Goal: Task Accomplishment & Management: Manage account settings

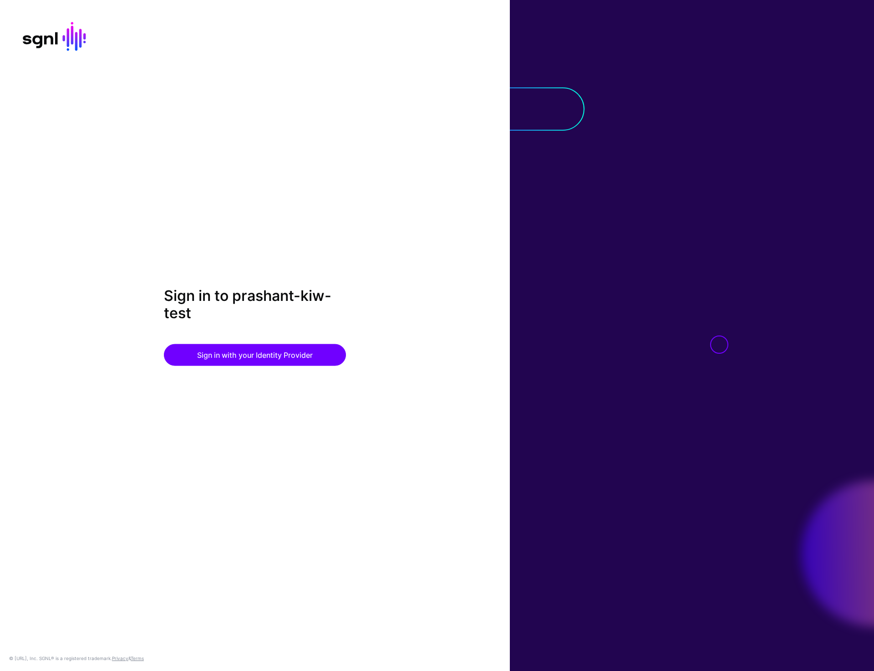
click at [440, 129] on div "Sign in to prashant-kiw-test Sign in with your Identity Provider © [URL], Inc. …" at bounding box center [255, 335] width 510 height 671
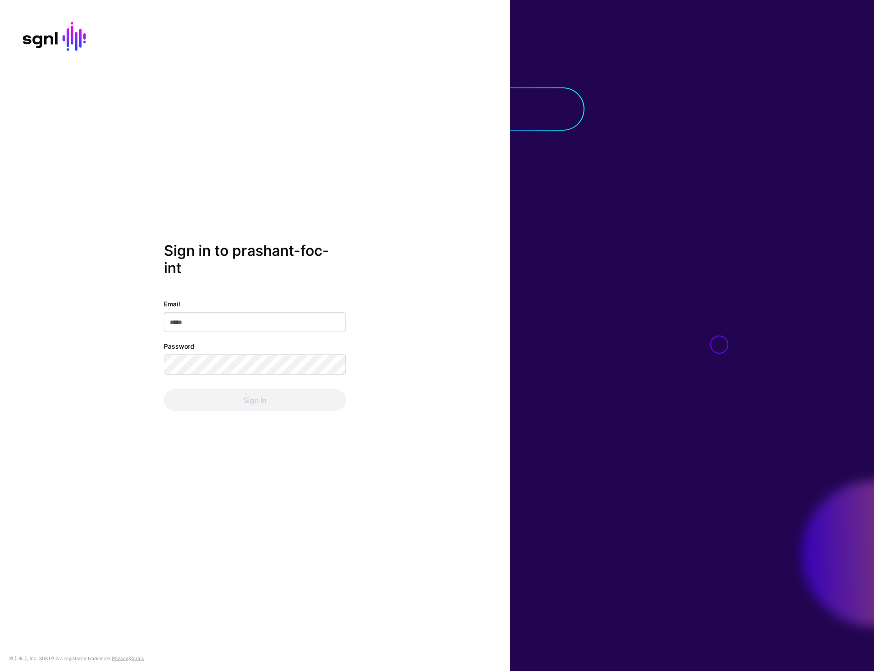
type input "**********"
click at [233, 397] on button "Sign In" at bounding box center [255, 400] width 182 height 22
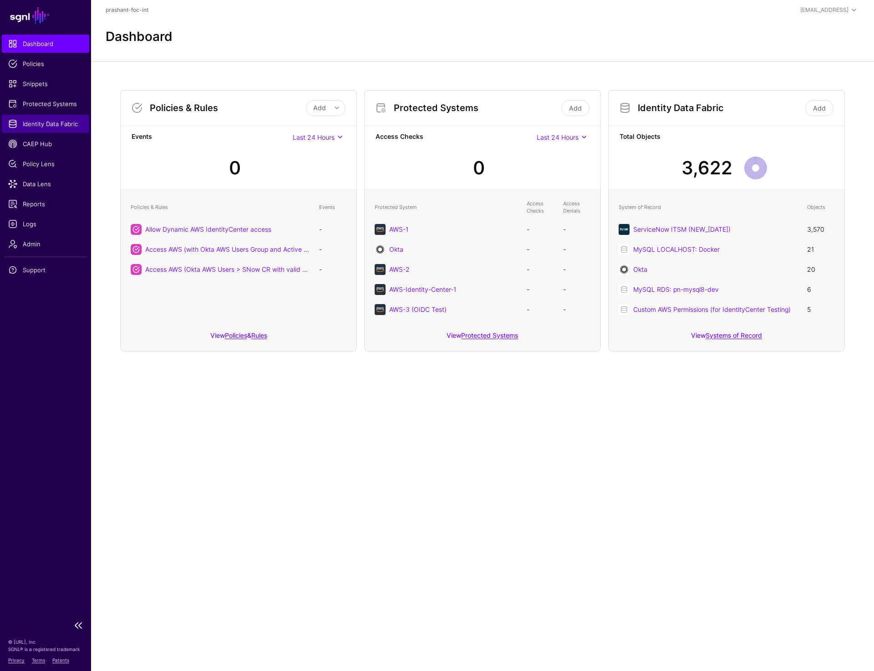
click at [44, 127] on span "Identity Data Fabric" at bounding box center [45, 123] width 75 height 9
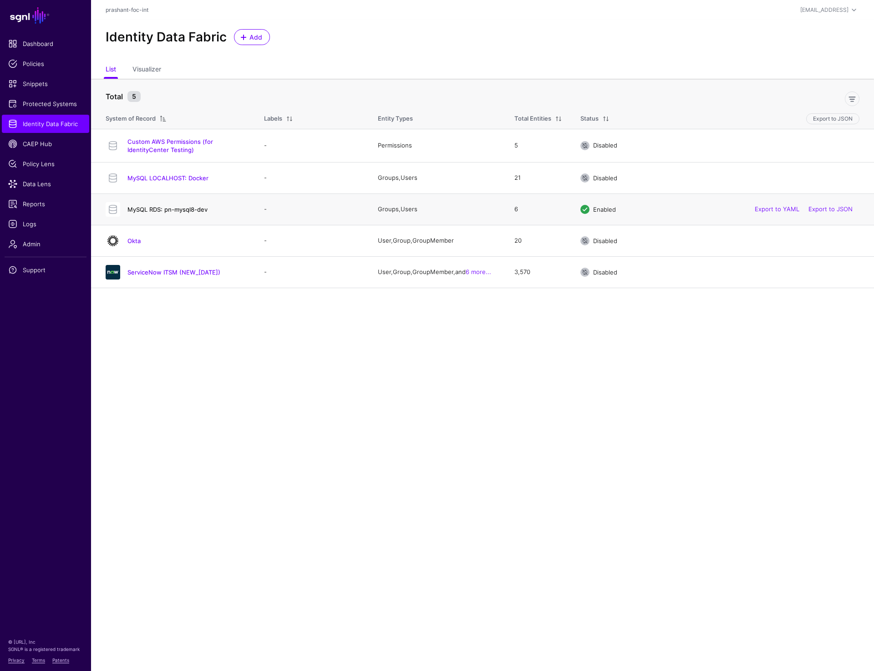
click at [164, 212] on link "MySQL RDS: pn-mysql8-dev" at bounding box center [168, 209] width 80 height 7
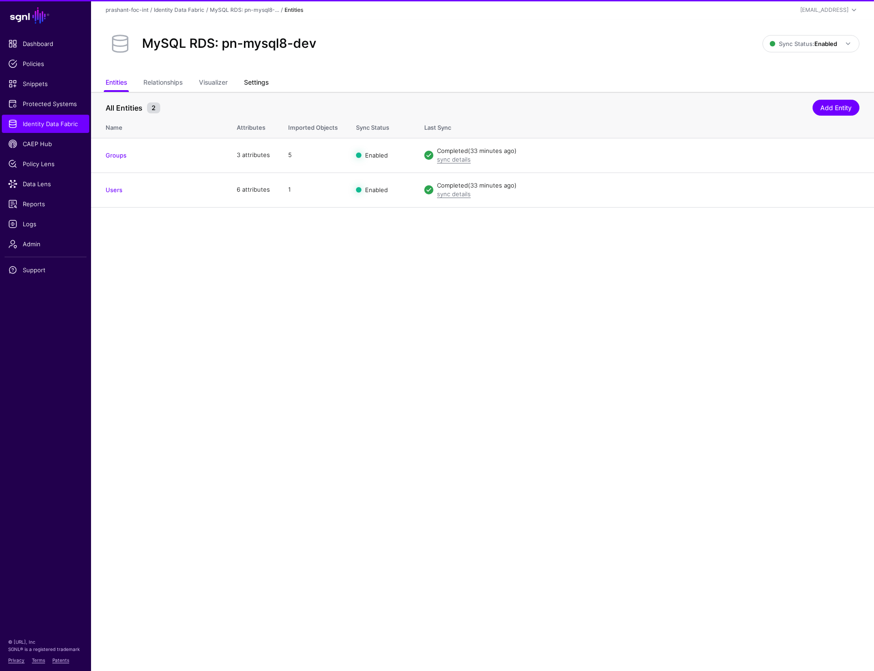
click at [257, 80] on link "Settings" at bounding box center [256, 83] width 25 height 17
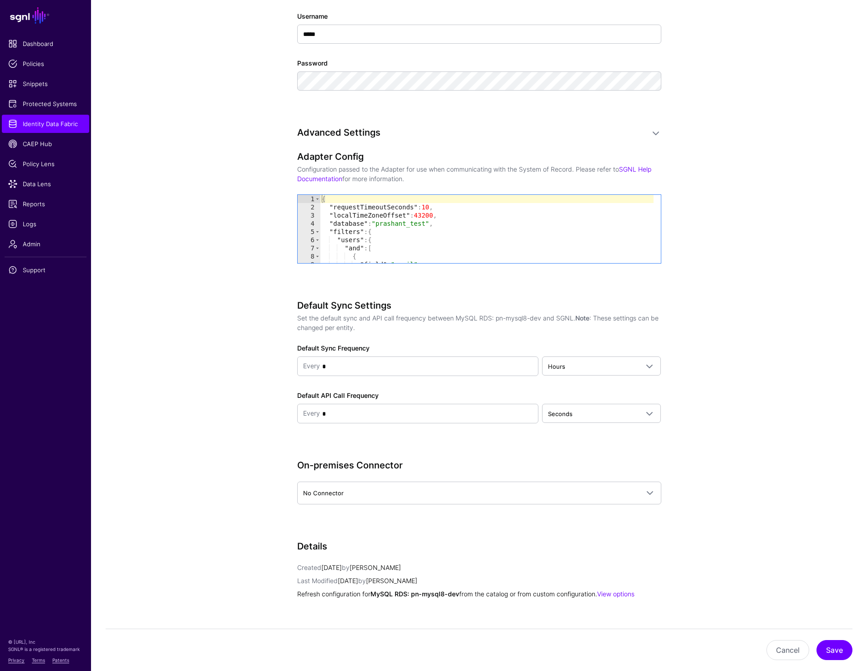
scroll to position [648, 0]
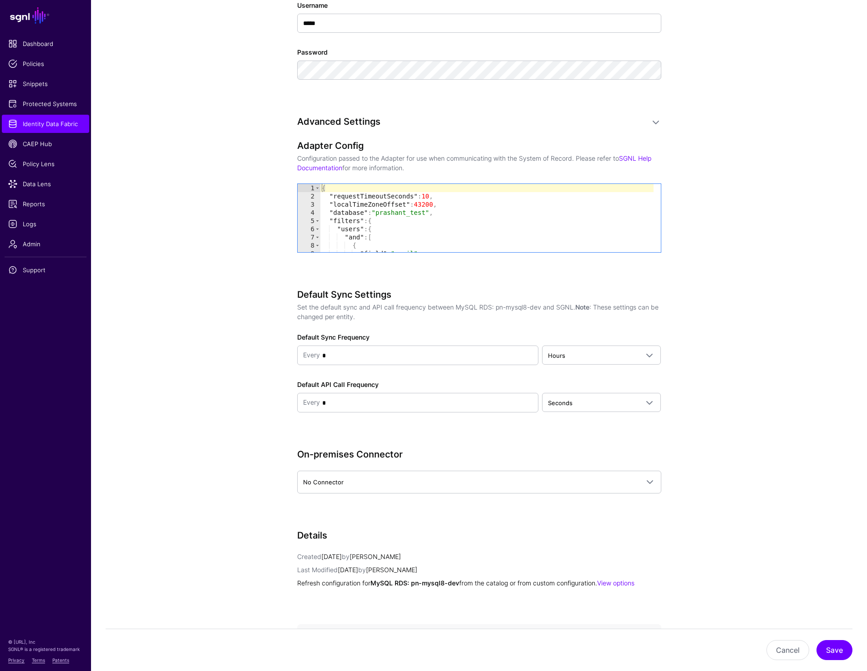
click at [405, 224] on div "{ "requestTimeoutSeconds" : 10 , "localTimeZoneOffset" : 43200 , "database" : "…" at bounding box center [487, 226] width 334 height 85
type textarea "* *"
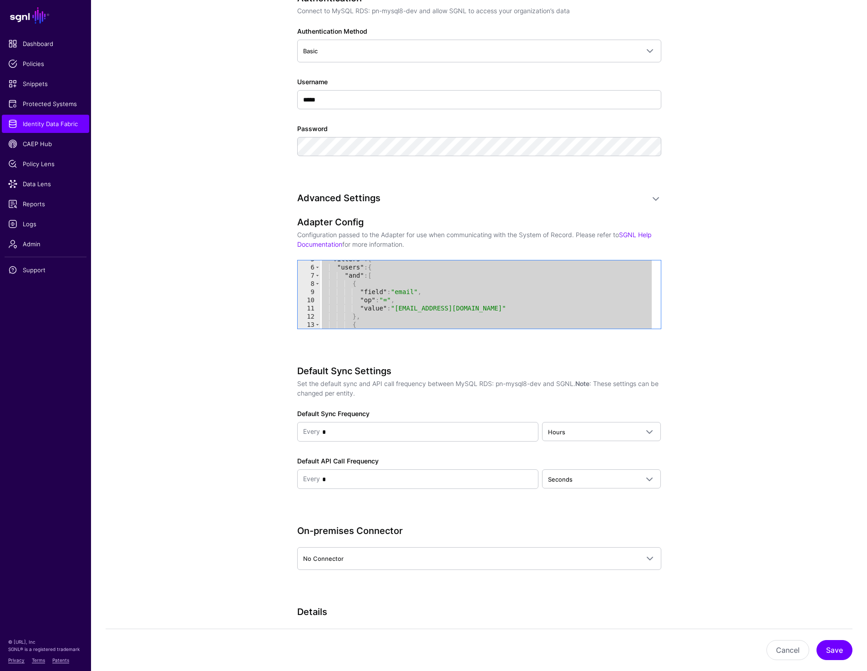
scroll to position [40, 0]
click at [35, 191] on link "Data Lens" at bounding box center [45, 184] width 87 height 18
click at [46, 180] on span "Data Lens" at bounding box center [45, 183] width 75 height 9
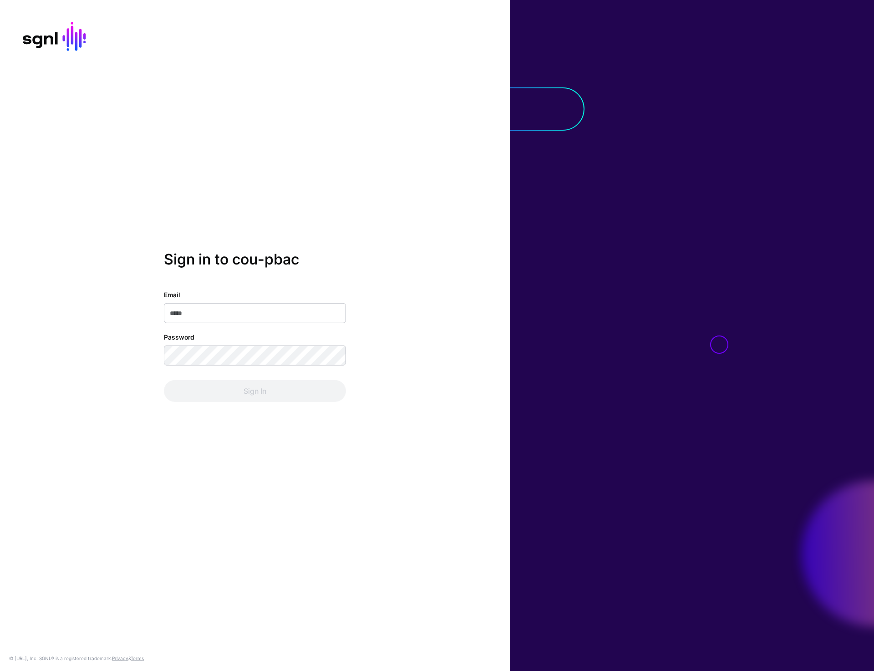
type input "**********"
click at [248, 401] on button "Sign In" at bounding box center [255, 391] width 182 height 22
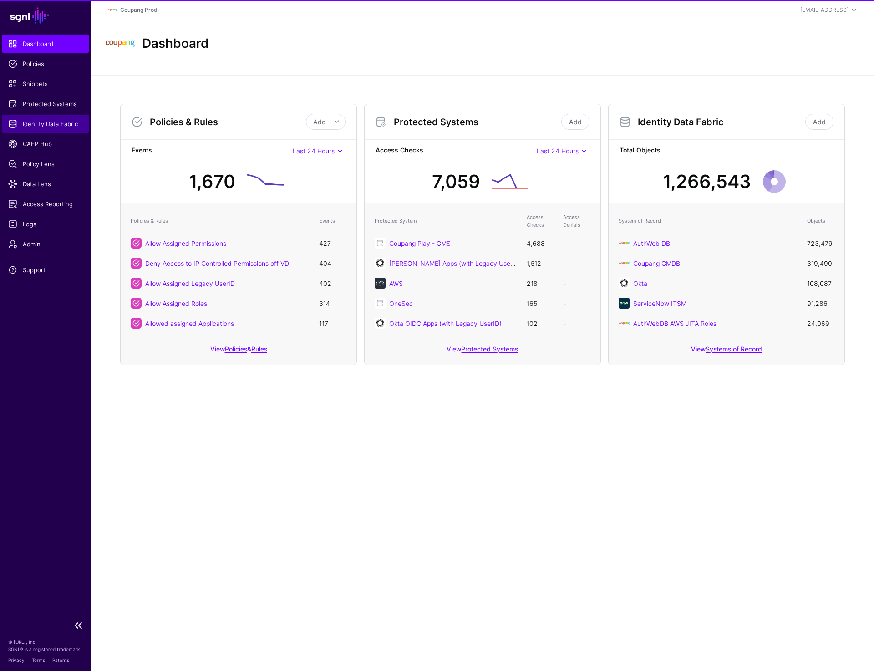
click at [48, 128] on span "Identity Data Fabric" at bounding box center [45, 123] width 75 height 9
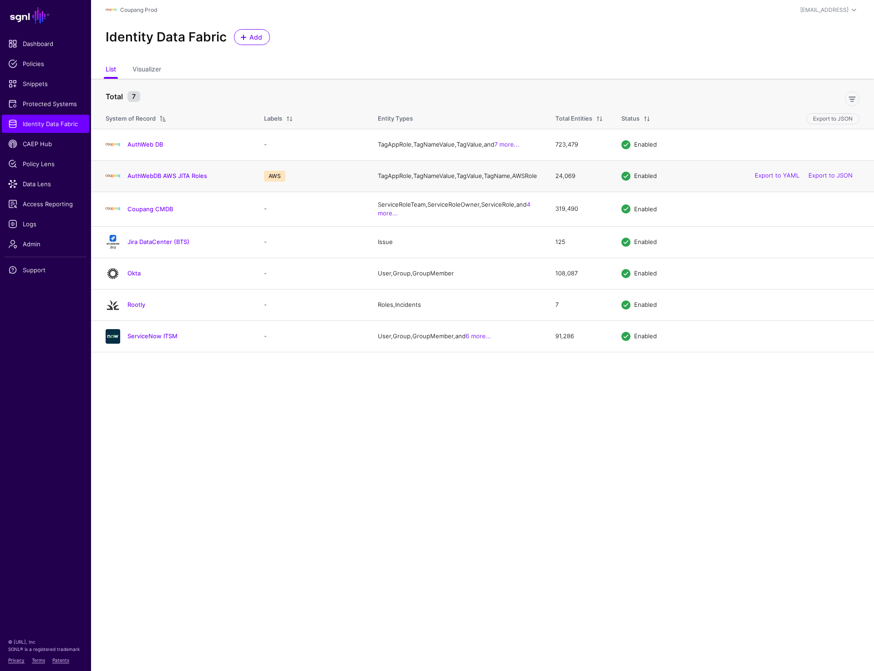
click at [156, 176] on div "AuthWebDB AWS JITA Roles" at bounding box center [176, 176] width 148 height 15
click at [156, 179] on link "AuthWebDB AWS JITA Roles" at bounding box center [168, 175] width 80 height 7
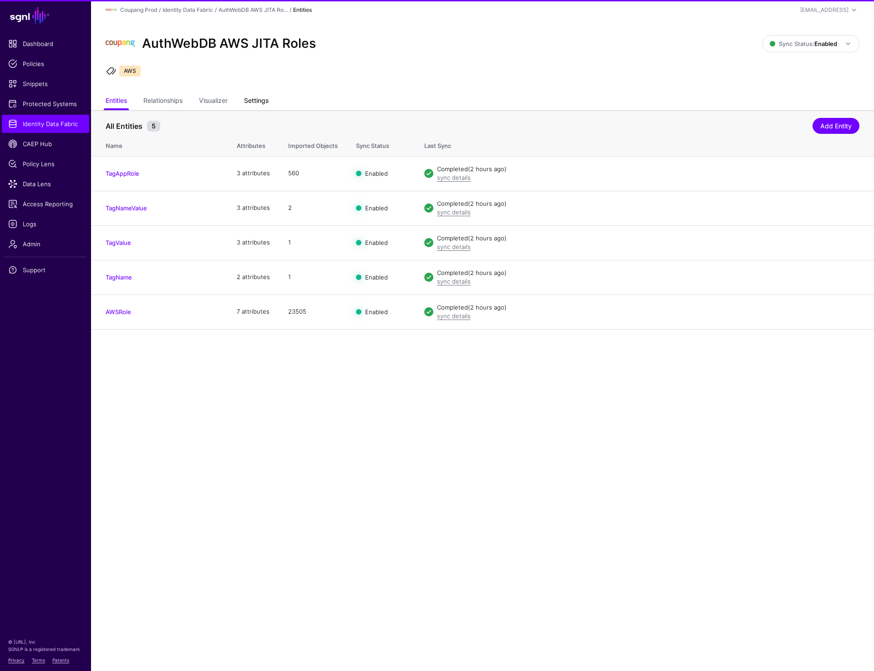
click at [262, 97] on link "Settings" at bounding box center [256, 101] width 25 height 17
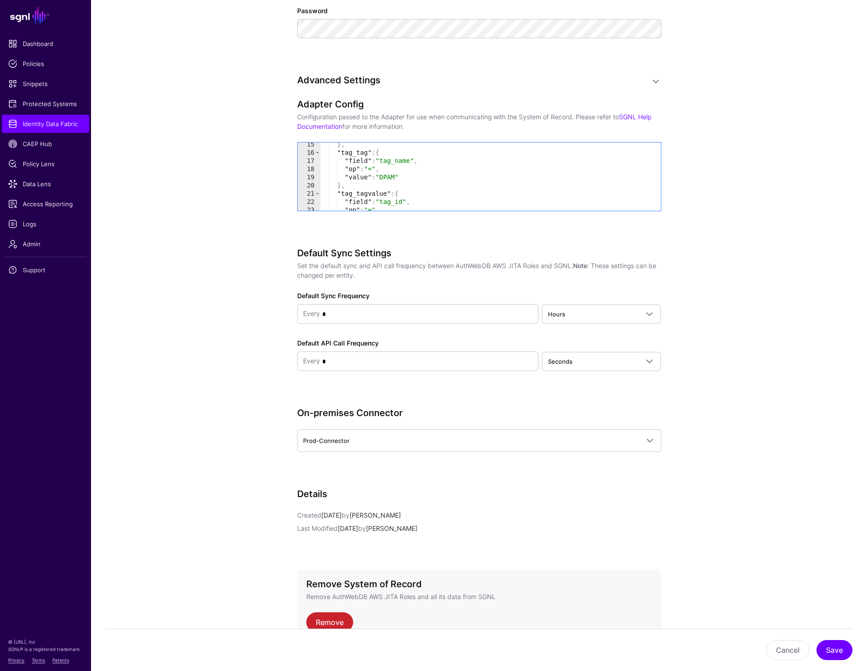
scroll to position [133, 0]
click at [432, 184] on div ""field" : "tag_name" , "op" : "=" , "value" : "DPAM" } , "tag_tagvalue" : { "fi…" at bounding box center [487, 183] width 334 height 85
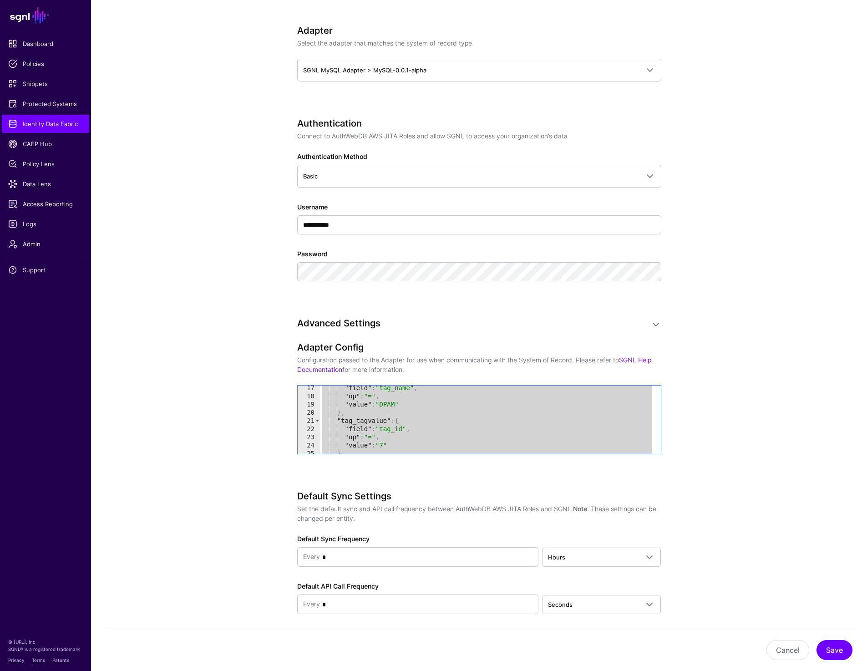
scroll to position [560, 0]
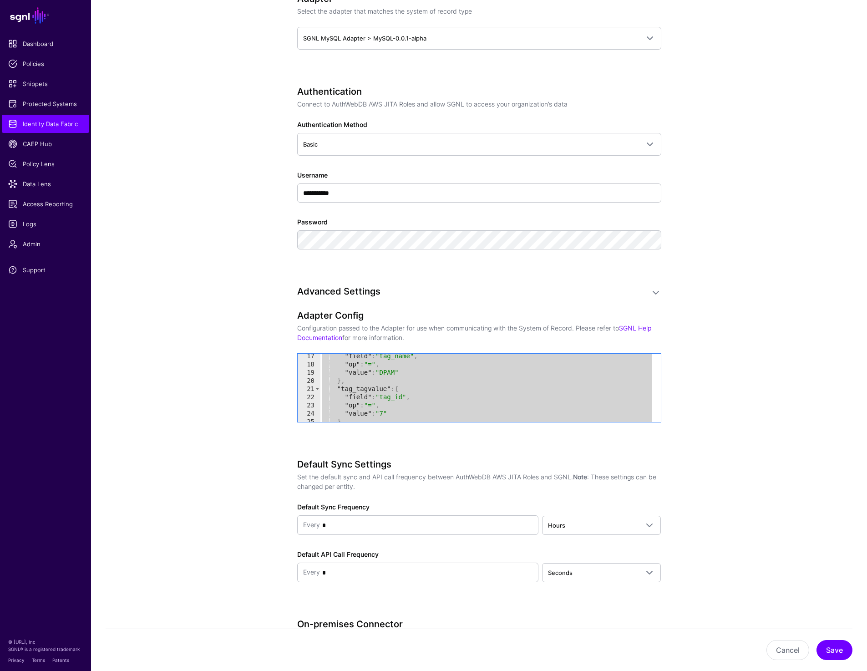
click at [441, 396] on div ""field" : "tag_name" , "op" : "=" , "value" : "DPAM" } , "tag_tagvalue" : { "fi…" at bounding box center [487, 394] width 334 height 85
click at [44, 121] on span "Identity Data Fabric" at bounding box center [45, 123] width 75 height 9
click at [730, 305] on app-datasources-details-form "**********" at bounding box center [479, 243] width 776 height 1387
click at [429, 396] on div ""value" : "7" } , "tag_tagapprole" : { "field" : "tagvalue_id" , "op" : "=" , "…" at bounding box center [487, 390] width 334 height 85
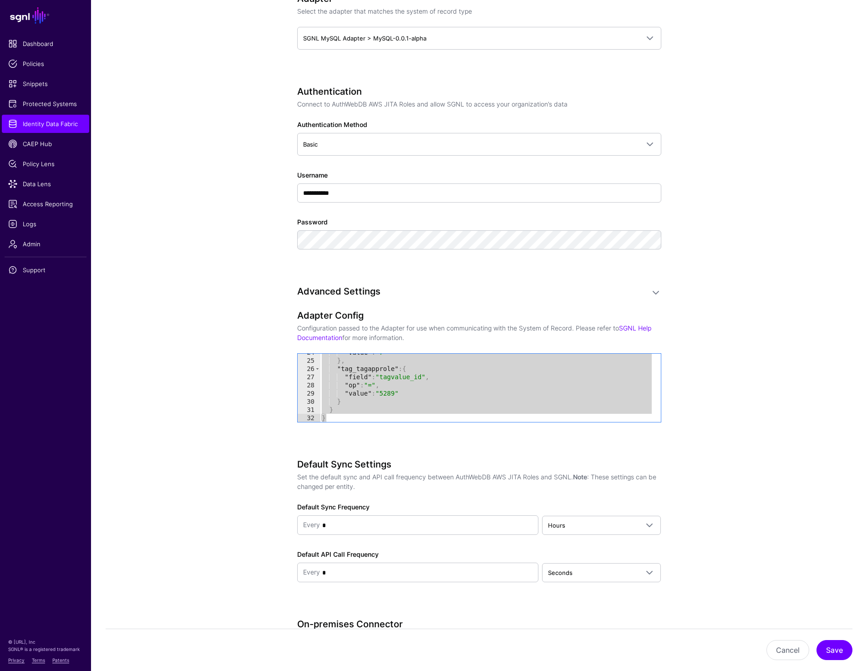
click at [429, 396] on div ""value" : "7" } , "tag_tagapprole" : { "field" : "tagvalue_id" , "op" : "=" , "…" at bounding box center [487, 390] width 334 height 85
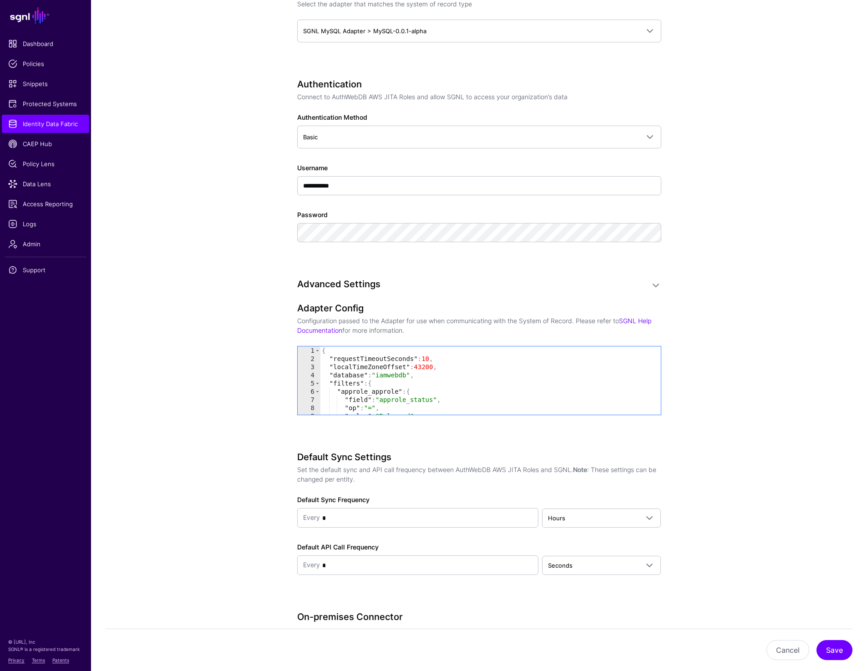
scroll to position [597, 0]
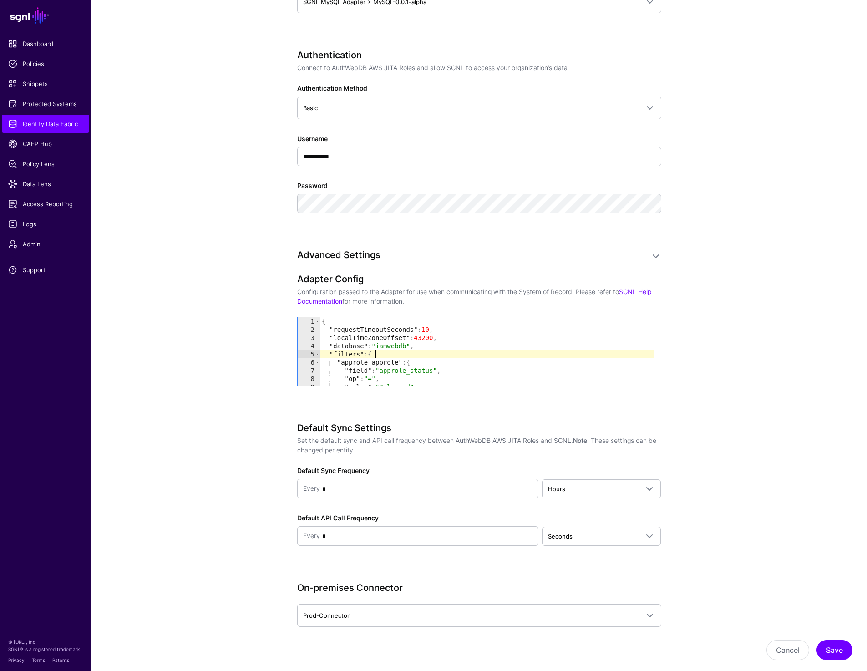
click at [459, 357] on div "{ "requestTimeoutSeconds" : 10 , "localTimeZoneOffset" : 43200 , "database" : "…" at bounding box center [487, 359] width 334 height 85
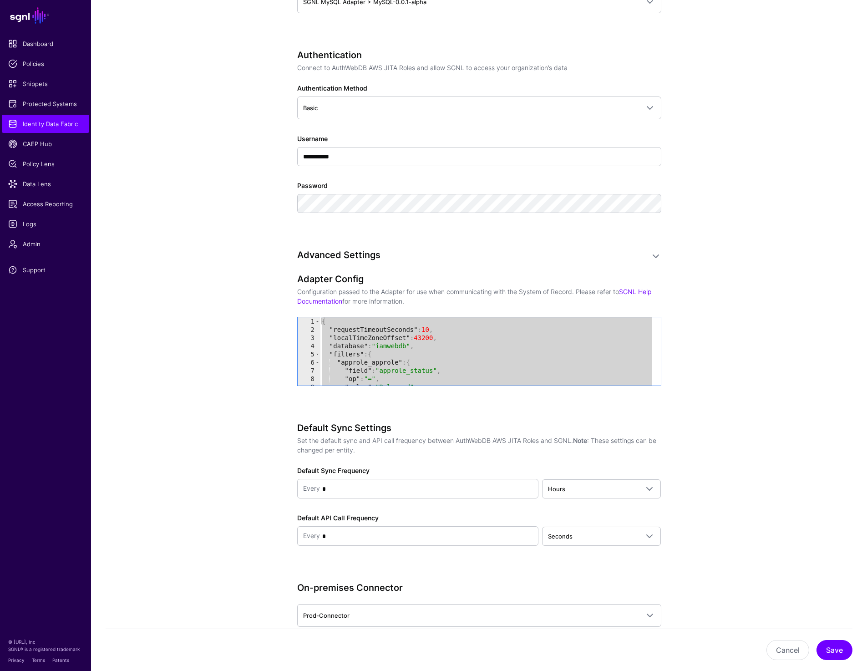
paste textarea "Cursor at row 32"
type textarea "*"
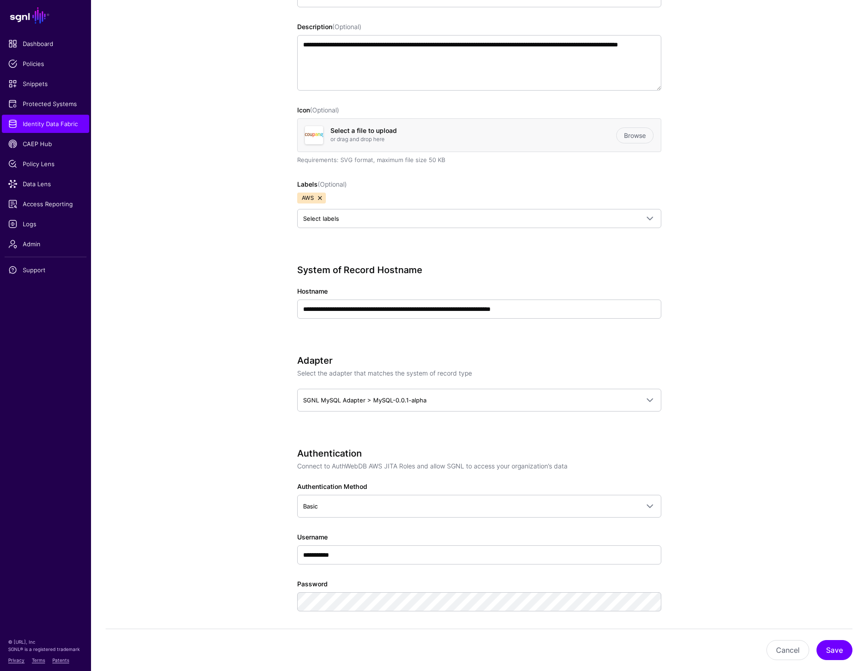
scroll to position [0, 0]
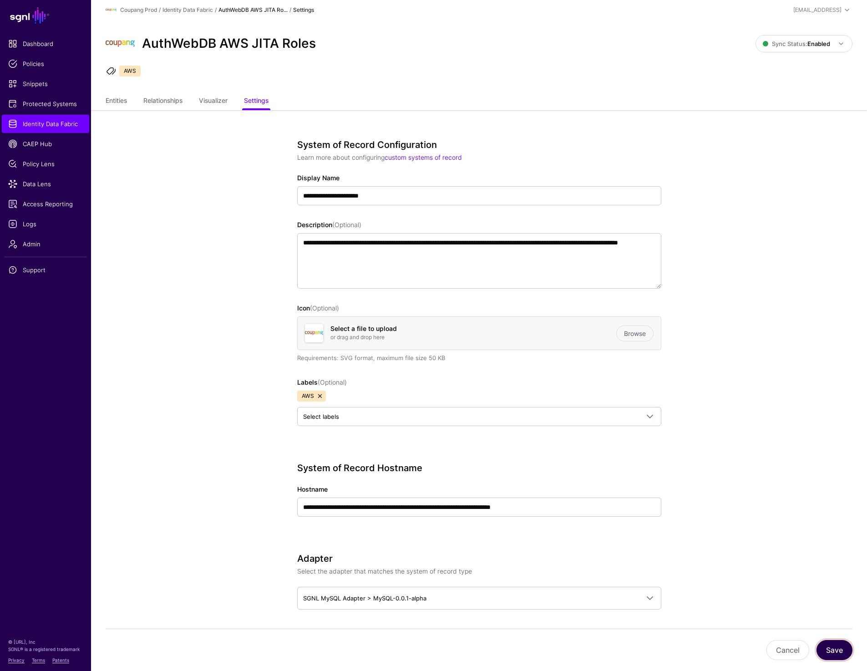
click at [832, 645] on button "Save" at bounding box center [835, 650] width 36 height 20
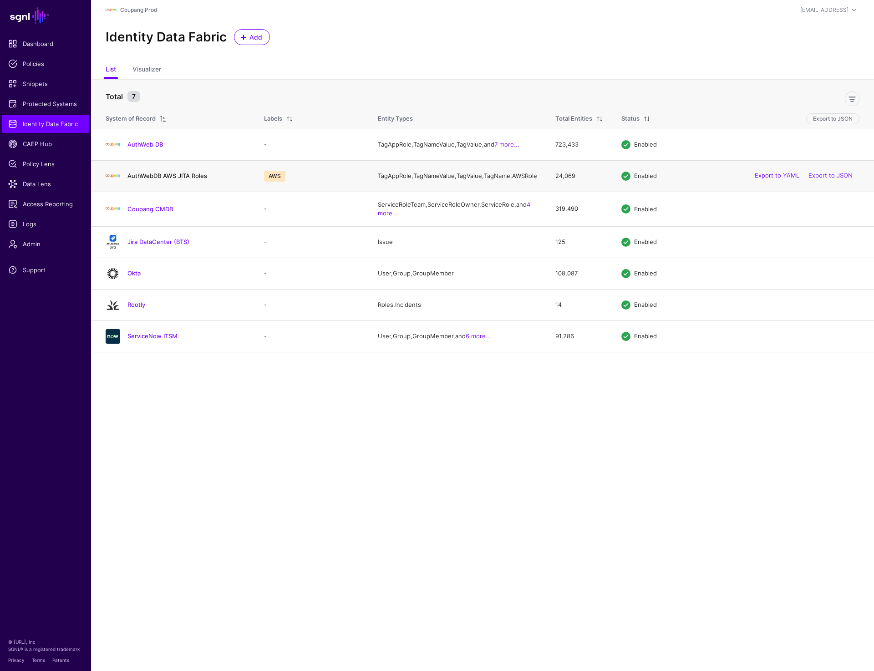
click at [153, 179] on link "AuthWebDB AWS JITA Roles" at bounding box center [168, 175] width 80 height 7
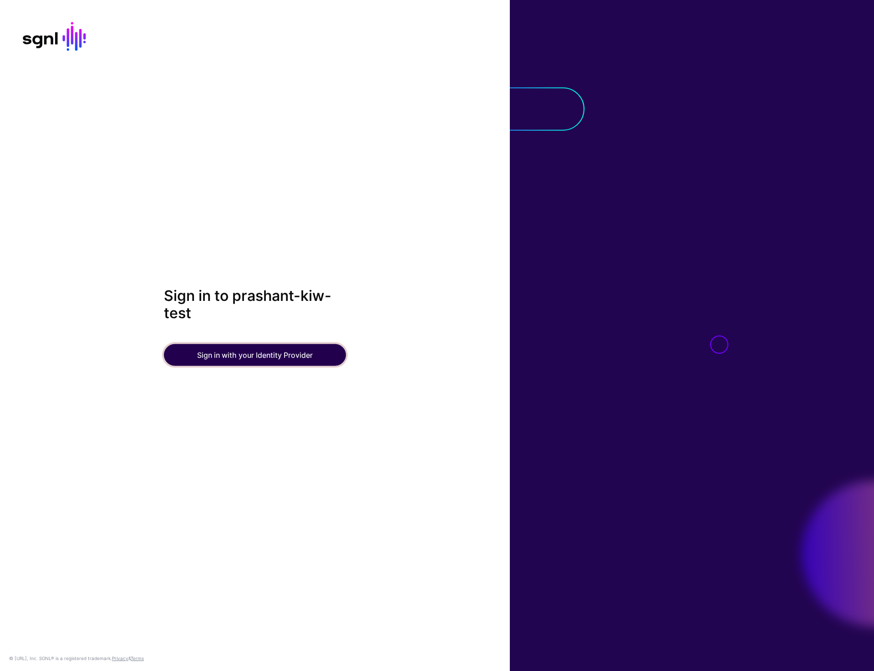
click at [220, 359] on button "Sign in with your Identity Provider" at bounding box center [255, 355] width 182 height 22
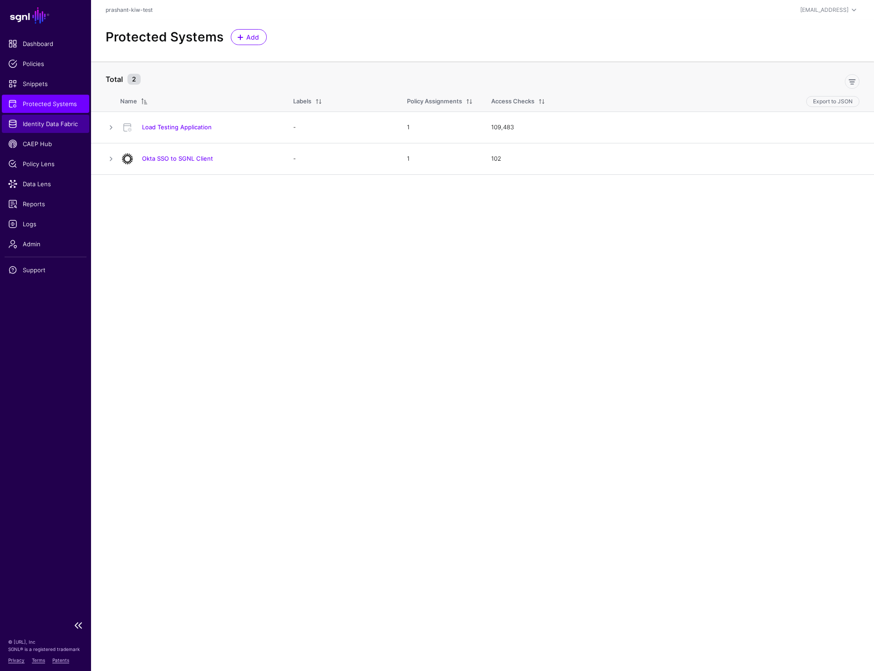
click at [52, 122] on span "Identity Data Fabric" at bounding box center [45, 123] width 75 height 9
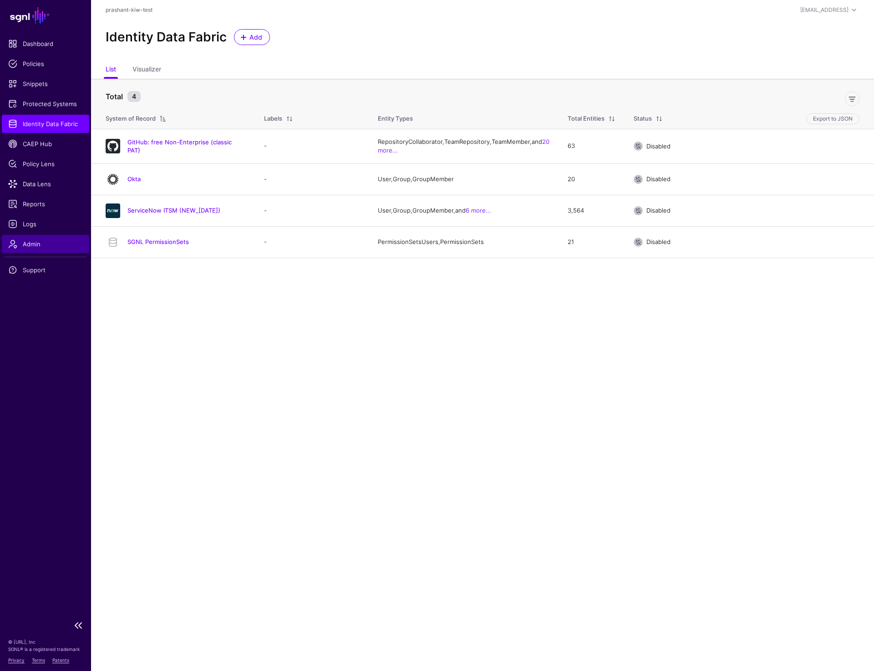
click at [26, 240] on span "Admin" at bounding box center [45, 244] width 75 height 9
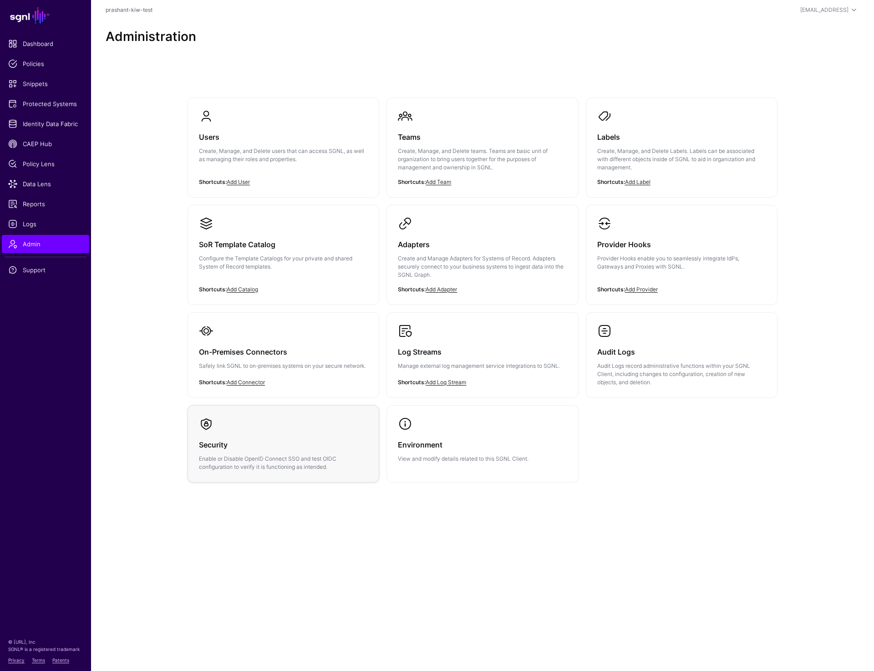
click at [268, 438] on div "Security Enable or Disable OpenID Connect SSO and test OIDC configuration to ve…" at bounding box center [283, 451] width 169 height 40
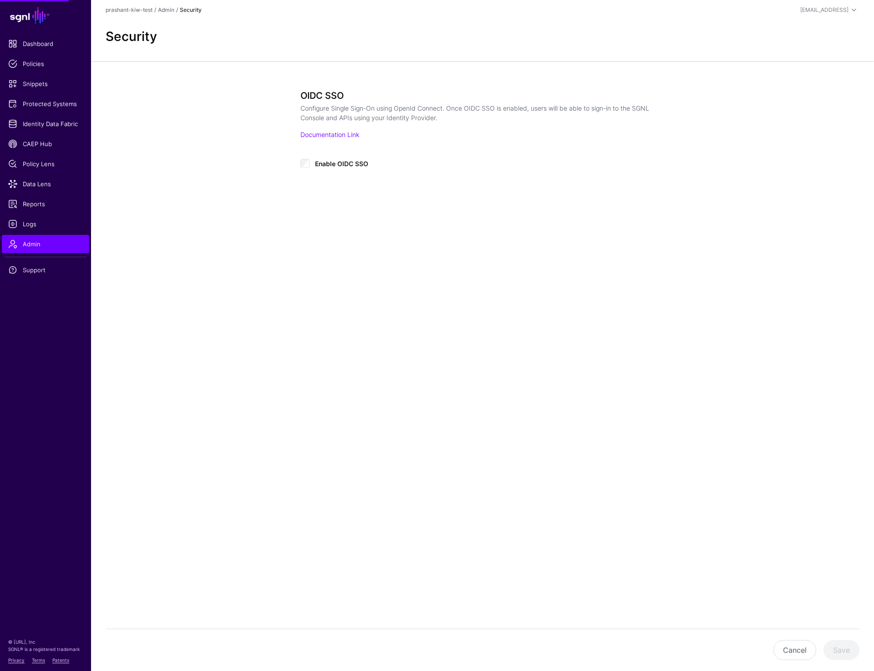
type input "**********"
click at [840, 651] on button "Save" at bounding box center [842, 650] width 36 height 20
click at [40, 104] on span "Protected Systems" at bounding box center [45, 103] width 75 height 9
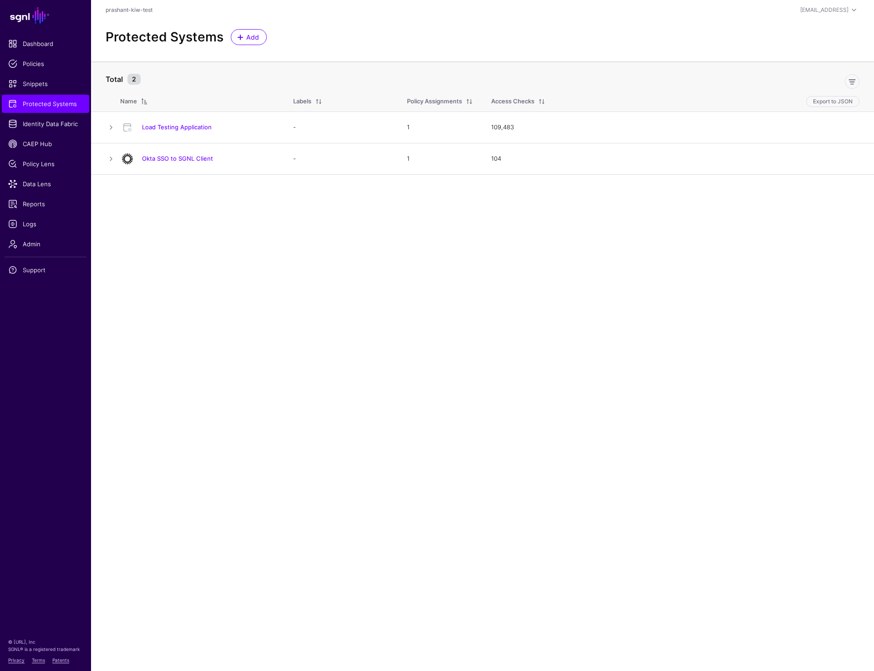
click at [680, 38] on div "Protected Systems Add" at bounding box center [482, 37] width 761 height 16
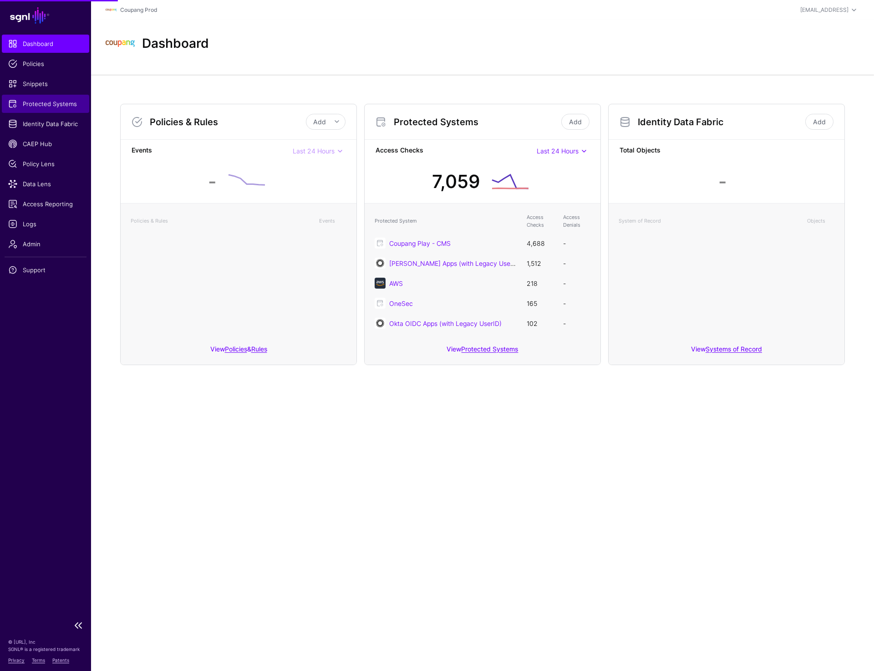
click at [66, 101] on span "Protected Systems" at bounding box center [45, 103] width 75 height 9
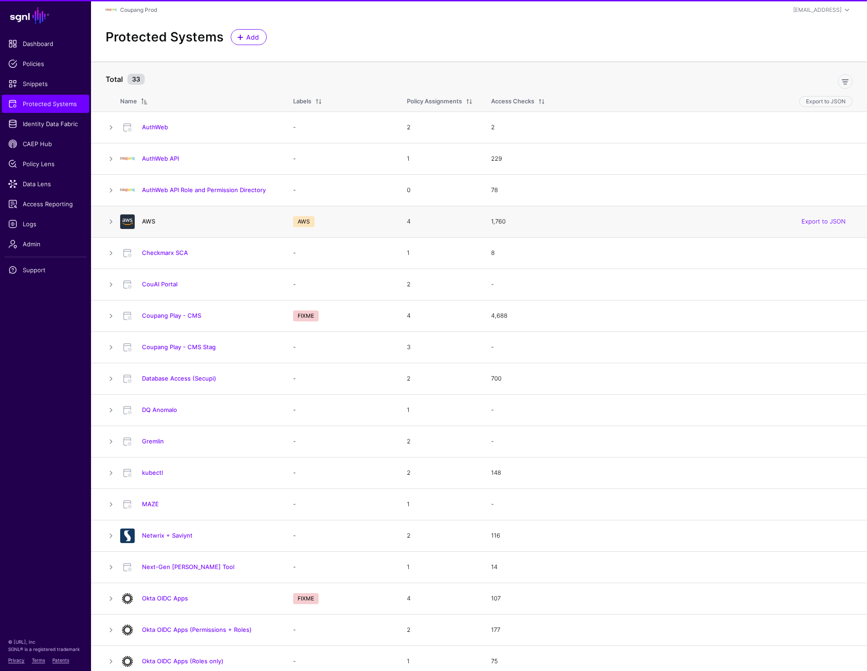
click at [148, 223] on link "AWS" at bounding box center [148, 221] width 13 height 7
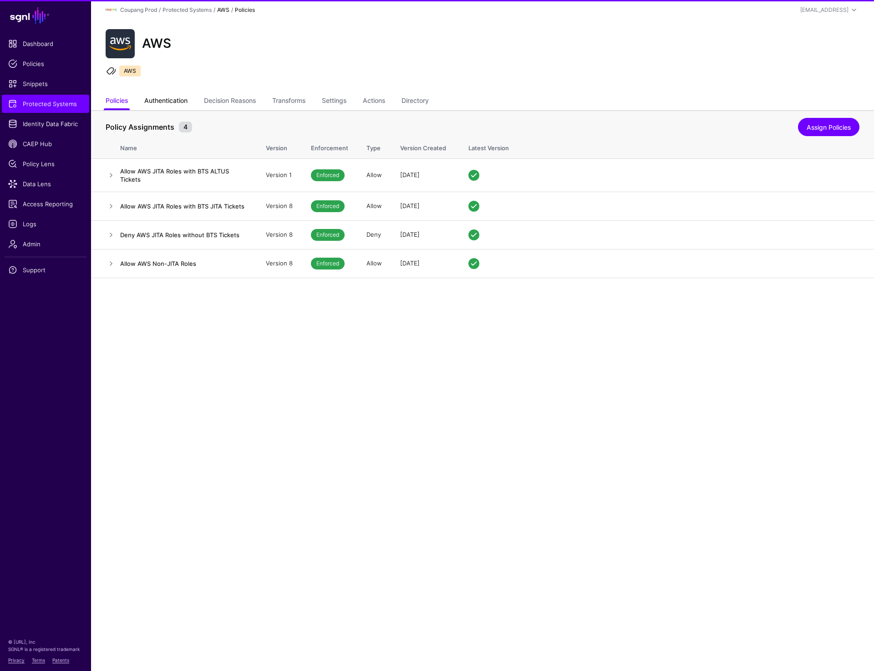
click at [161, 106] on link "Authentication" at bounding box center [165, 101] width 43 height 17
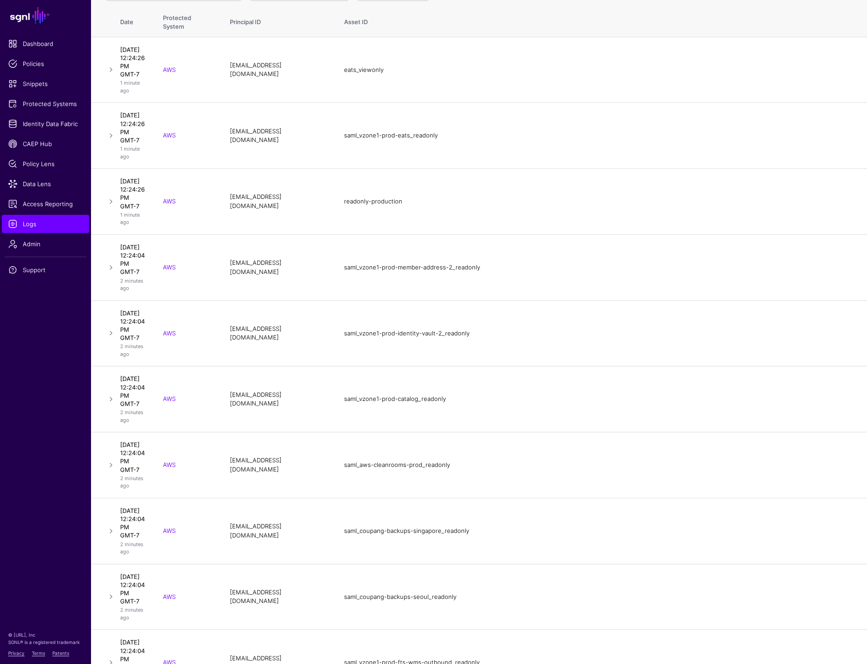
scroll to position [26, 0]
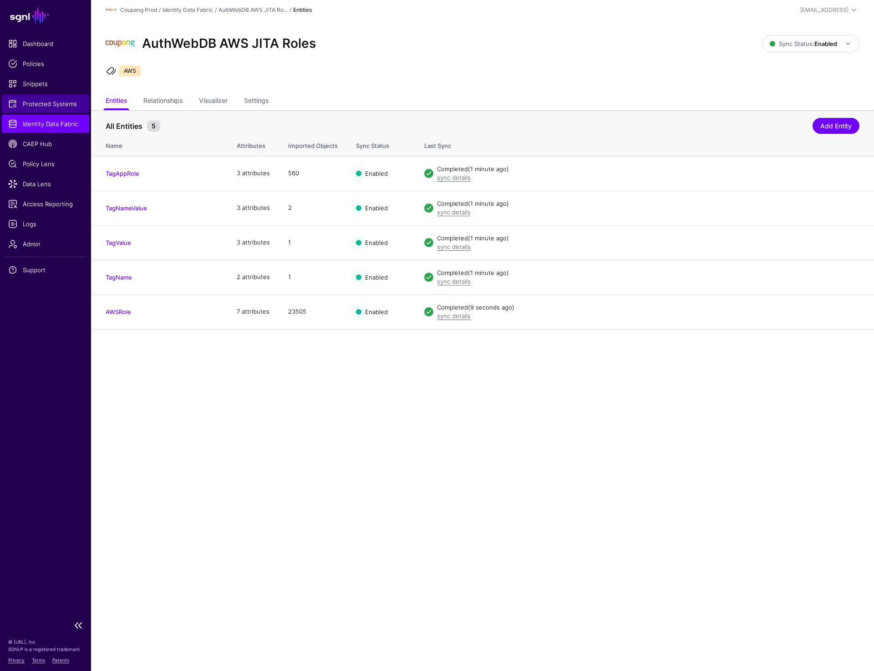
click at [31, 103] on span "Protected Systems" at bounding box center [45, 103] width 75 height 9
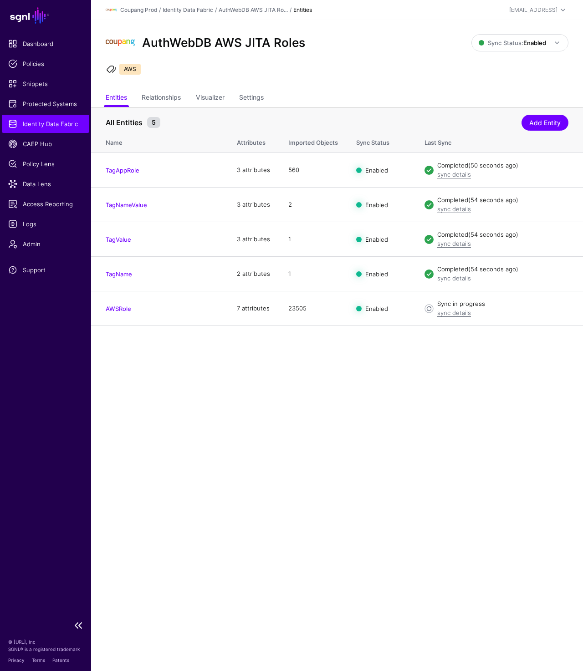
click at [39, 128] on span "Identity Data Fabric" at bounding box center [45, 123] width 75 height 9
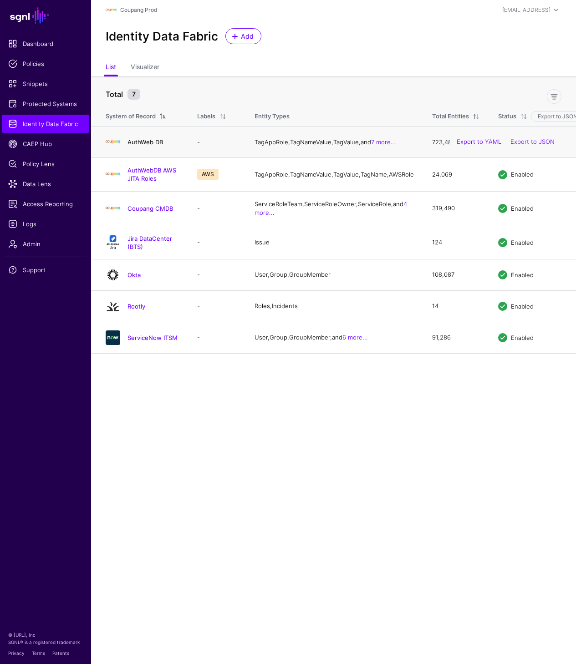
click at [136, 146] on link "AuthWeb DB" at bounding box center [146, 141] width 36 height 7
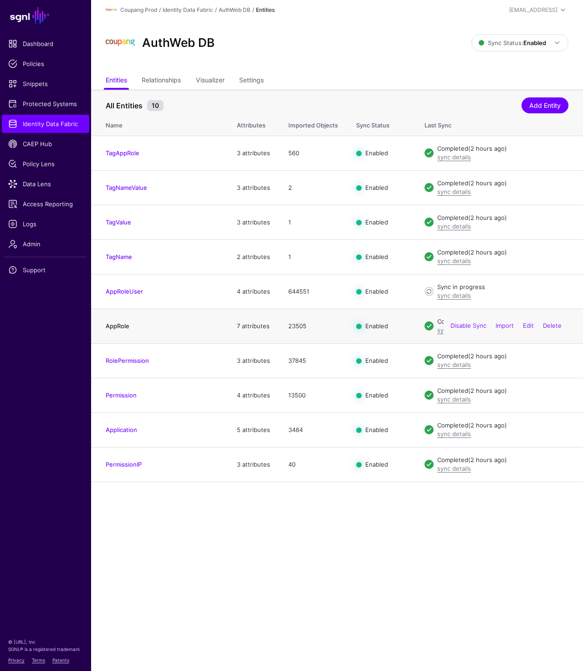
click at [117, 326] on link "AppRole" at bounding box center [118, 325] width 24 height 7
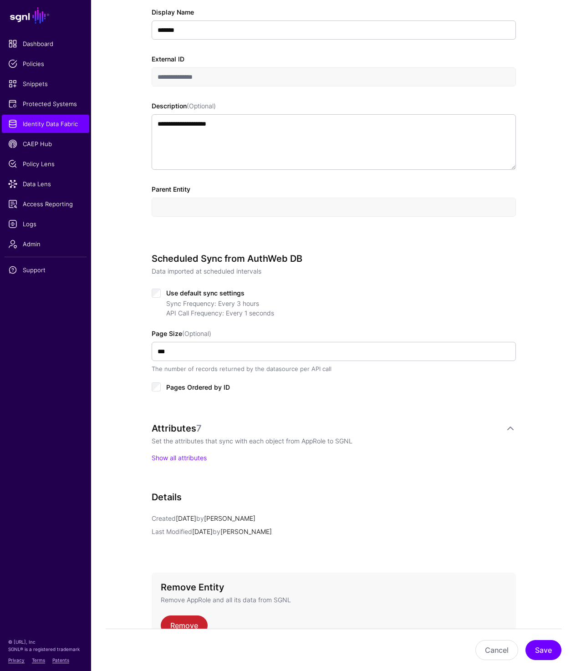
scroll to position [266, 0]
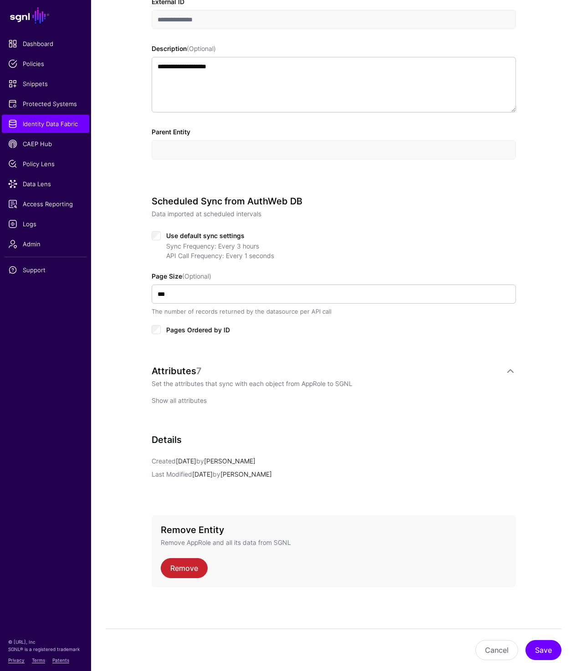
click at [175, 398] on link "Show all attributes" at bounding box center [179, 401] width 55 height 8
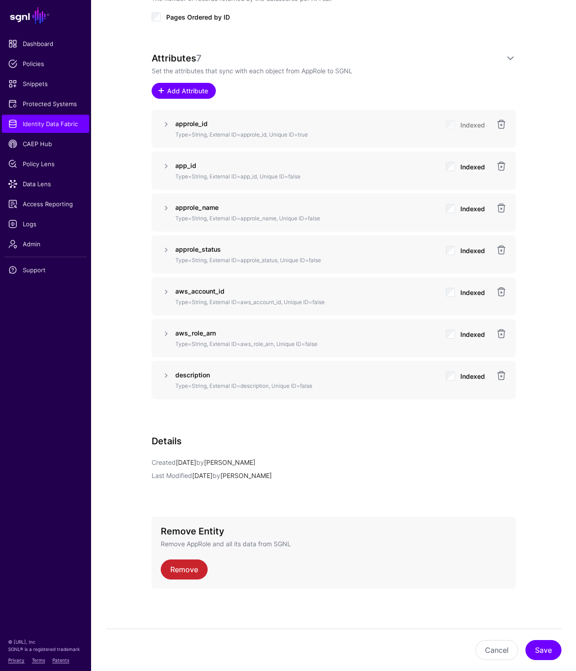
scroll to position [579, 0]
click at [325, 43] on div "**********" at bounding box center [334, 60] width 364 height 1085
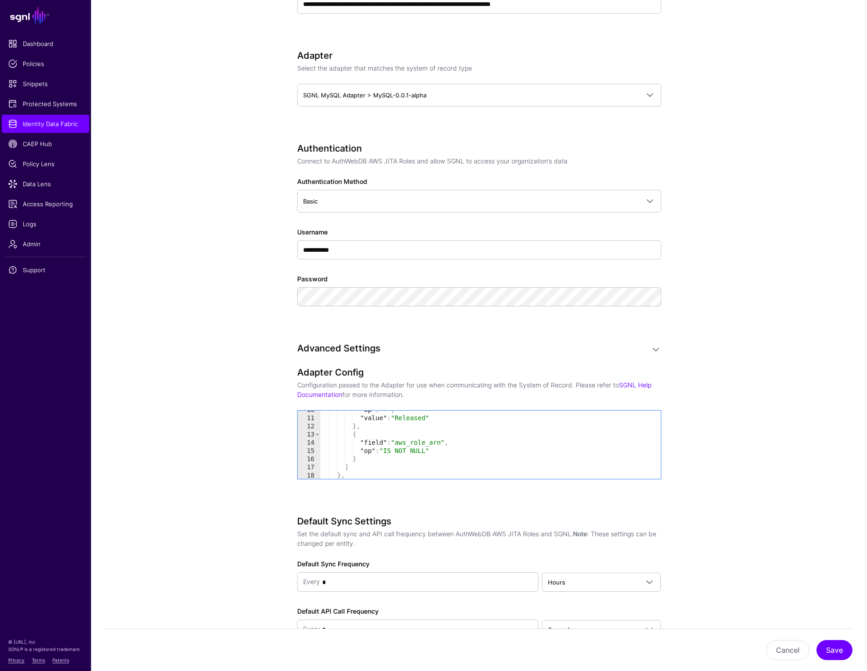
scroll to position [87, 0]
click at [386, 443] on div ""value" : "Released" } , { "field" : "aws_role_arn" , "op" : "IS NOT NULL" } ] …" at bounding box center [487, 447] width 334 height 85
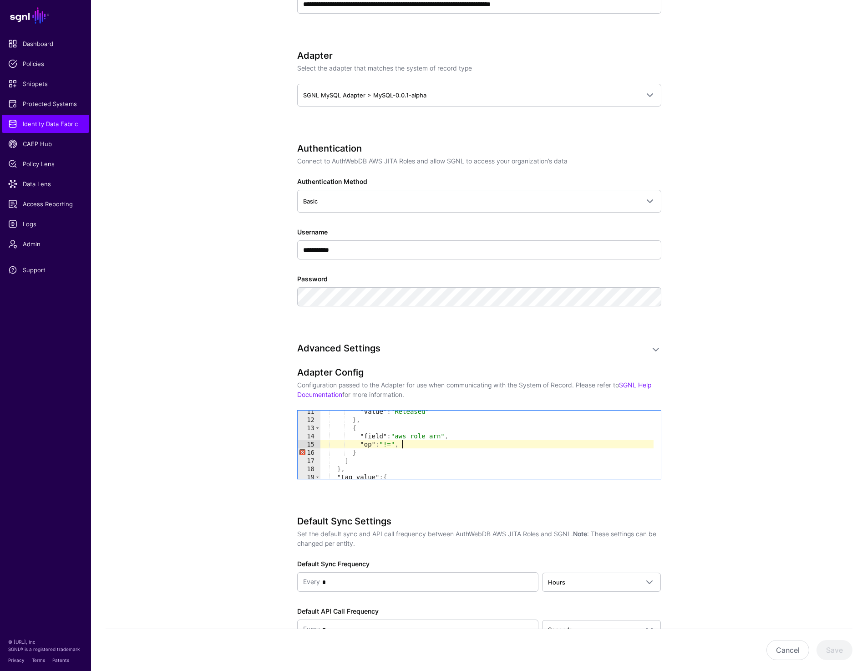
scroll to position [79, 0]
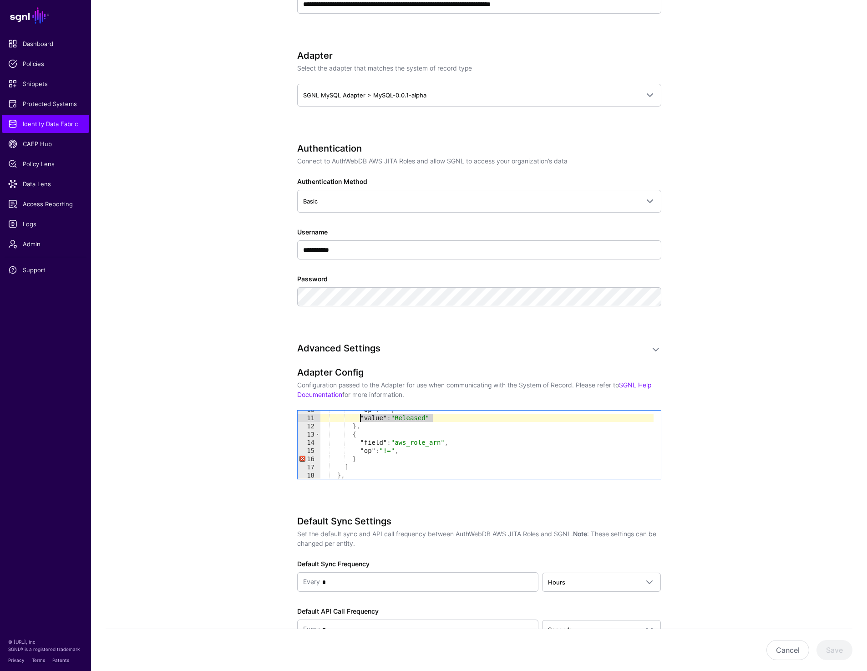
drag, startPoint x: 437, startPoint y: 418, endPoint x: 361, endPoint y: 418, distance: 75.6
click at [361, 418] on div ""op" : "=" , "value" : "Released" } , { "field" : "aws_role_arn" , "op" : "!=" …" at bounding box center [487, 448] width 334 height 85
click at [411, 450] on div ""op" : "=" , "value" : "Released" } , { "field" : "aws_role_arn" , "op" : "!=" …" at bounding box center [487, 448] width 334 height 85
type textarea "**********"
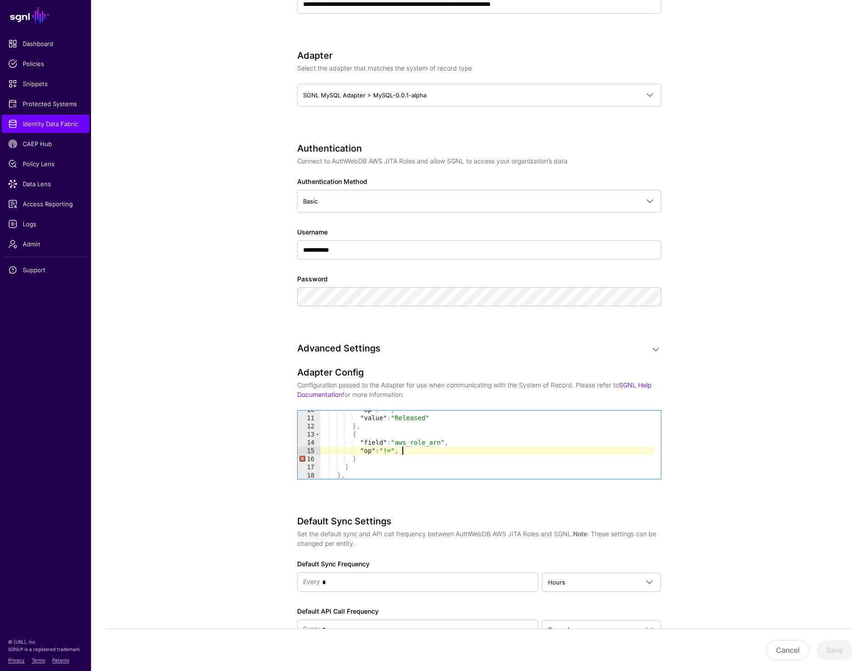
scroll to position [0, 2]
paste textarea "**********"
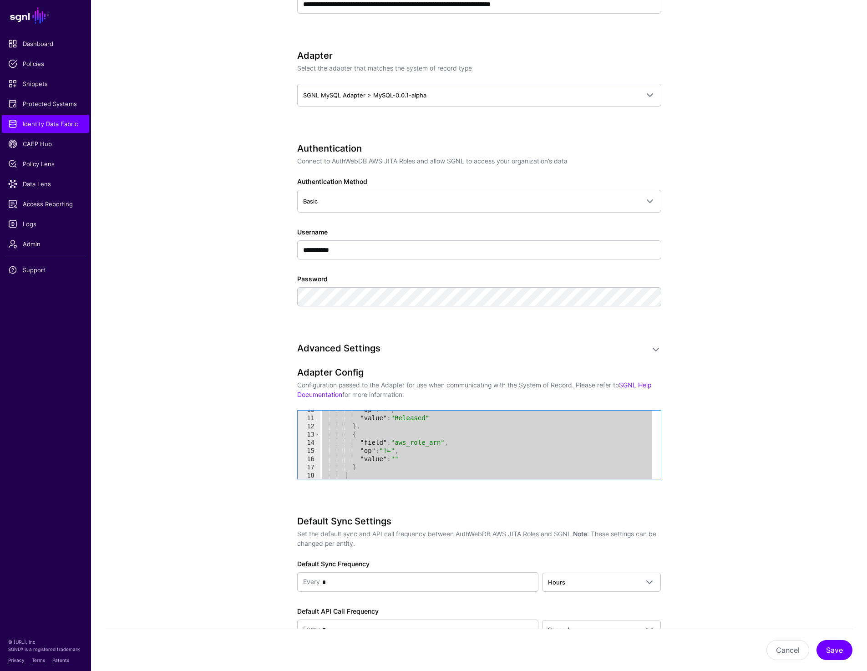
scroll to position [0, 0]
click at [480, 450] on div ""op" : "=" , "value" : "Released" } , { "field" : "aws_role_arn" , "op" : "!=" …" at bounding box center [487, 448] width 334 height 85
type textarea "**********"
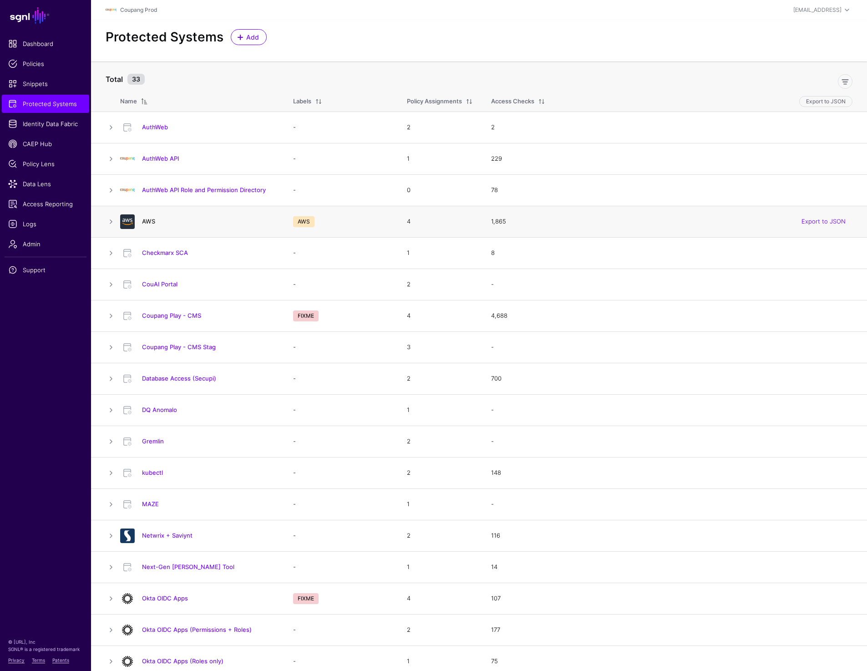
click at [148, 224] on link "AWS" at bounding box center [148, 221] width 13 height 7
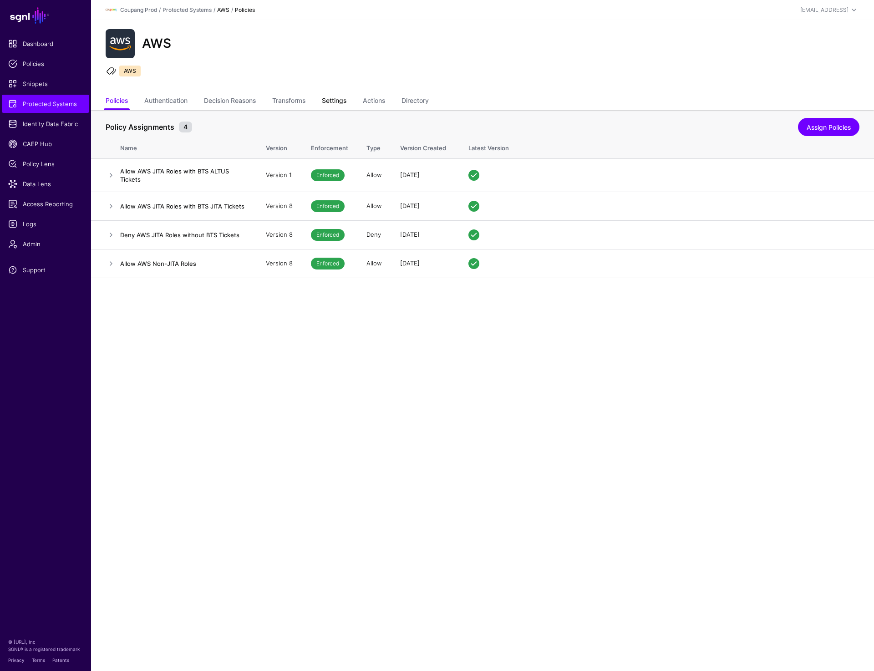
click at [329, 104] on link "Settings" at bounding box center [334, 101] width 25 height 17
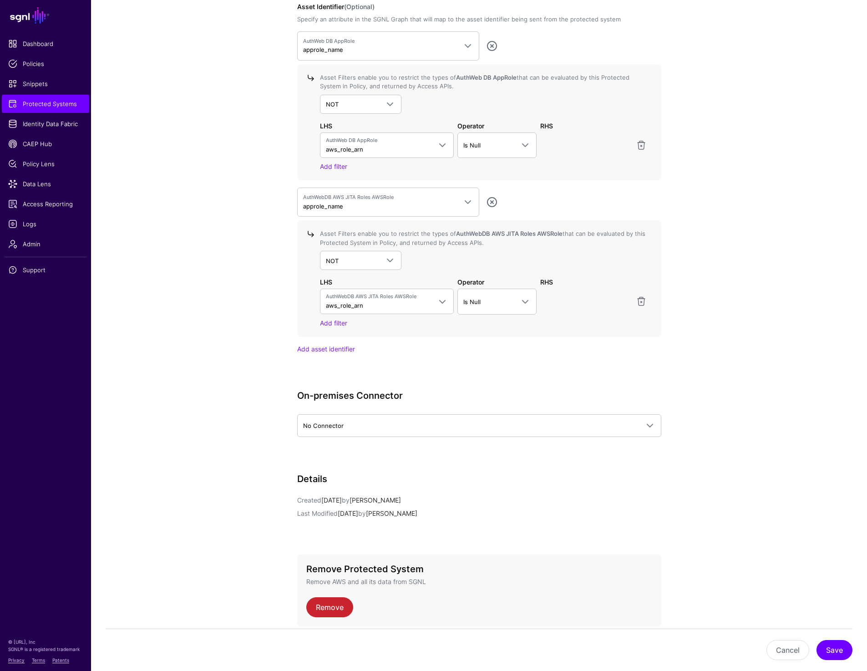
scroll to position [877, 0]
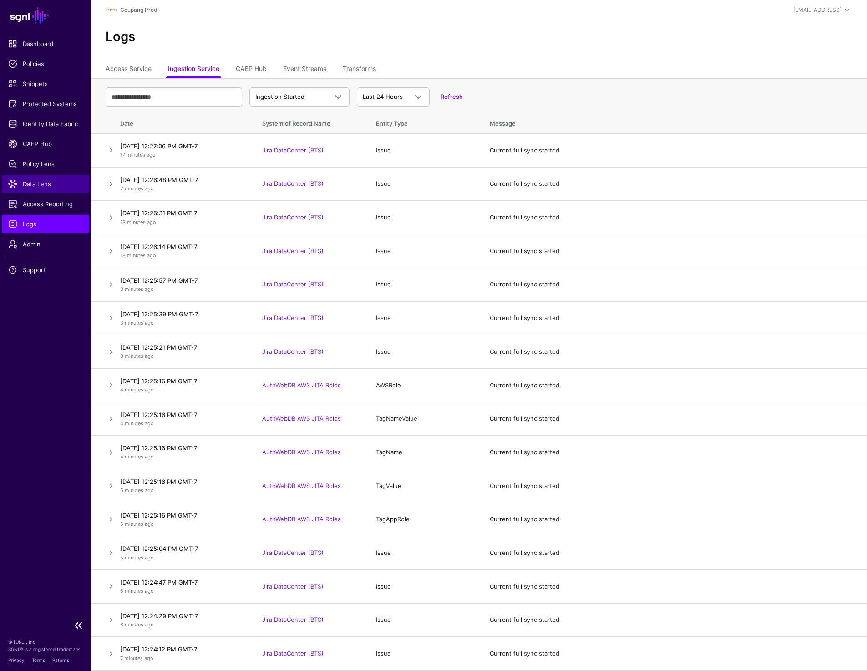
click at [35, 176] on link "Data Lens" at bounding box center [45, 184] width 87 height 18
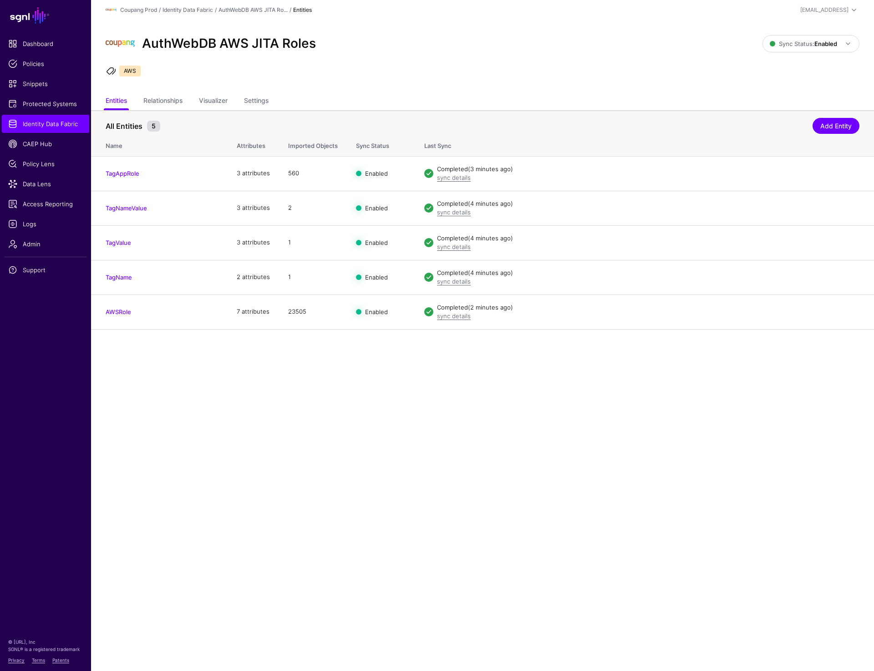
click at [521, 471] on main "SGNL Dashboard Policies Snippets Protected Systems Identity Data Fabric CAEP Hu…" at bounding box center [437, 335] width 874 height 671
click at [694, 36] on div "AuthWebDB AWS JITA Roles" at bounding box center [434, 43] width 664 height 29
click at [663, 447] on main "SGNL Dashboard Policies Snippets Protected Systems Identity Data Fabric CAEP Hu…" at bounding box center [437, 335] width 874 height 671
click at [617, 36] on div "AuthWebDB AWS JITA Roles" at bounding box center [434, 43] width 664 height 29
click at [255, 387] on main "SGNL Dashboard Policies Snippets Protected Systems Identity Data Fabric CAEP Hu…" at bounding box center [437, 335] width 874 height 671
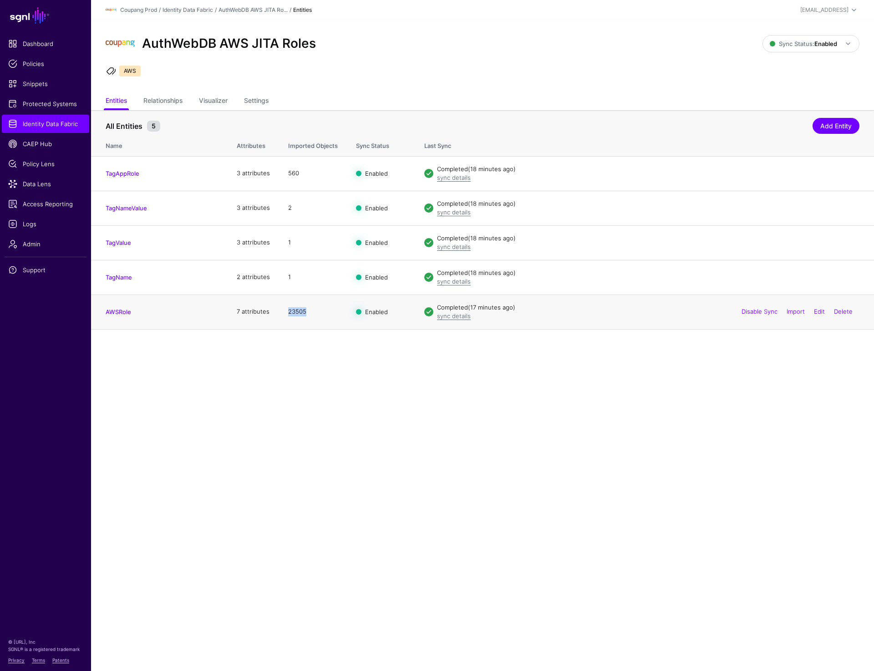
drag, startPoint x: 285, startPoint y: 309, endPoint x: 305, endPoint y: 309, distance: 19.6
click at [305, 309] on td "23505" at bounding box center [313, 312] width 68 height 35
click at [354, 413] on main "SGNL Dashboard Policies Snippets Protected Systems Identity Data Fabric CAEP Hu…" at bounding box center [437, 335] width 874 height 671
click at [429, 100] on ul "Entities Relationships Visualizer Settings" at bounding box center [483, 101] width 754 height 17
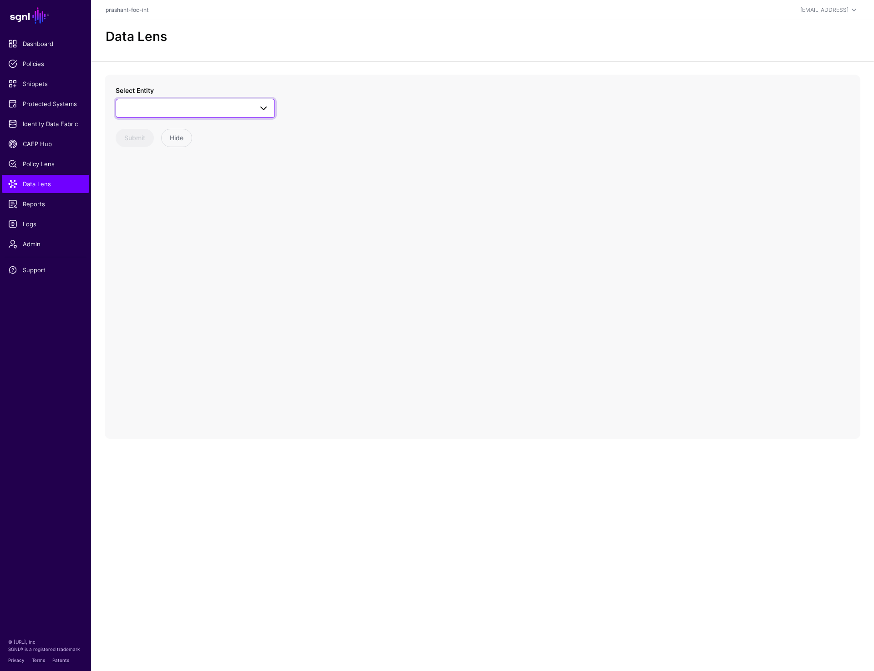
click at [231, 110] on span at bounding box center [196, 108] width 148 height 11
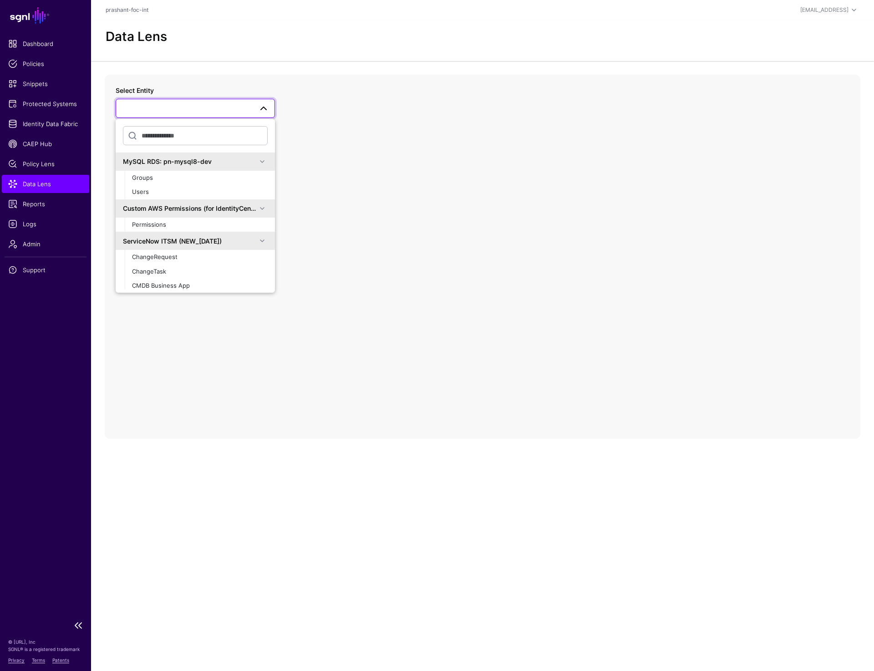
click at [62, 185] on span "Data Lens" at bounding box center [45, 183] width 75 height 9
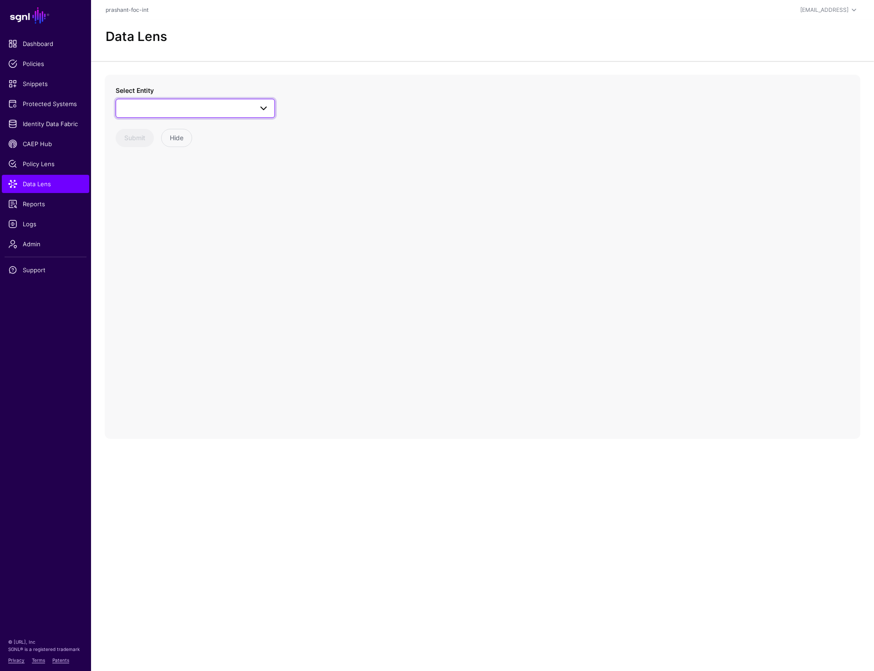
click at [174, 112] on span at bounding box center [196, 108] width 148 height 11
type input "*"
click at [189, 100] on link at bounding box center [195, 108] width 159 height 19
type input "****"
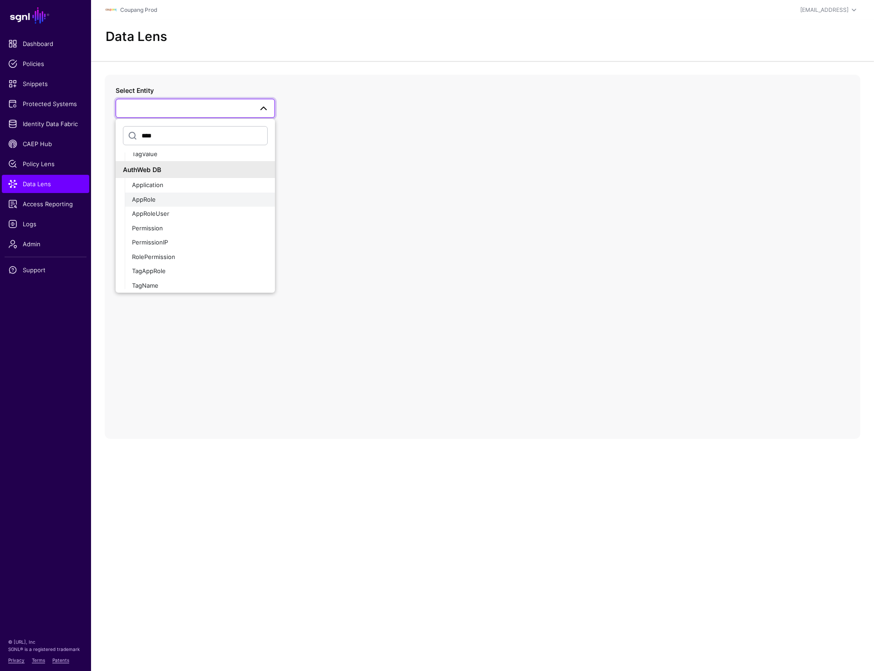
click at [174, 198] on div "AppRole" at bounding box center [200, 199] width 136 height 9
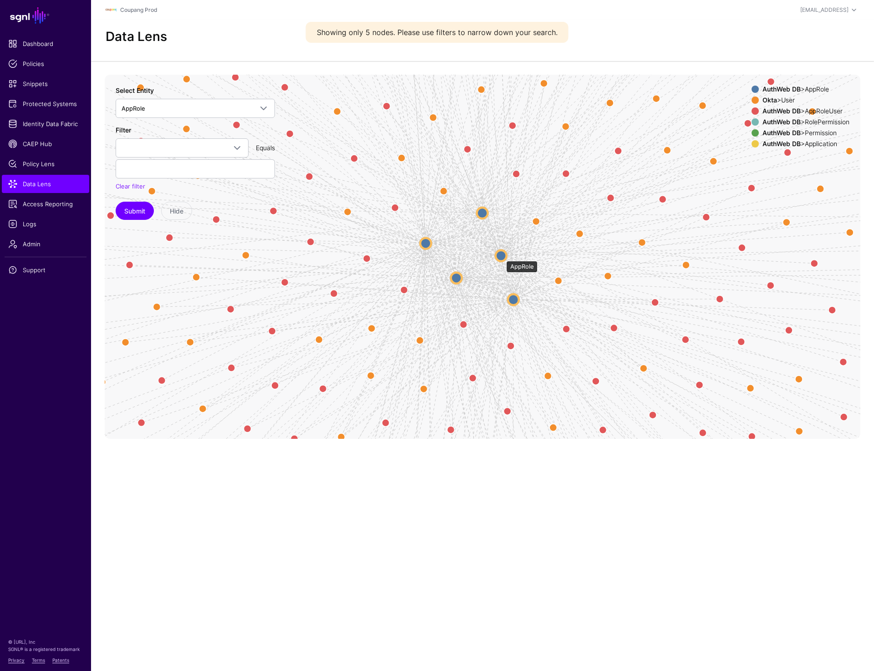
click at [502, 256] on circle at bounding box center [501, 255] width 11 height 11
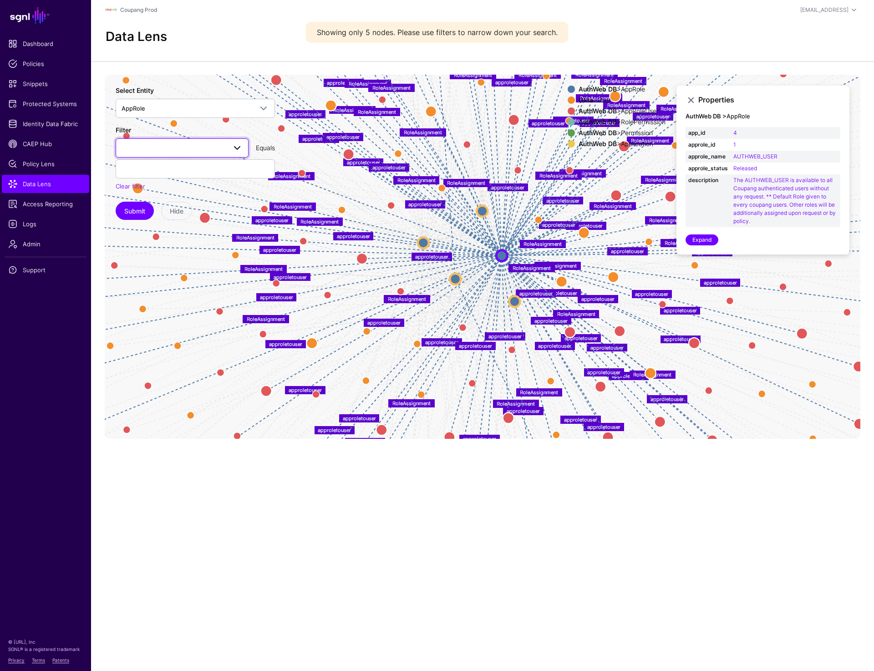
click at [223, 144] on span at bounding box center [182, 148] width 121 height 11
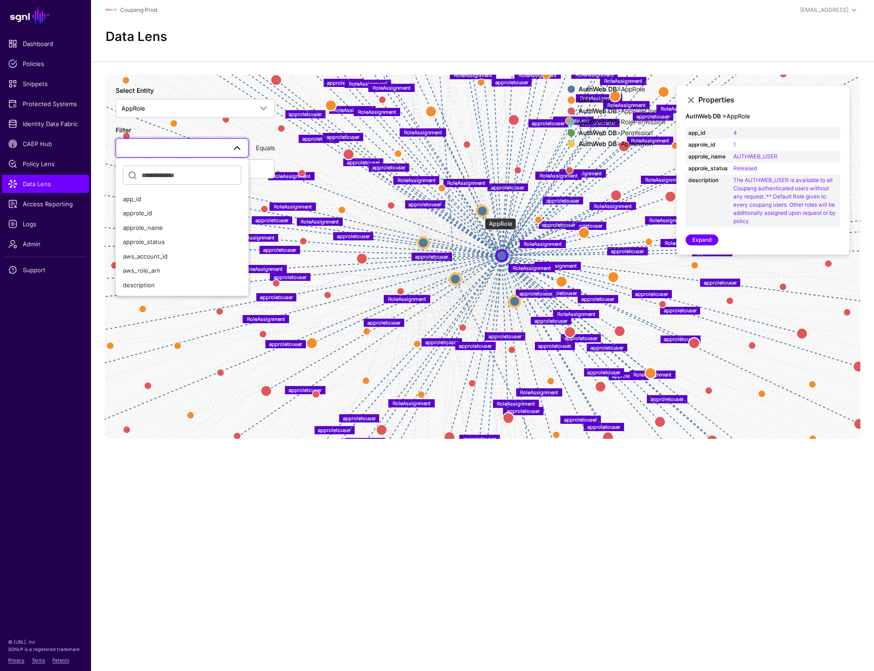
click at [480, 214] on circle at bounding box center [482, 210] width 11 height 11
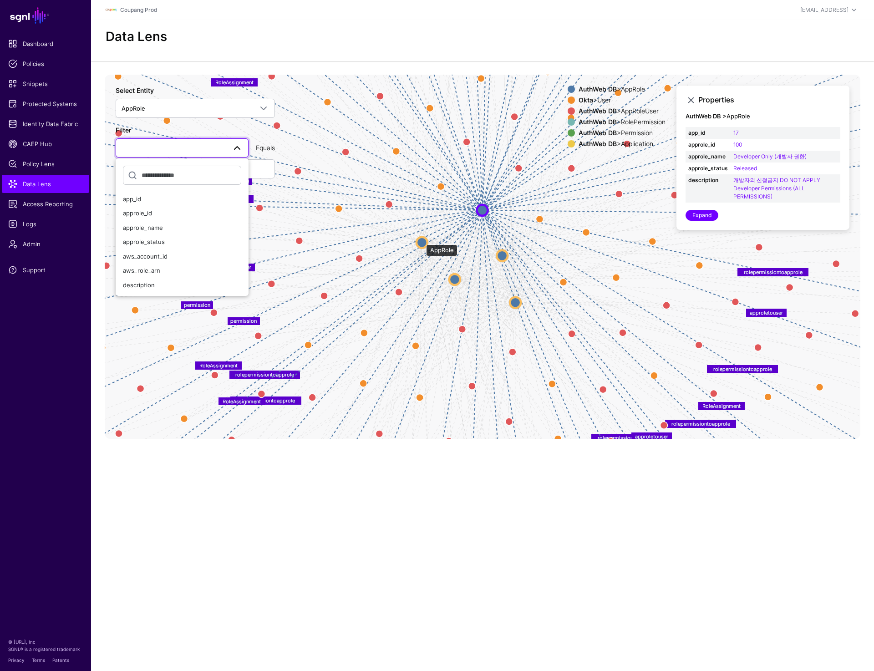
click at [422, 240] on circle at bounding box center [422, 242] width 11 height 11
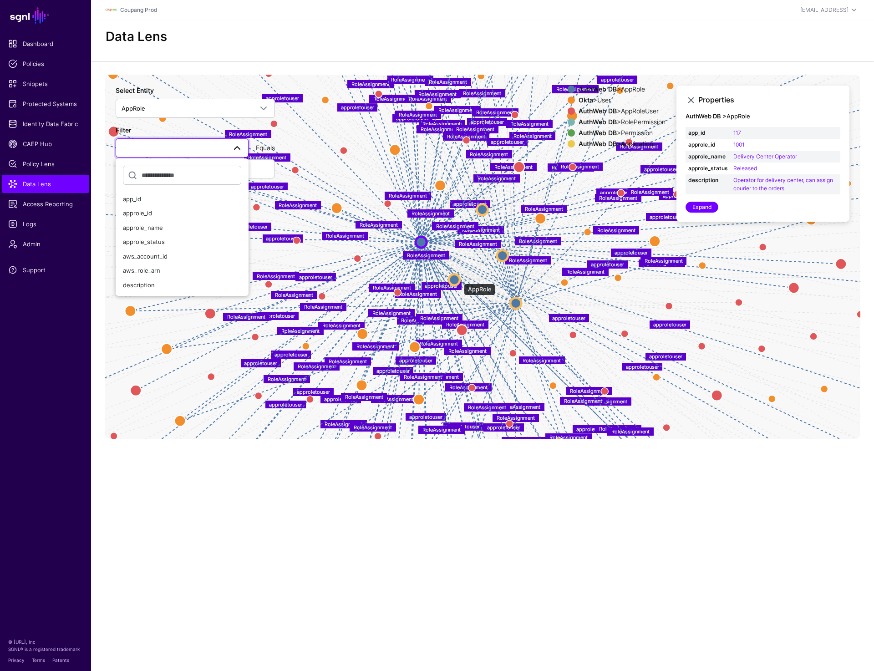
click at [459, 281] on circle at bounding box center [454, 279] width 11 height 11
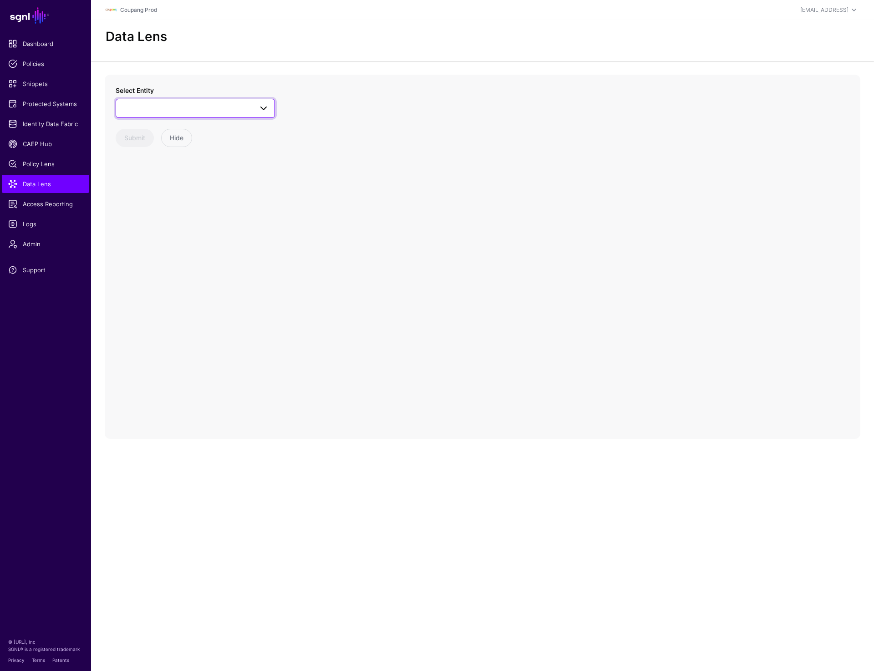
click at [217, 106] on span at bounding box center [196, 108] width 148 height 11
type input "**"
click at [176, 179] on div "AWSRole" at bounding box center [200, 176] width 136 height 9
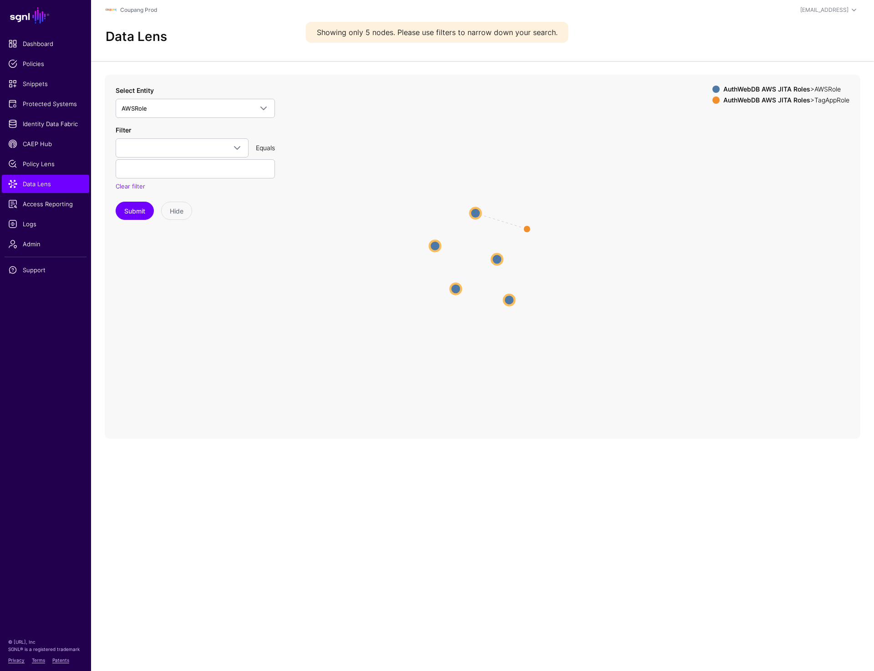
click at [499, 259] on circle at bounding box center [497, 259] width 11 height 11
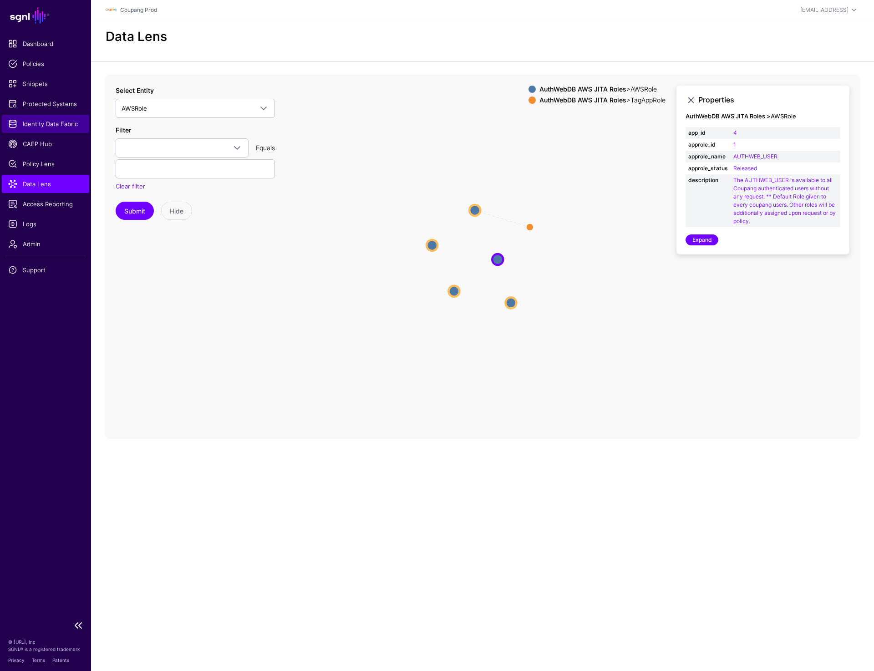
click at [61, 119] on span "Identity Data Fabric" at bounding box center [45, 123] width 75 height 9
click at [706, 241] on link "Expand" at bounding box center [702, 240] width 33 height 11
click at [452, 294] on circle at bounding box center [454, 291] width 11 height 11
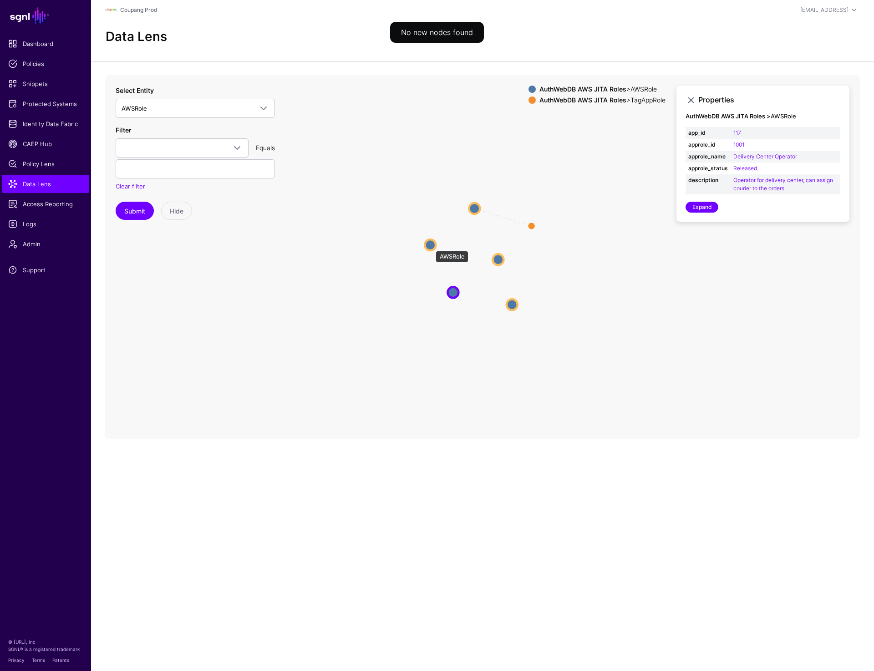
click at [431, 246] on circle at bounding box center [430, 245] width 11 height 11
click at [482, 208] on icon "approletotagapprole AWSRole AWSRole TagAppRole TagAppRole AWSRole AWSRole AWSRo…" at bounding box center [483, 257] width 756 height 364
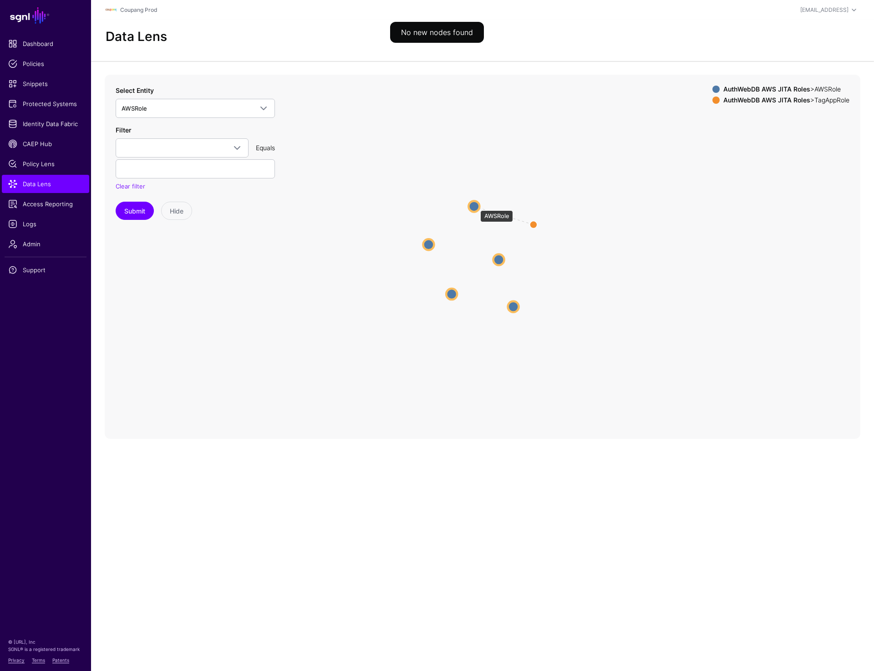
click at [476, 206] on circle at bounding box center [474, 206] width 11 height 11
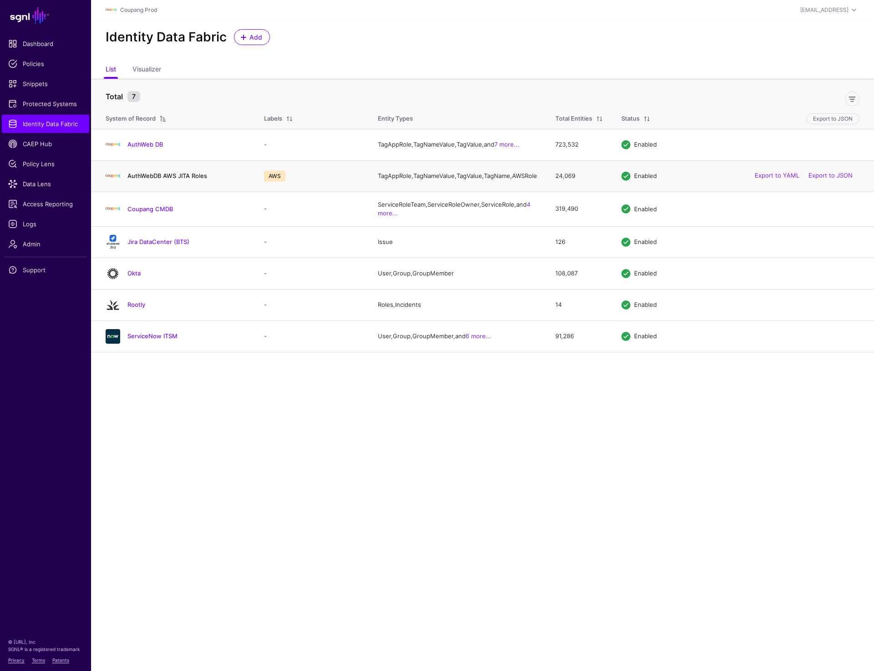
click at [185, 179] on link "AuthWebDB AWS JITA Roles" at bounding box center [168, 175] width 80 height 7
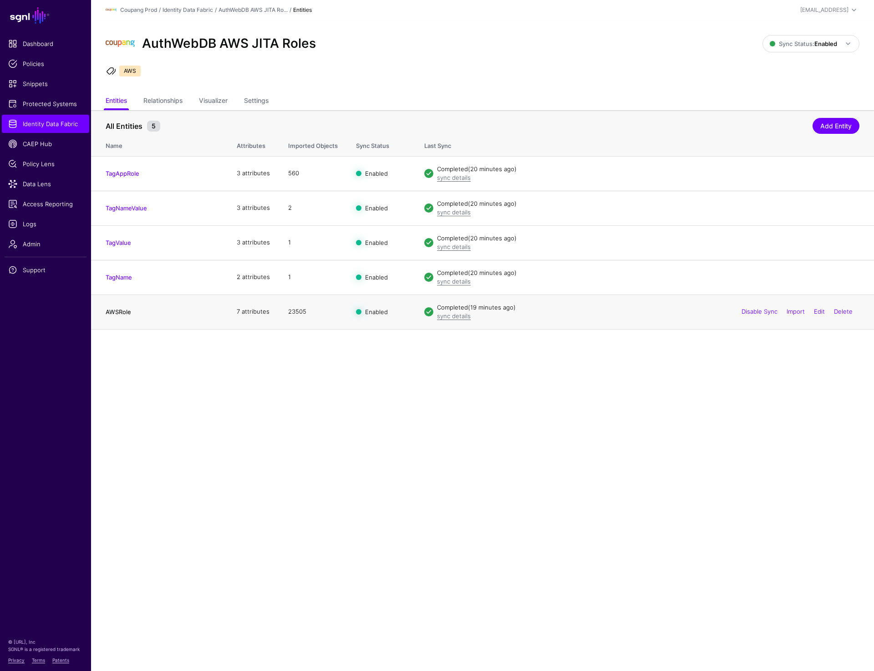
click at [118, 309] on link "AWSRole" at bounding box center [119, 311] width 26 height 7
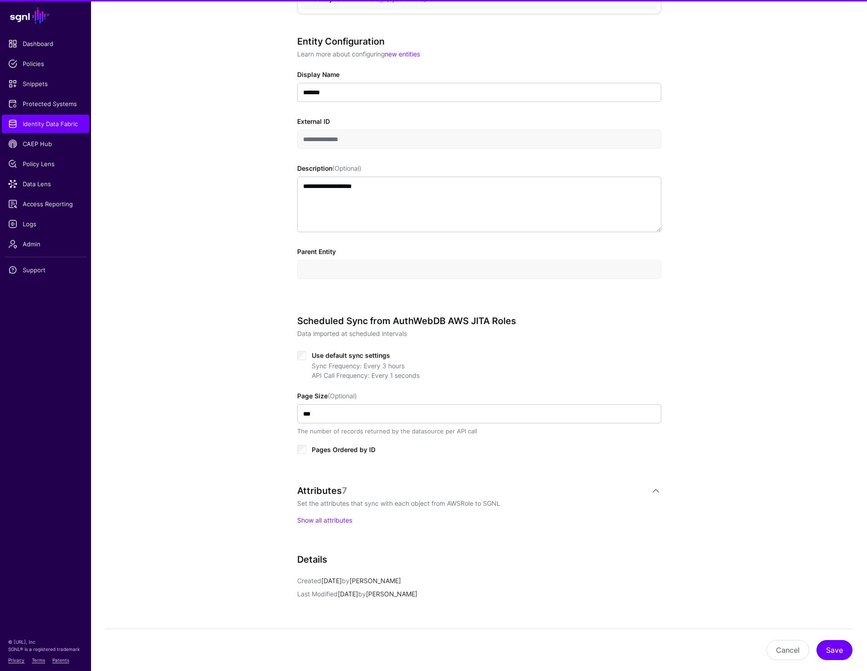
scroll to position [272, 0]
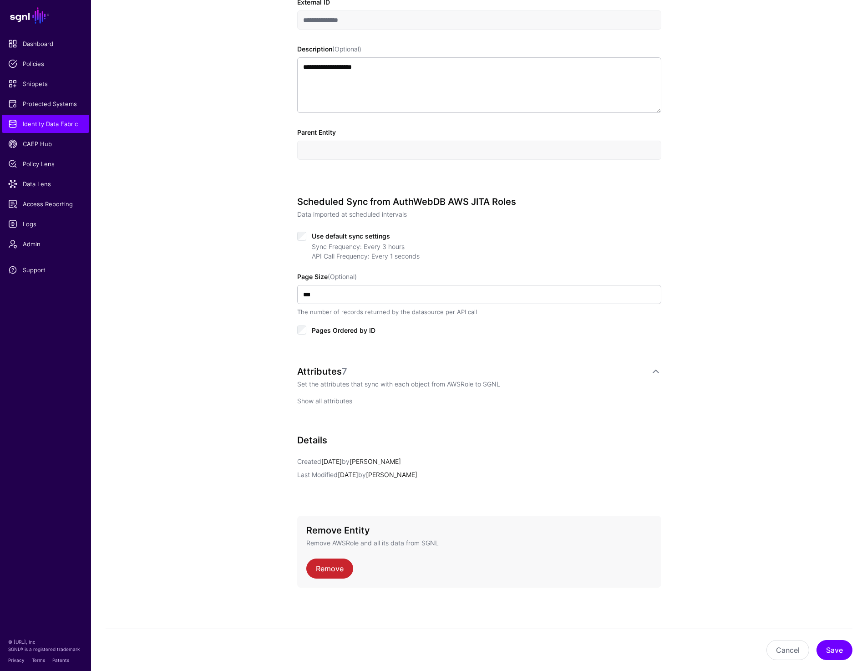
click at [321, 401] on link "Show all attributes" at bounding box center [324, 401] width 55 height 8
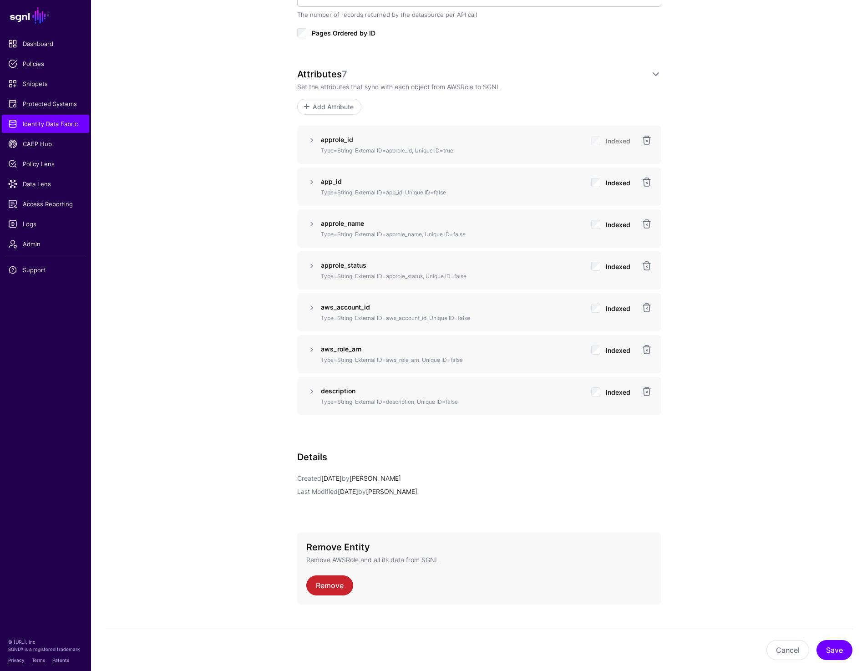
scroll to position [575, 0]
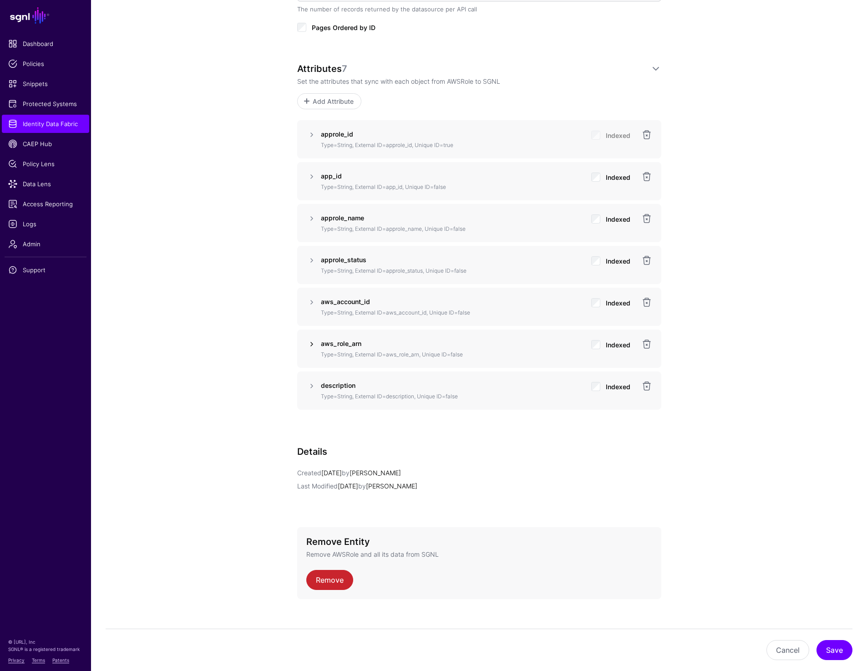
click at [312, 341] on link at bounding box center [311, 344] width 11 height 11
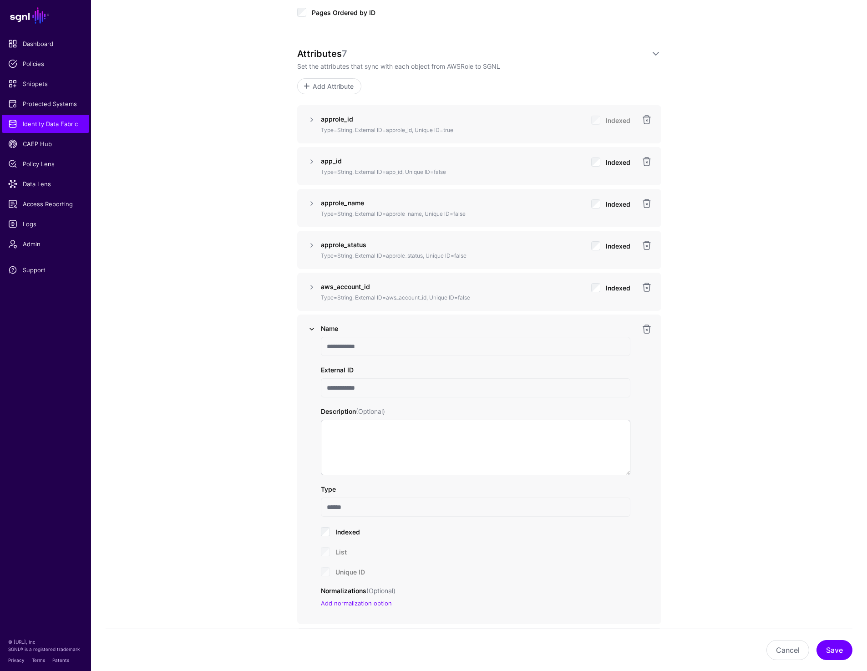
scroll to position [593, 0]
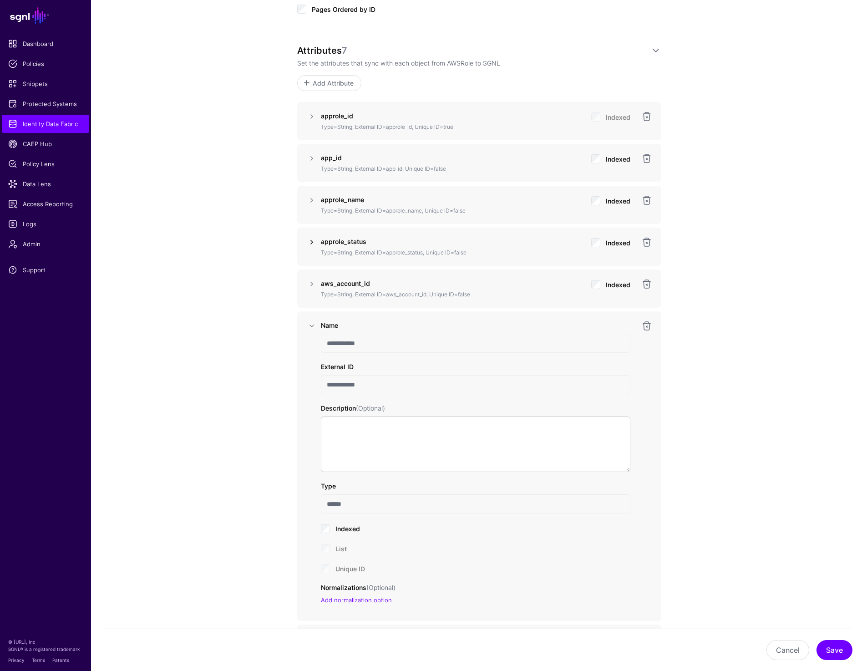
click at [311, 240] on link at bounding box center [311, 242] width 11 height 11
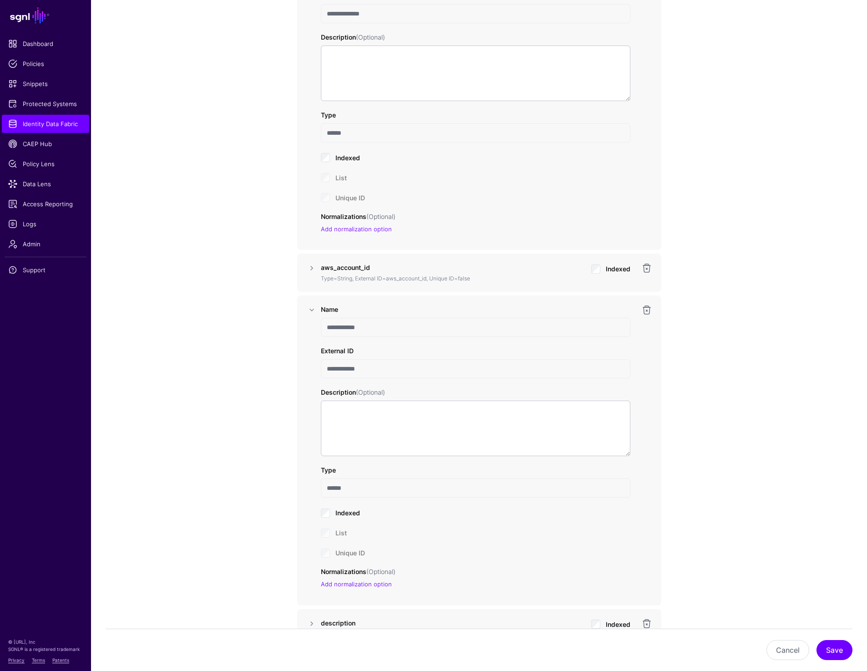
scroll to position [878, 0]
click at [312, 269] on link at bounding box center [311, 270] width 11 height 11
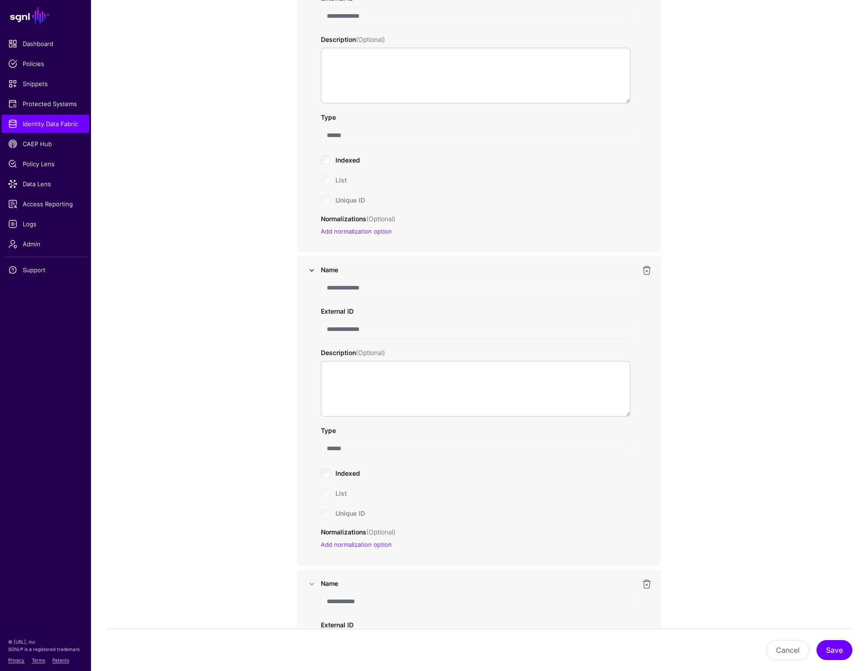
click at [312, 269] on link at bounding box center [311, 270] width 11 height 11
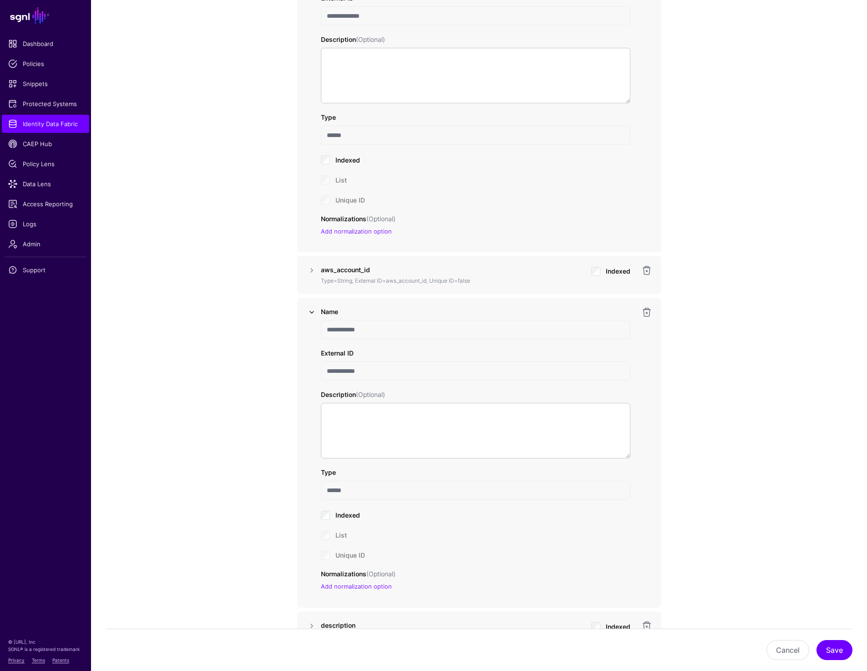
click at [308, 312] on link at bounding box center [311, 312] width 11 height 11
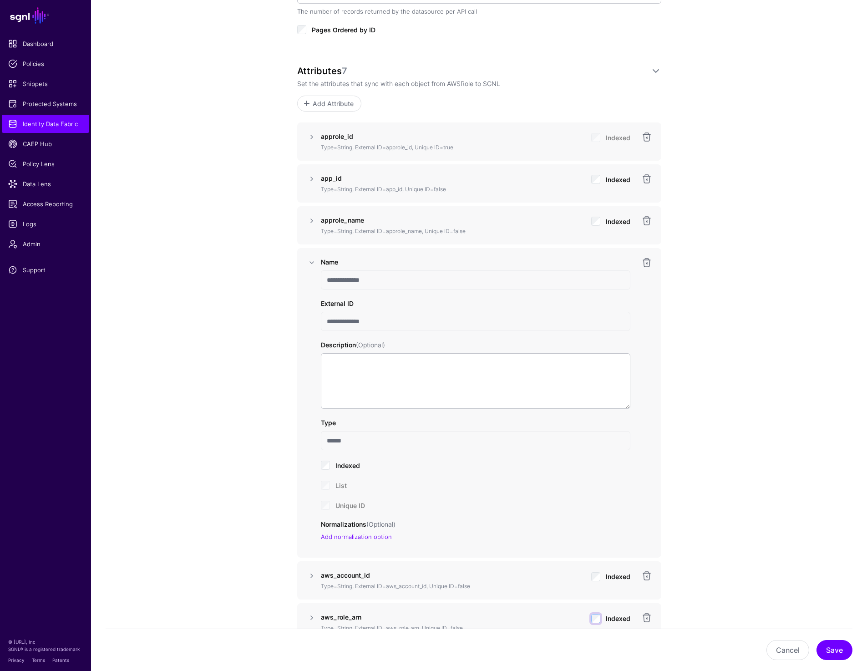
scroll to position [565, 0]
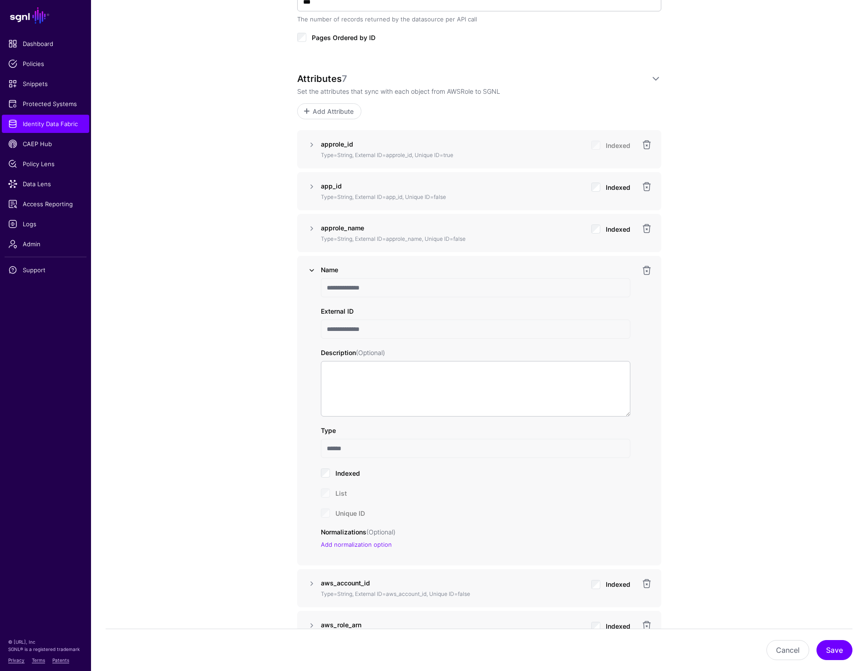
click at [311, 265] on link at bounding box center [311, 270] width 11 height 11
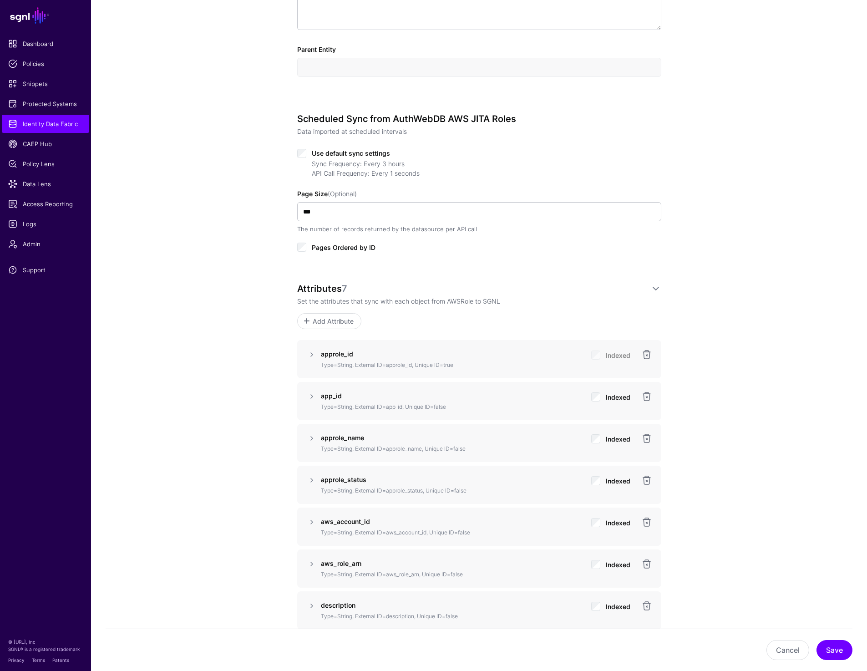
scroll to position [587, 0]
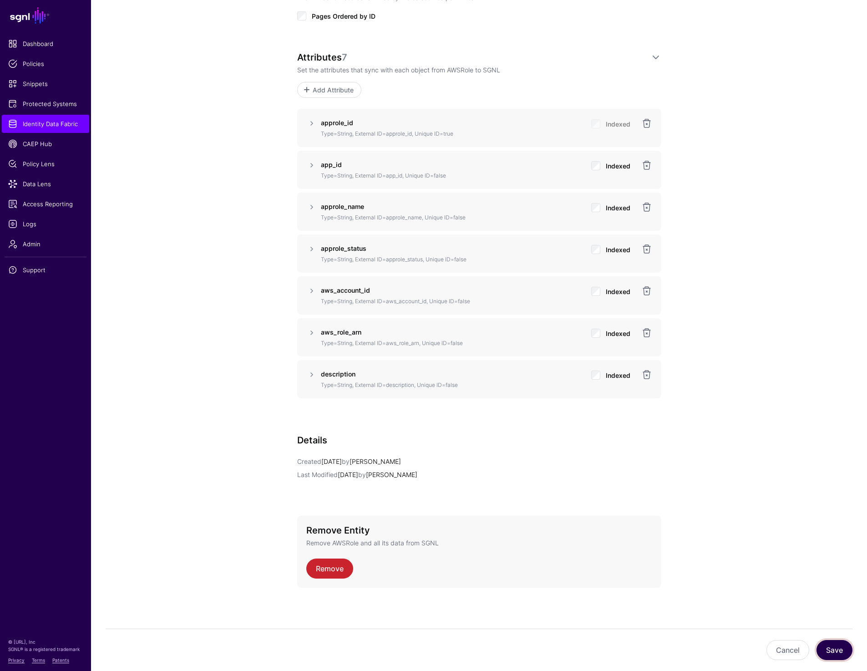
click at [833, 650] on button "Save" at bounding box center [835, 650] width 36 height 20
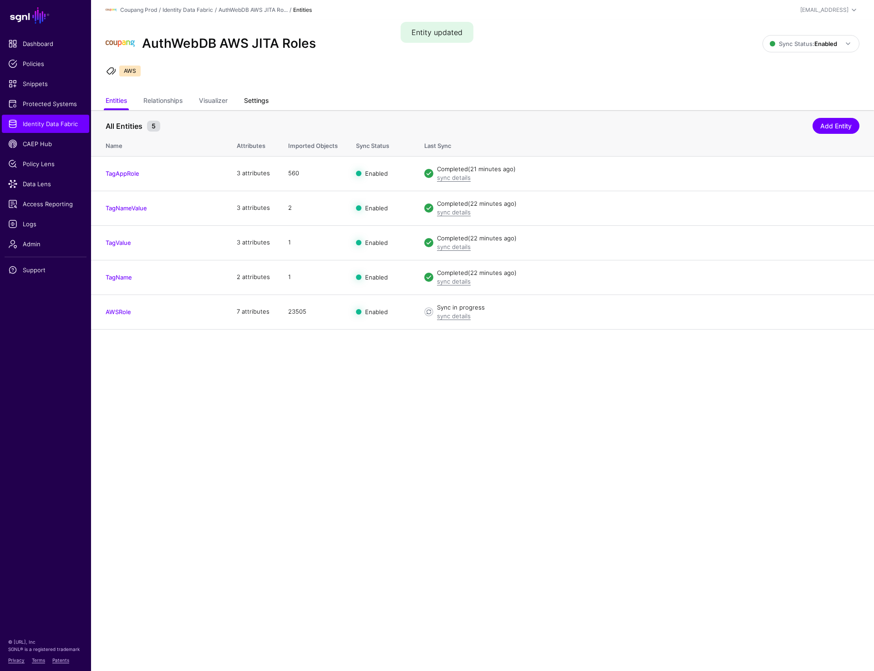
click at [253, 99] on link "Settings" at bounding box center [256, 101] width 25 height 17
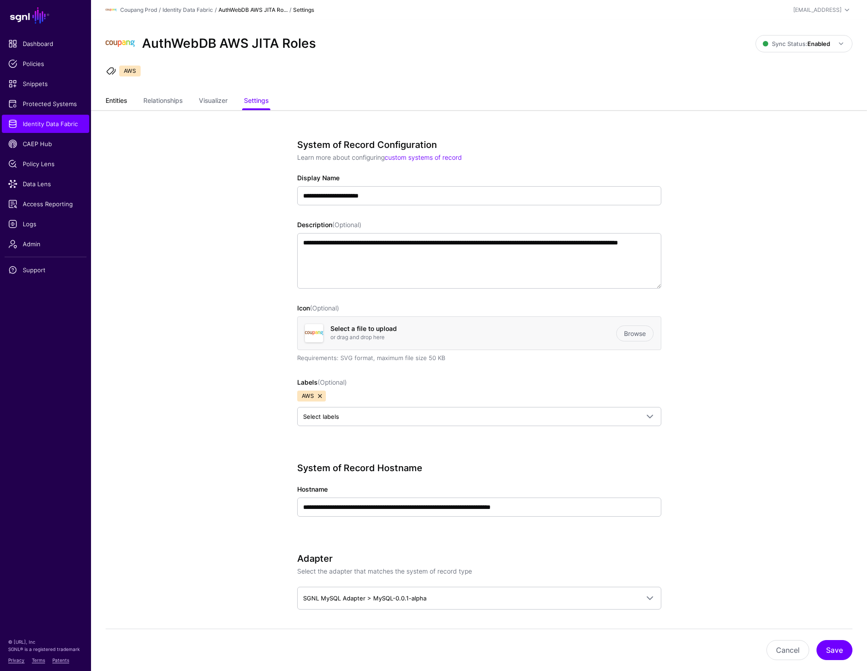
click at [111, 107] on link "Entities" at bounding box center [116, 101] width 21 height 17
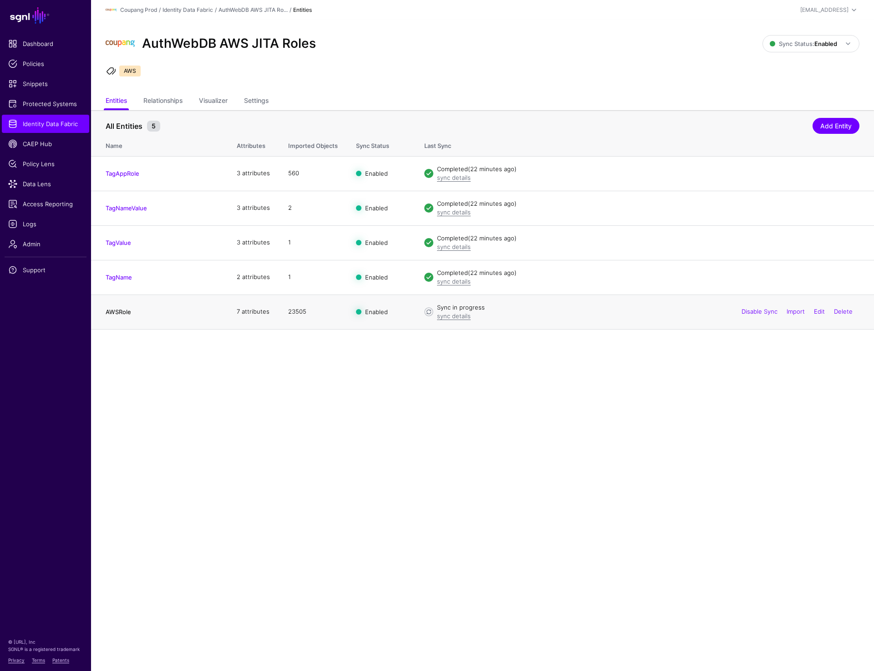
click at [126, 314] on link "AWSRole" at bounding box center [119, 311] width 26 height 7
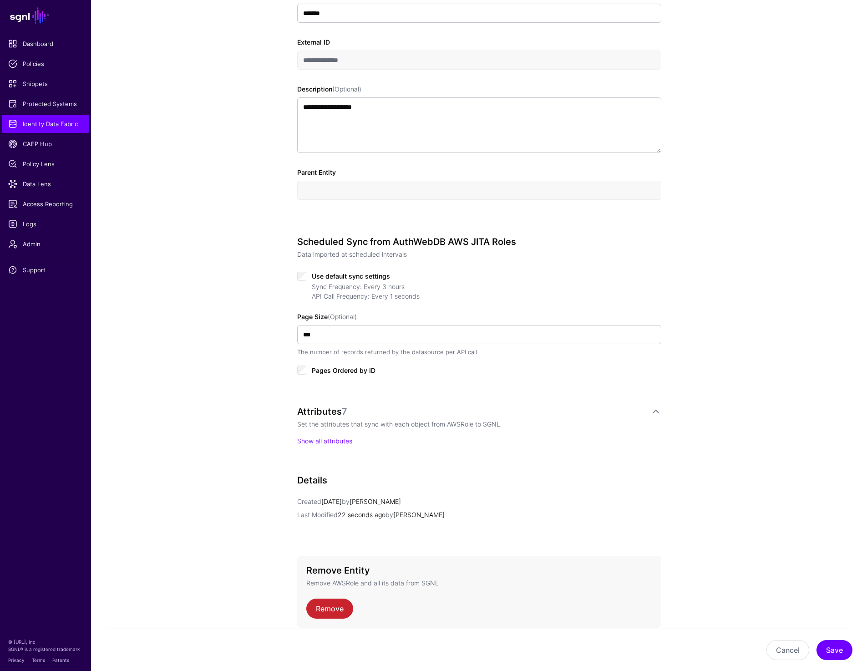
scroll to position [272, 0]
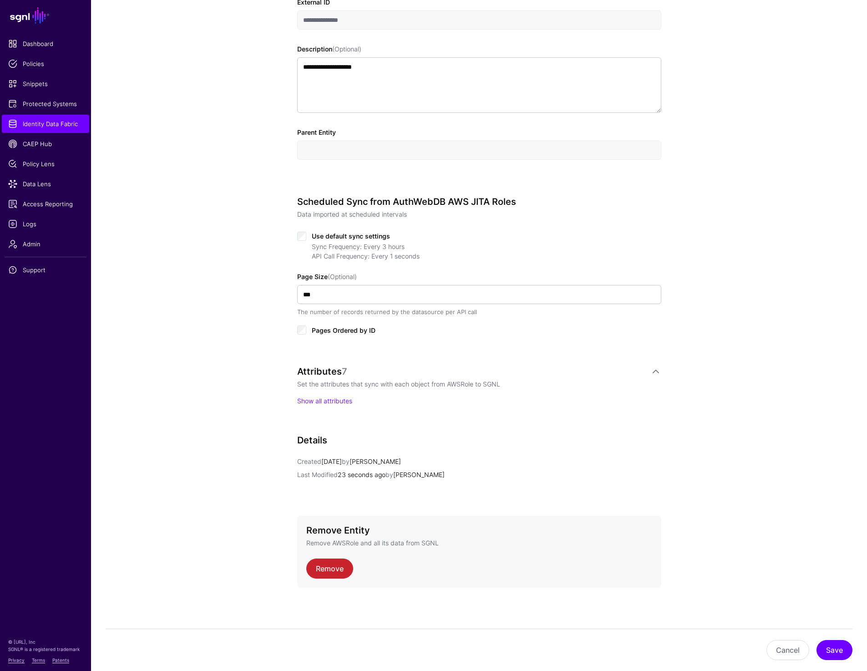
click at [318, 409] on div "Attributes 7 Set the attributes that sync with each object from AWSRole to SGNL…" at bounding box center [479, 395] width 364 height 58
click at [318, 406] on div "Attributes 7 Set the attributes that sync with each object from AWSRole to SGNL…" at bounding box center [479, 395] width 364 height 58
click at [318, 401] on link "Show all attributes" at bounding box center [324, 401] width 55 height 8
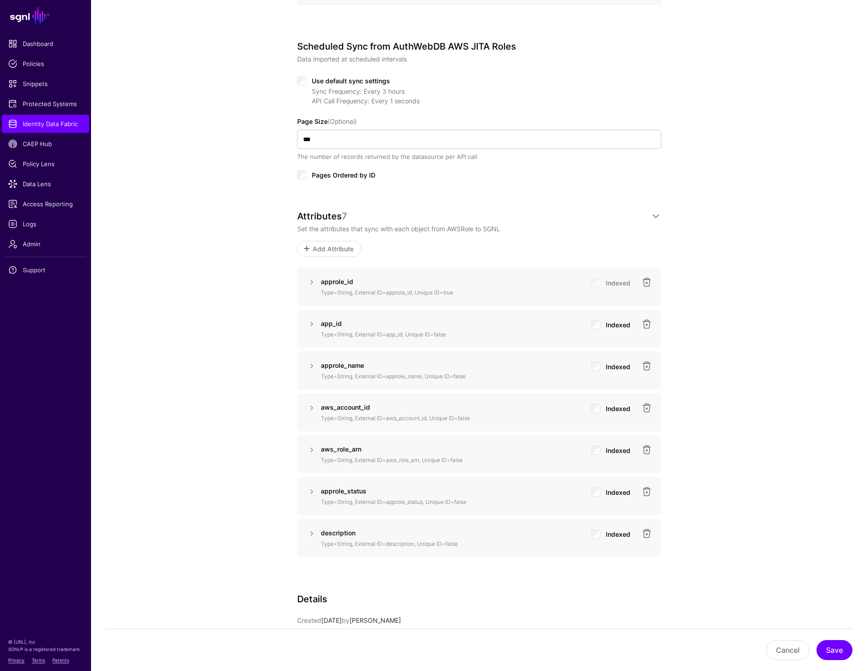
scroll to position [429, 0]
click at [342, 404] on strong "aws_account_id" at bounding box center [345, 406] width 49 height 8
copy strong "aws_account_id"
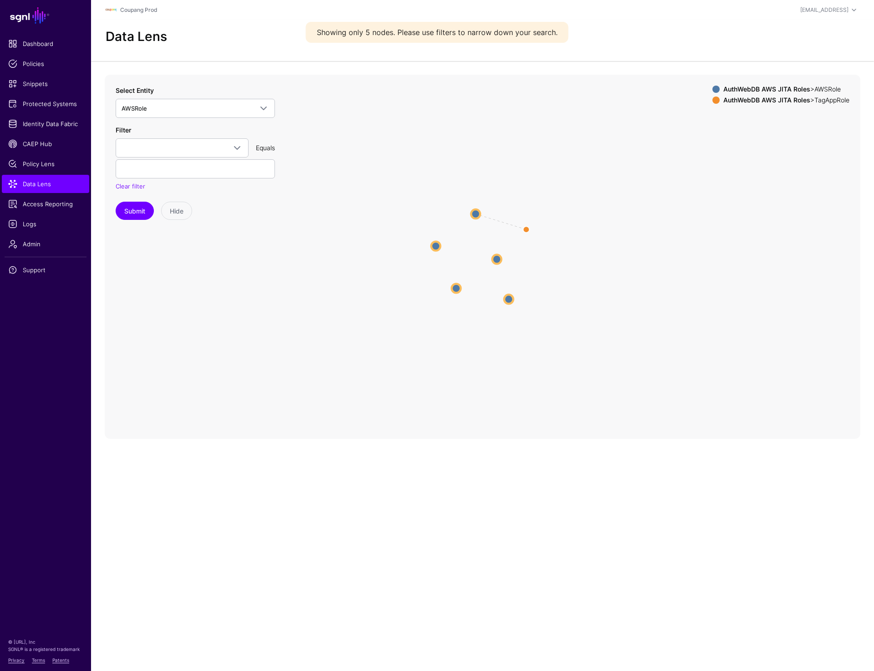
click at [477, 213] on circle at bounding box center [475, 213] width 9 height 9
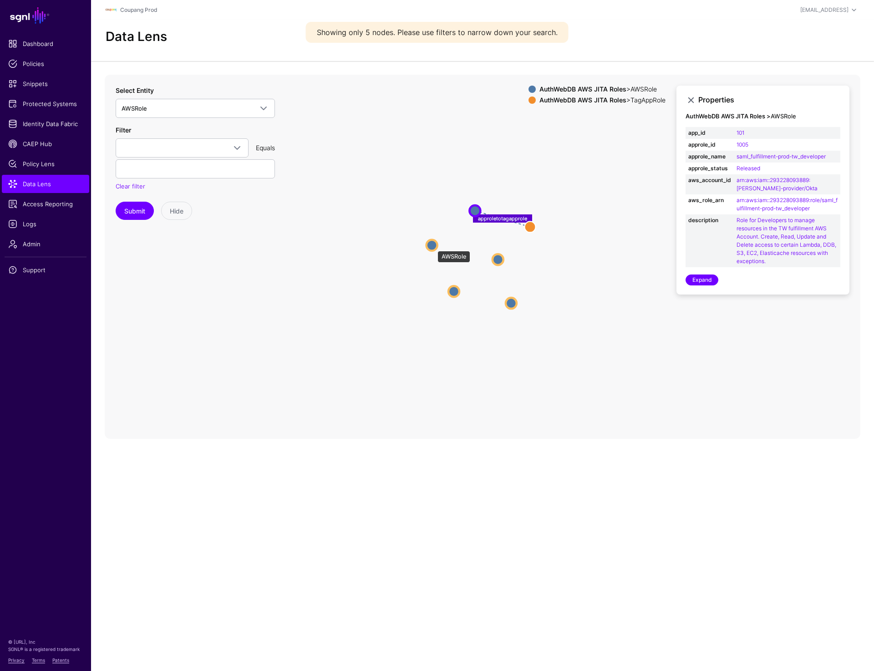
click at [433, 246] on circle at bounding box center [432, 245] width 11 height 11
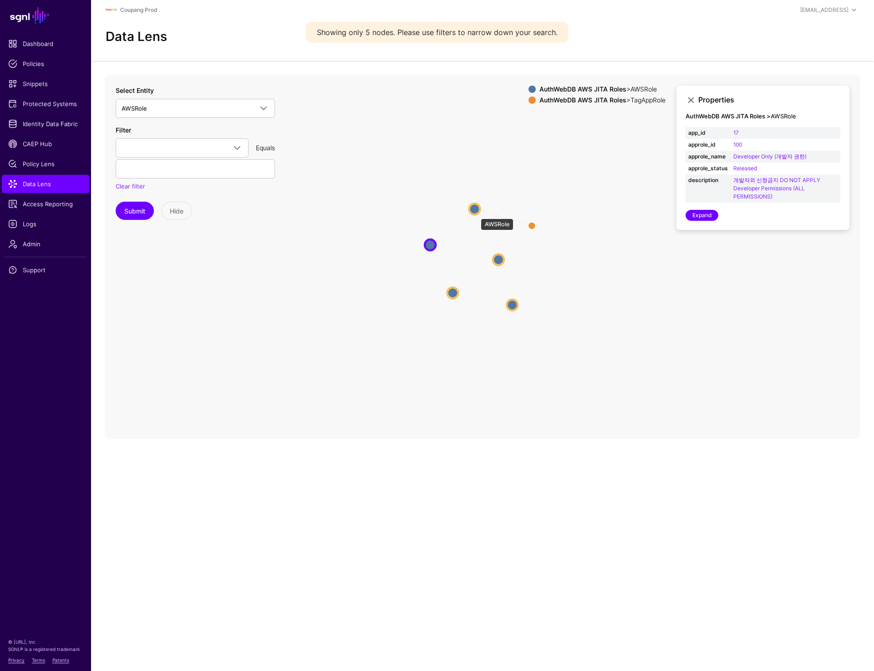
click at [476, 214] on circle at bounding box center [474, 209] width 11 height 11
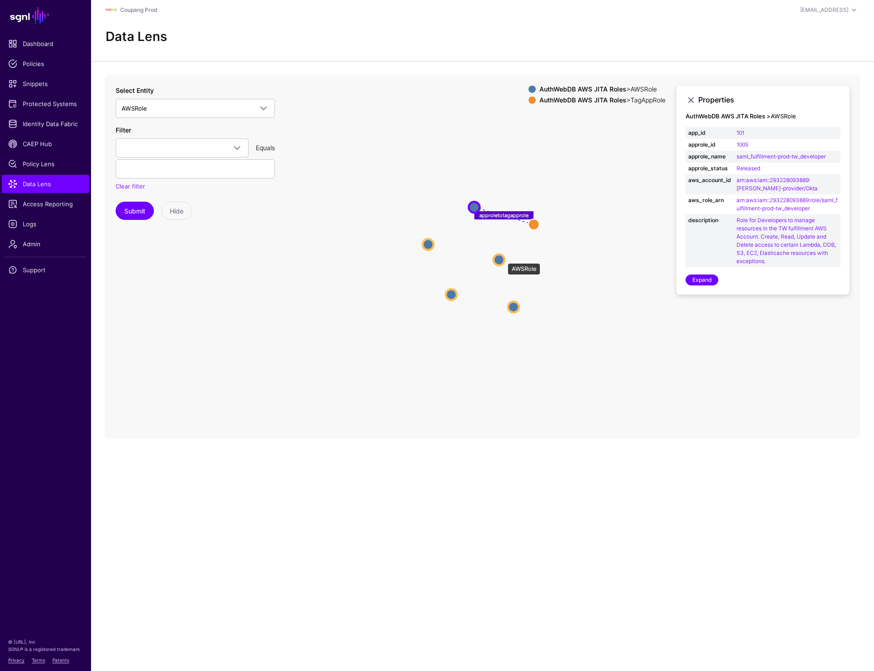
click at [503, 259] on circle at bounding box center [499, 259] width 11 height 11
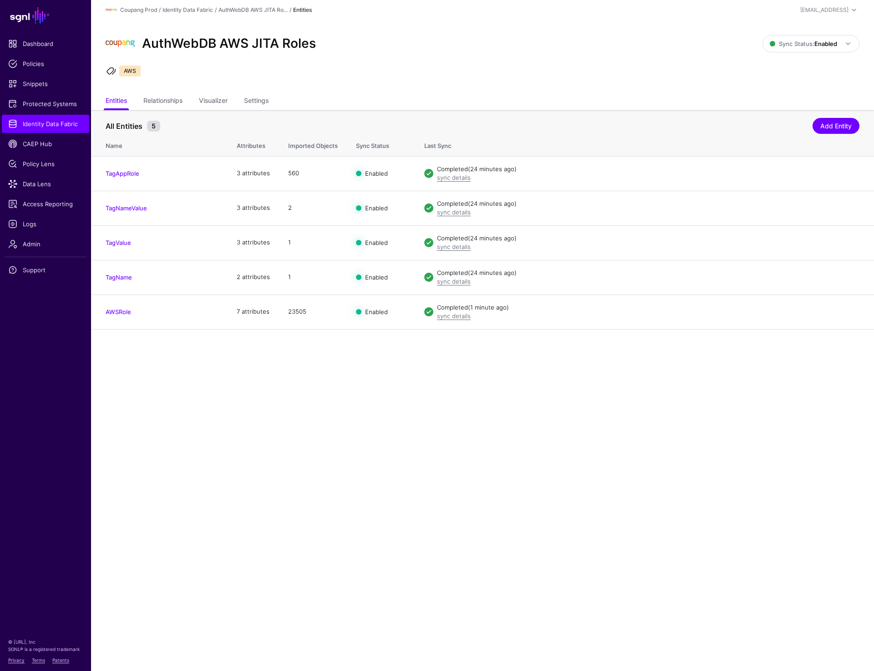
click at [444, 424] on main "SGNL Dashboard Policies Snippets Protected Systems Identity Data Fabric CAEP Hu…" at bounding box center [437, 335] width 874 height 671
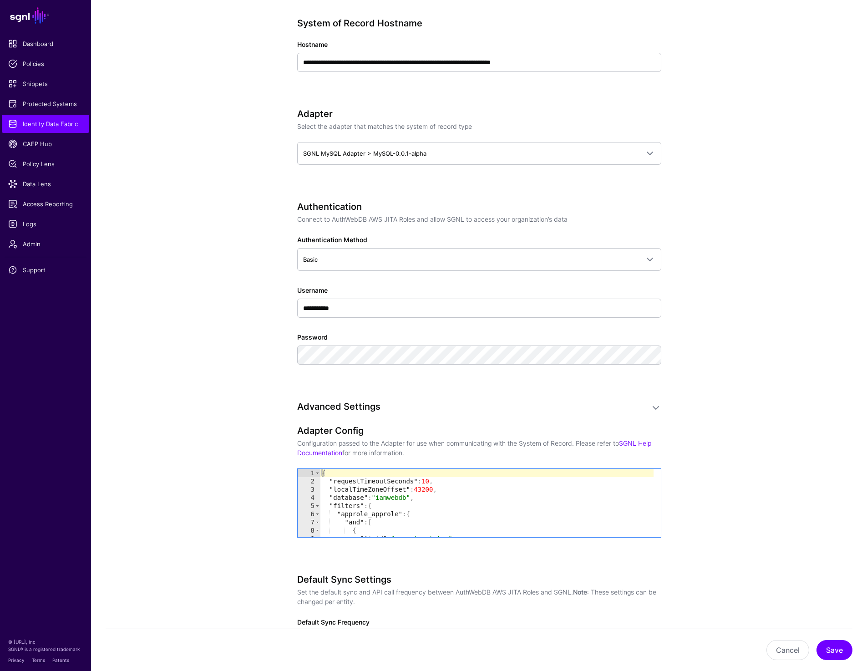
scroll to position [491, 0]
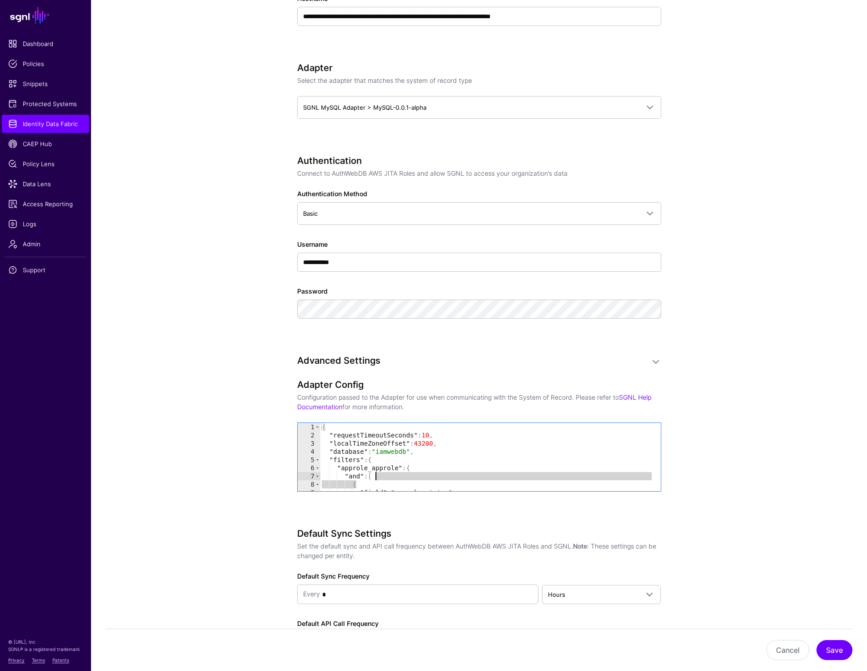
click at [416, 480] on div "{ "requestTimeoutSeconds" : 10 , "localTimeZoneOffset" : 43200 , "database" : "…" at bounding box center [487, 465] width 334 height 85
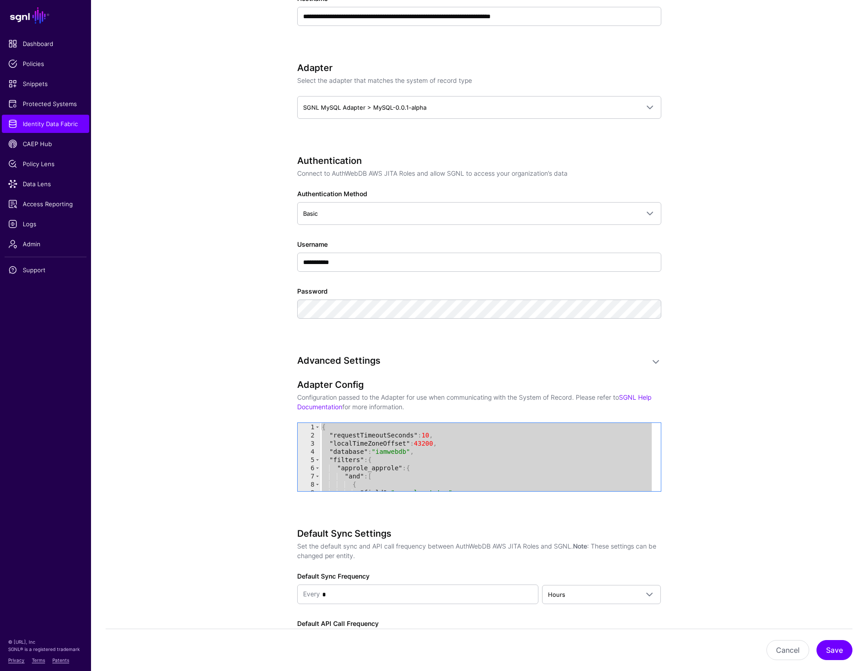
paste textarea "Cursor at row 40"
type textarea "*"
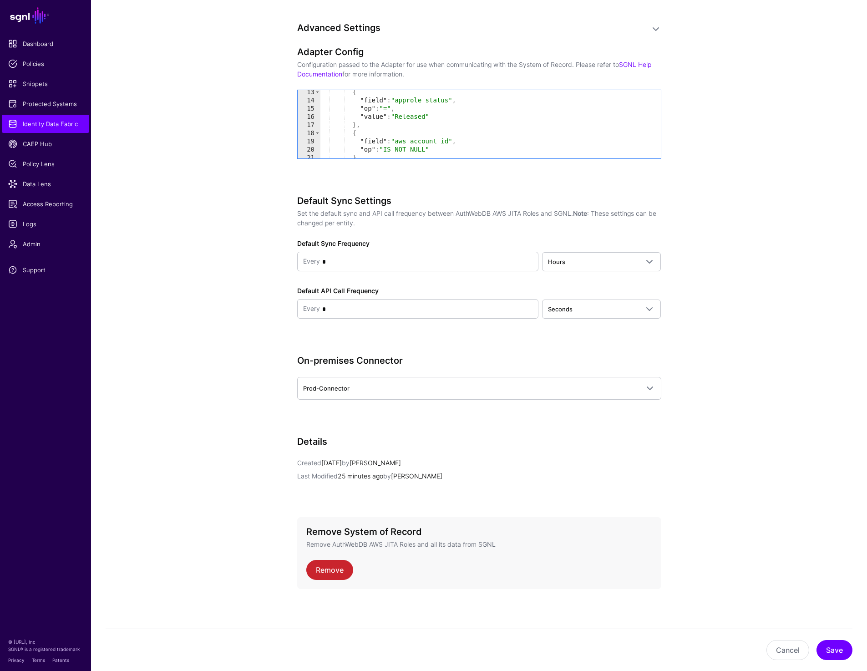
scroll to position [101, 0]
click at [832, 645] on button "Save" at bounding box center [835, 650] width 36 height 20
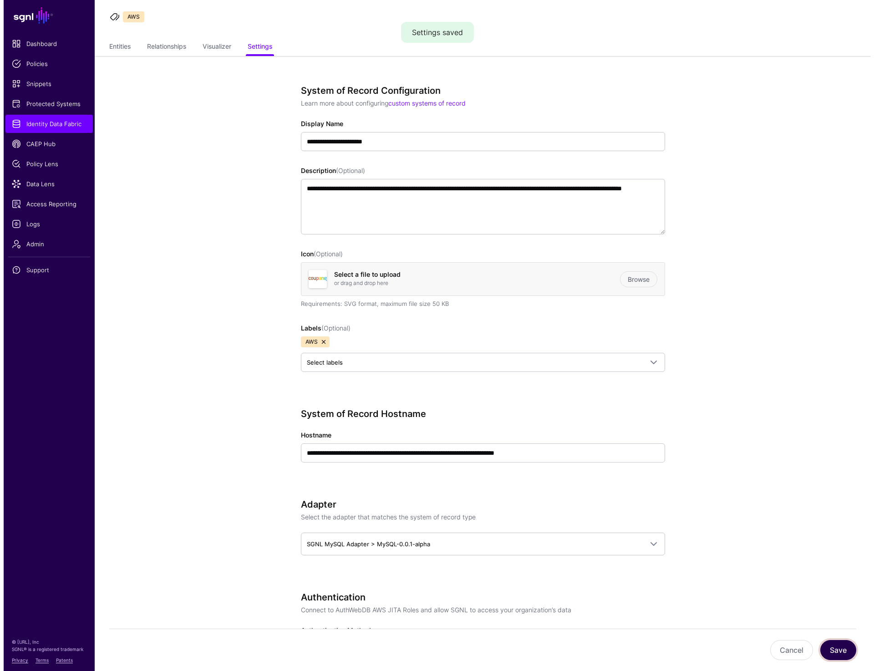
scroll to position [0, 0]
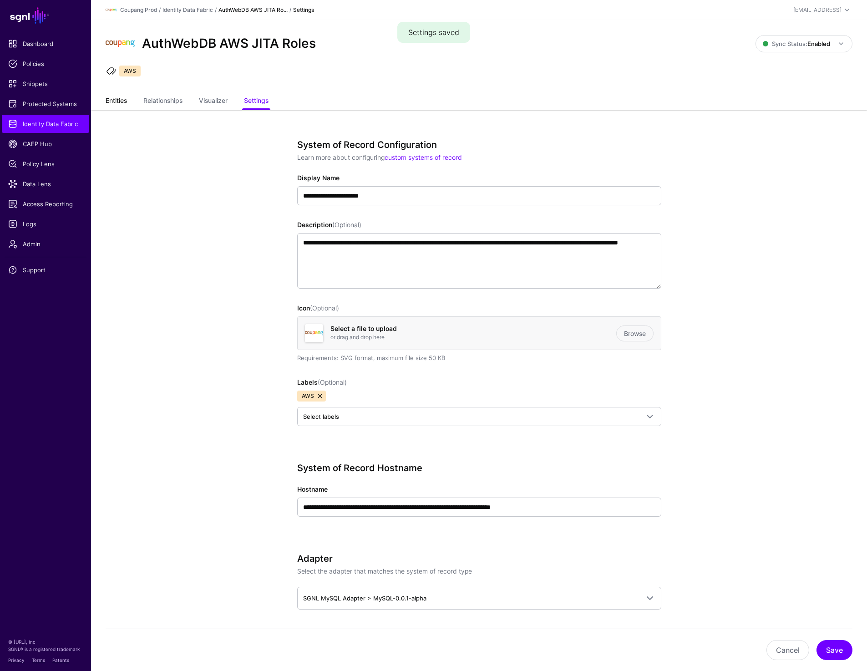
click at [120, 97] on link "Entities" at bounding box center [116, 101] width 21 height 17
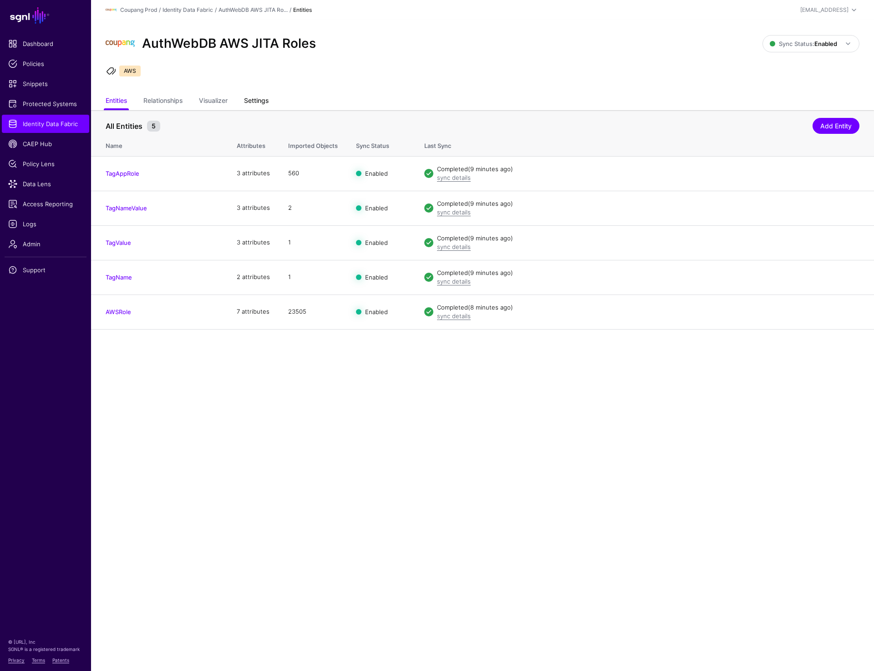
click at [265, 102] on link "Settings" at bounding box center [256, 101] width 25 height 17
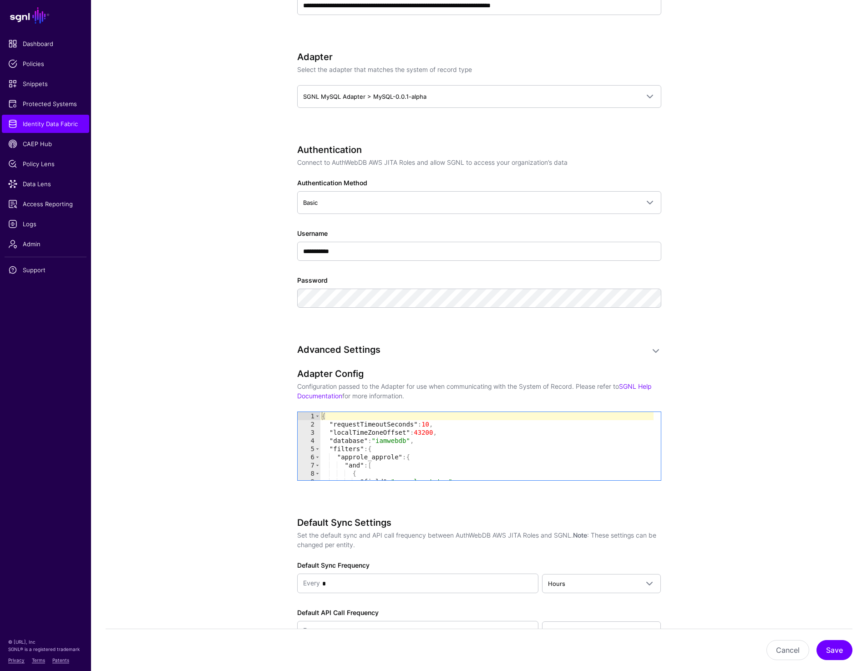
scroll to position [506, 0]
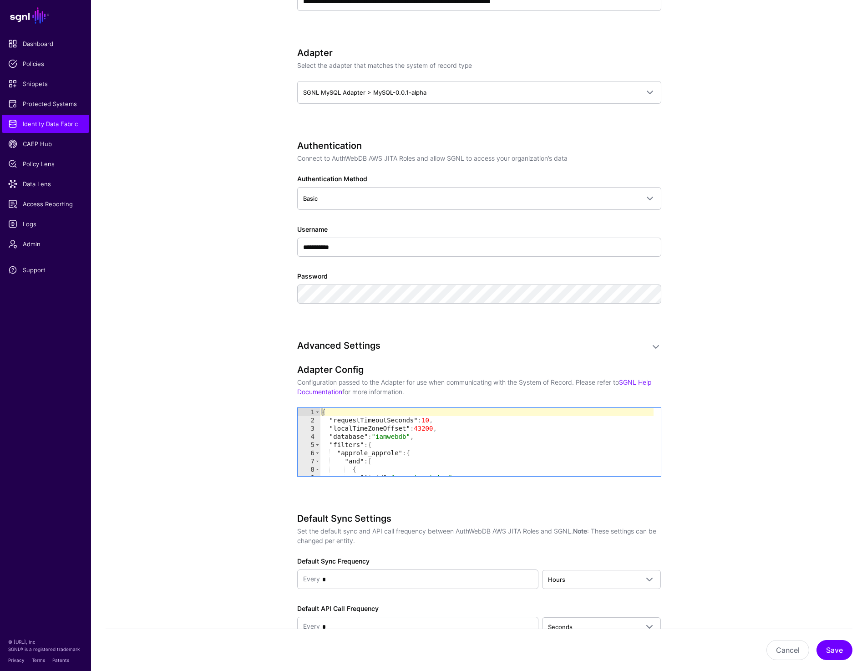
click at [500, 428] on div "{ "requestTimeoutSeconds" : 10 , "localTimeZoneOffset" : 43200 , "database" : "…" at bounding box center [487, 450] width 334 height 85
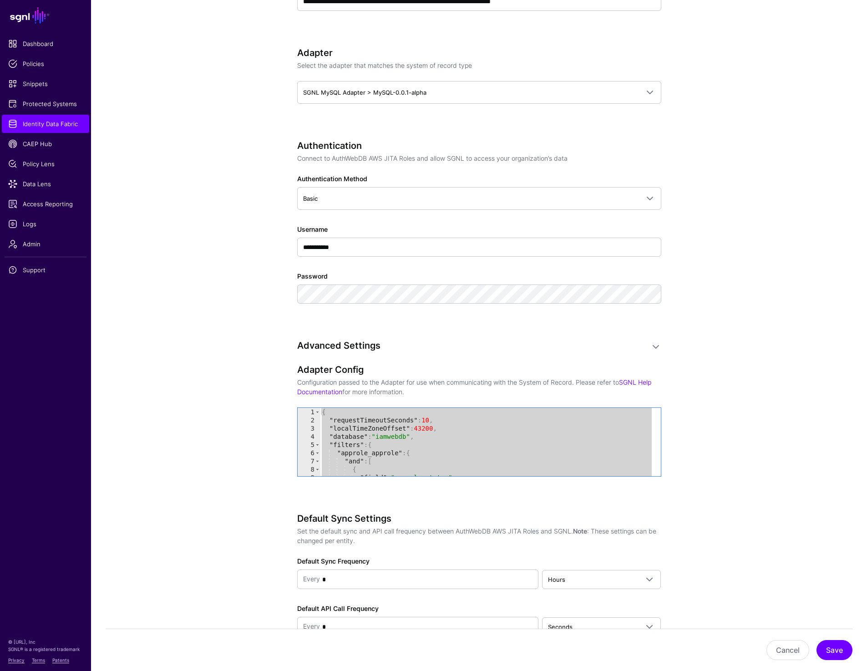
paste textarea "Cursor at row 40"
type textarea "*"
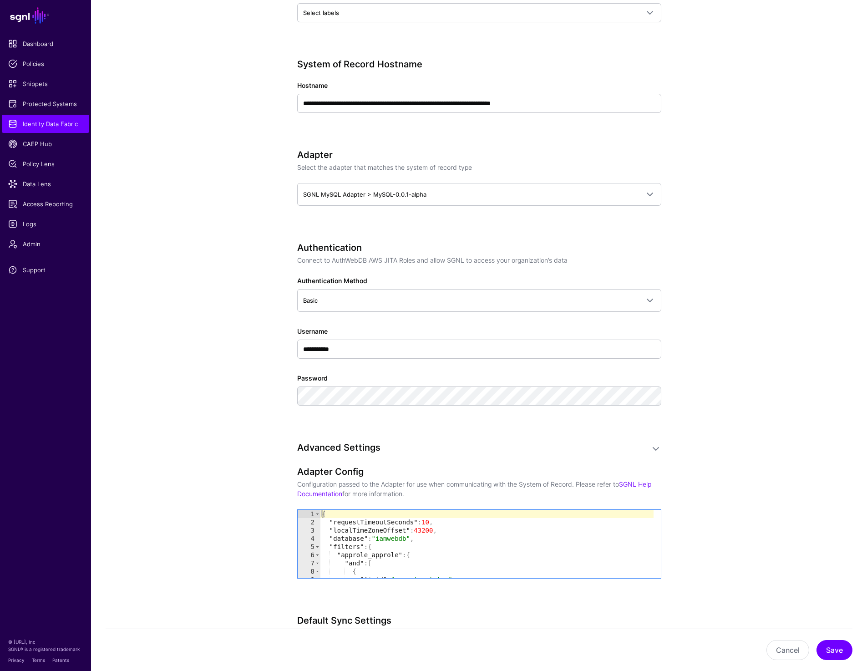
scroll to position [438, 0]
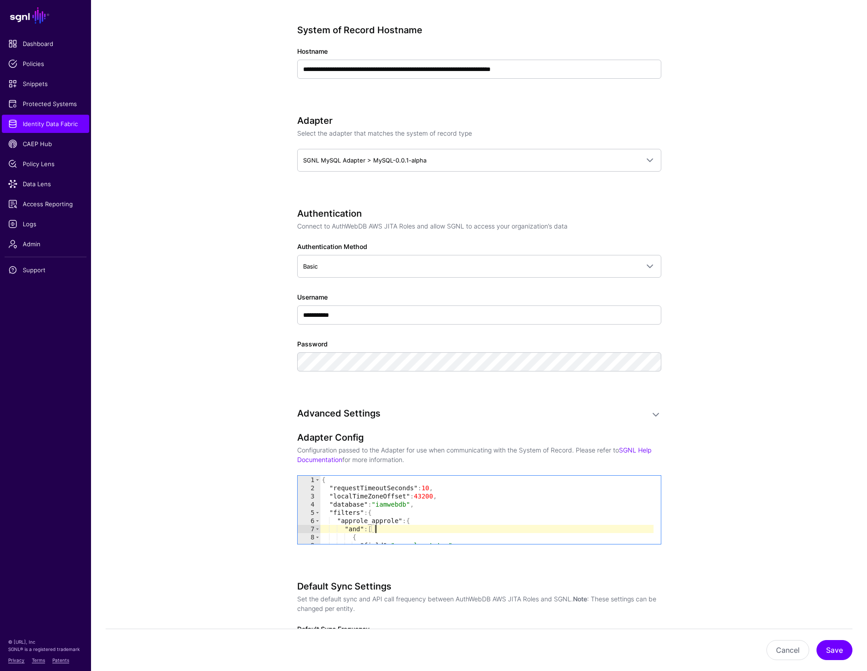
click at [410, 532] on div "{ "requestTimeoutSeconds" : 10 , "localTimeZoneOffset" : 43200 , "database" : "…" at bounding box center [487, 518] width 334 height 85
type textarea "* *"
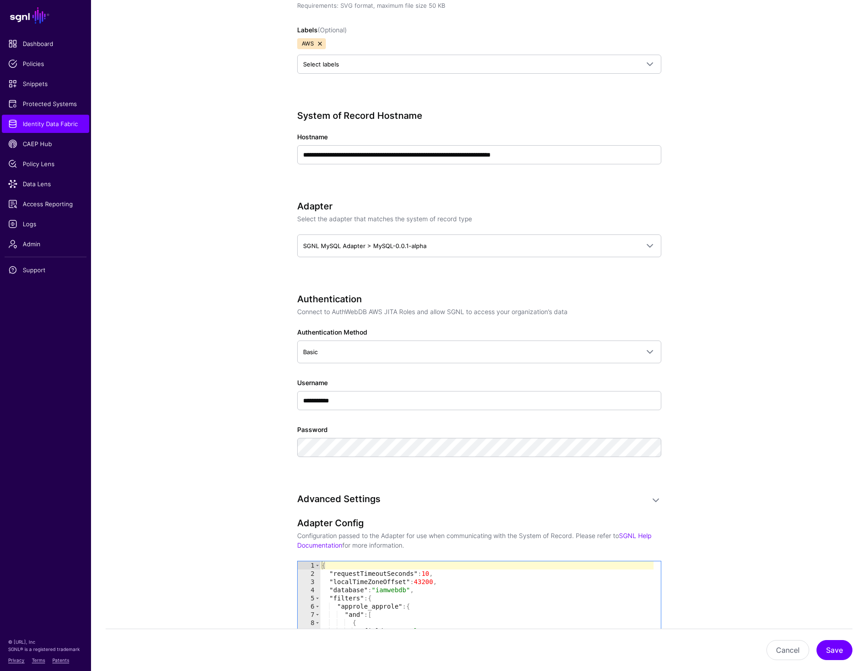
scroll to position [417, 0]
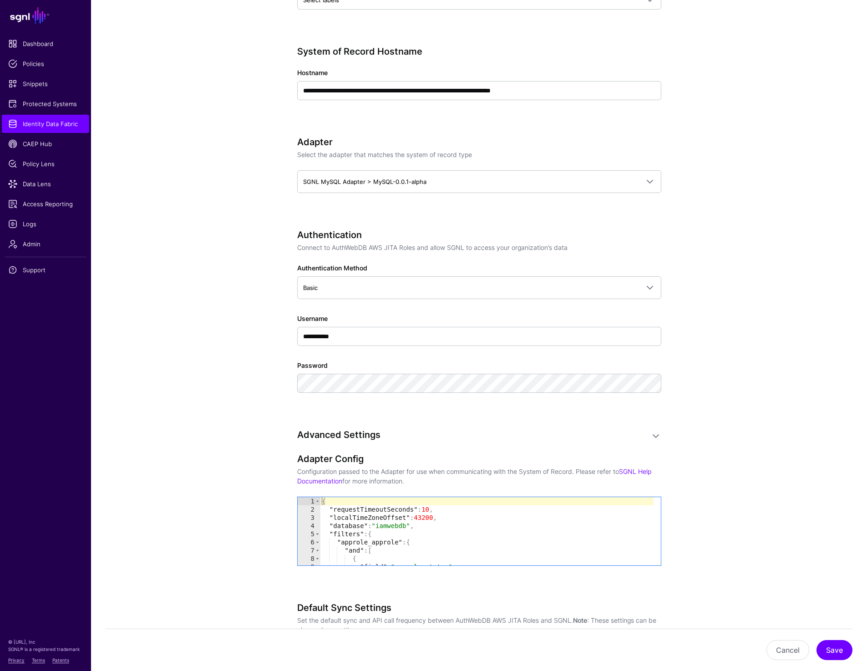
click at [467, 529] on div "{ "requestTimeoutSeconds" : 10 , "localTimeZoneOffset" : 43200 , "database" : "…" at bounding box center [487, 539] width 334 height 85
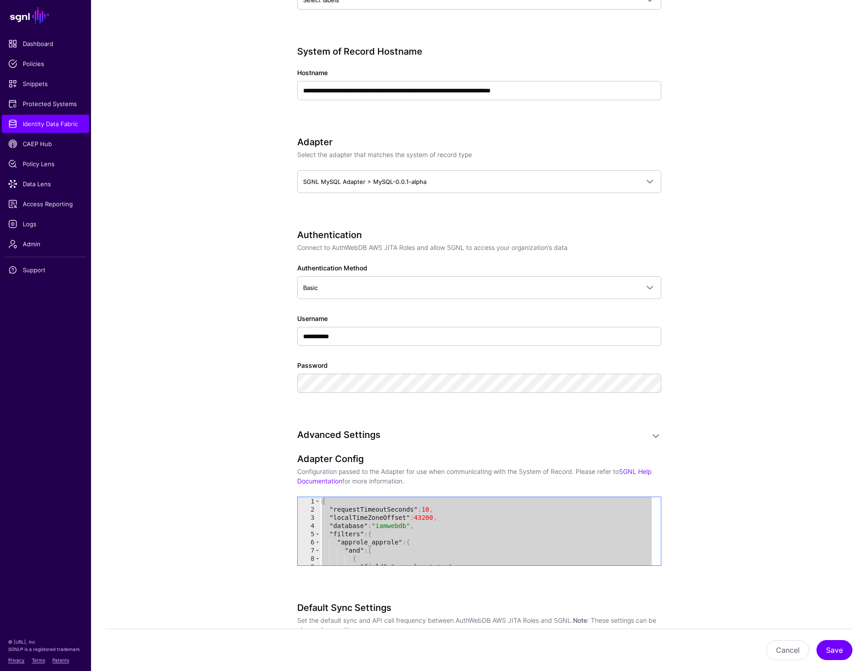
paste textarea "Cursor at row 40"
type textarea "*"
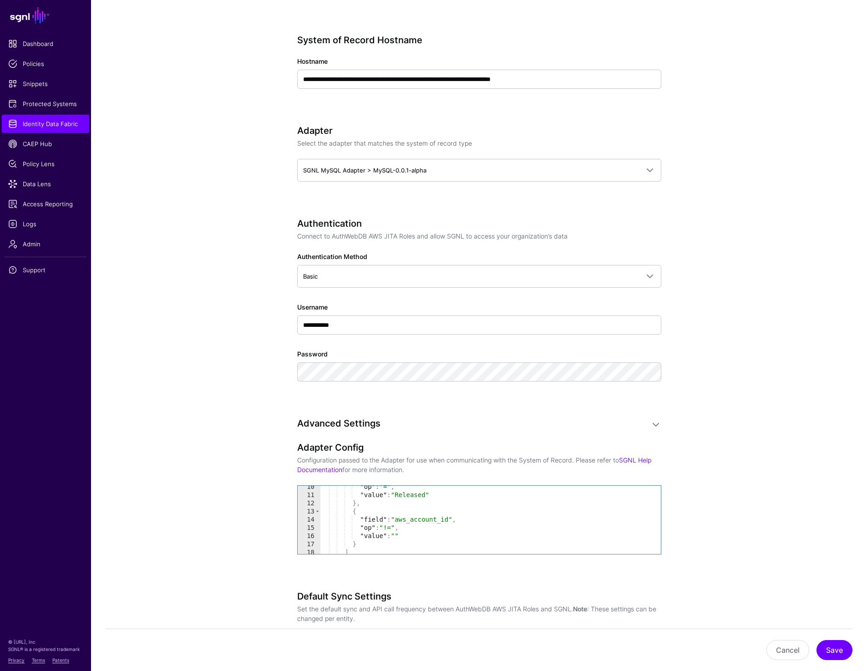
scroll to position [77, 0]
click at [834, 649] on button "Save" at bounding box center [835, 650] width 36 height 20
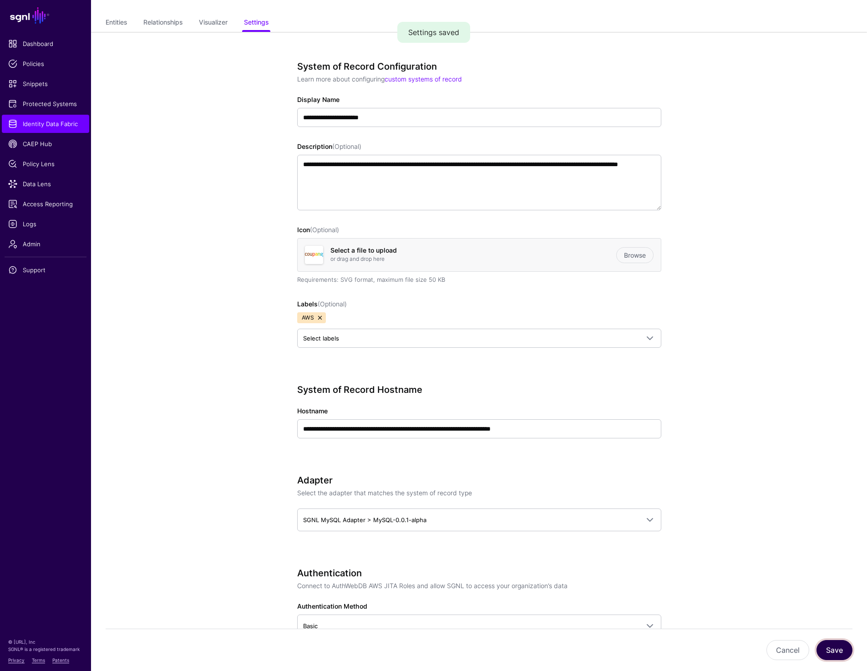
scroll to position [0, 0]
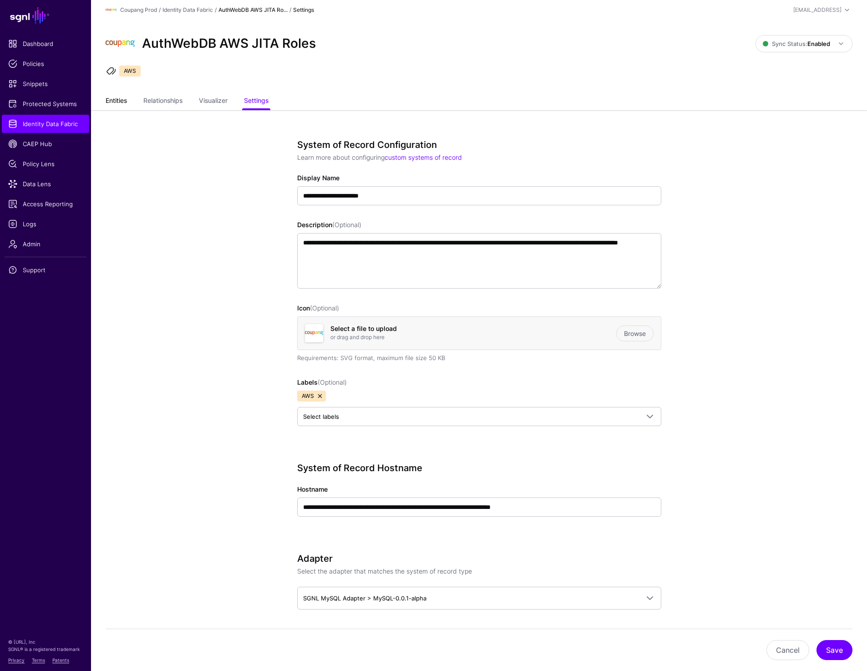
click at [116, 105] on link "Entities" at bounding box center [116, 101] width 21 height 17
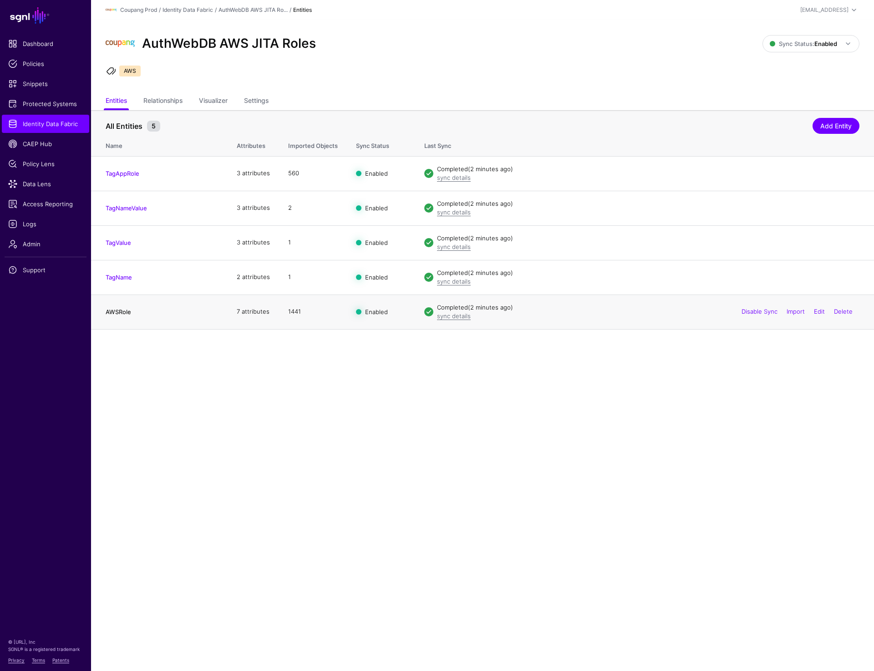
click at [117, 312] on link "AWSRole" at bounding box center [119, 311] width 26 height 7
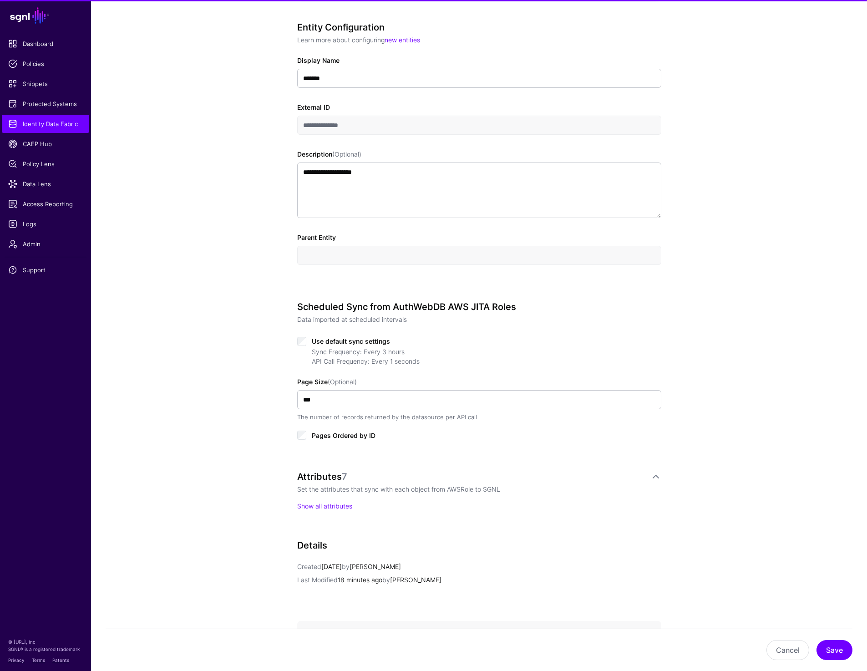
scroll to position [272, 0]
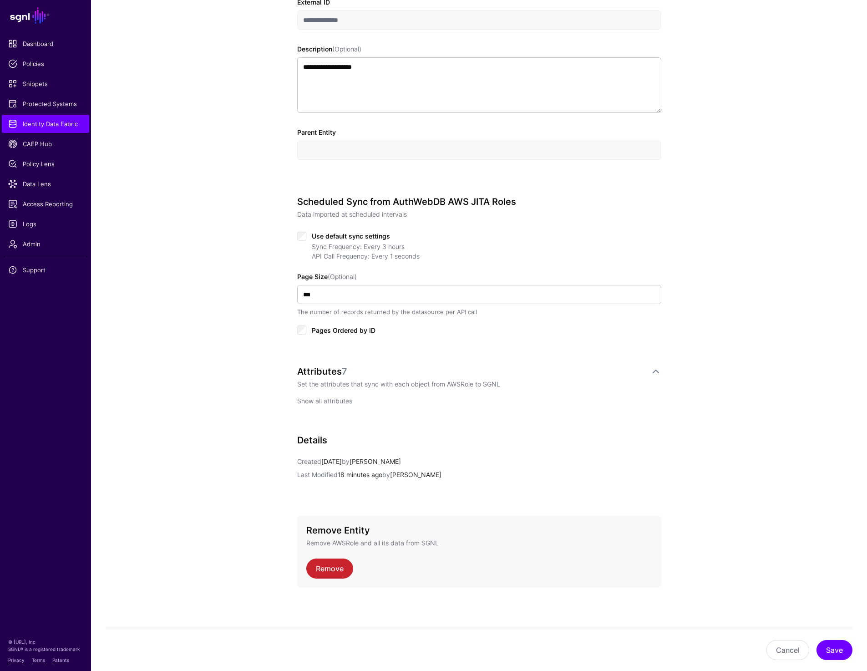
click at [314, 403] on link "Show all attributes" at bounding box center [324, 401] width 55 height 8
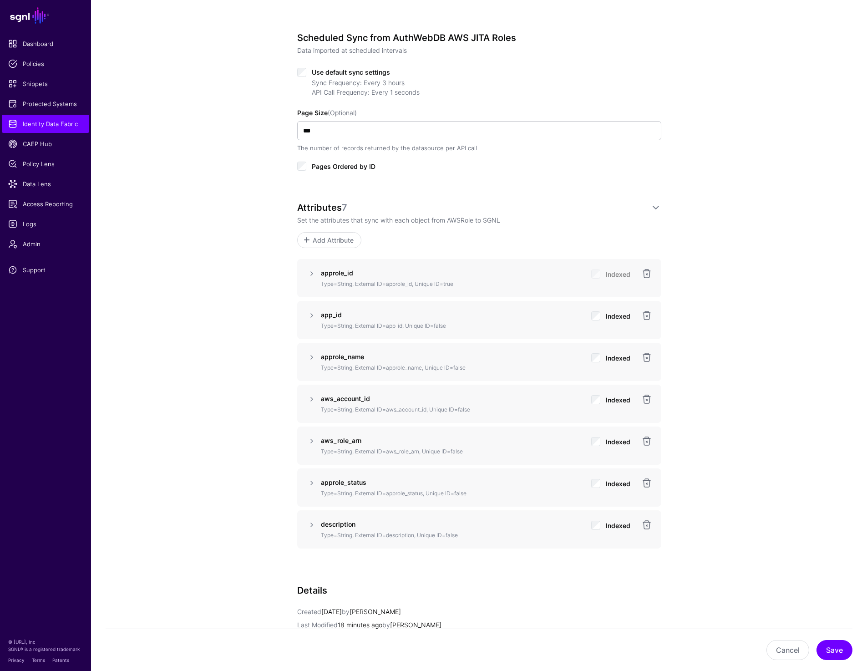
scroll to position [462, 0]
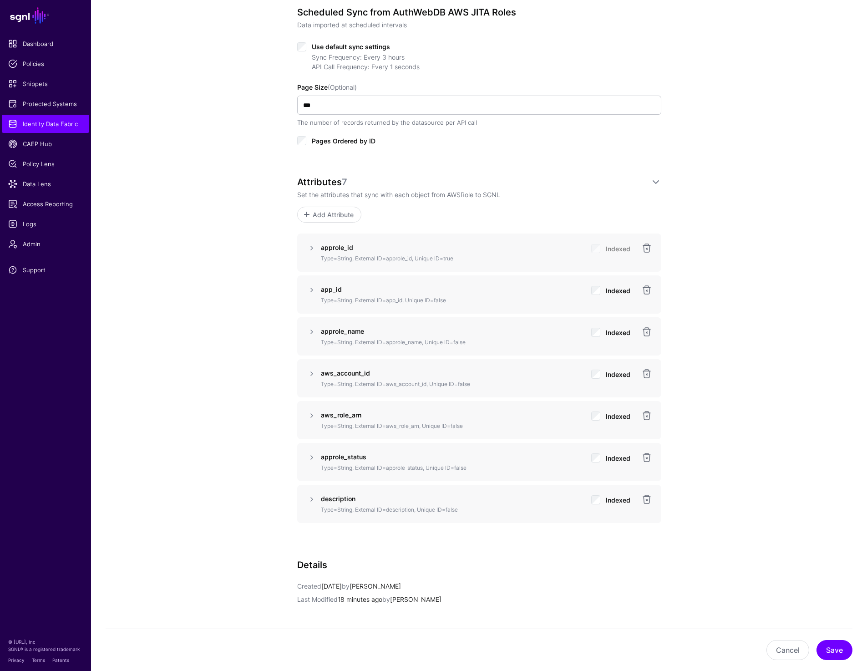
click at [343, 413] on strong "aws_role_arn" at bounding box center [341, 415] width 41 height 8
copy strong "aws_role_arn"
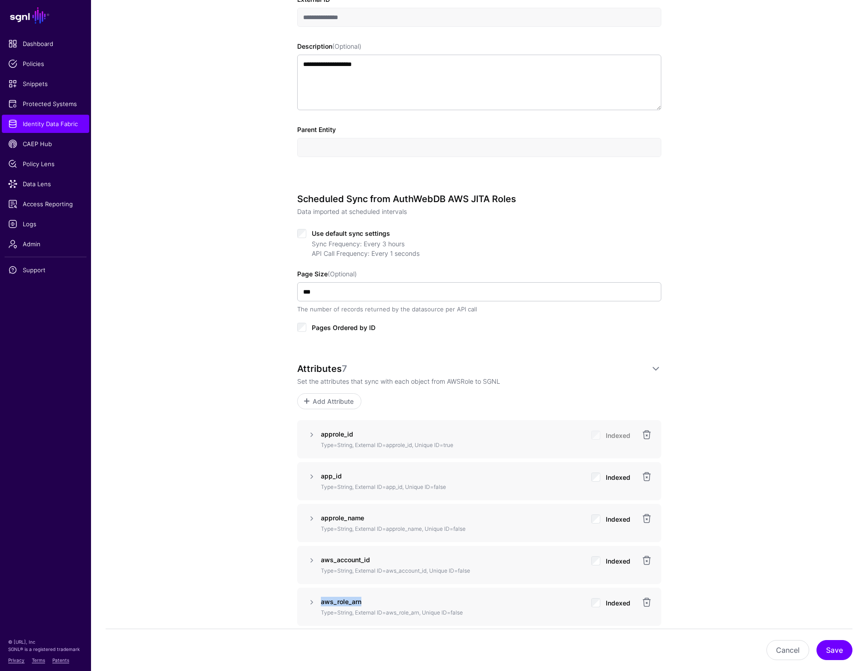
scroll to position [0, 0]
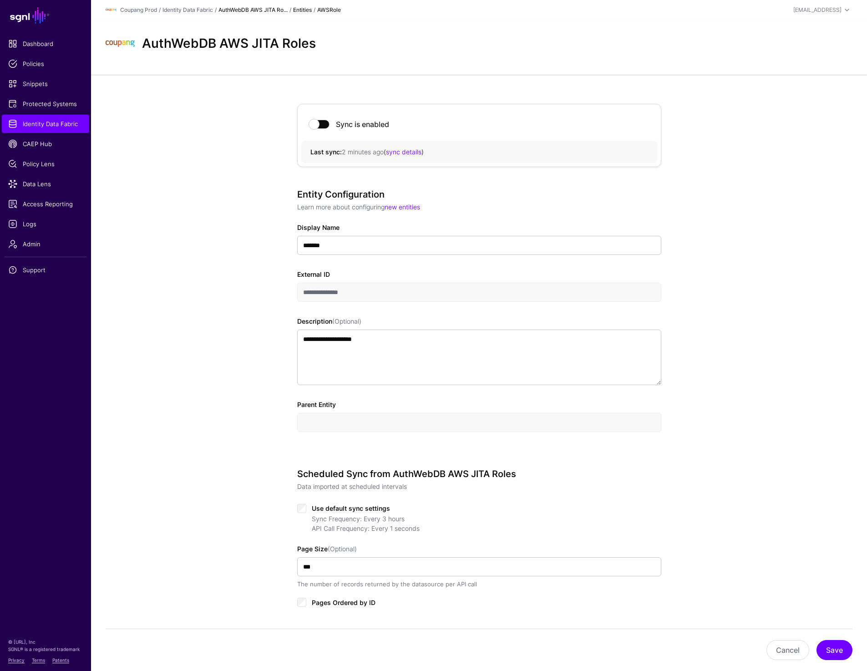
click at [268, 8] on link "AuthWebDB AWS JITA Ro..." at bounding box center [253, 9] width 69 height 7
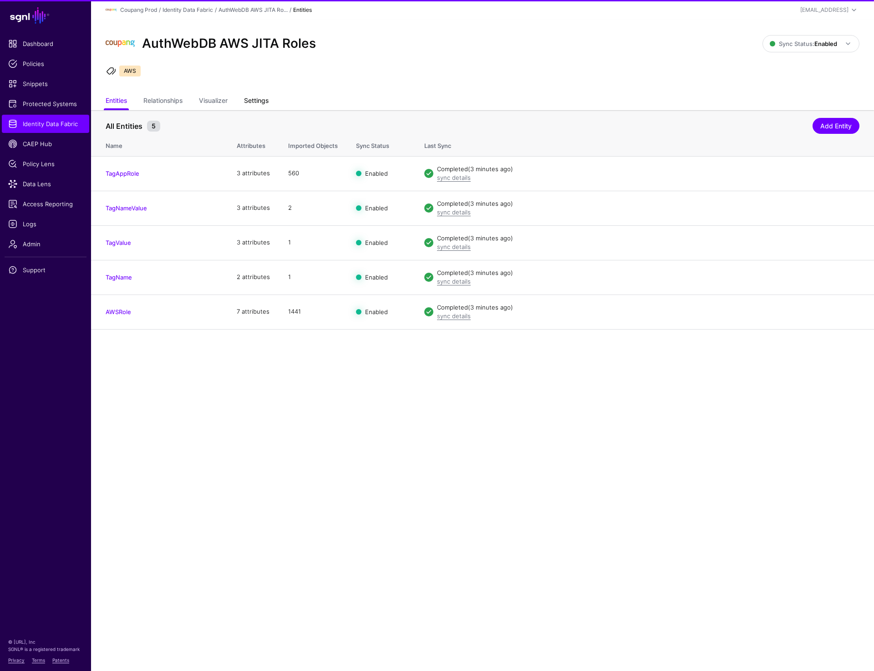
click at [265, 100] on link "Settings" at bounding box center [256, 101] width 25 height 17
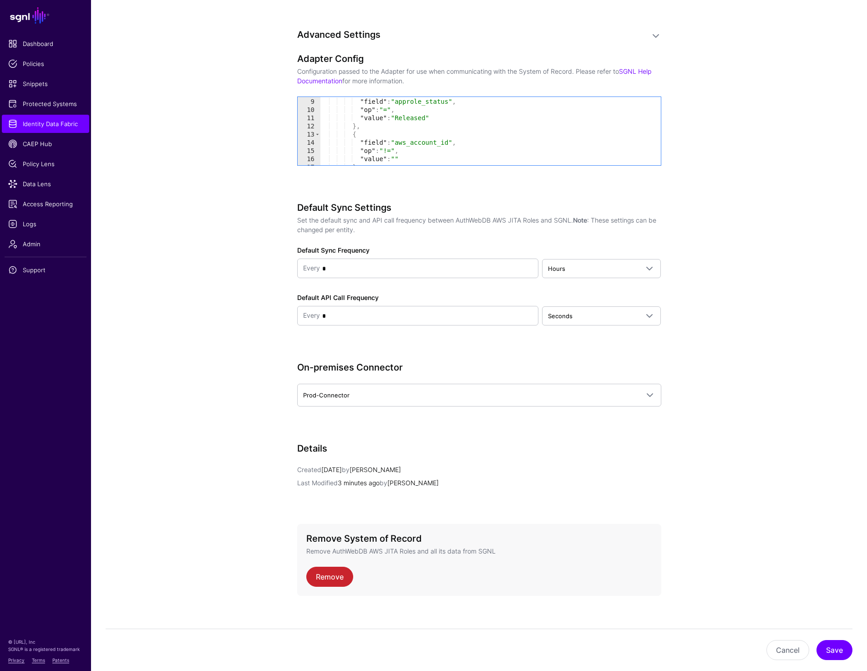
scroll to position [79, 0]
click at [450, 137] on div ""op" : "=" , "value" : "Released" } , { "field" : "aws_account_id" , "op" : "!=…" at bounding box center [487, 134] width 334 height 85
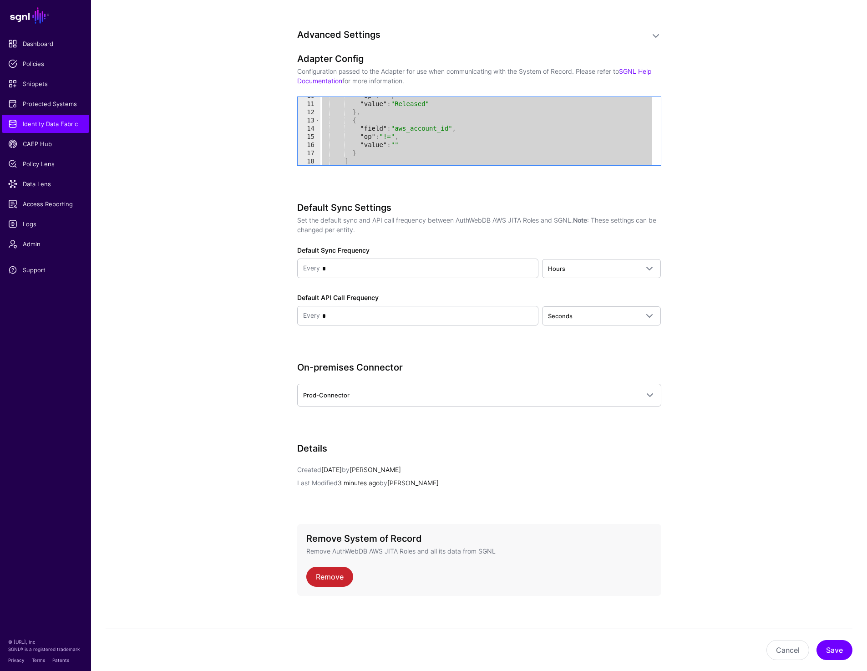
paste textarea "Cursor at row 41"
type textarea "*"
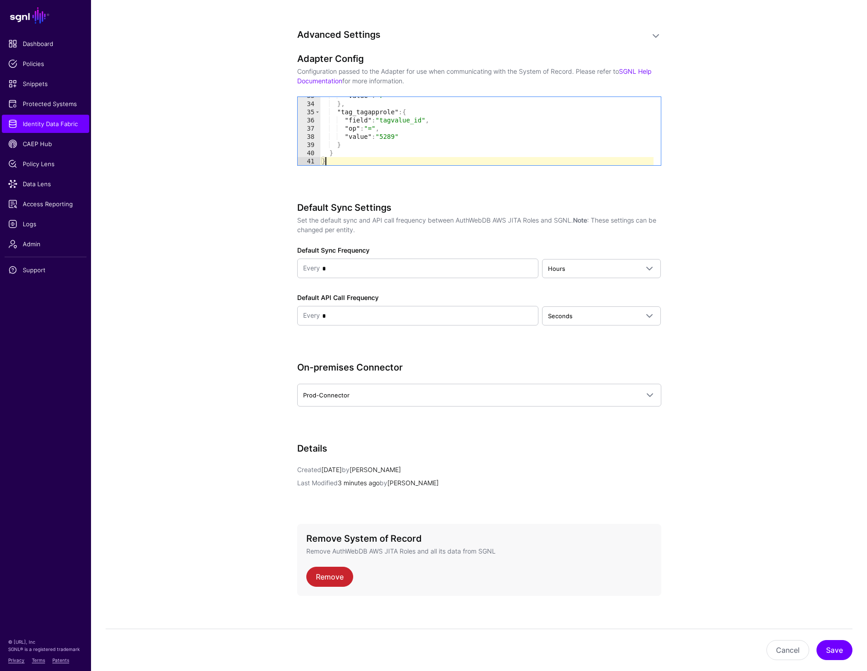
scroll to position [824, 0]
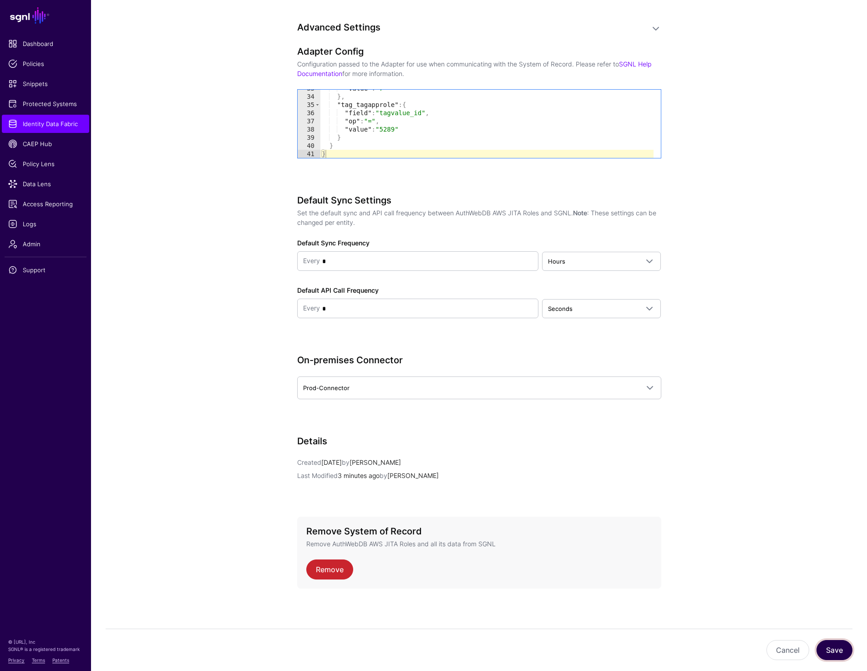
click at [828, 654] on button "Save" at bounding box center [835, 650] width 36 height 20
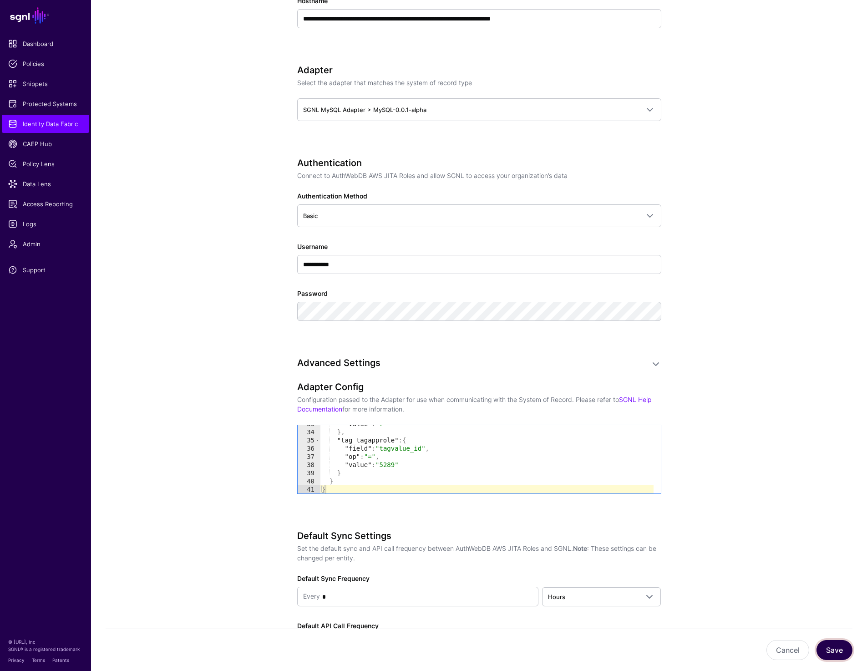
scroll to position [489, 0]
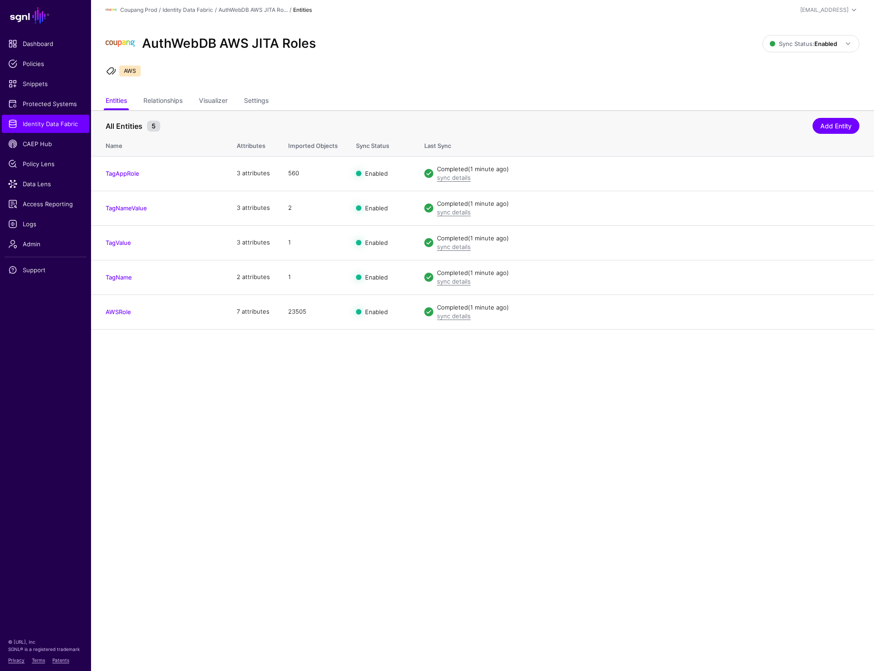
click at [532, 414] on main "SGNL Dashboard Policies Snippets Protected Systems Identity Data Fabric CAEP Hu…" at bounding box center [437, 335] width 874 height 671
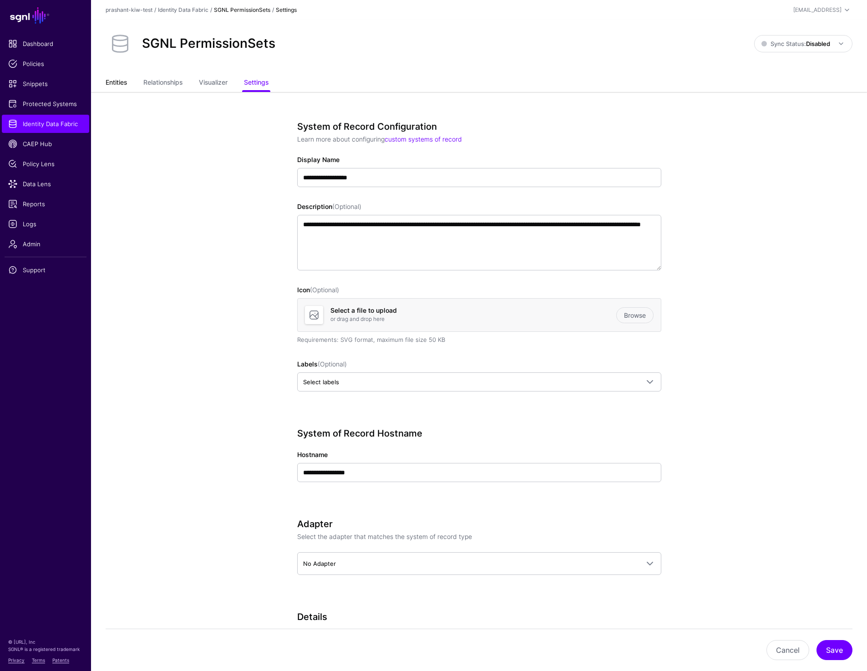
click at [118, 76] on link "Entities" at bounding box center [116, 83] width 21 height 17
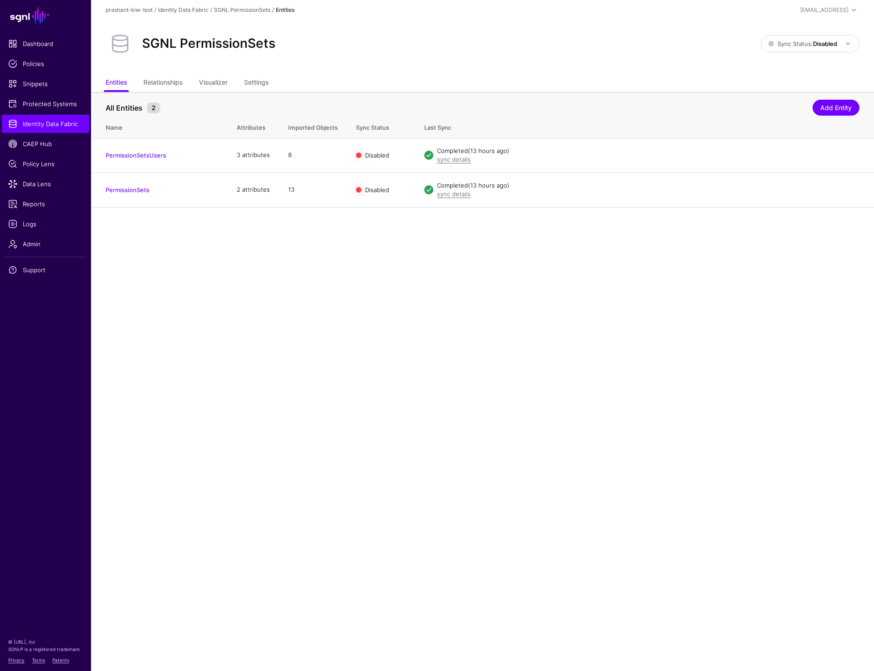
click at [257, 326] on main "SGNL Dashboard Policies Snippets Protected Systems Identity Data Fabric CAEP Hu…" at bounding box center [437, 335] width 874 height 671
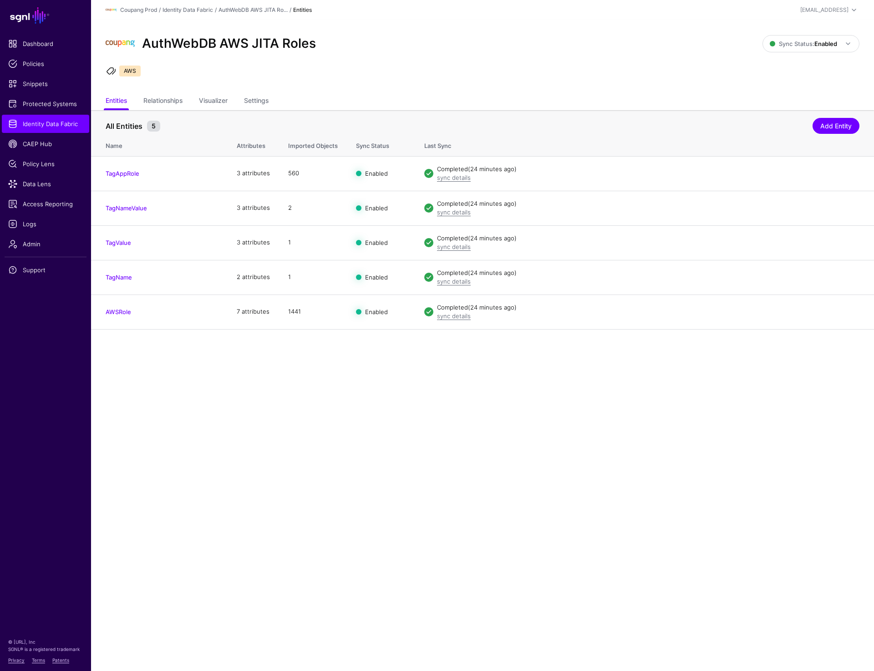
click at [327, 460] on main "SGNL Dashboard Policies Snippets Protected Systems Identity Data Fabric CAEP Hu…" at bounding box center [437, 335] width 874 height 671
click at [257, 90] on div "AuthWebDB AWS JITA Roles Sync Status: Enabled Enabled Syncing active for all co…" at bounding box center [482, 56] width 783 height 73
click at [258, 100] on link "Settings" at bounding box center [256, 101] width 25 height 17
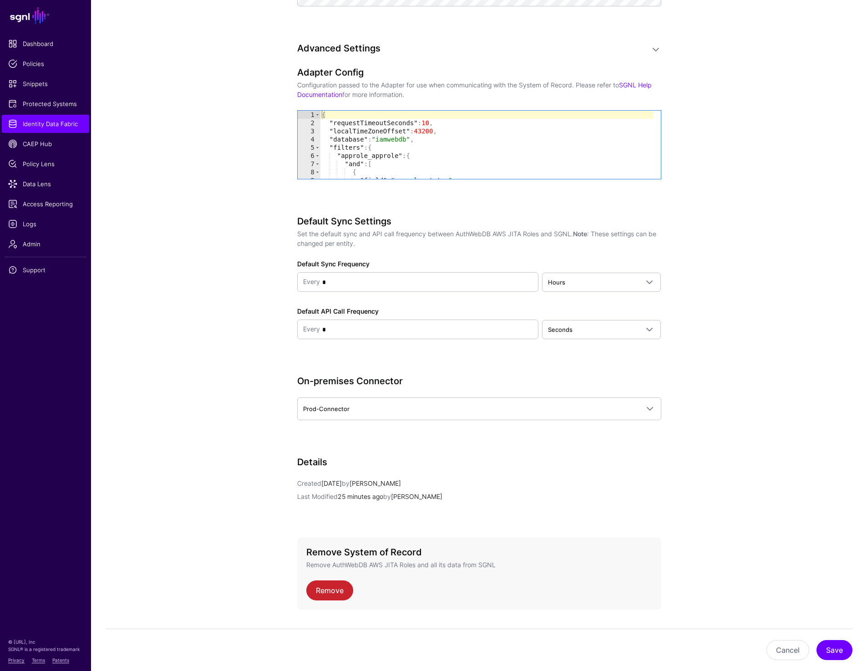
scroll to position [824, 0]
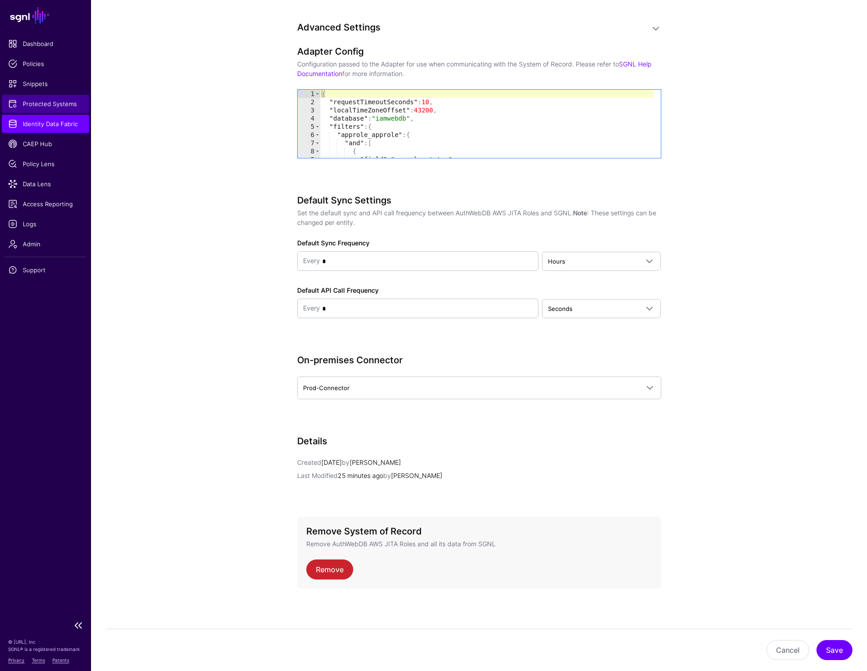
click at [54, 106] on span "Protected Systems" at bounding box center [45, 103] width 75 height 9
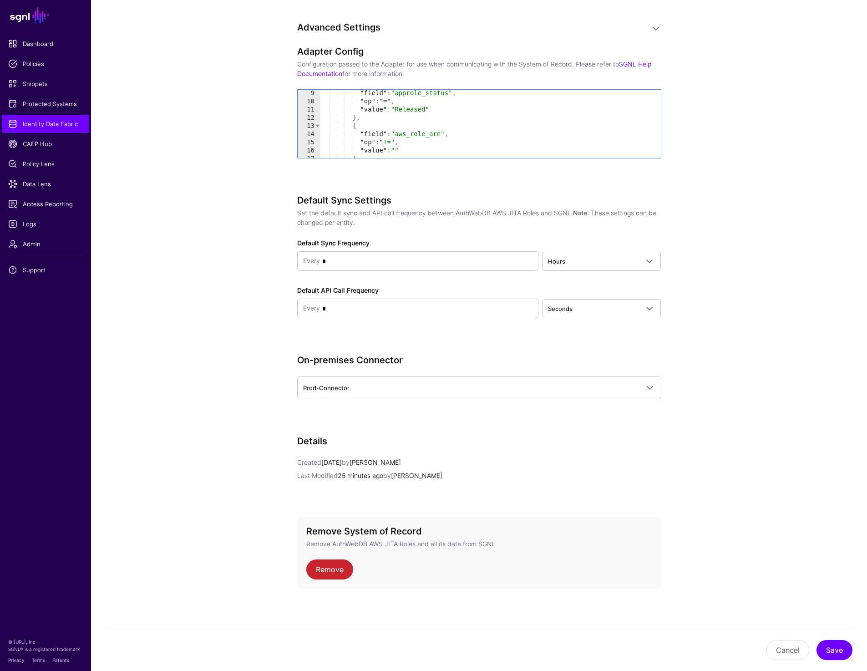
scroll to position [70, 0]
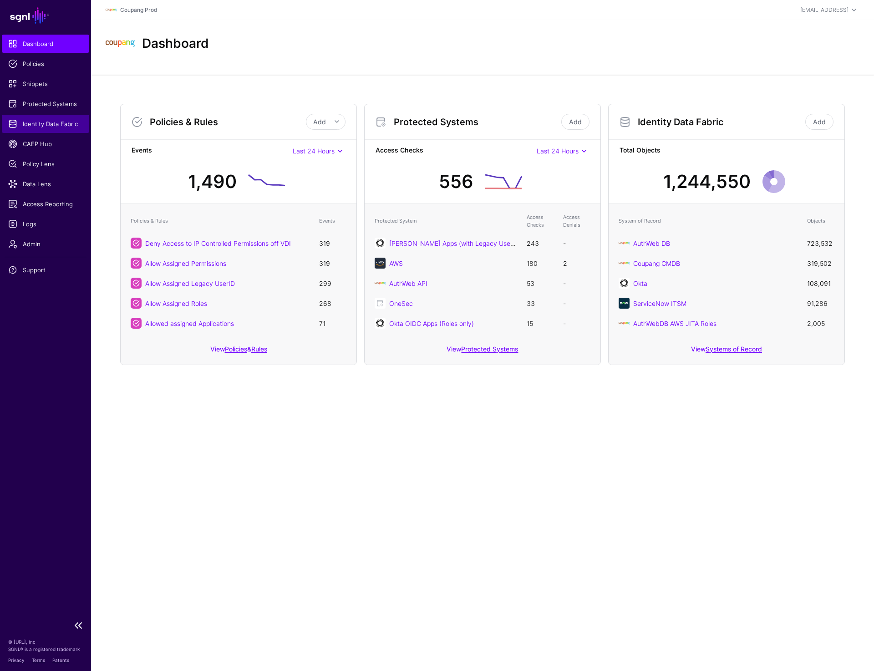
click at [46, 123] on span "Identity Data Fabric" at bounding box center [45, 123] width 75 height 9
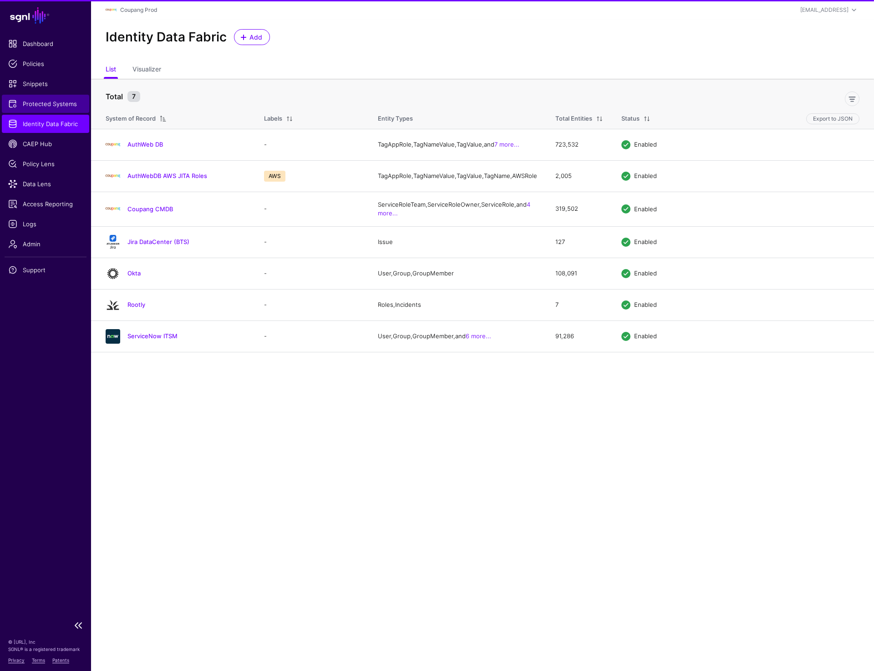
click at [36, 104] on span "Protected Systems" at bounding box center [45, 103] width 75 height 9
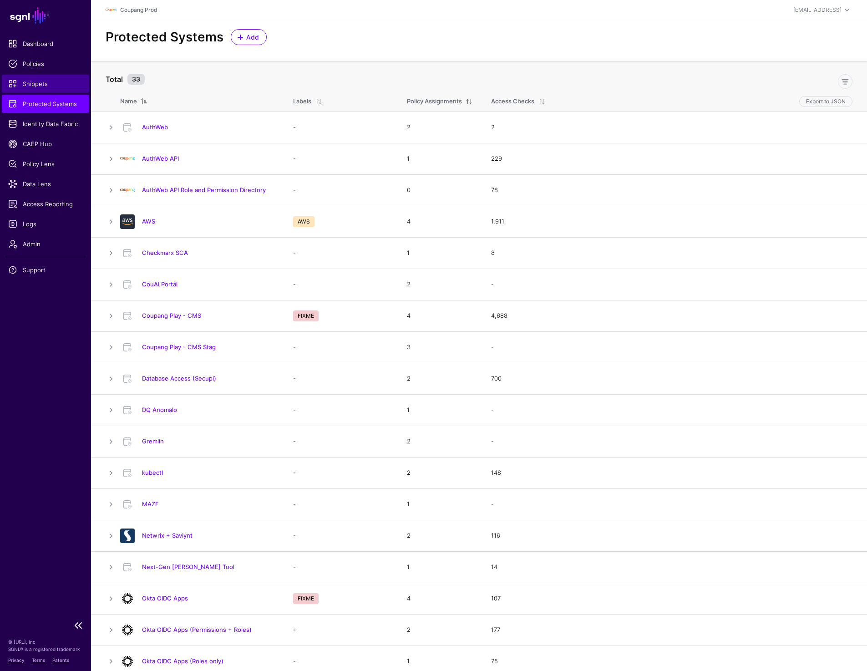
click at [36, 79] on link "Snippets" at bounding box center [45, 84] width 87 height 18
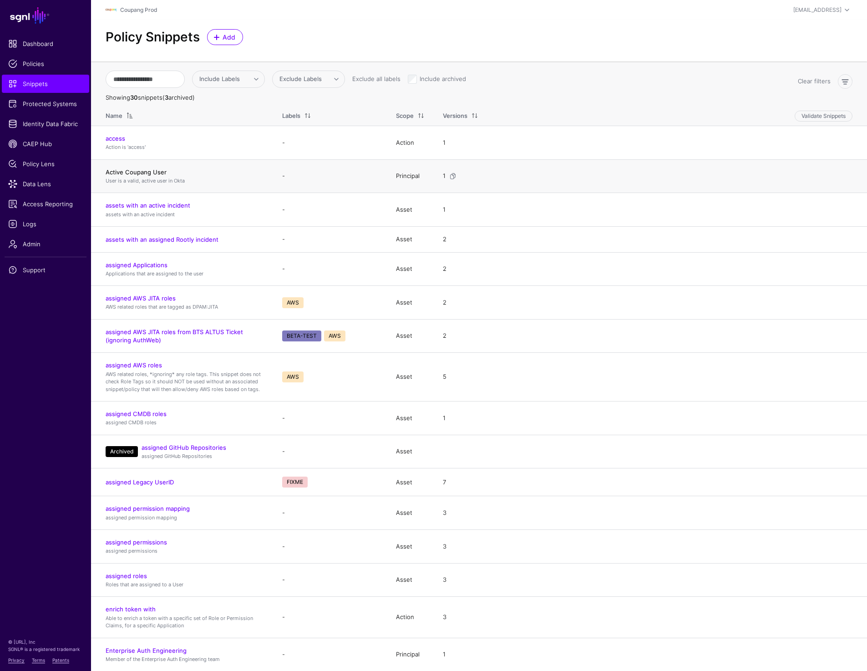
click at [138, 171] on link "Active Coupang User" at bounding box center [136, 171] width 61 height 7
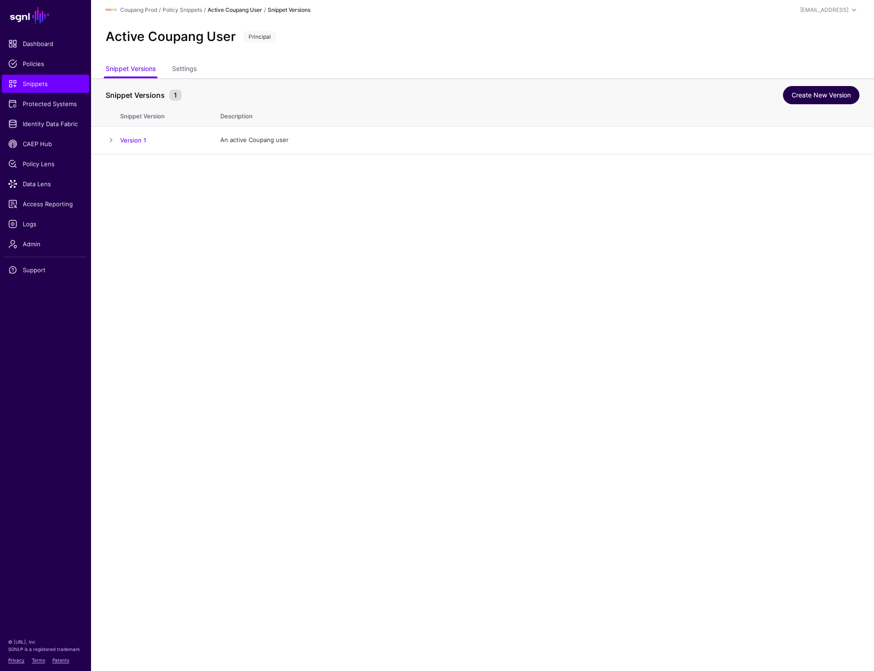
click at [821, 96] on link "Create New Version" at bounding box center [821, 95] width 77 height 18
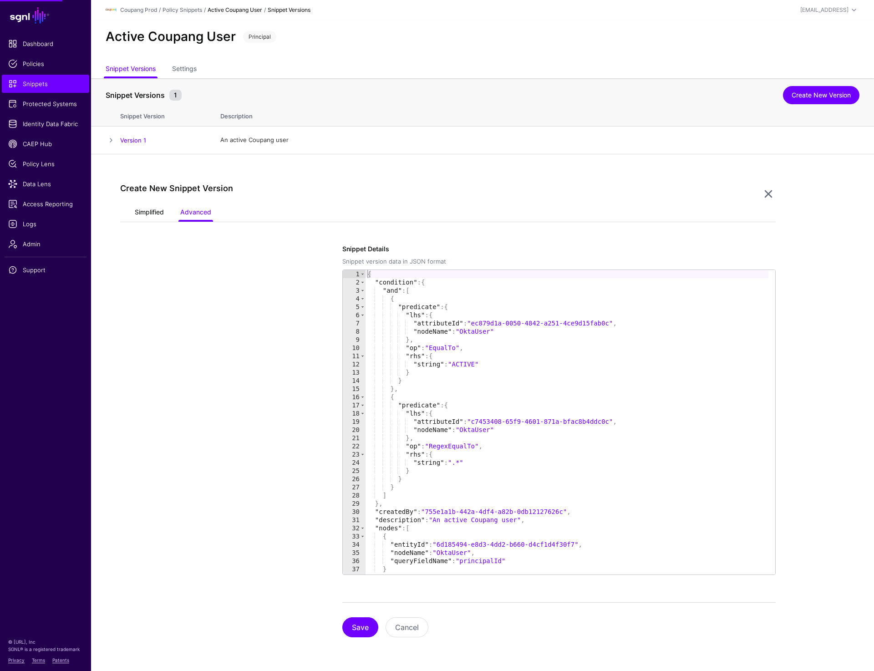
click at [154, 213] on link "Simplified" at bounding box center [149, 212] width 29 height 17
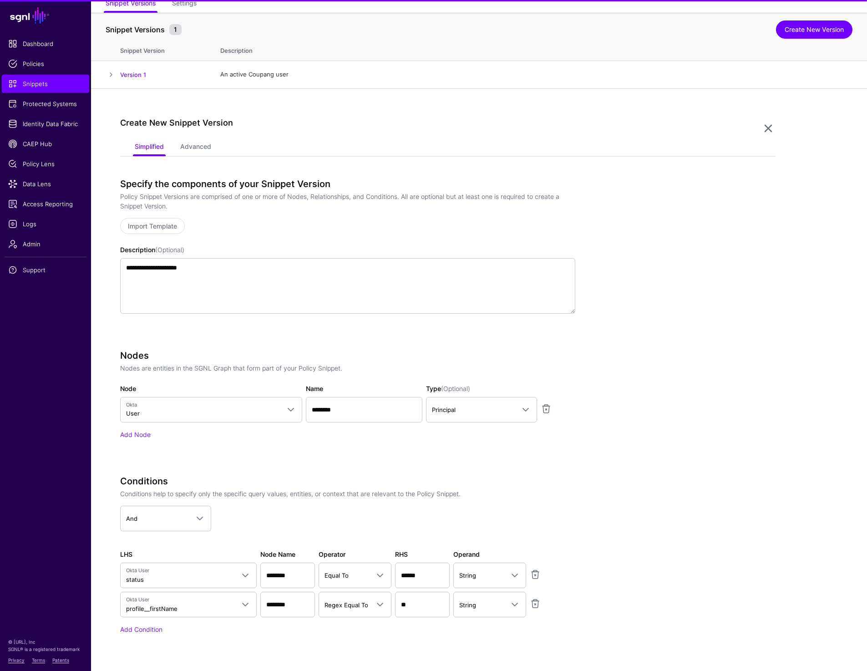
scroll to position [145, 0]
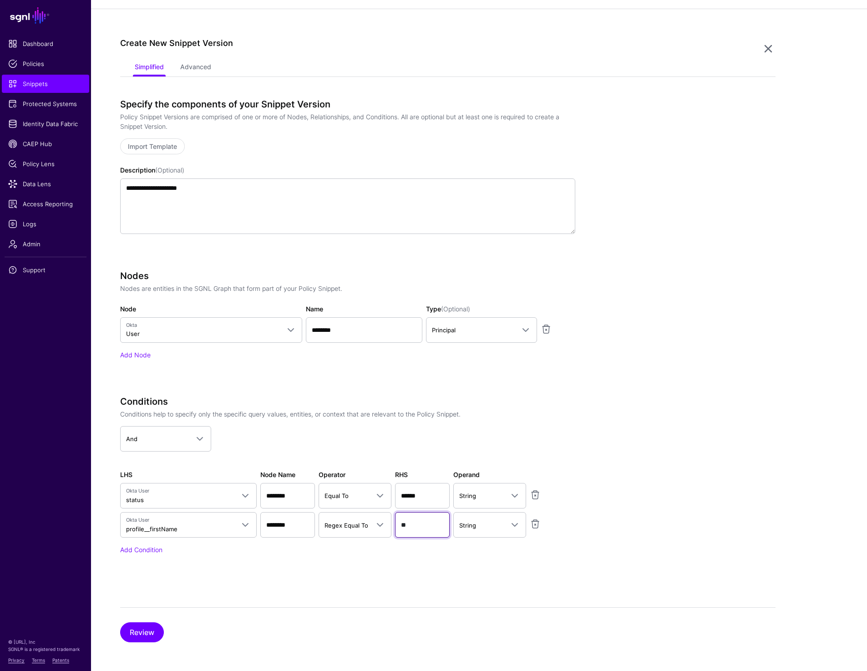
click at [416, 509] on input "**" at bounding box center [422, 496] width 55 height 26
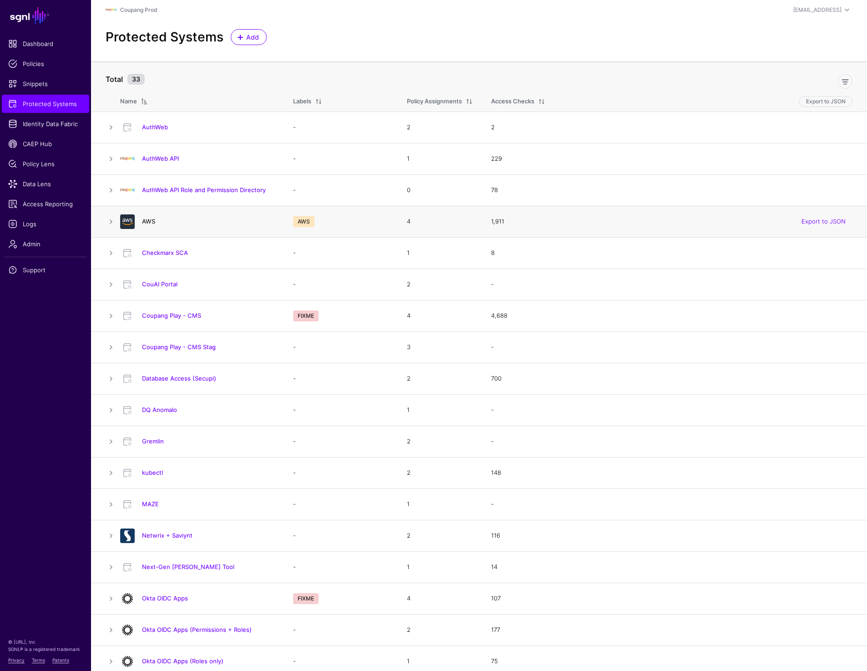
click at [149, 219] on link "AWS" at bounding box center [148, 221] width 13 height 7
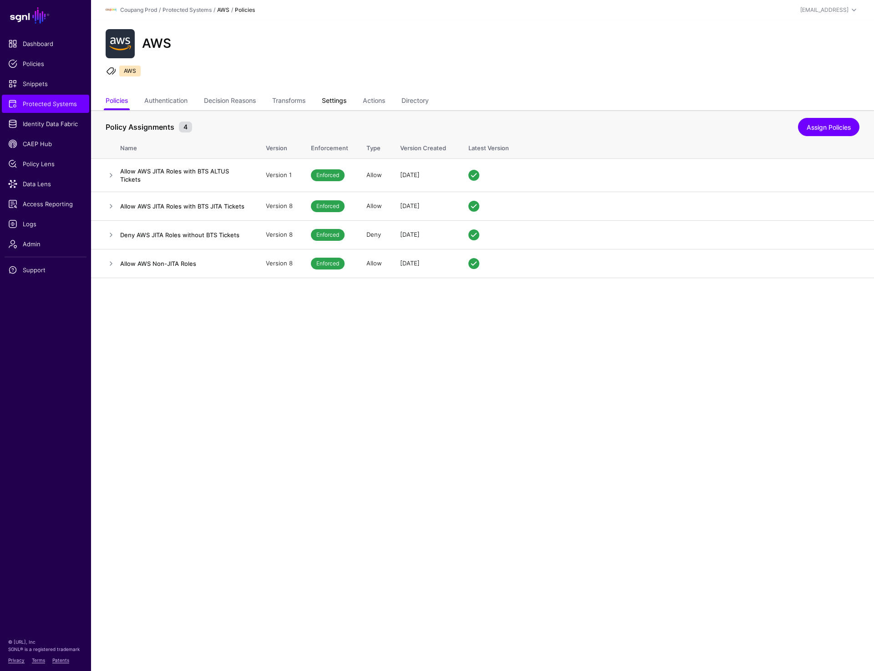
click at [334, 102] on link "Settings" at bounding box center [334, 101] width 25 height 17
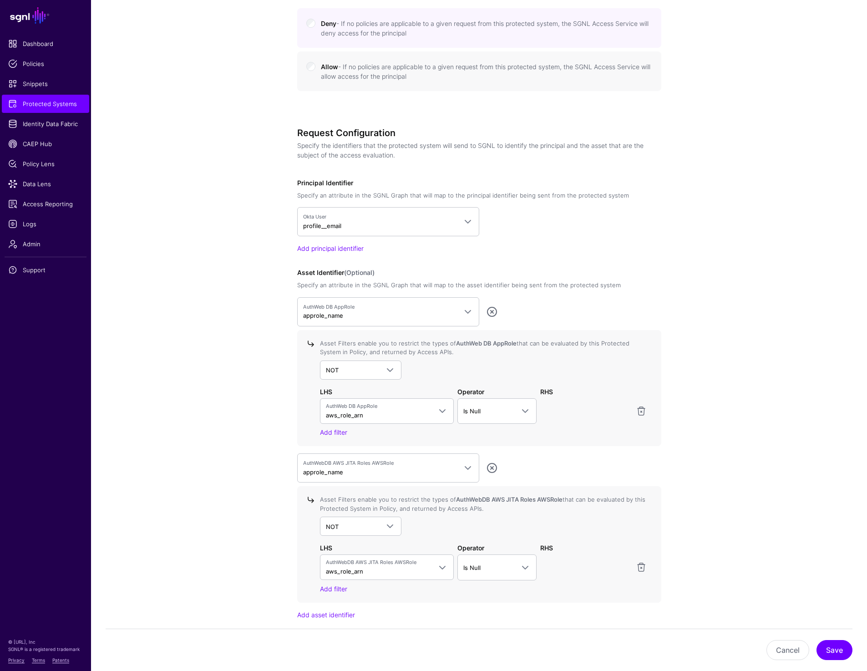
scroll to position [607, 0]
click at [389, 366] on span at bounding box center [390, 368] width 11 height 11
click at [364, 388] on div "AND" at bounding box center [360, 390] width 67 height 9
click at [480, 402] on link "Is Null" at bounding box center [497, 410] width 79 height 26
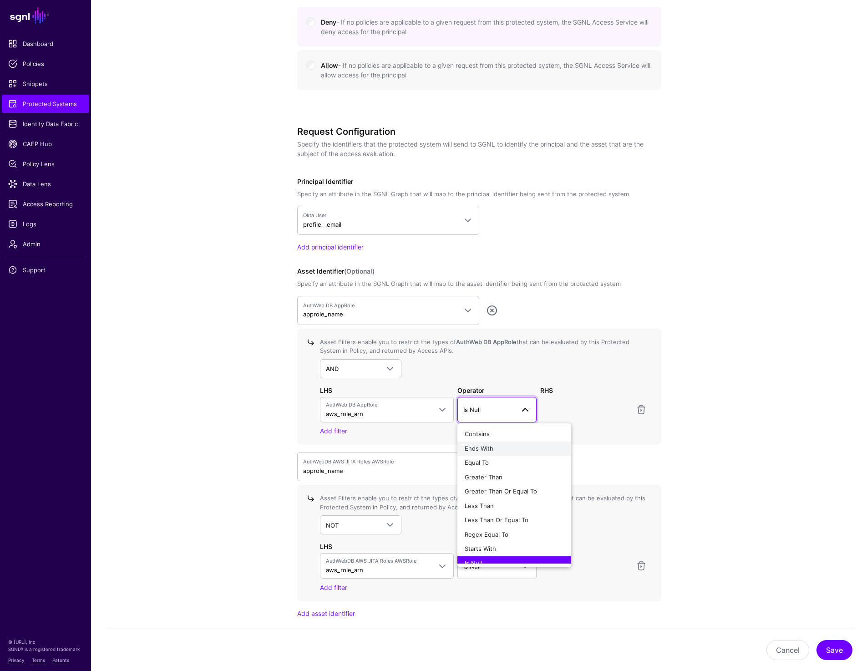
scroll to position [7, 0]
click at [498, 521] on button "Regex Equal To" at bounding box center [515, 528] width 114 height 15
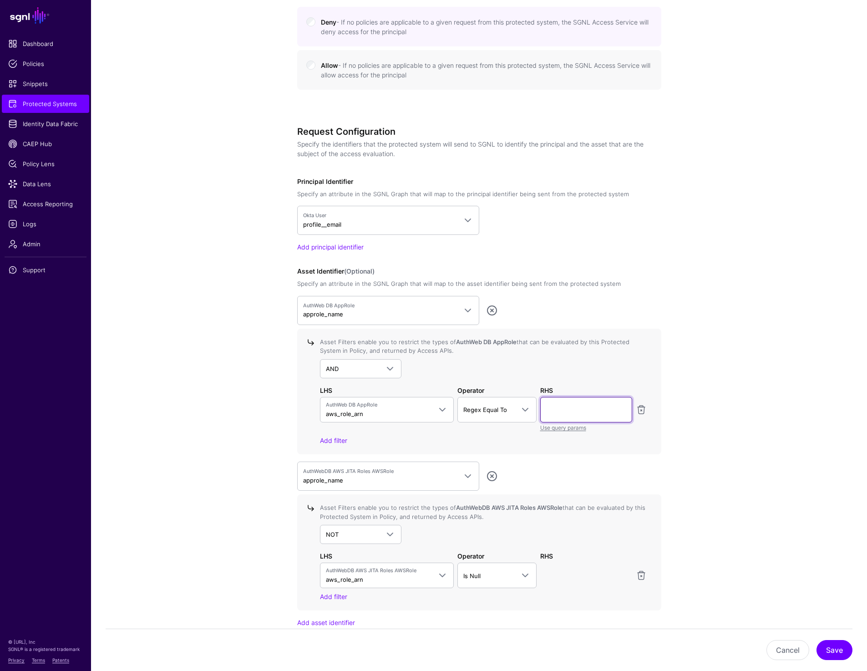
click at [581, 408] on input "text" at bounding box center [587, 410] width 92 height 26
paste input "**"
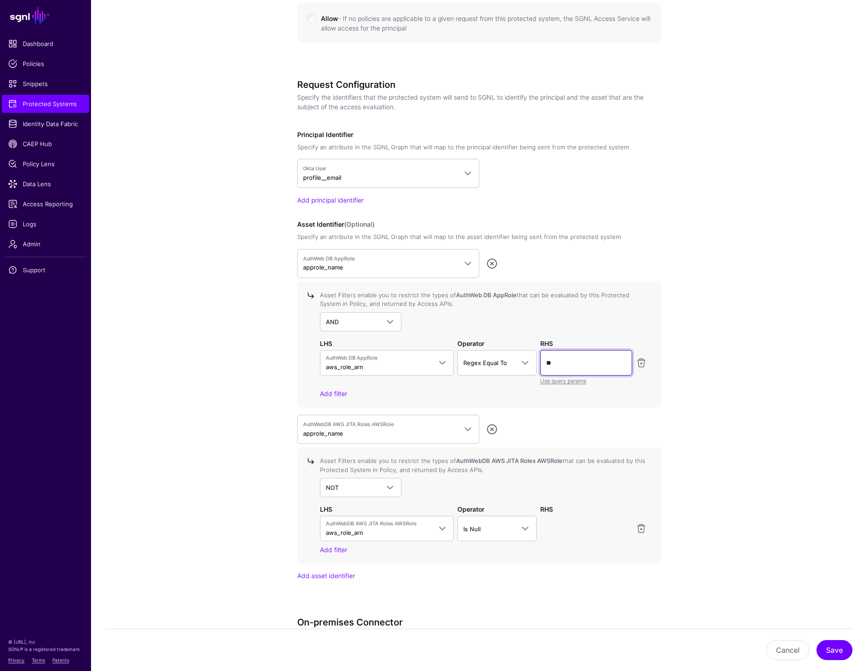
scroll to position [702, 0]
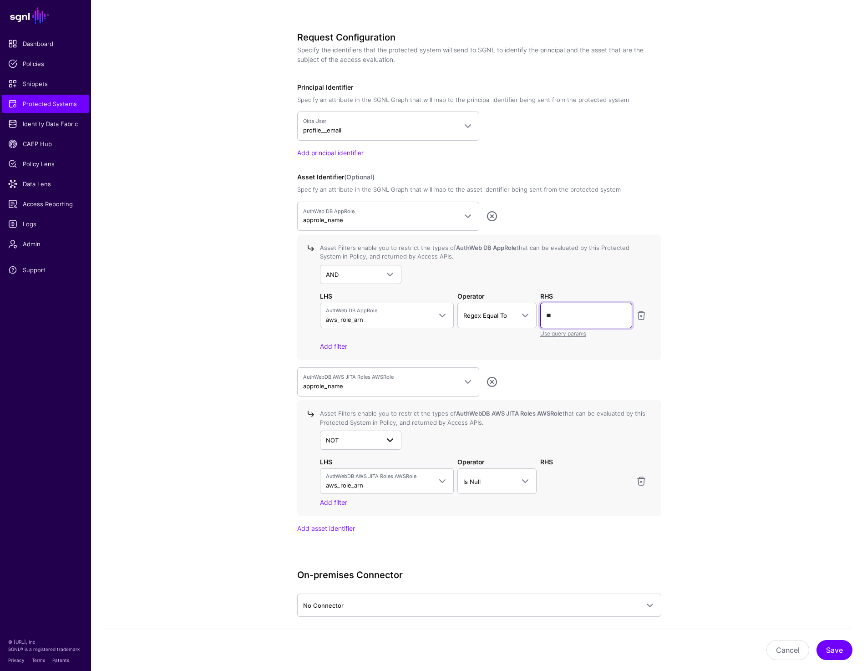
type input "**"
click at [378, 436] on span "NOT" at bounding box center [353, 440] width 54 height 10
click at [353, 457] on div "AND" at bounding box center [360, 461] width 67 height 9
click at [393, 479] on span "AuthWebDB AWS JITA Roles AWSRole aws_role_arn" at bounding box center [379, 481] width 106 height 17
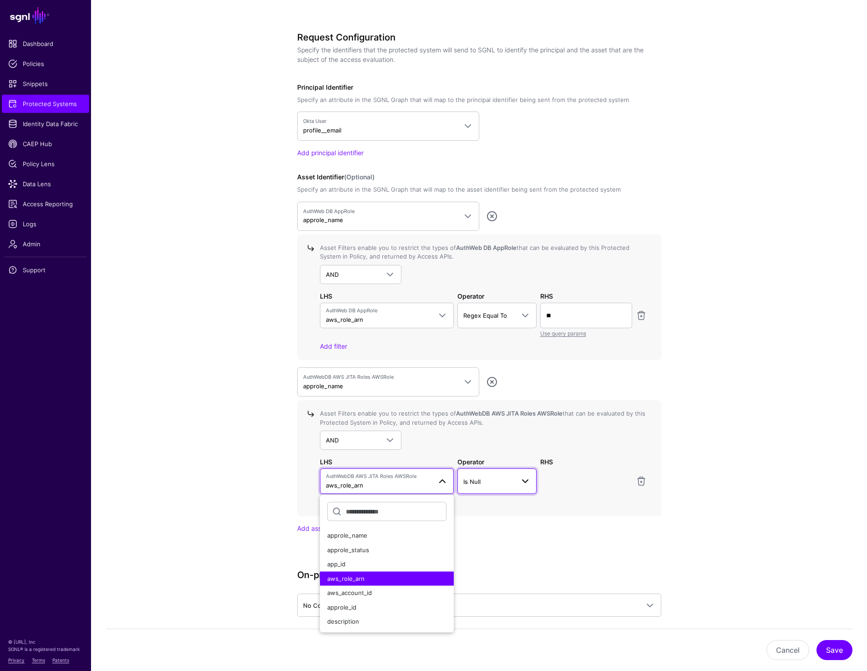
click at [494, 478] on span "Is Null" at bounding box center [489, 482] width 51 height 10
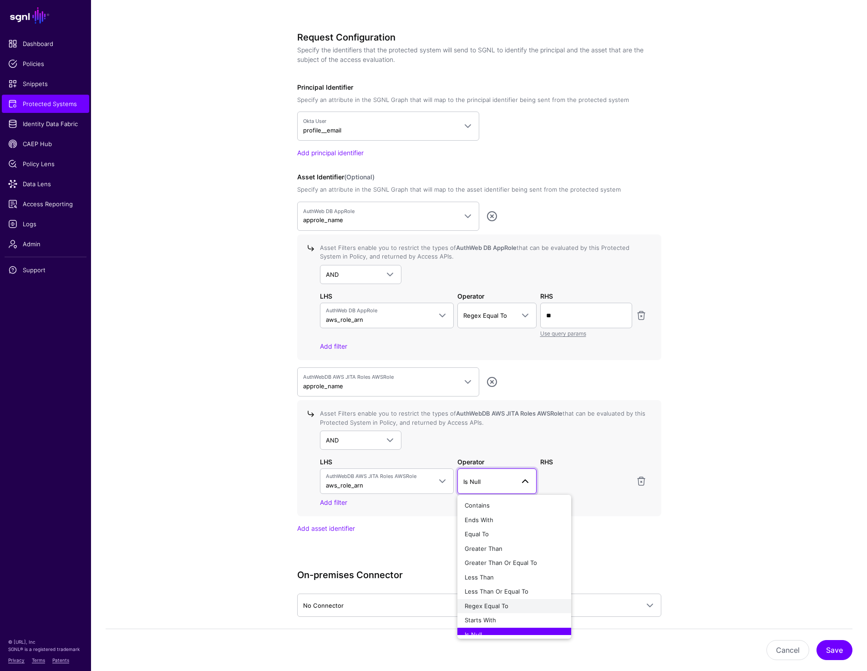
scroll to position [7, 0]
click at [496, 601] on span "Regex Equal To" at bounding box center [487, 599] width 44 height 7
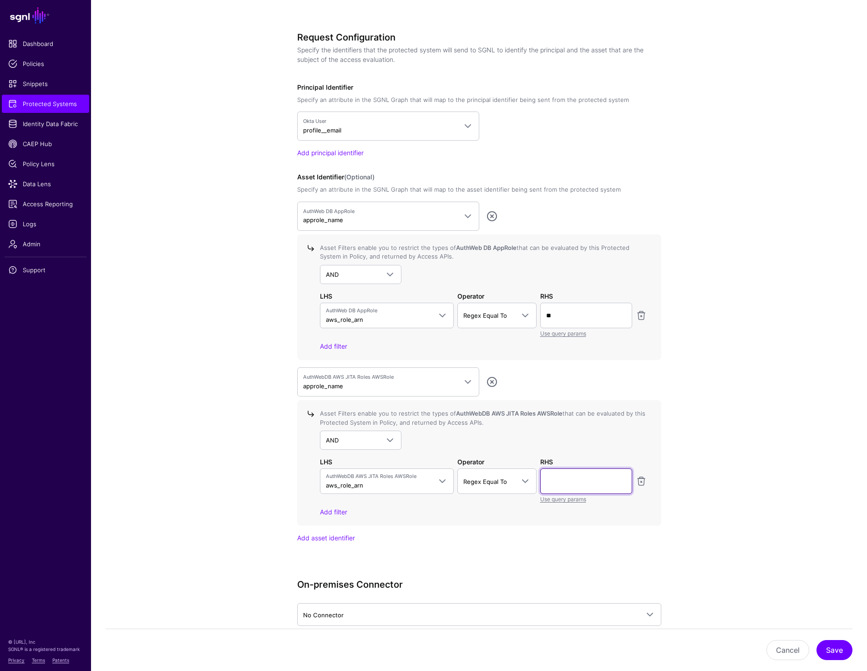
click at [572, 485] on input "text" at bounding box center [587, 482] width 92 height 26
paste input "**"
type input "**"
click at [834, 645] on button "Save" at bounding box center [835, 650] width 36 height 20
click at [766, 187] on app-integrations-details-form "**********" at bounding box center [479, 153] width 776 height 1491
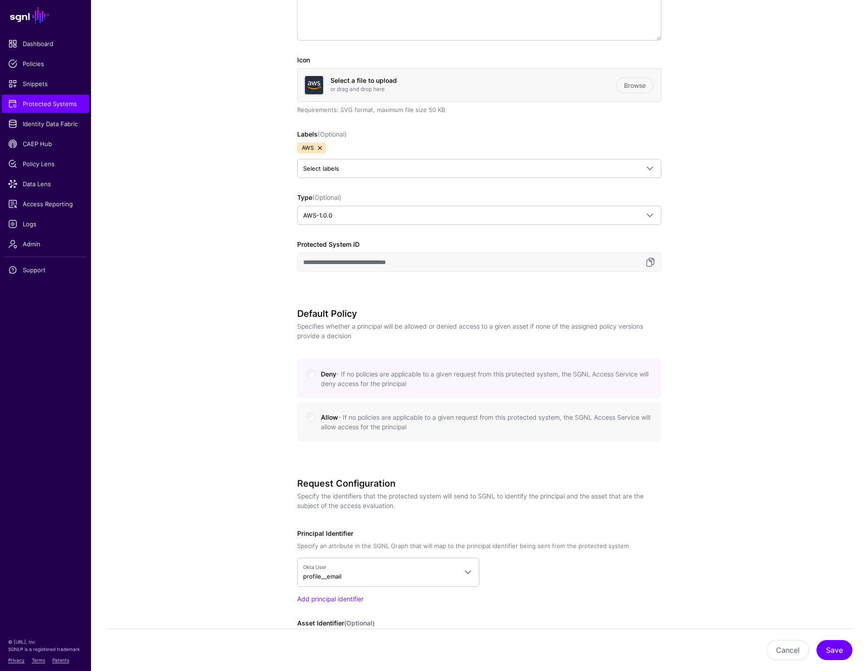
scroll to position [171, 0]
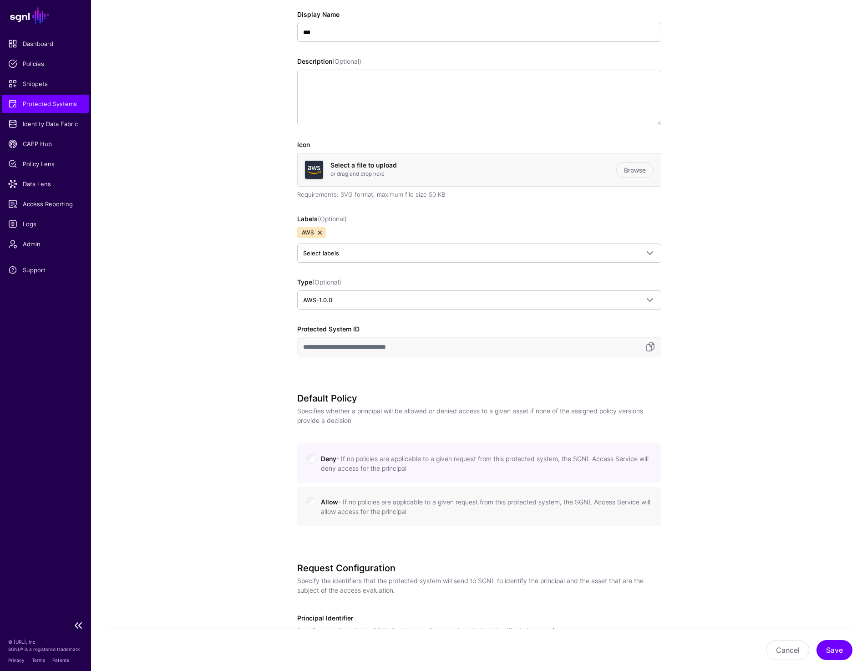
click at [70, 107] on span "Protected Systems" at bounding box center [45, 103] width 75 height 9
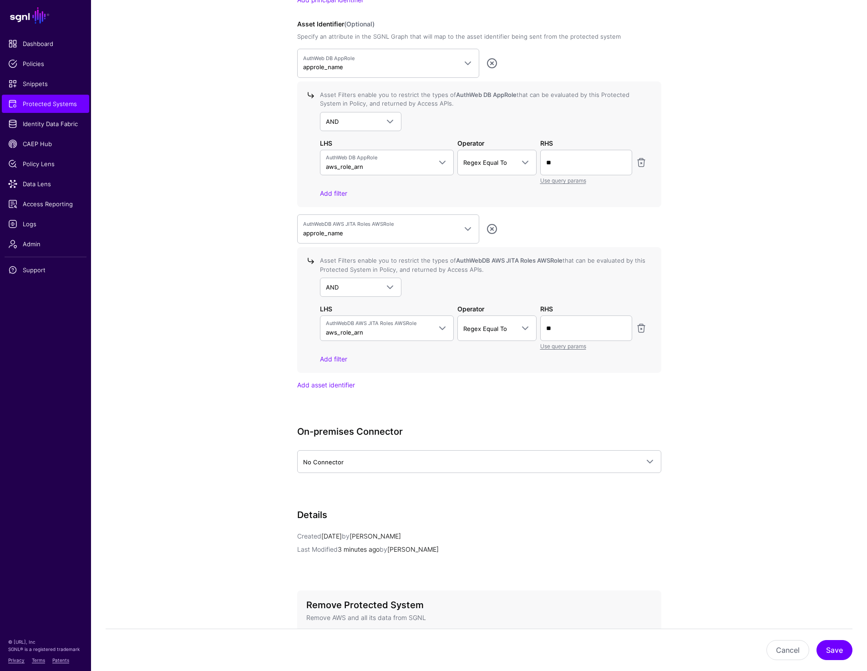
scroll to position [855, 0]
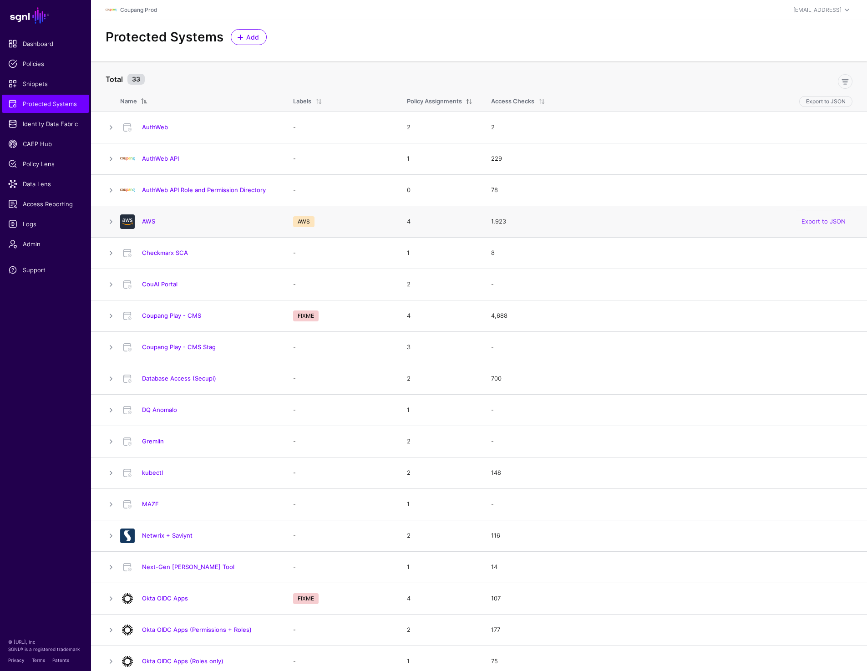
click at [152, 226] on div "AWS" at bounding box center [198, 221] width 162 height 15
click at [152, 224] on link "AWS" at bounding box center [148, 221] width 13 height 7
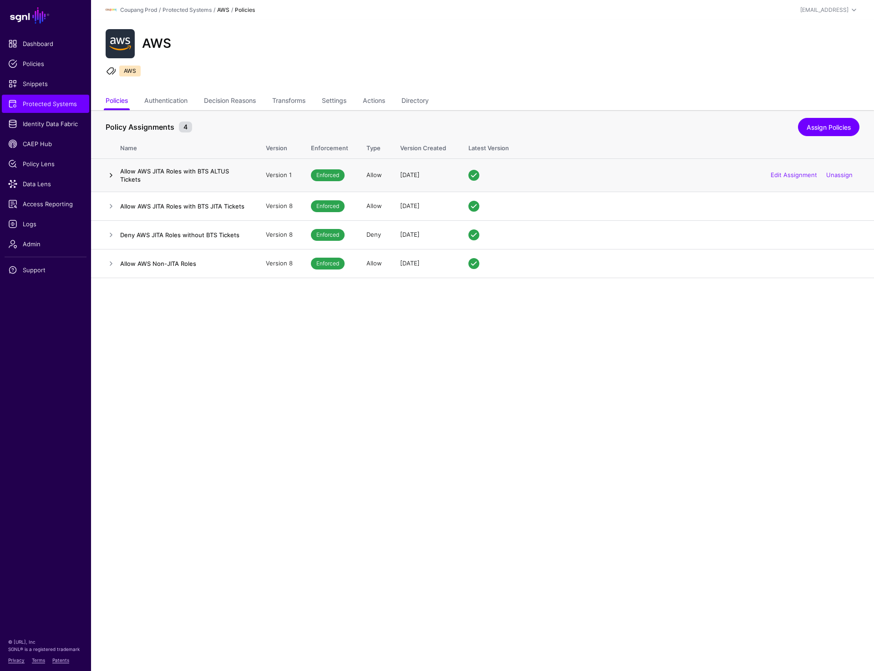
click at [107, 176] on link at bounding box center [111, 175] width 11 height 11
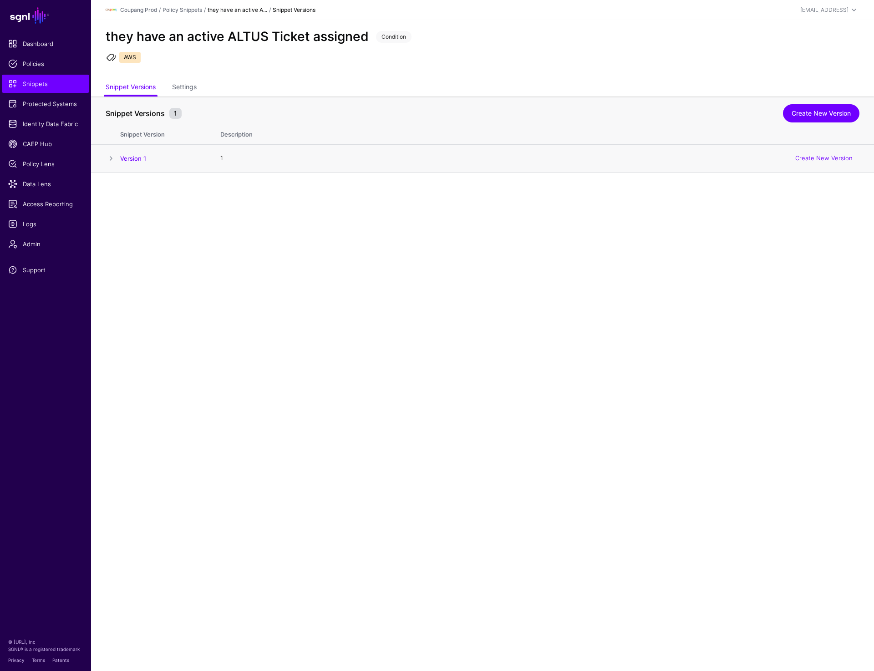
click at [111, 157] on span at bounding box center [111, 158] width 11 height 11
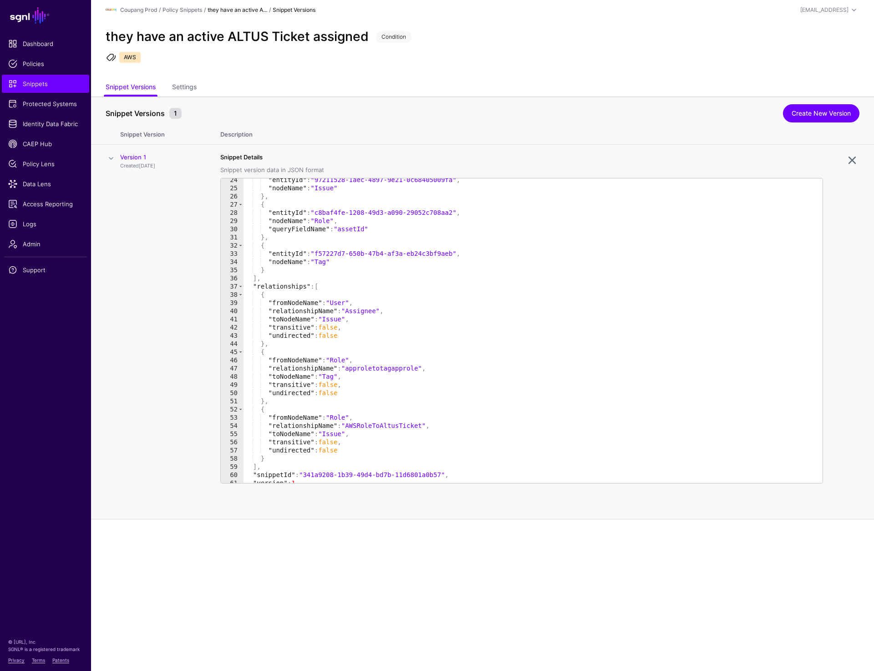
scroll to position [191, 0]
click at [799, 116] on link "Create New Version" at bounding box center [821, 113] width 77 height 18
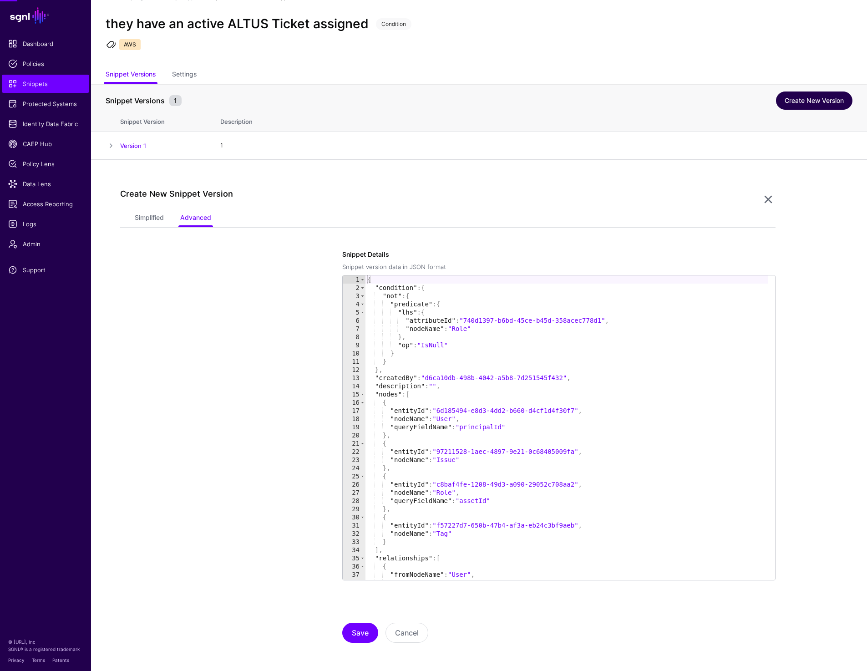
scroll to position [14, 0]
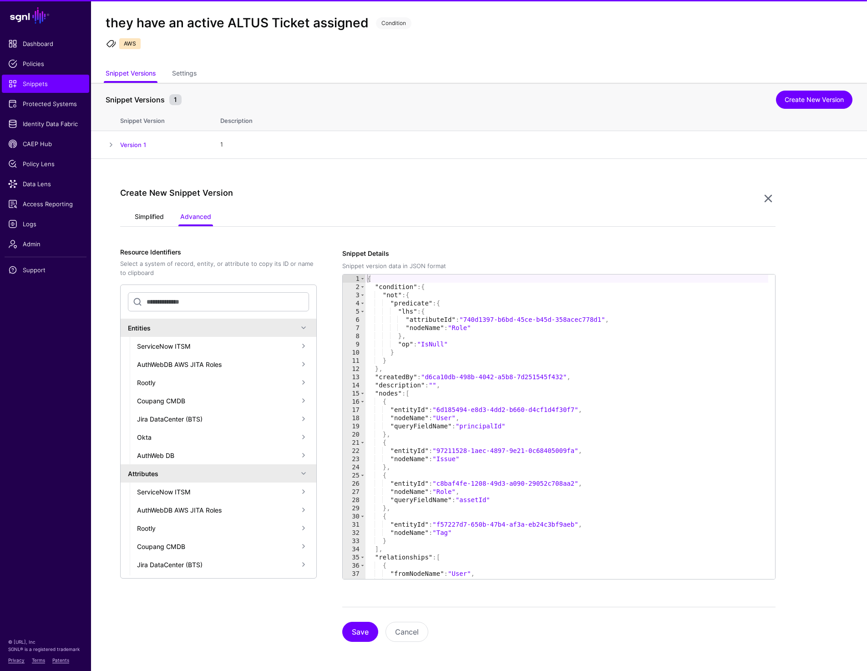
click at [153, 214] on link "Simplified" at bounding box center [149, 217] width 29 height 17
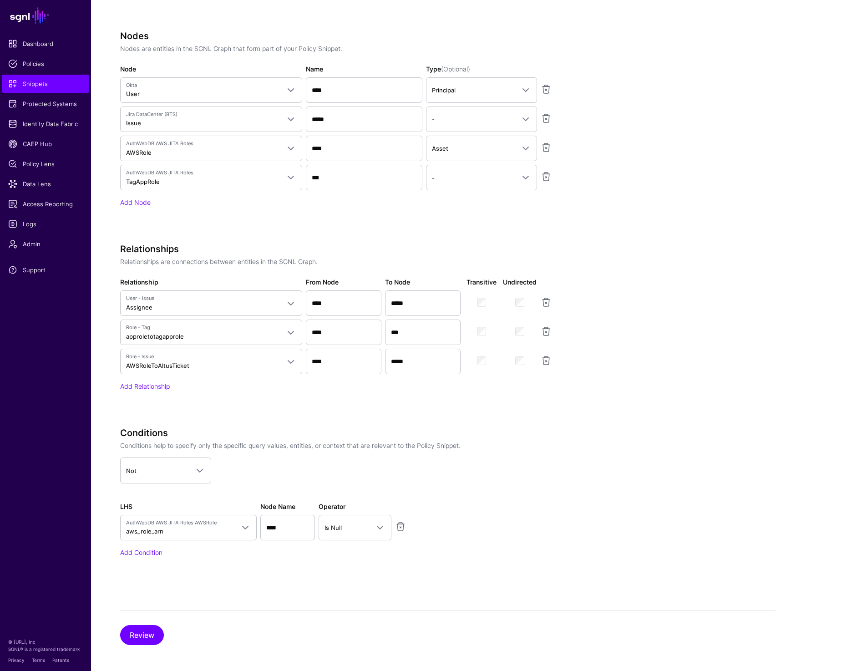
scroll to position [406, 0]
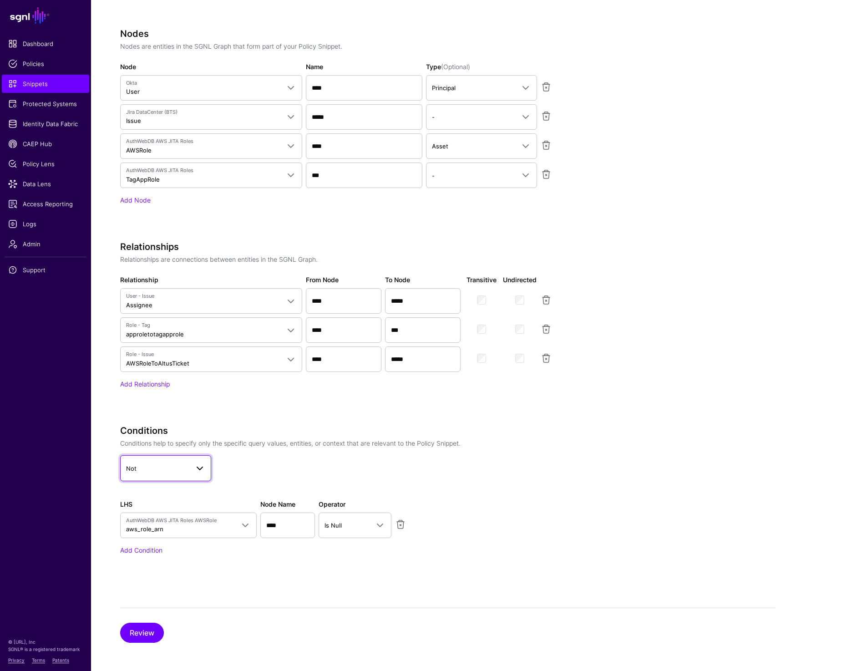
click at [189, 470] on span at bounding box center [197, 468] width 16 height 11
click at [177, 485] on div "And Or Not" at bounding box center [165, 507] width 91 height 51
click at [176, 489] on div "And" at bounding box center [166, 492] width 77 height 9
click at [281, 521] on input "****" at bounding box center [287, 526] width 55 height 26
click at [330, 527] on span "Is Null" at bounding box center [333, 525] width 17 height 7
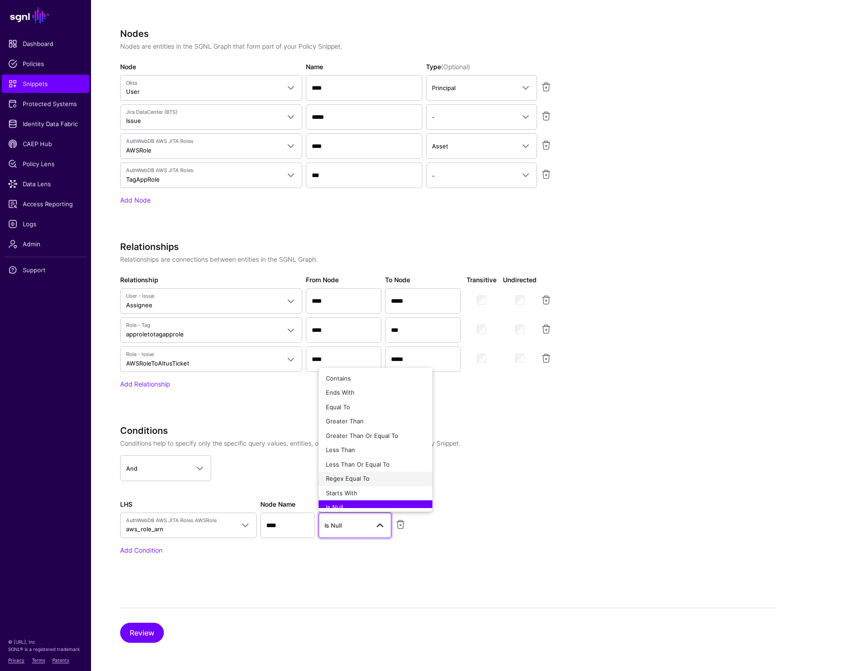
click at [354, 478] on span "Regex Equal To" at bounding box center [348, 478] width 44 height 7
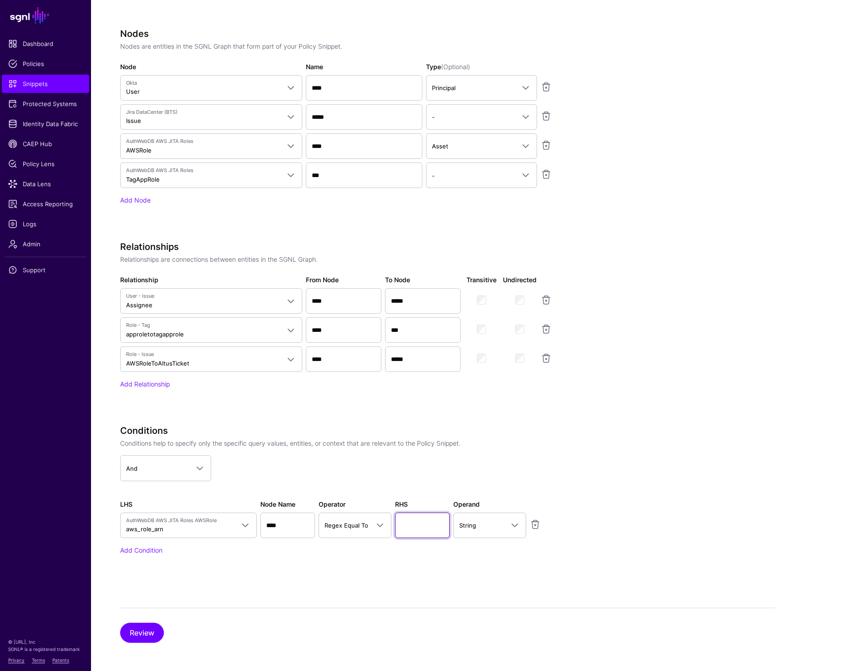
click at [425, 526] on input "text" at bounding box center [422, 526] width 55 height 26
paste input "**"
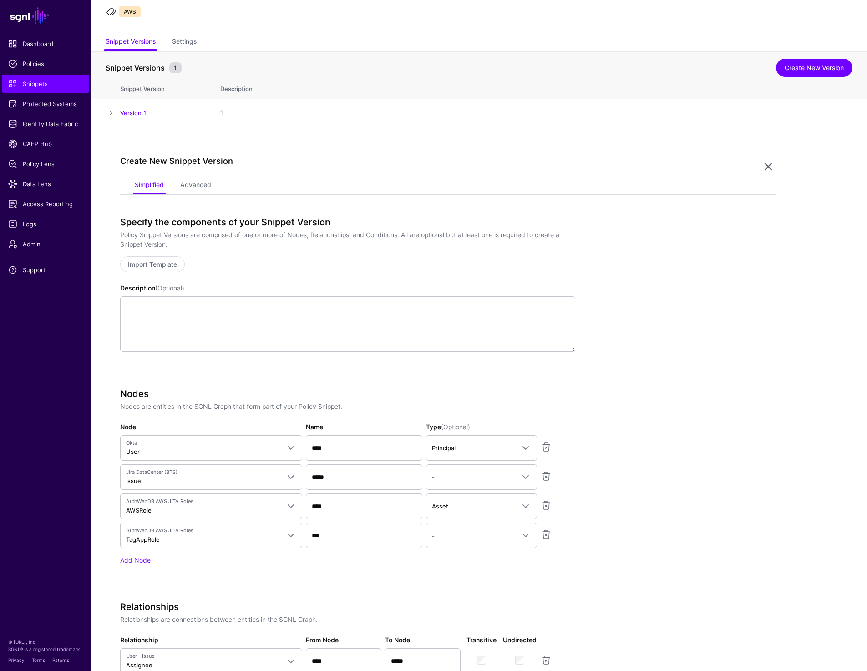
scroll to position [0, 0]
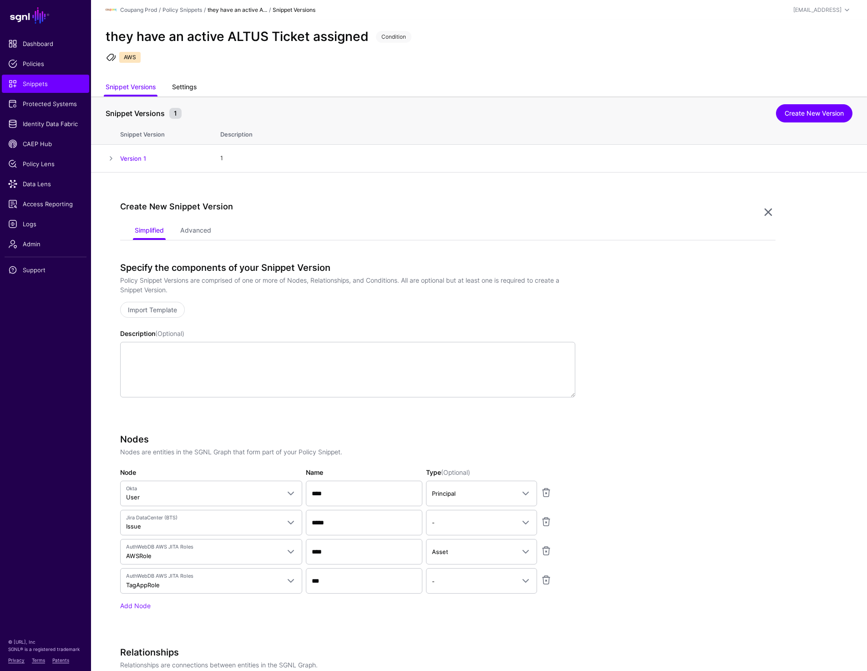
type input "**"
click at [179, 91] on link "Settings" at bounding box center [184, 87] width 25 height 17
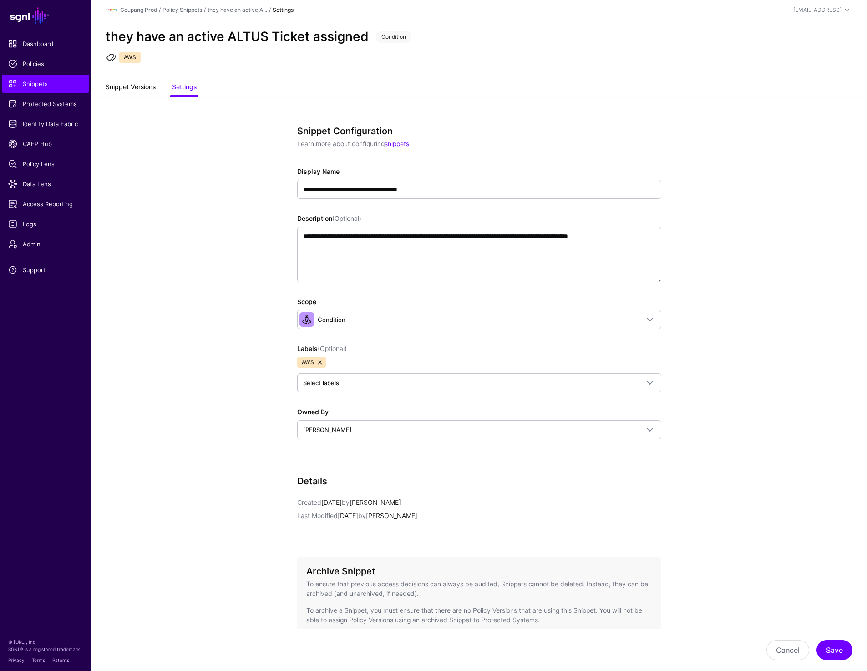
click at [136, 87] on link "Snippet Versions" at bounding box center [131, 87] width 50 height 17
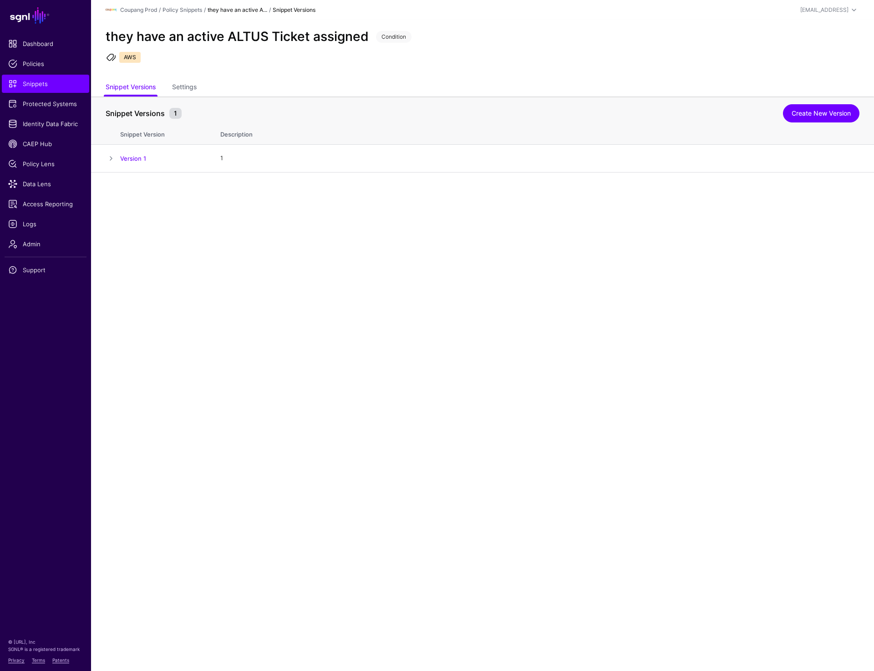
click at [487, 240] on main "SGNL Dashboard Policies Snippets Protected Systems Identity Data Fabric CAEP Hu…" at bounding box center [437, 335] width 874 height 671
click at [111, 158] on span at bounding box center [111, 158] width 11 height 11
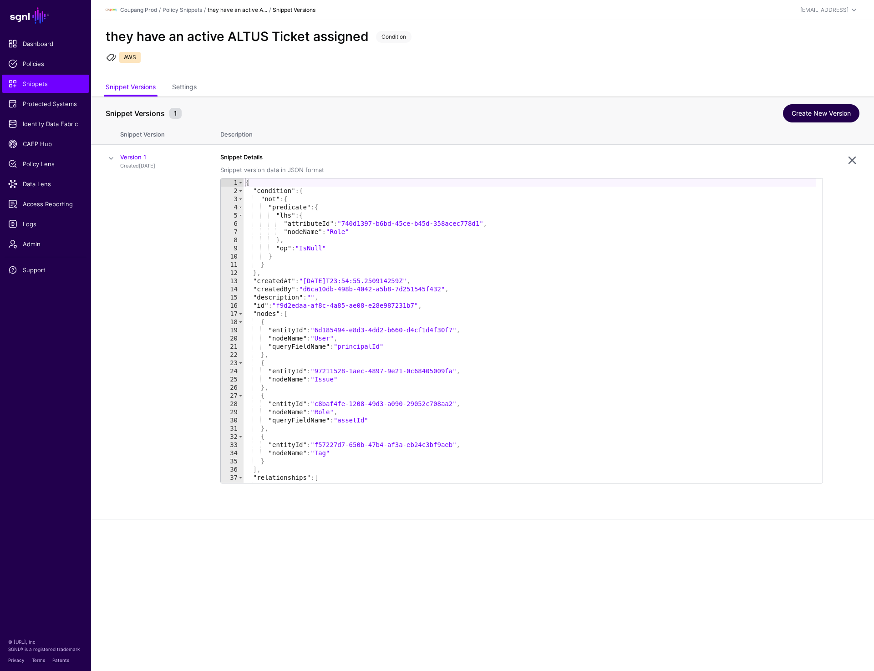
click at [840, 109] on link "Create New Version" at bounding box center [821, 113] width 77 height 18
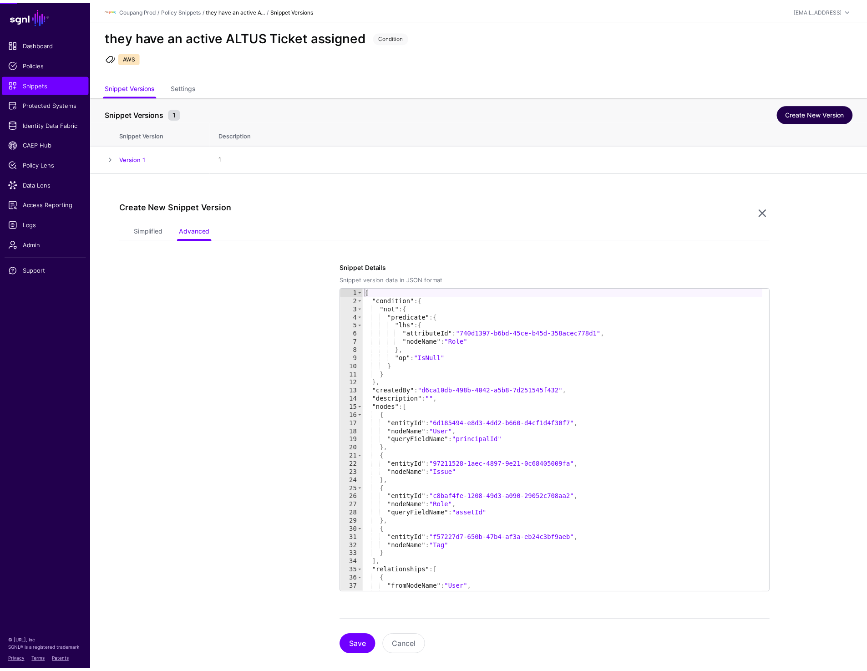
scroll to position [14, 0]
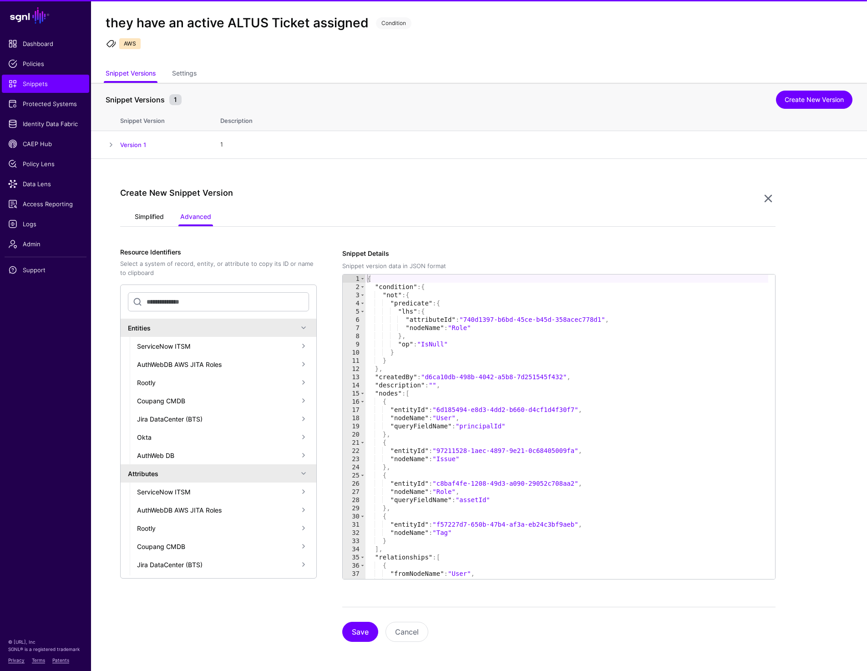
click at [152, 219] on link "Simplified" at bounding box center [149, 217] width 29 height 17
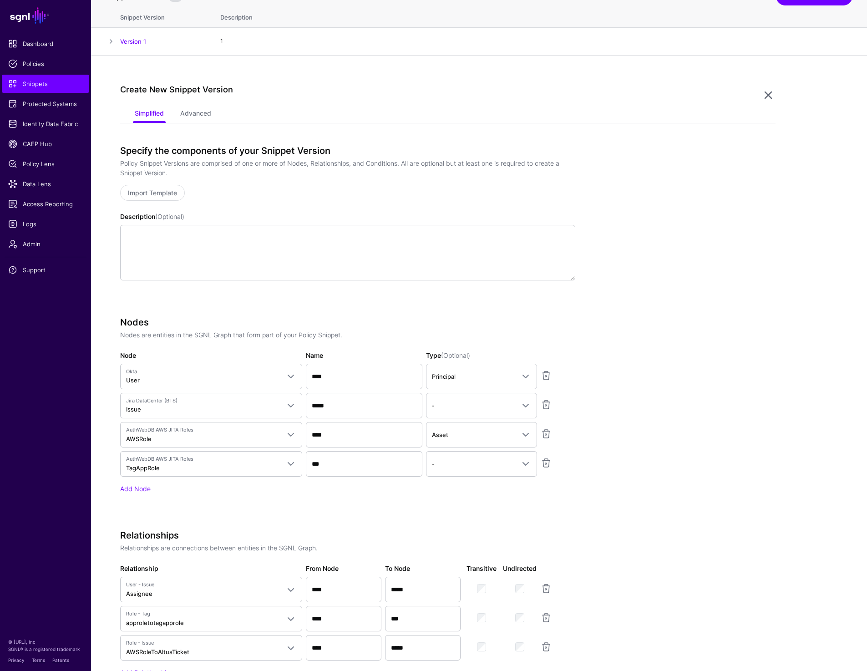
scroll to position [406, 0]
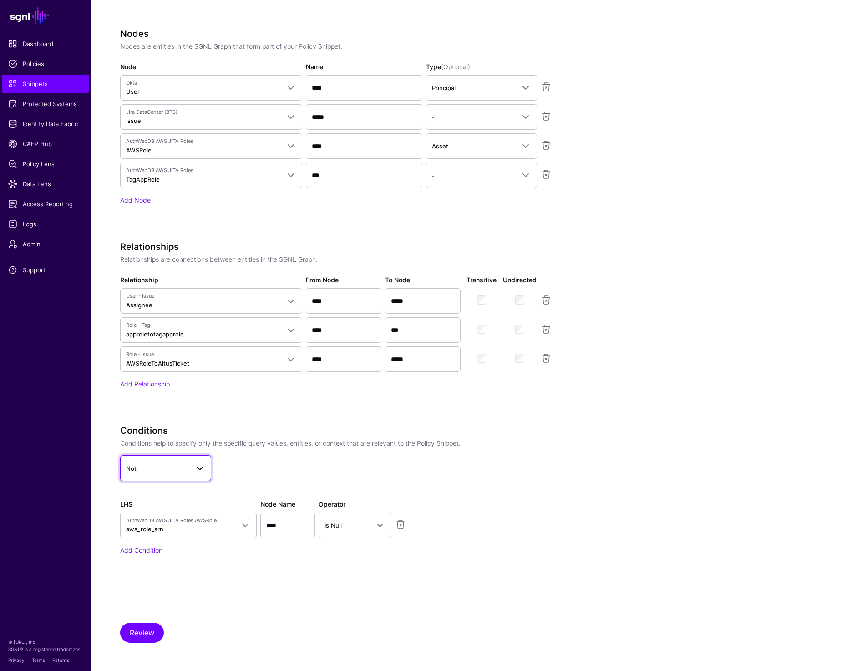
click at [177, 472] on span "Not" at bounding box center [165, 468] width 79 height 11
click at [168, 496] on div "And" at bounding box center [166, 492] width 77 height 9
click at [296, 533] on input "****" at bounding box center [287, 526] width 55 height 26
click at [367, 533] on link "Is Null" at bounding box center [355, 526] width 73 height 26
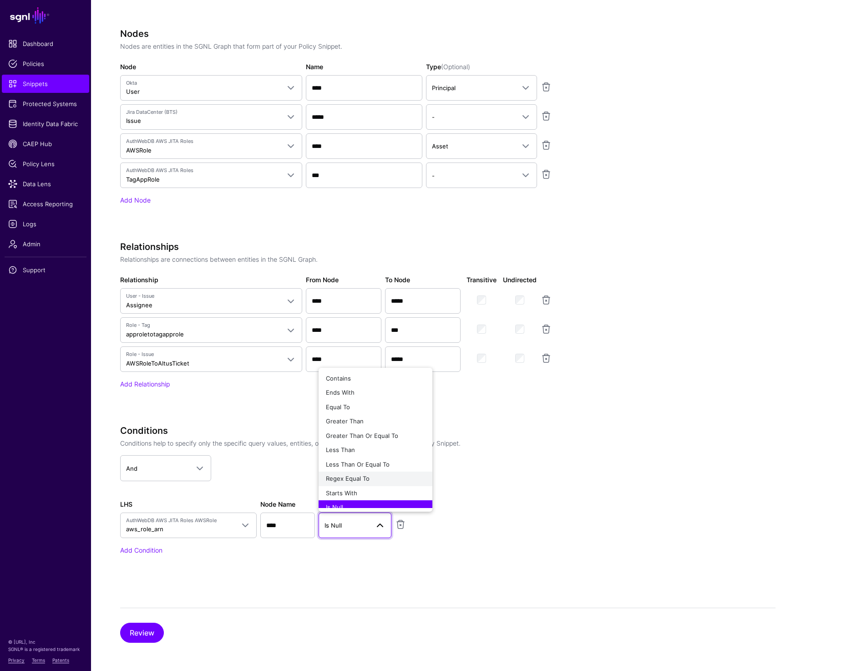
click at [365, 481] on span "Regex Equal To" at bounding box center [348, 478] width 44 height 7
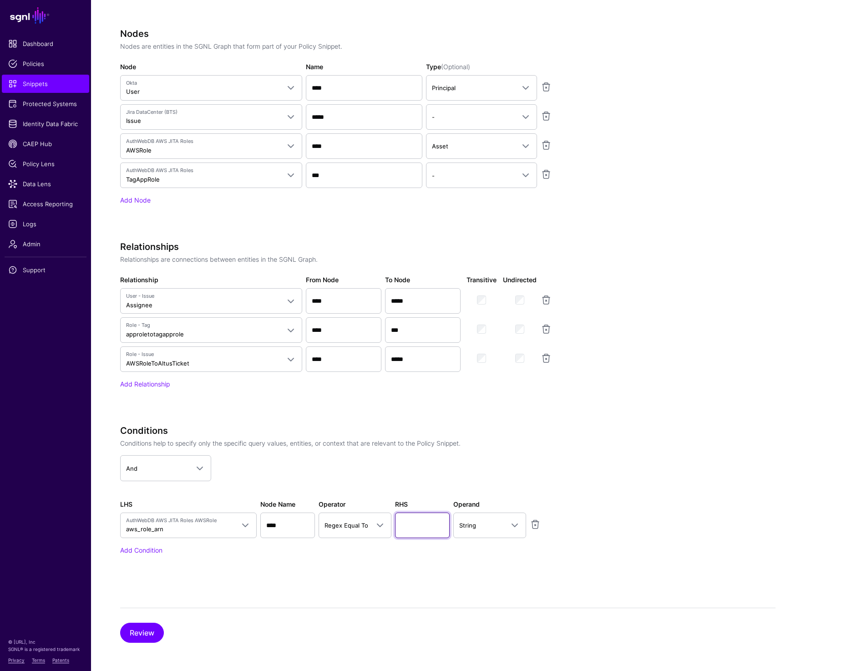
click at [407, 515] on input "text" at bounding box center [422, 526] width 55 height 26
paste input "**"
type input "**"
click at [640, 488] on app-snippets-creator "Specify the components of your Snippet Version Policy Snippet Versions are comp…" at bounding box center [448, 219] width 656 height 724
click at [141, 630] on button "Review" at bounding box center [142, 633] width 44 height 20
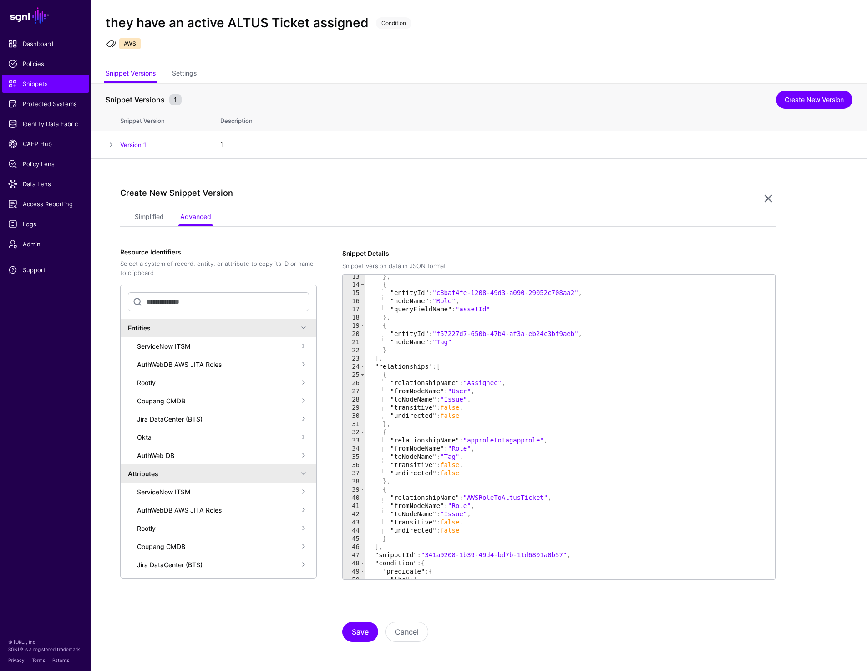
scroll to position [187, 0]
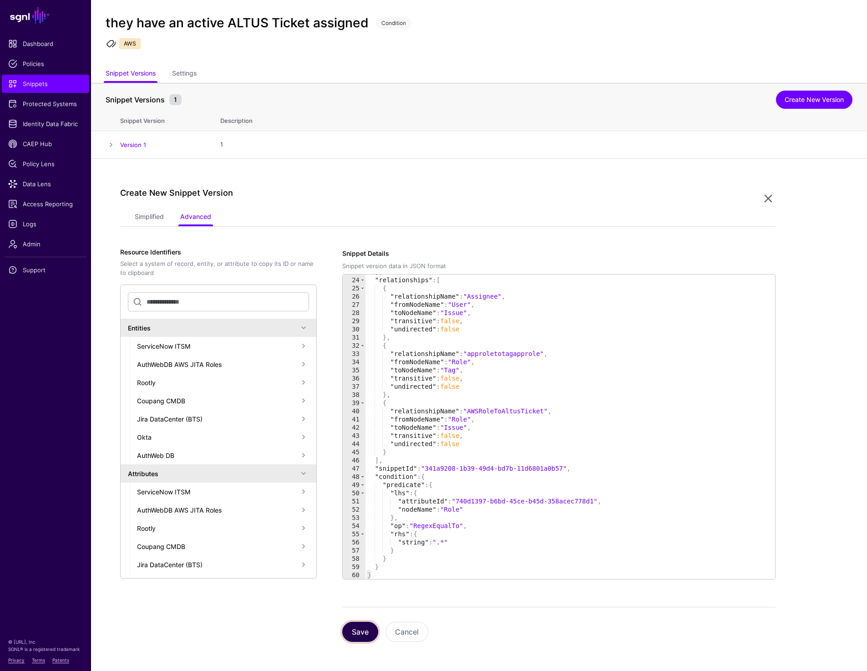
click at [361, 635] on button "Save" at bounding box center [360, 632] width 36 height 20
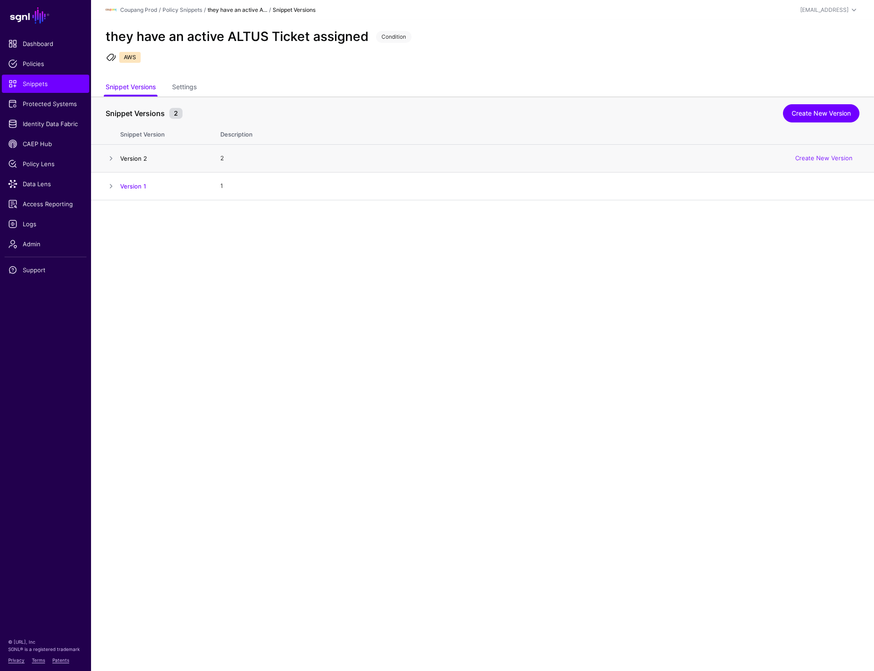
click at [138, 160] on link "Version 2" at bounding box center [133, 158] width 27 height 7
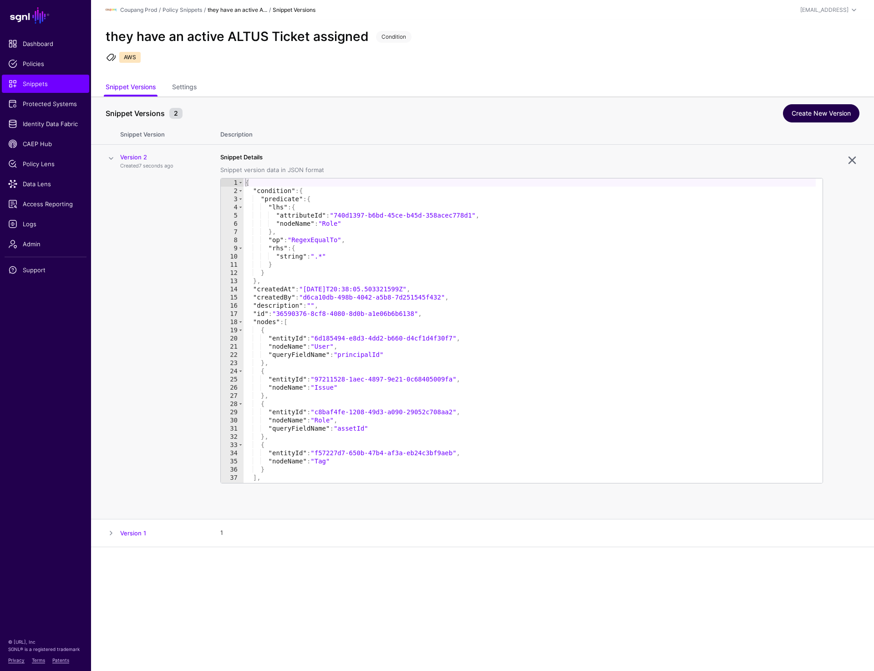
click at [835, 110] on link "Create New Version" at bounding box center [821, 113] width 77 height 18
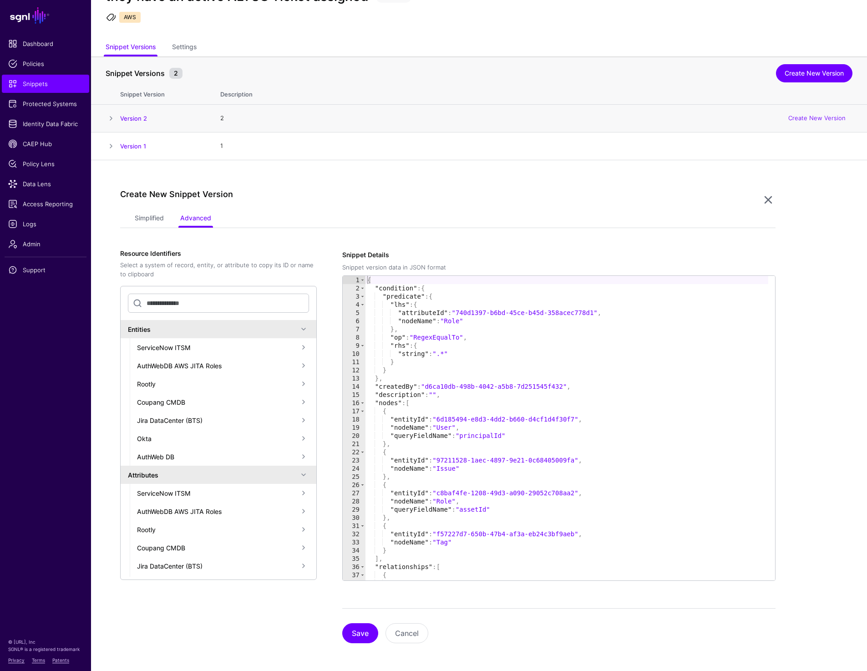
scroll to position [41, 0]
click at [152, 213] on link "Simplified" at bounding box center [149, 217] width 29 height 17
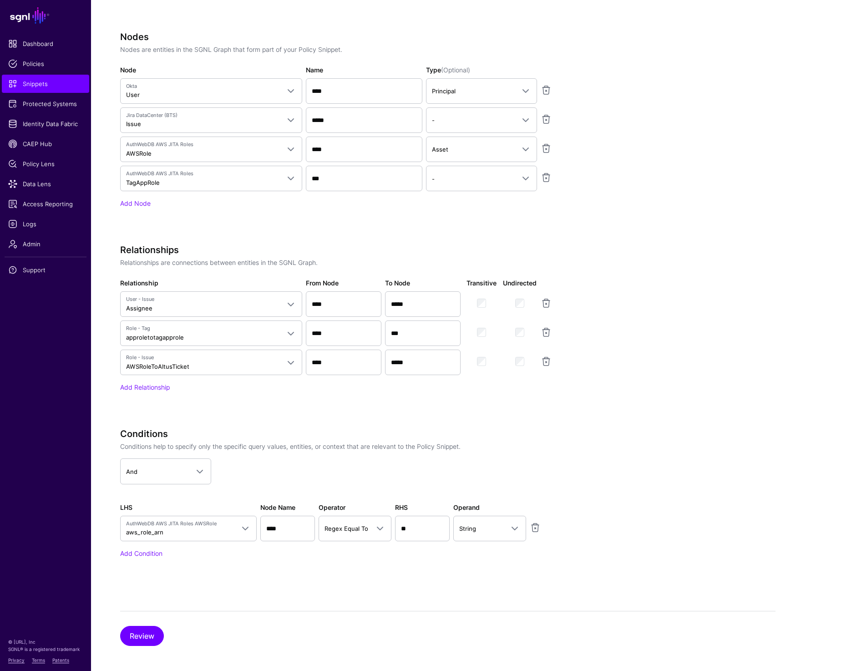
scroll to position [434, 0]
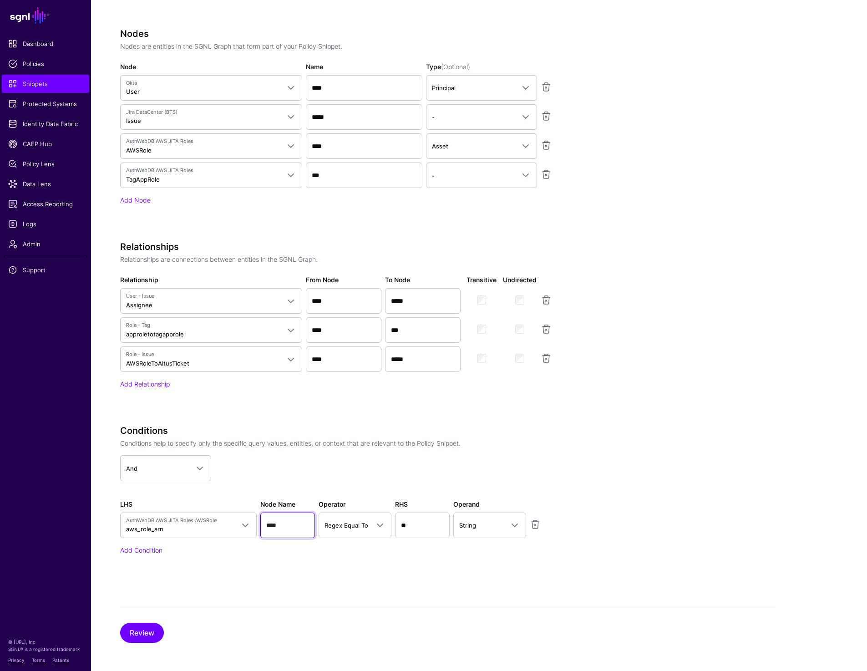
click at [281, 522] on input "****" at bounding box center [287, 526] width 55 height 26
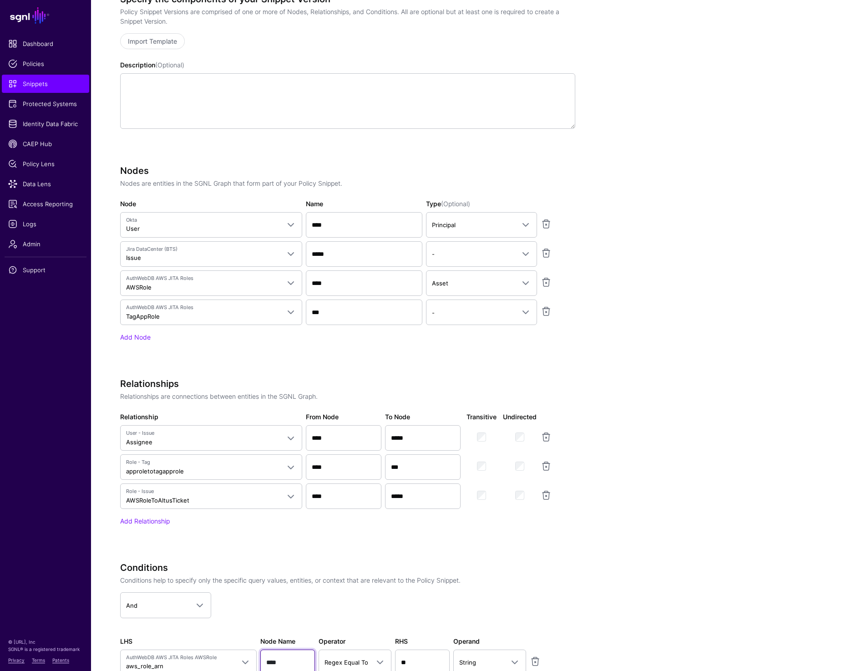
scroll to position [201, 0]
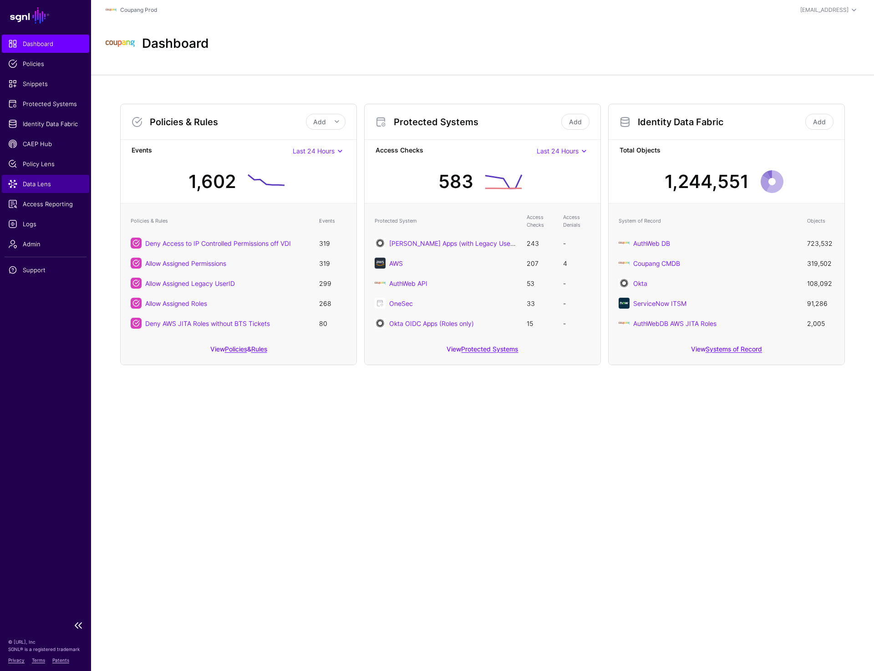
click at [24, 182] on span "Data Lens" at bounding box center [45, 183] width 75 height 9
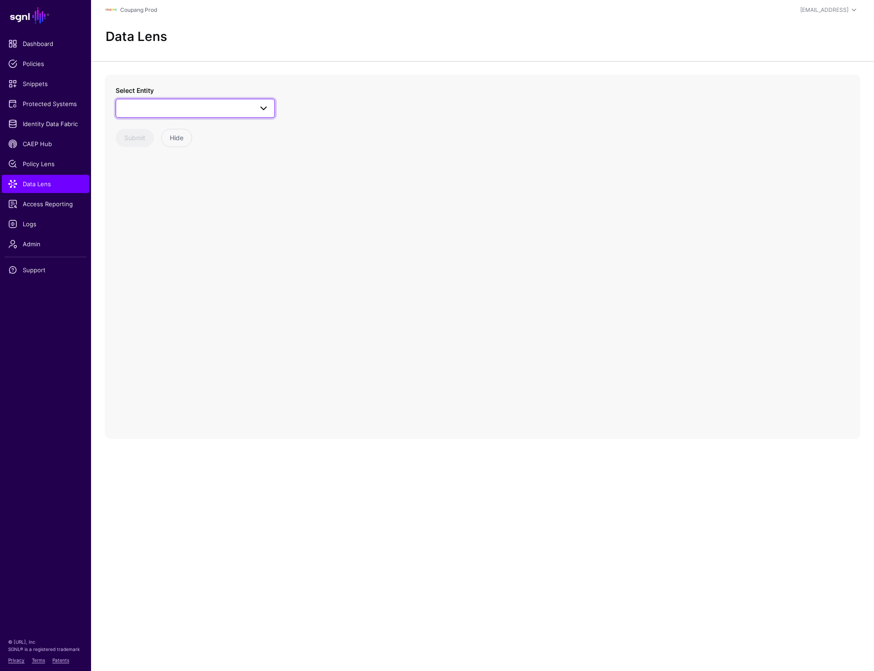
click at [206, 115] on link at bounding box center [195, 108] width 159 height 19
type input "***"
click at [169, 173] on div "Issue" at bounding box center [200, 176] width 136 height 9
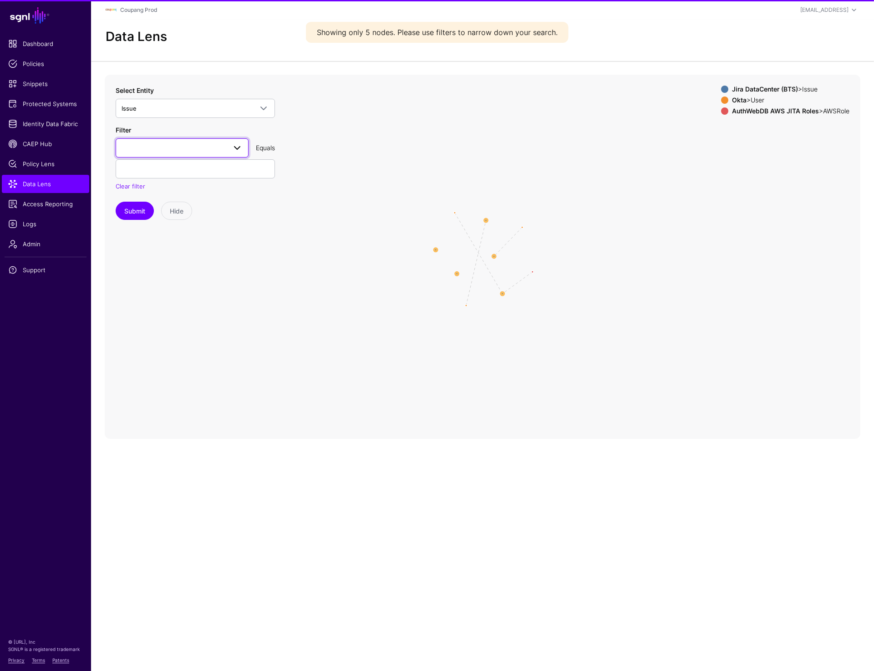
click at [185, 138] on link at bounding box center [182, 147] width 133 height 19
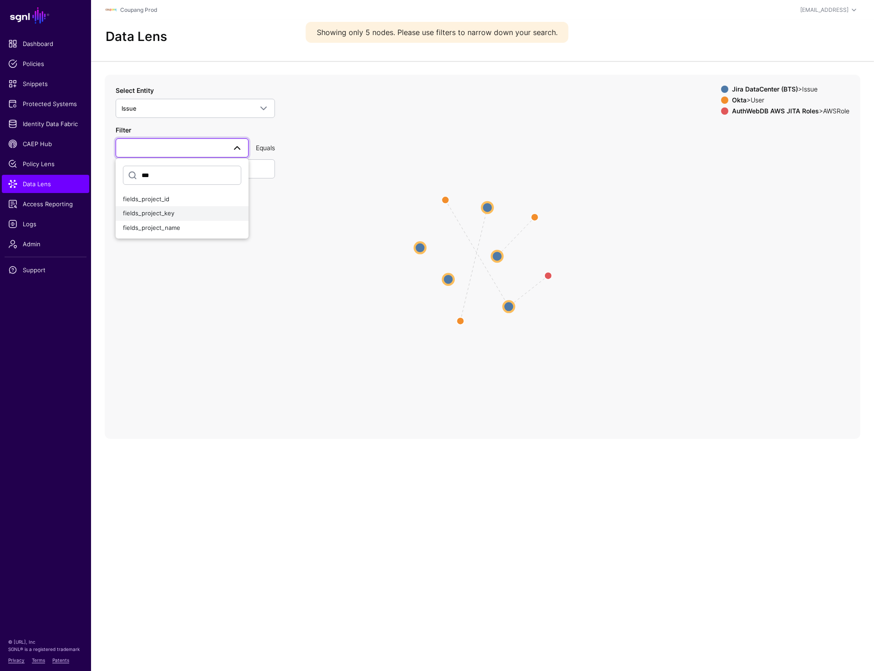
type input "***"
click at [166, 211] on span "fields_project_key" at bounding box center [148, 212] width 51 height 7
click at [157, 173] on input "text" at bounding box center [195, 168] width 159 height 19
click at [147, 212] on button "Submit" at bounding box center [135, 211] width 38 height 18
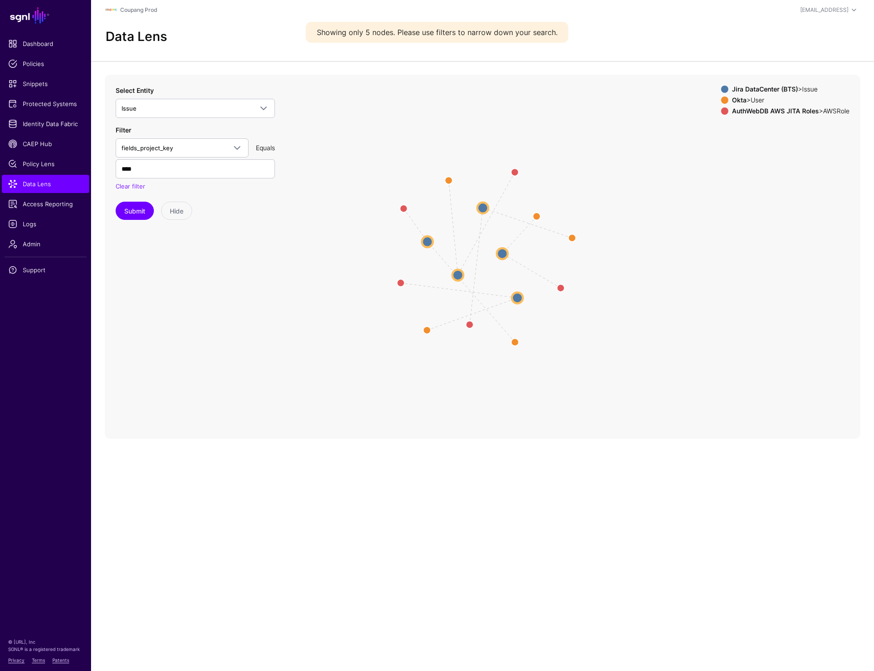
click at [504, 254] on circle at bounding box center [502, 253] width 11 height 11
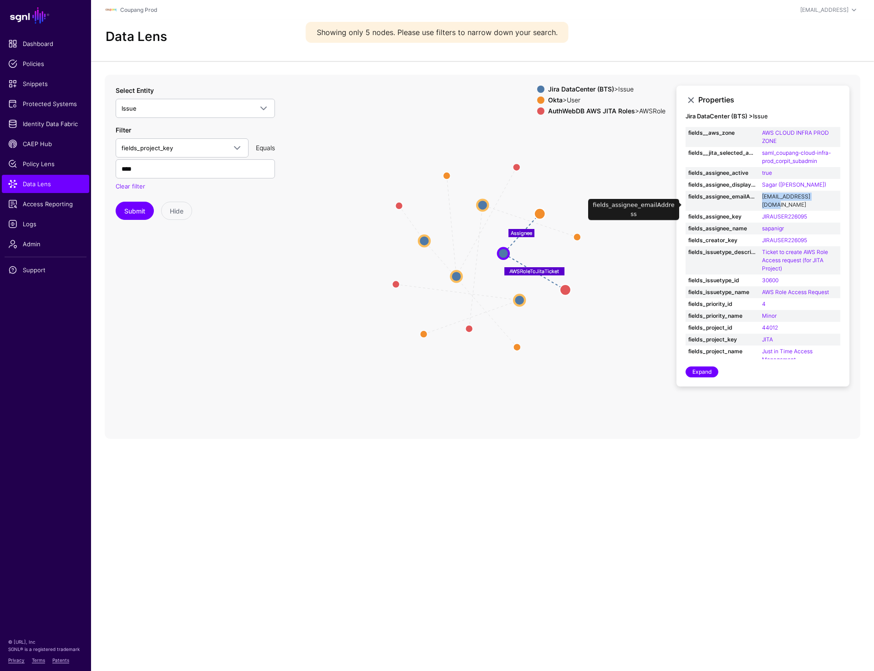
drag, startPoint x: 760, startPoint y: 203, endPoint x: 823, endPoint y: 204, distance: 62.8
click at [823, 204] on td "[EMAIL_ADDRESS][DOMAIN_NAME]" at bounding box center [800, 201] width 81 height 20
copy link "[EMAIL_ADDRESS][DOMAIN_NAME]"
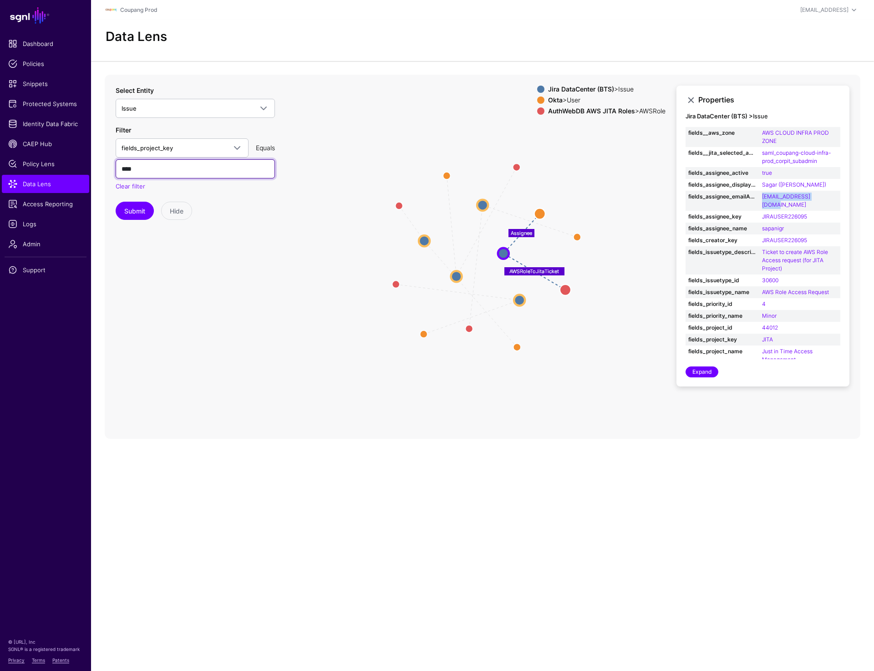
click at [153, 165] on input "****" at bounding box center [195, 168] width 159 height 19
type input "*****"
click at [124, 208] on button "Submit" at bounding box center [135, 211] width 38 height 18
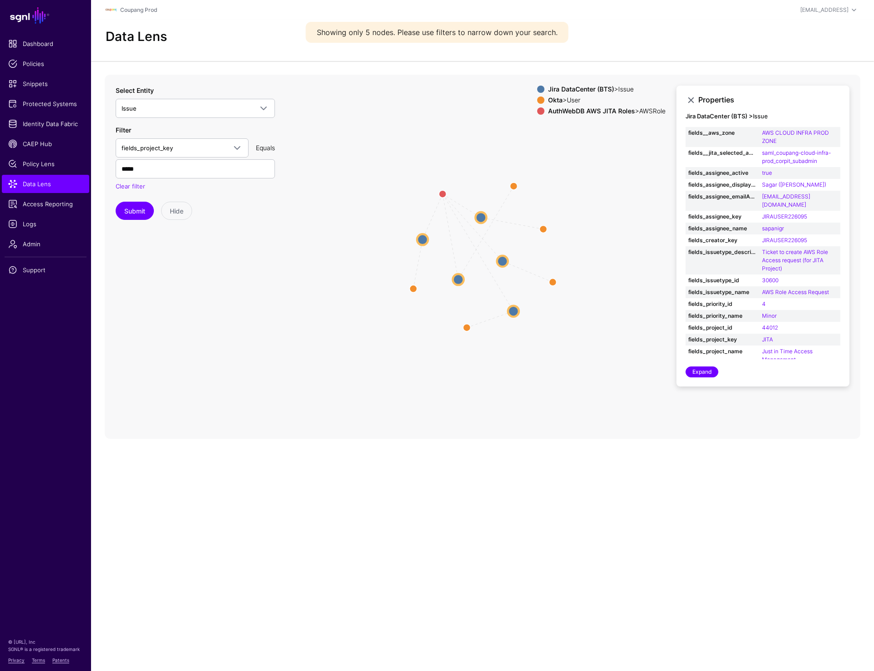
click at [505, 262] on circle at bounding box center [502, 260] width 11 height 11
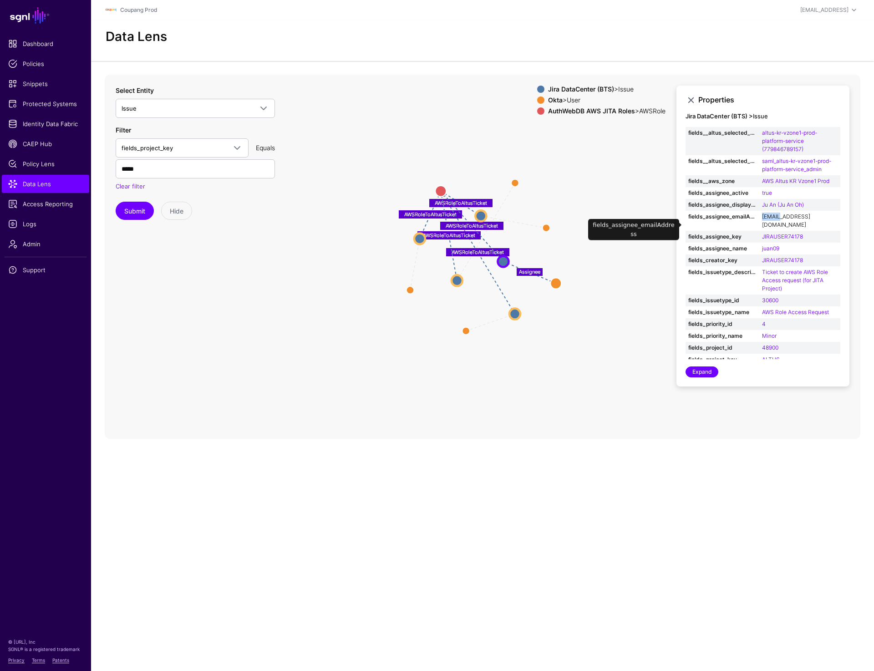
drag, startPoint x: 758, startPoint y: 226, endPoint x: 780, endPoint y: 226, distance: 21.4
click at [780, 226] on tr "fields_assignee_emailAddress [EMAIL_ADDRESS][DOMAIN_NAME]" at bounding box center [763, 221] width 155 height 20
copy tr "ess juan09"
click at [19, 189] on link "Data Lens" at bounding box center [45, 184] width 87 height 18
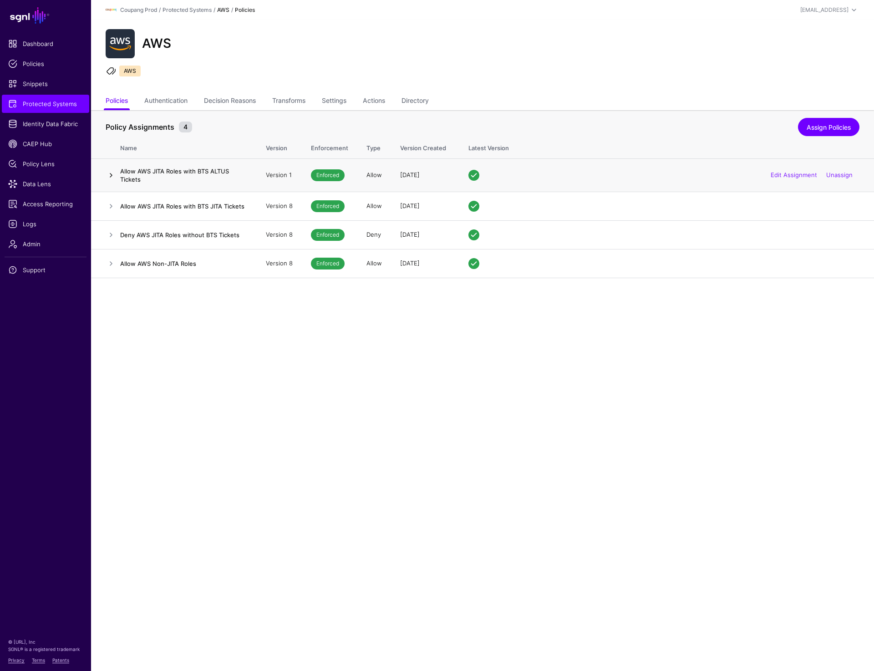
click at [111, 175] on link at bounding box center [111, 175] width 11 height 11
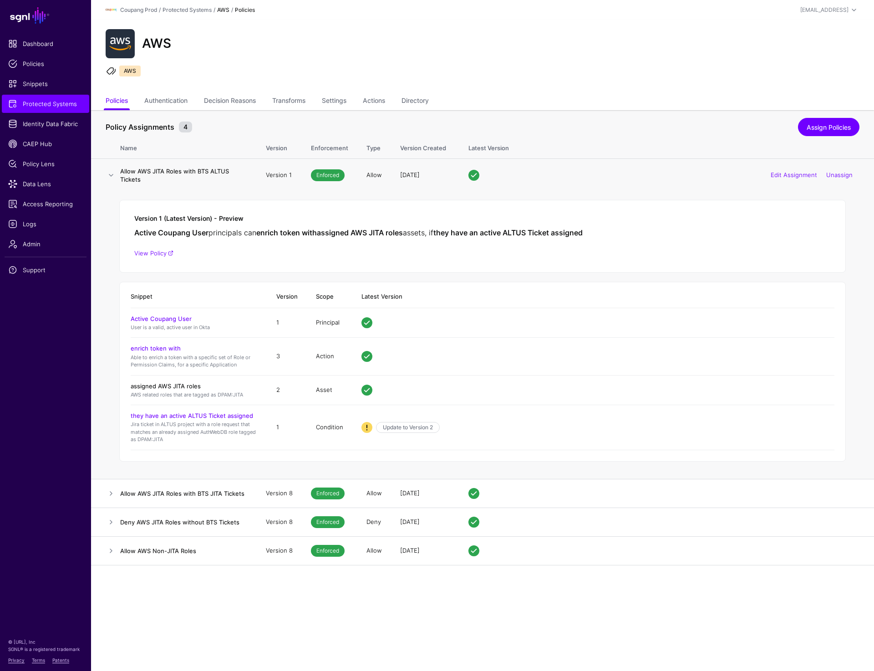
click at [165, 385] on link "assigned AWS JITA roles" at bounding box center [166, 386] width 70 height 7
click at [209, 416] on link "they have an active ALTUS Ticket assigned" at bounding box center [192, 415] width 122 height 7
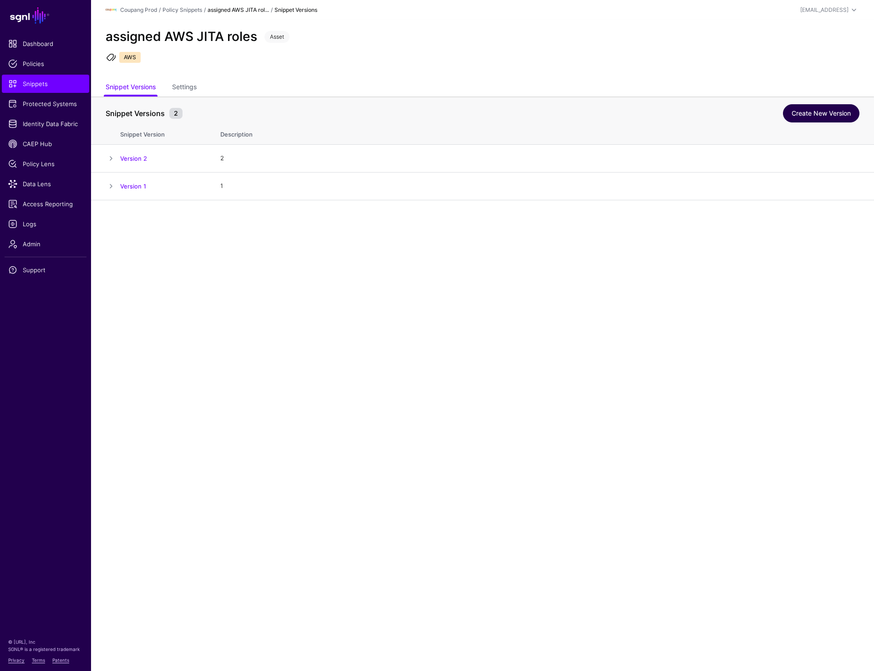
click at [812, 110] on link "Create New Version" at bounding box center [821, 113] width 77 height 18
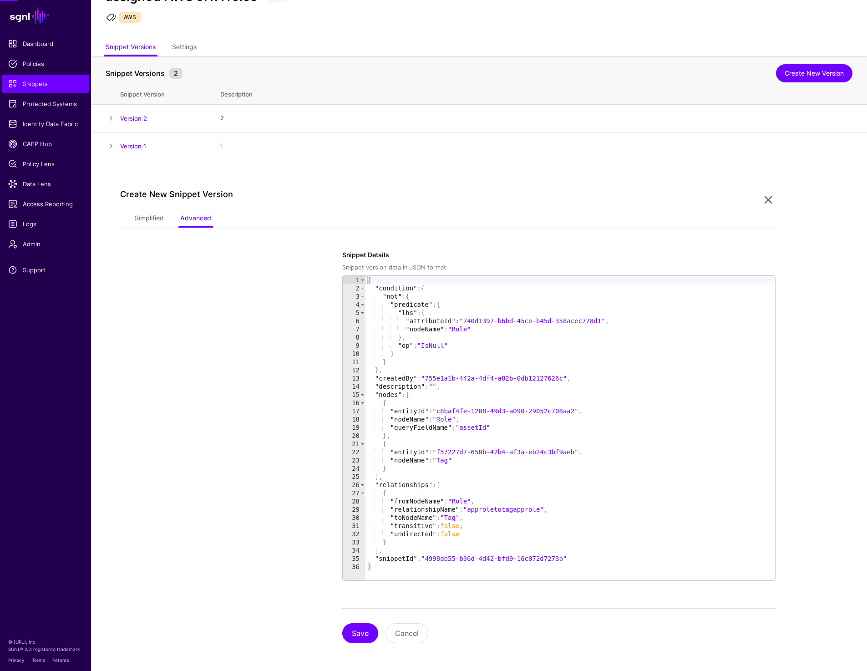
scroll to position [41, 0]
click at [138, 219] on link "Simplified" at bounding box center [149, 217] width 29 height 17
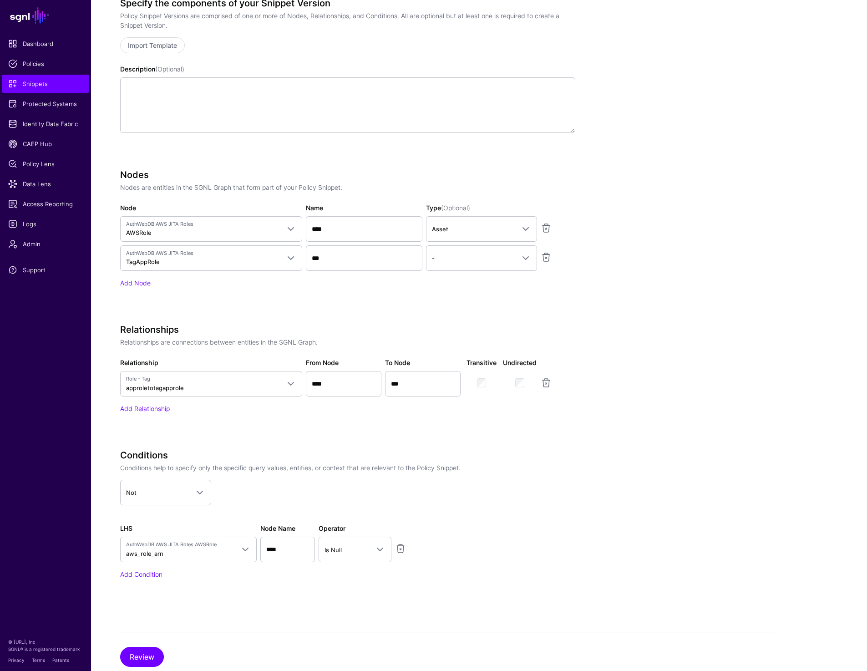
scroll to position [317, 0]
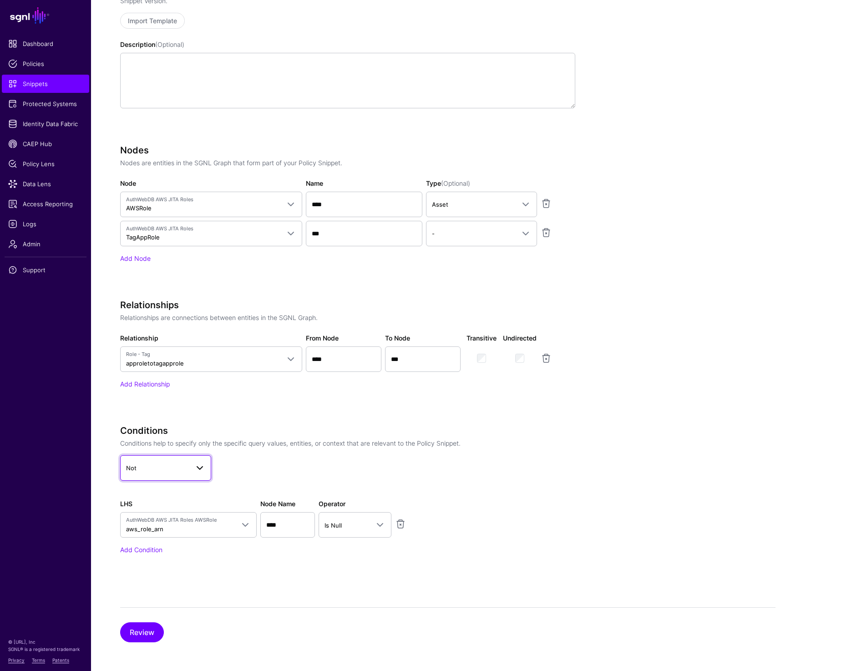
click at [186, 469] on span "Not" at bounding box center [157, 468] width 63 height 10
click at [177, 491] on div "And" at bounding box center [166, 492] width 77 height 9
click at [347, 526] on span "Is Null" at bounding box center [347, 525] width 45 height 10
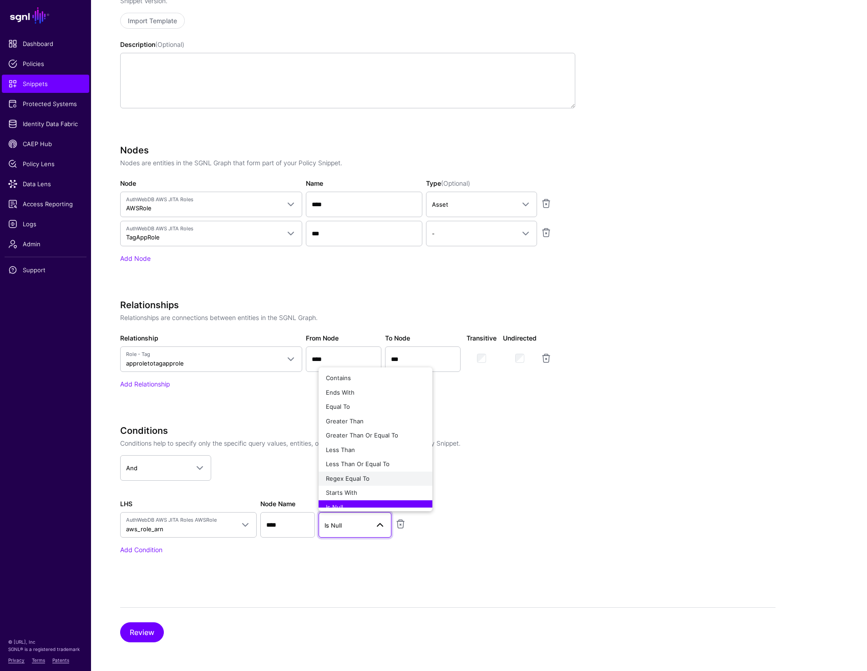
click at [369, 477] on div "Regex Equal To" at bounding box center [375, 479] width 99 height 9
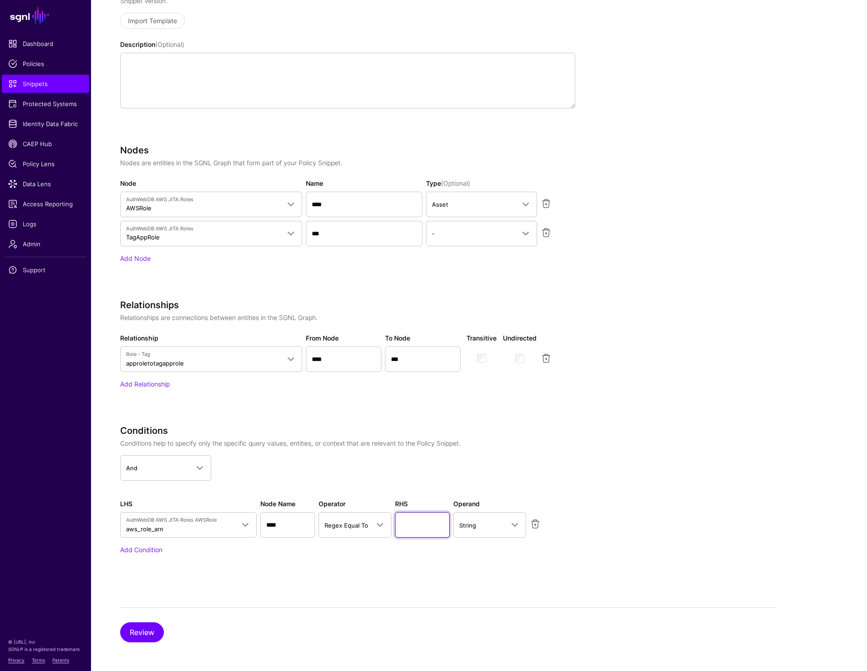
click at [408, 532] on input "text" at bounding box center [422, 525] width 55 height 26
paste input "**"
type input "**"
click at [425, 586] on div "Specify the components of your Snippet Version Policy Snippet Versions are comp…" at bounding box center [448, 308] width 656 height 670
click at [137, 635] on button "Review" at bounding box center [142, 633] width 44 height 20
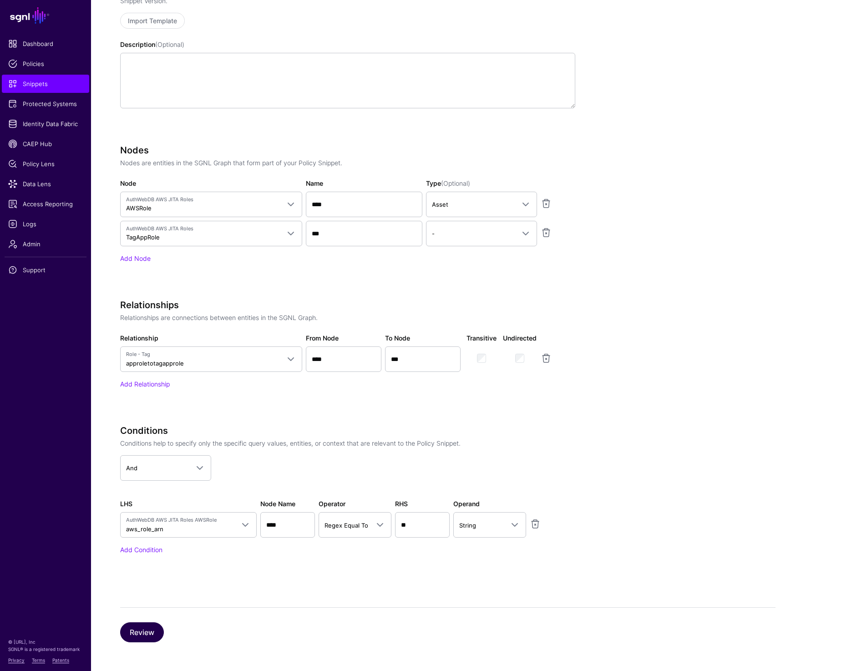
scroll to position [41, 0]
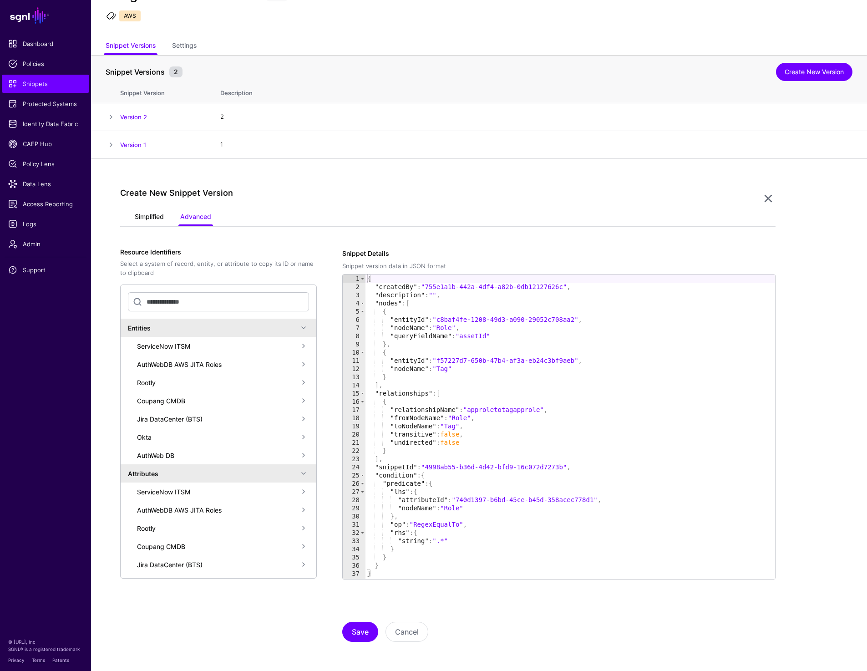
click at [152, 216] on link "Simplified" at bounding box center [149, 217] width 29 height 17
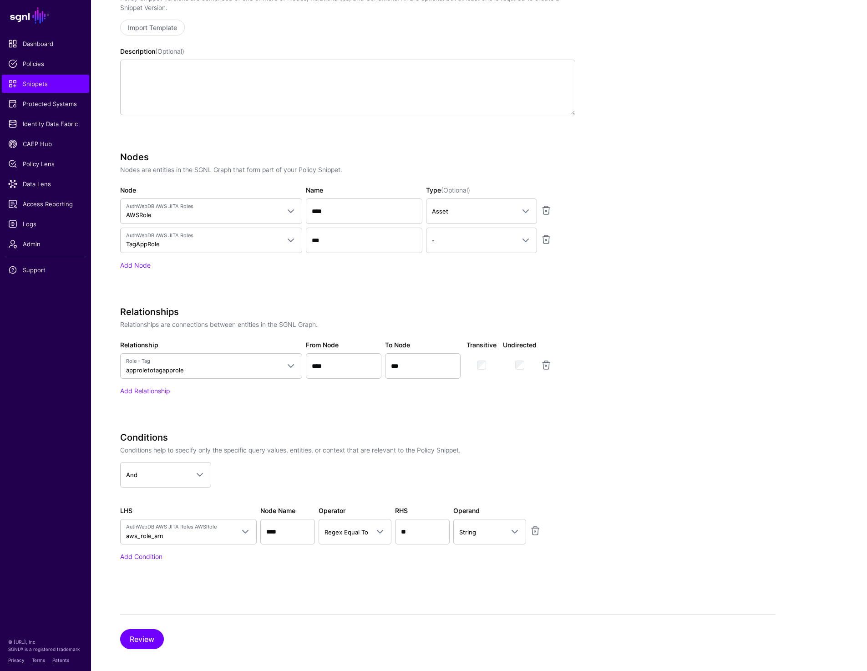
scroll to position [317, 0]
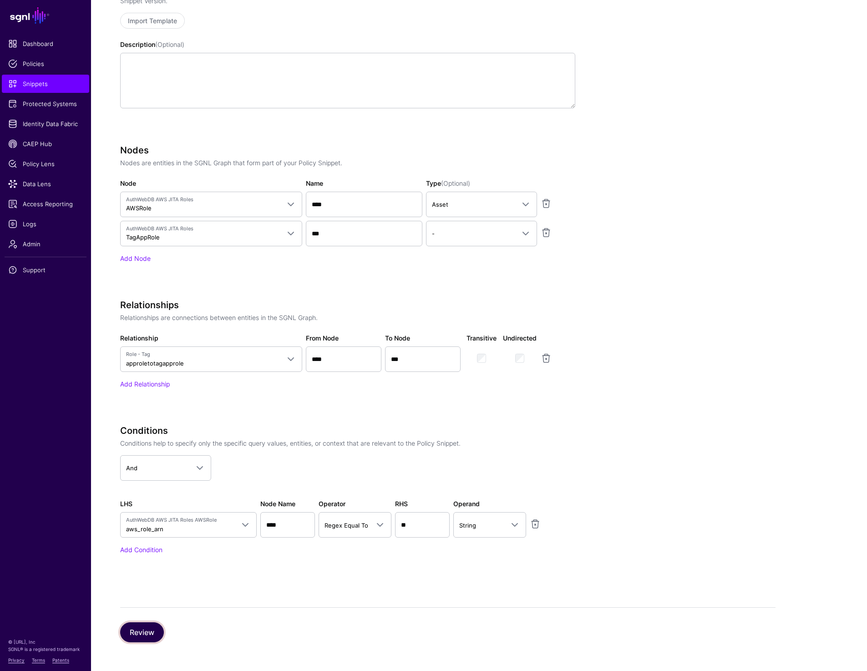
click at [144, 632] on button "Review" at bounding box center [142, 633] width 44 height 20
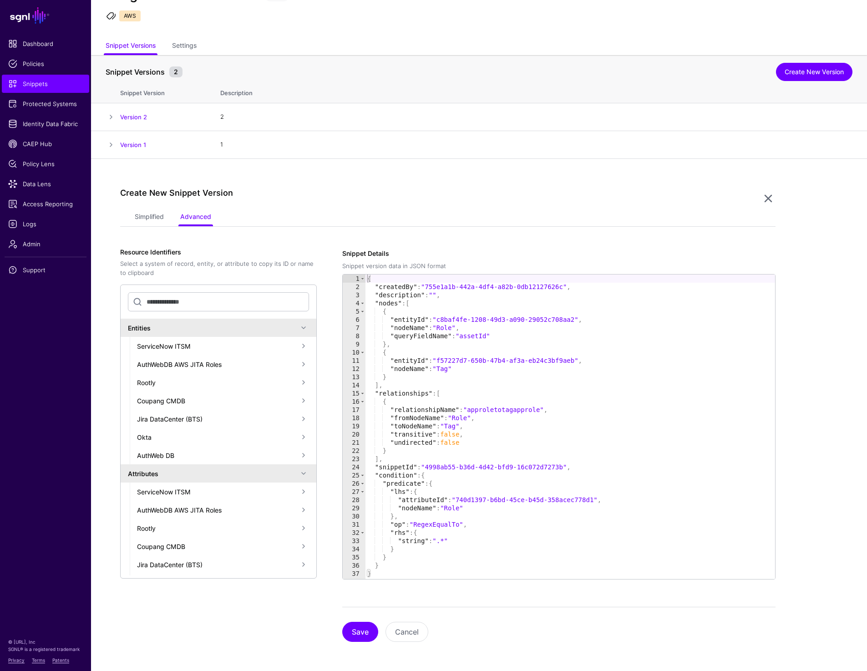
scroll to position [41, 0]
click at [364, 630] on button "Save" at bounding box center [360, 632] width 36 height 20
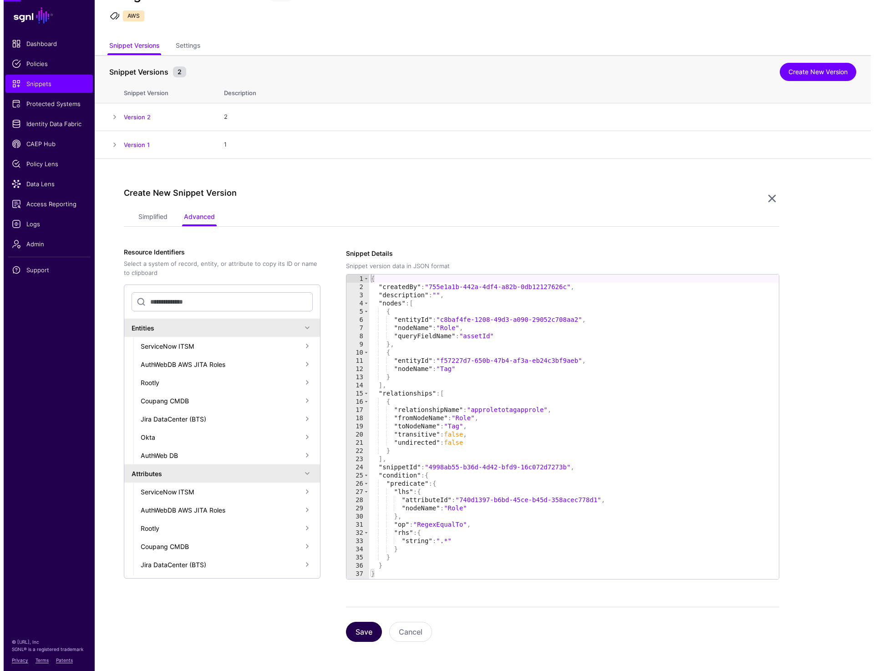
scroll to position [0, 0]
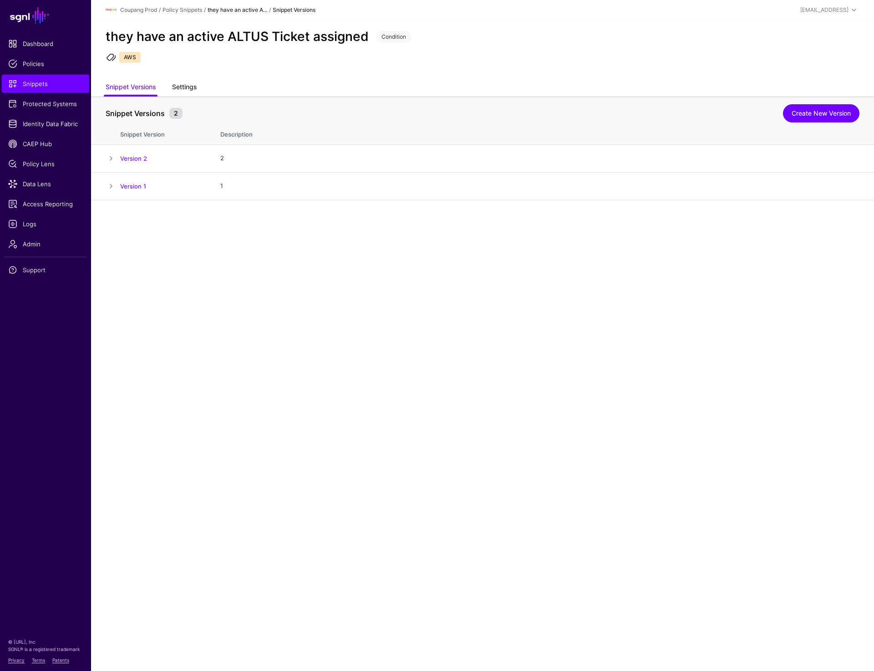
click at [192, 84] on link "Settings" at bounding box center [184, 87] width 25 height 17
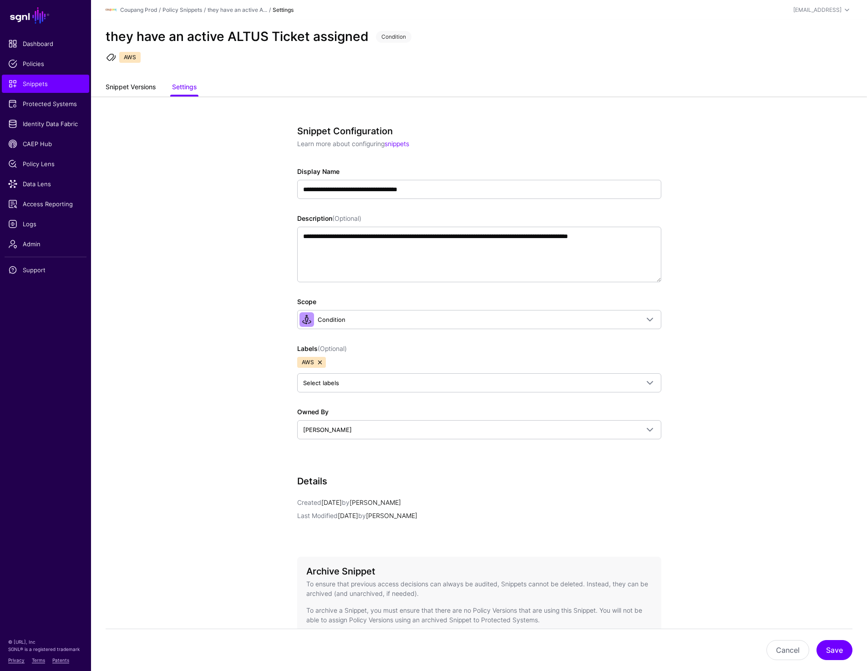
click at [147, 82] on link "Snippet Versions" at bounding box center [131, 87] width 50 height 17
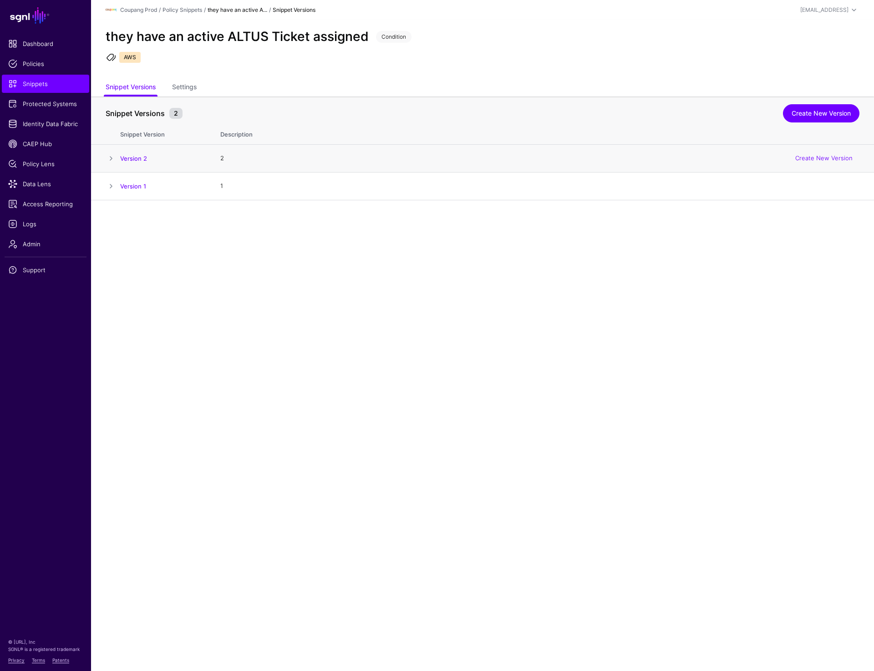
click at [109, 159] on span at bounding box center [111, 158] width 11 height 11
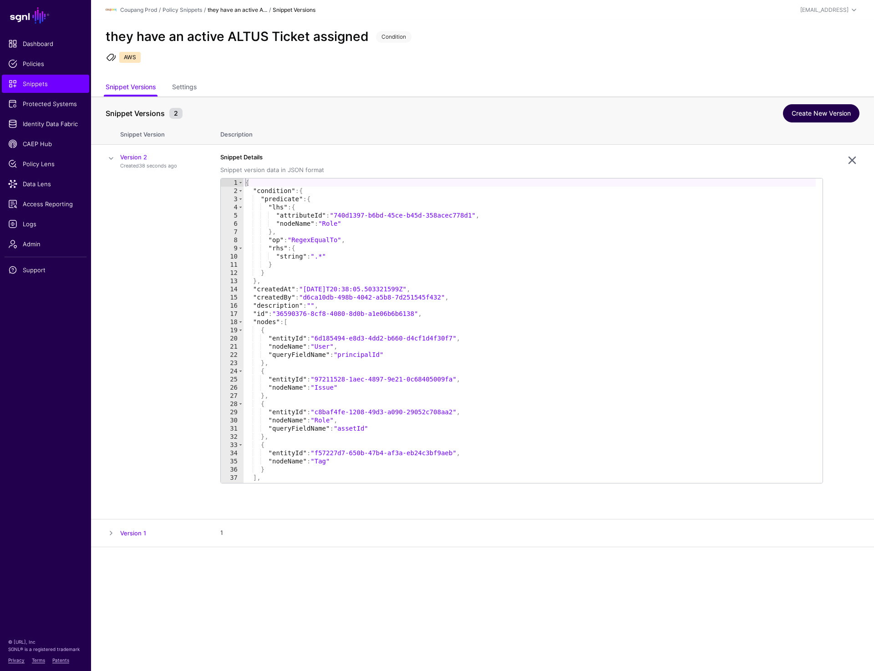
click at [807, 109] on link "Create New Version" at bounding box center [821, 113] width 77 height 18
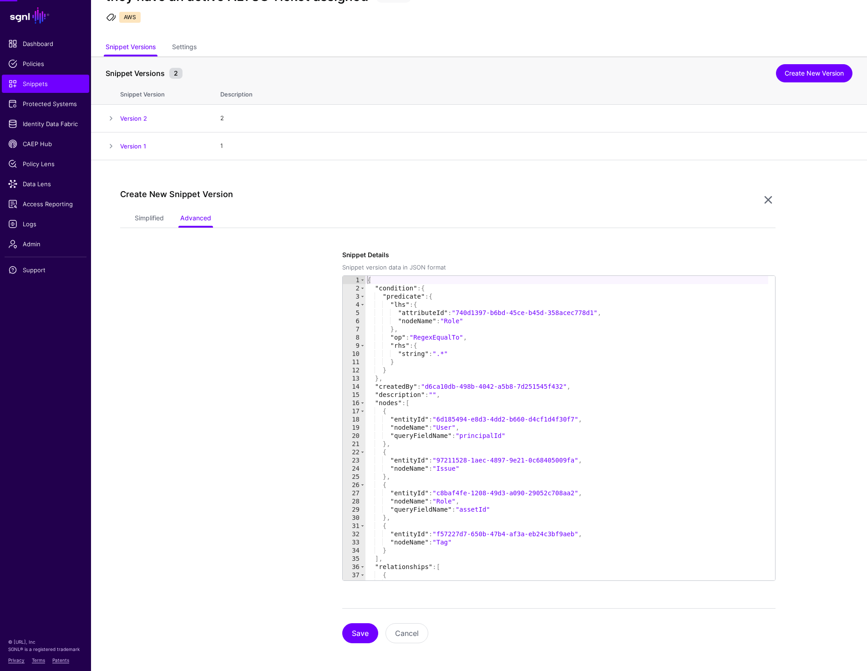
scroll to position [41, 0]
click at [145, 218] on link "Simplified" at bounding box center [149, 217] width 29 height 17
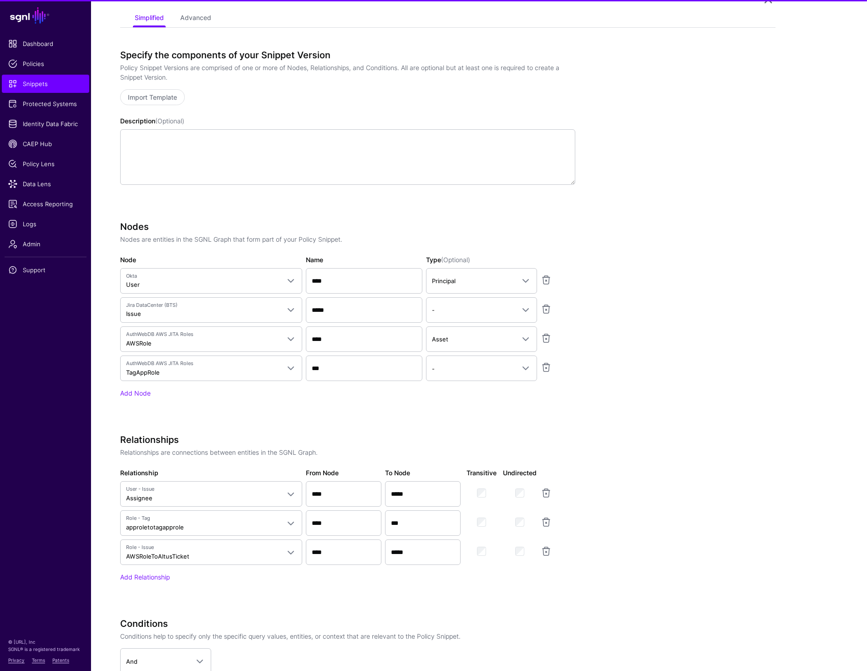
scroll to position [434, 0]
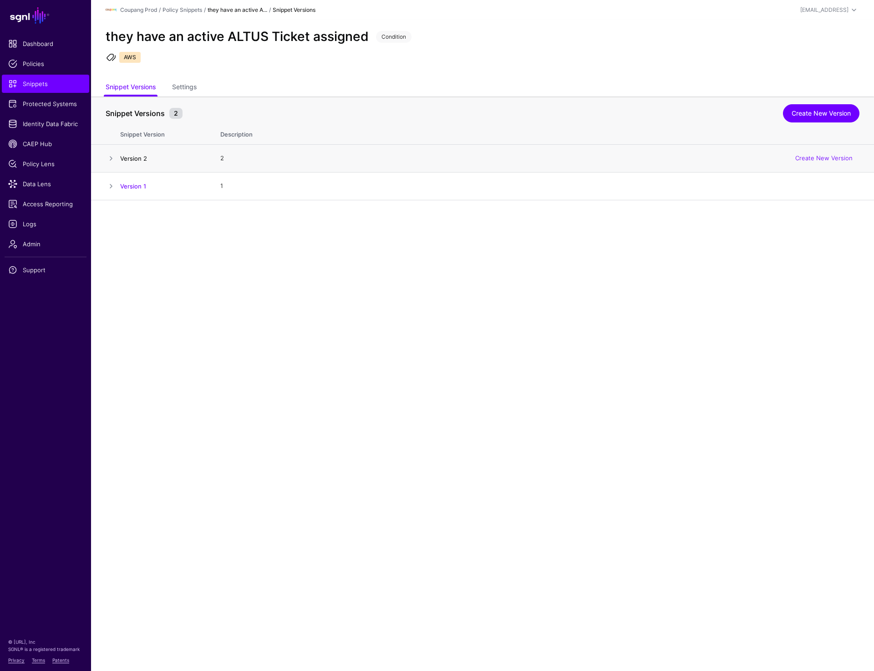
click at [130, 156] on link "Version 2" at bounding box center [133, 158] width 27 height 7
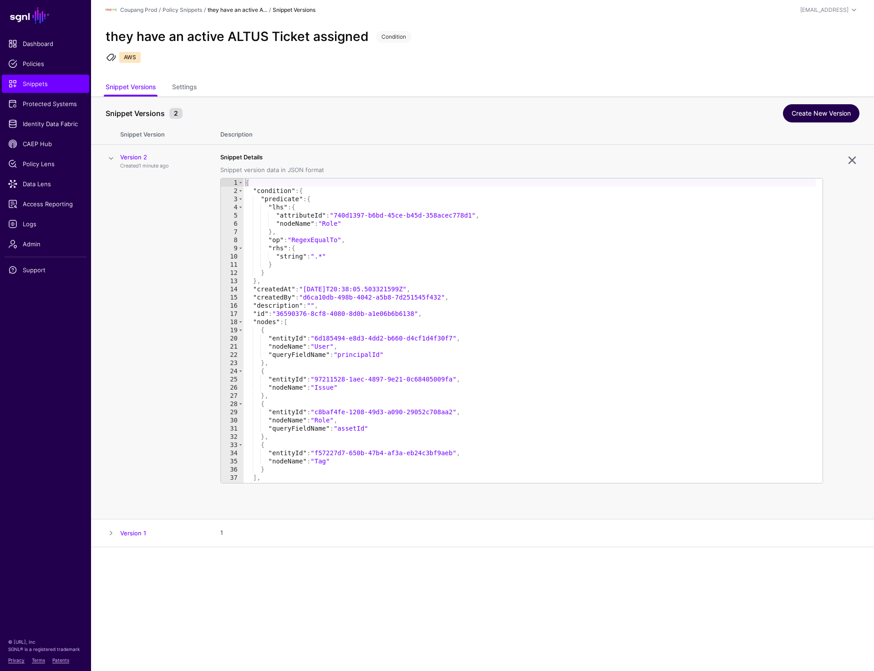
click at [824, 107] on link "Create New Version" at bounding box center [821, 113] width 77 height 18
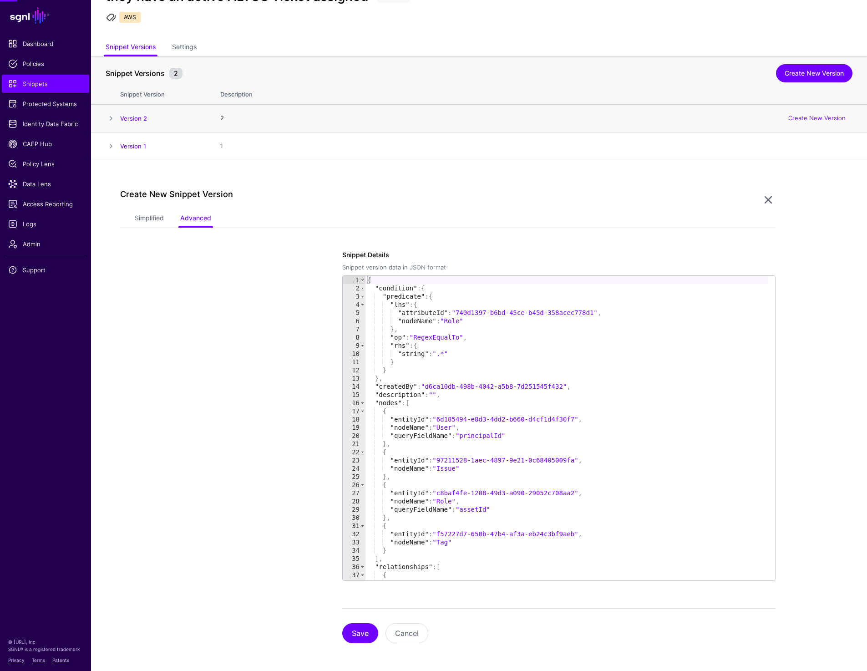
scroll to position [41, 0]
click at [138, 217] on link "Simplified" at bounding box center [149, 217] width 29 height 17
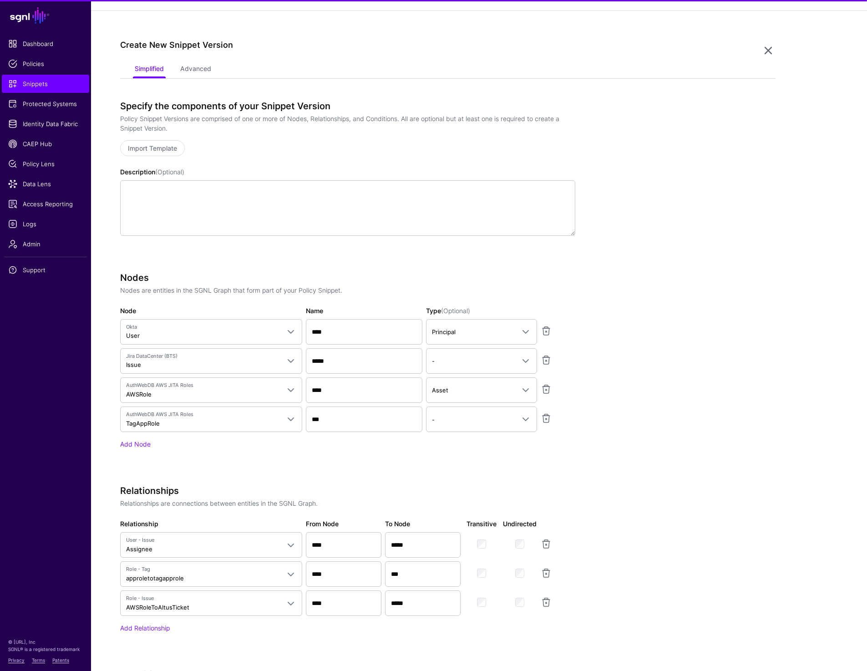
scroll to position [434, 0]
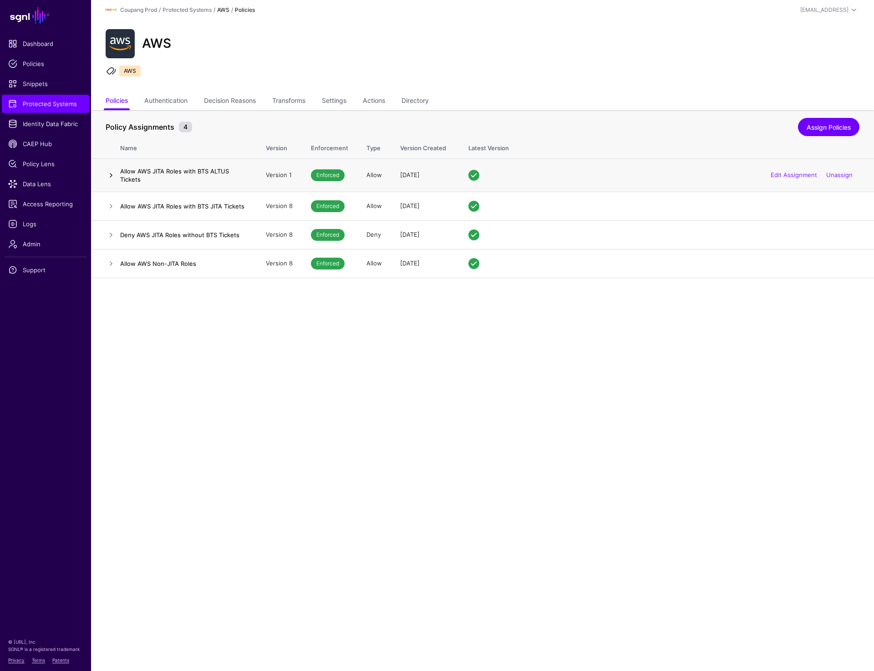
click at [111, 177] on link at bounding box center [111, 175] width 11 height 11
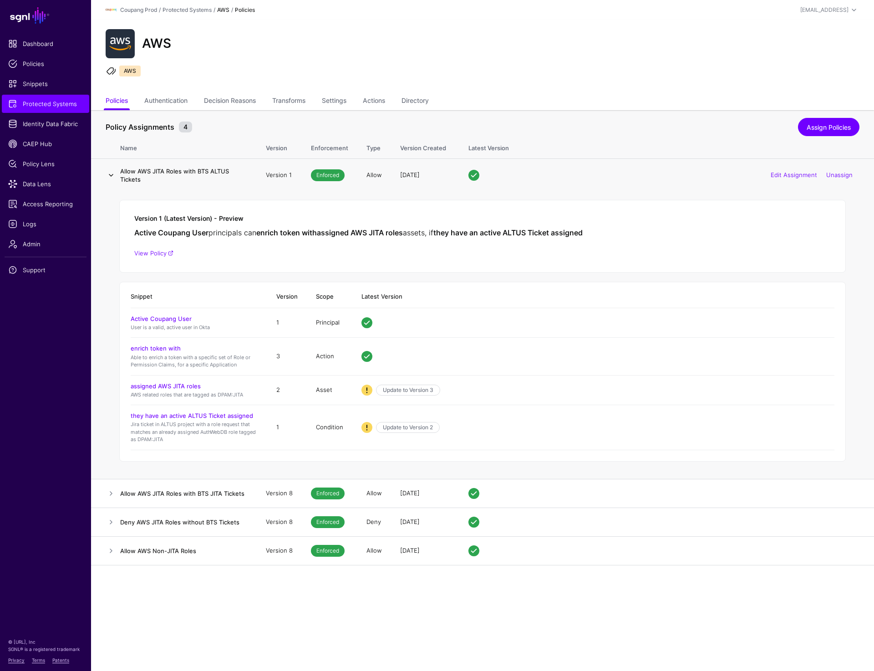
click at [108, 170] on link at bounding box center [111, 175] width 11 height 11
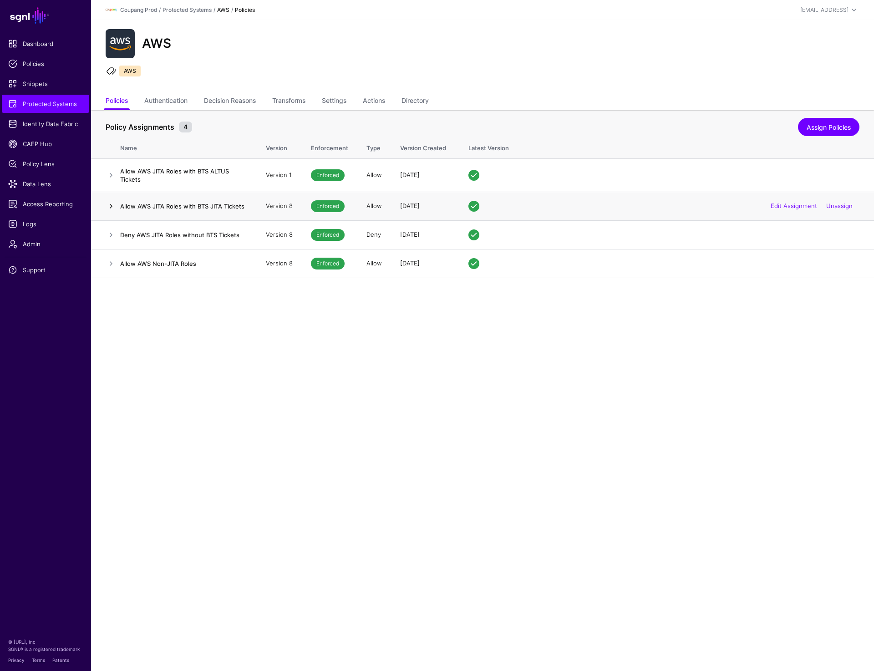
click at [110, 205] on link at bounding box center [111, 206] width 11 height 11
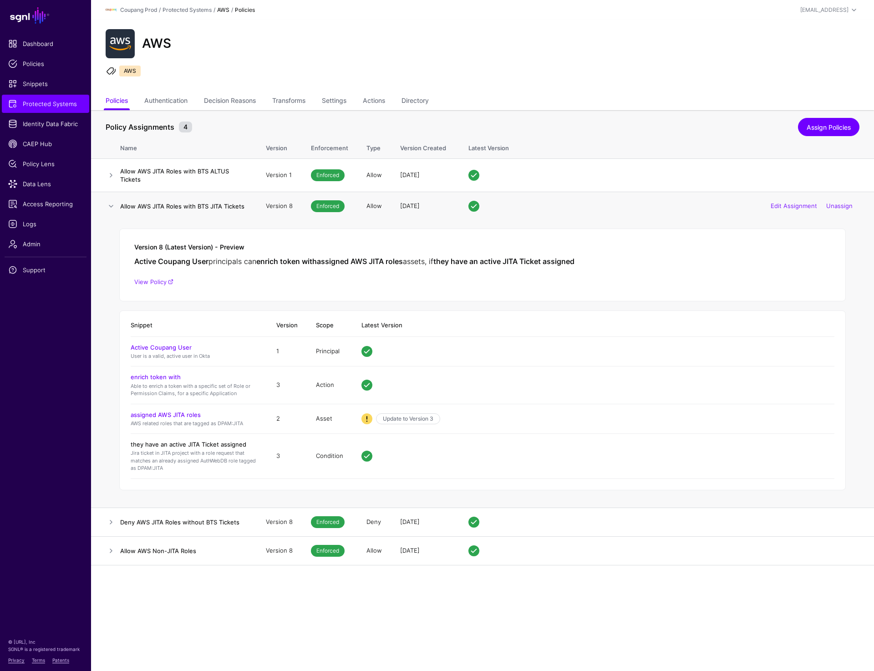
click at [181, 443] on link "they have an active JITA Ticket assigned" at bounding box center [189, 444] width 116 height 7
click at [177, 416] on link "assigned AWS JITA roles" at bounding box center [166, 414] width 70 height 7
click at [106, 174] on link at bounding box center [111, 175] width 11 height 11
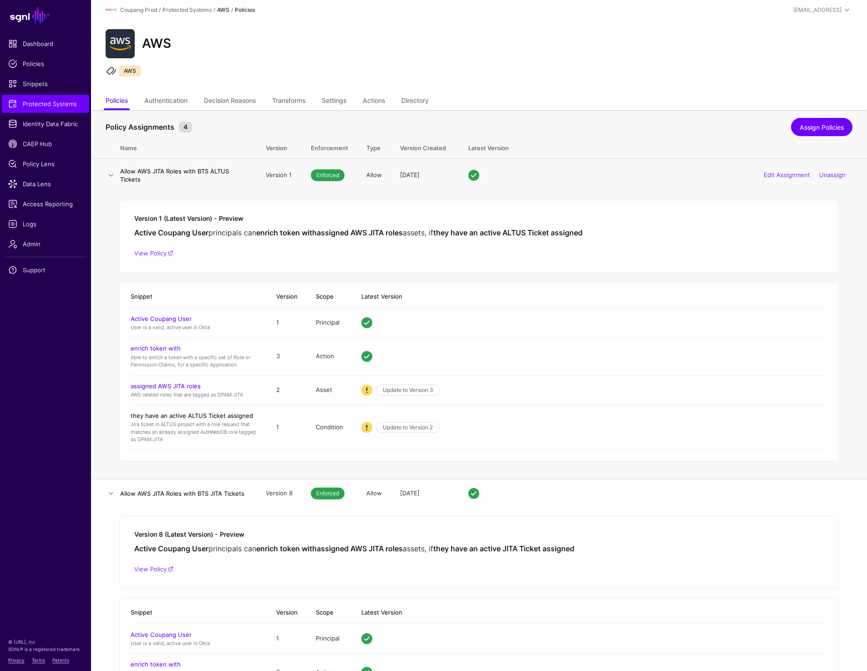
click at [180, 413] on link "they have an active ALTUS Ticket assigned" at bounding box center [192, 415] width 122 height 7
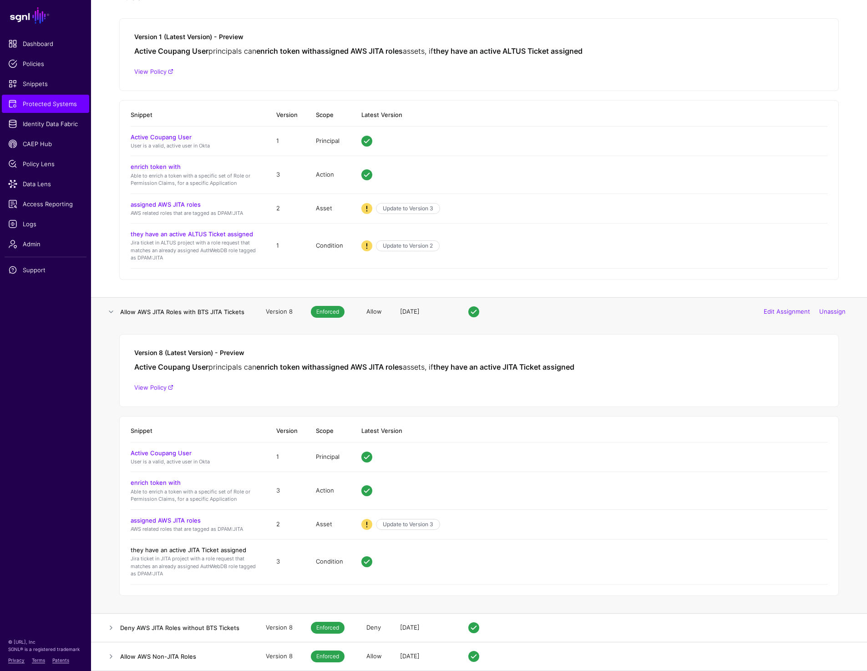
click at [168, 549] on link "they have an active JITA Ticket assigned" at bounding box center [189, 549] width 116 height 7
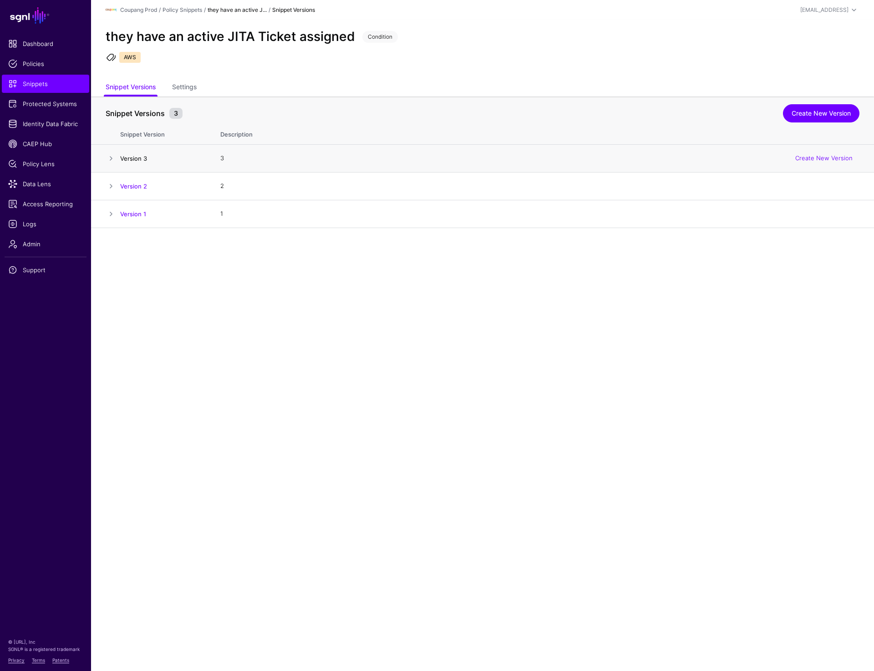
click at [136, 160] on link "Version 3" at bounding box center [133, 158] width 27 height 7
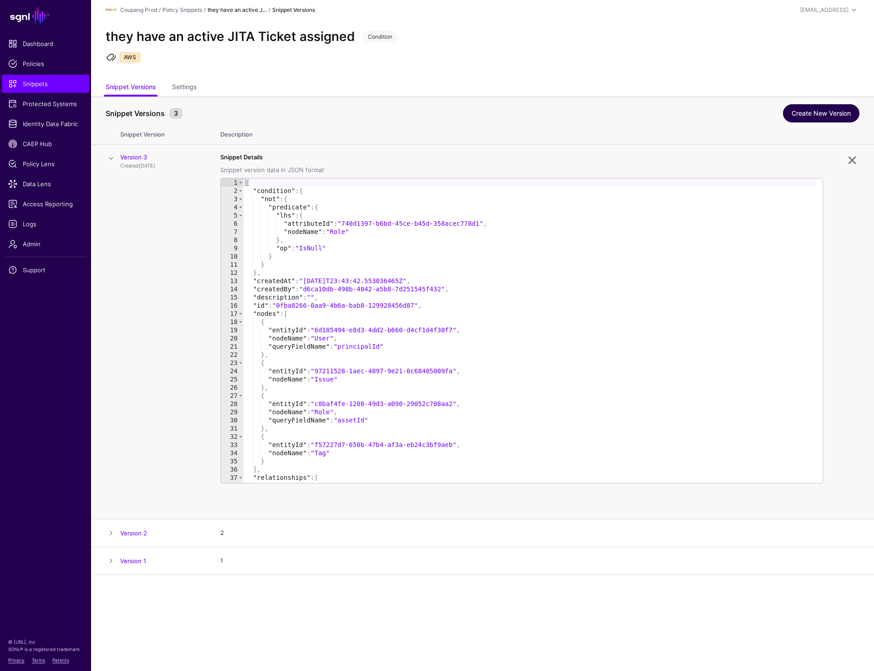
click at [826, 109] on link "Create New Version" at bounding box center [821, 113] width 77 height 18
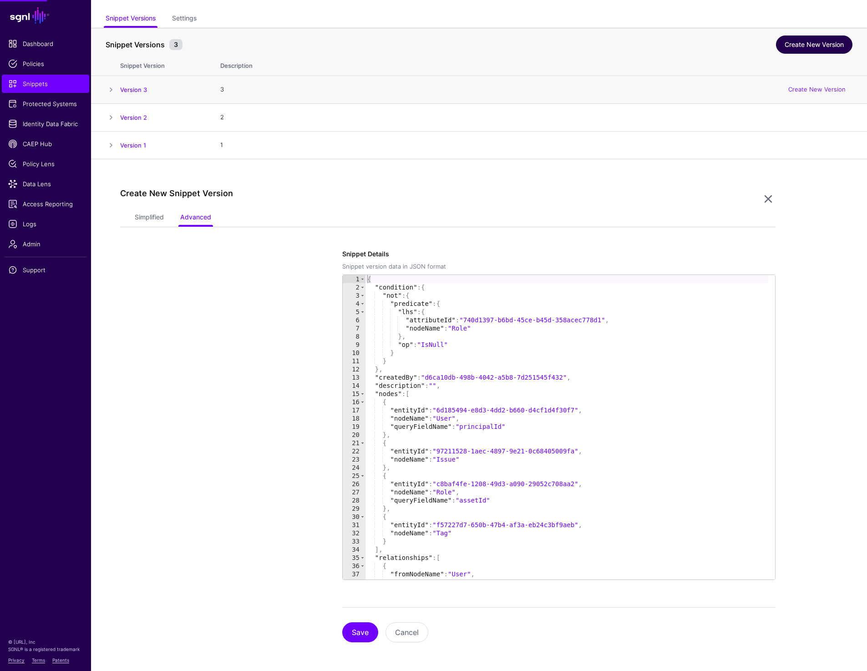
scroll to position [69, 0]
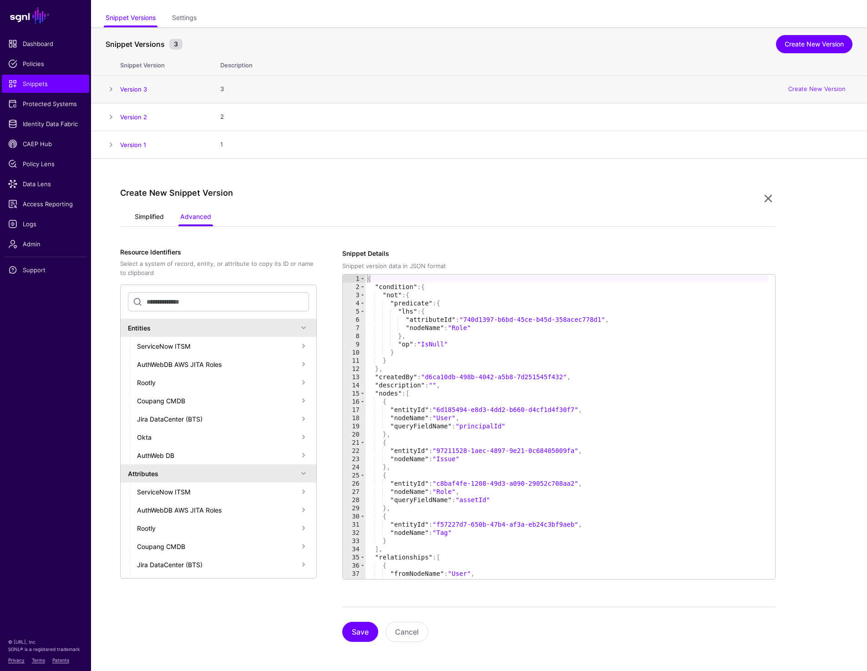
click at [143, 216] on link "Simplified" at bounding box center [149, 217] width 29 height 17
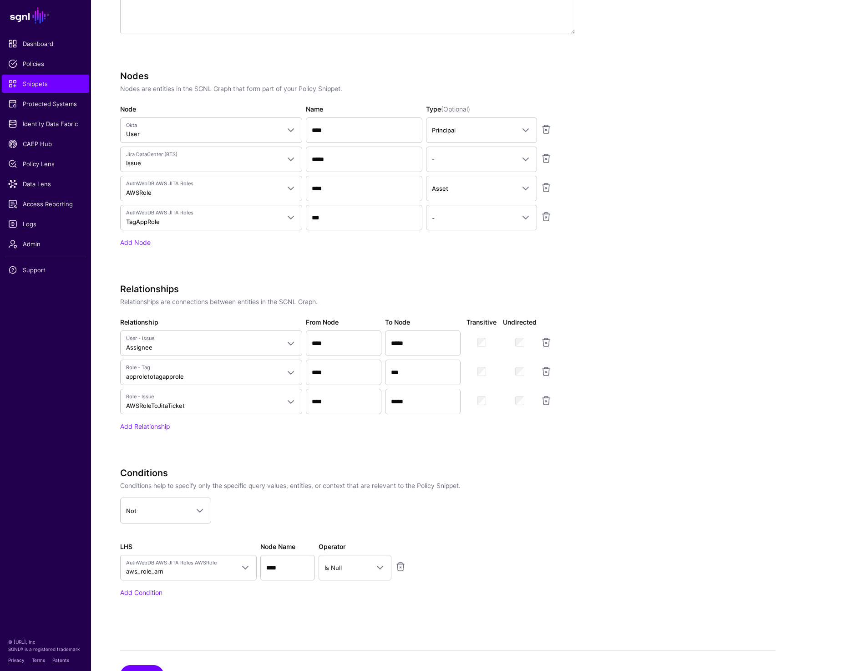
scroll to position [461, 0]
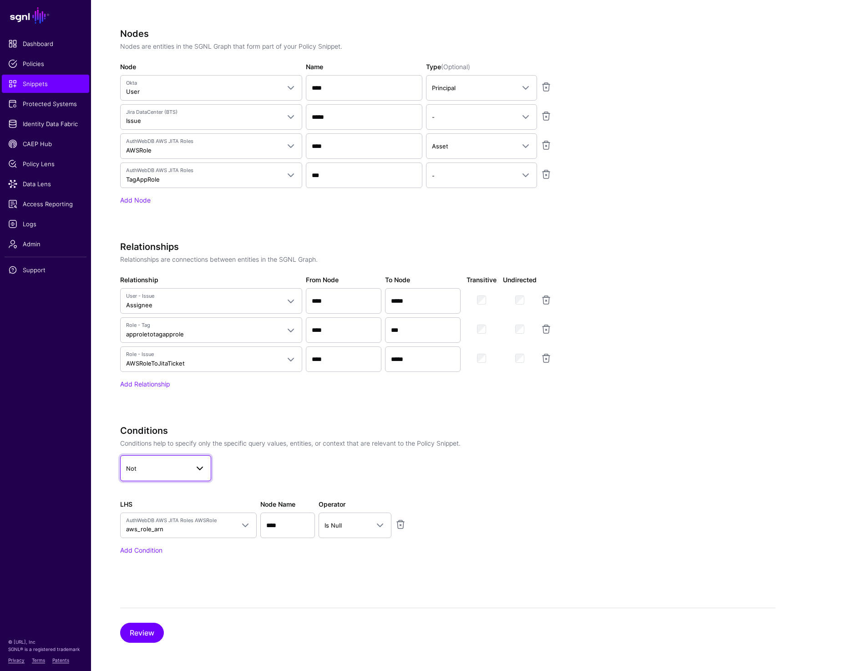
click at [172, 475] on link "Not" at bounding box center [165, 468] width 91 height 26
click at [165, 493] on div "And" at bounding box center [166, 492] width 77 height 9
click at [340, 522] on span "Is Null" at bounding box center [333, 525] width 17 height 7
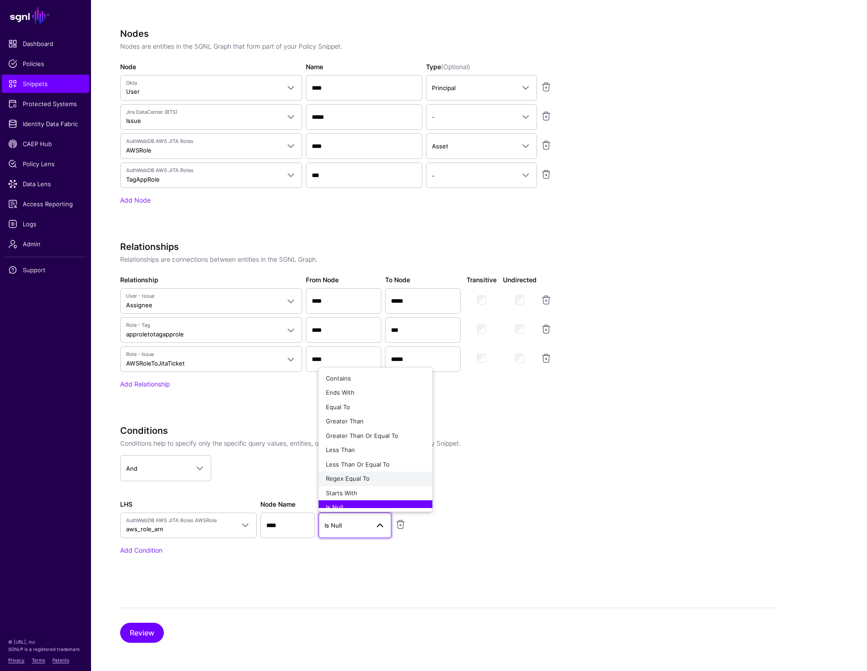
click at [358, 480] on span "Regex Equal To" at bounding box center [348, 478] width 44 height 7
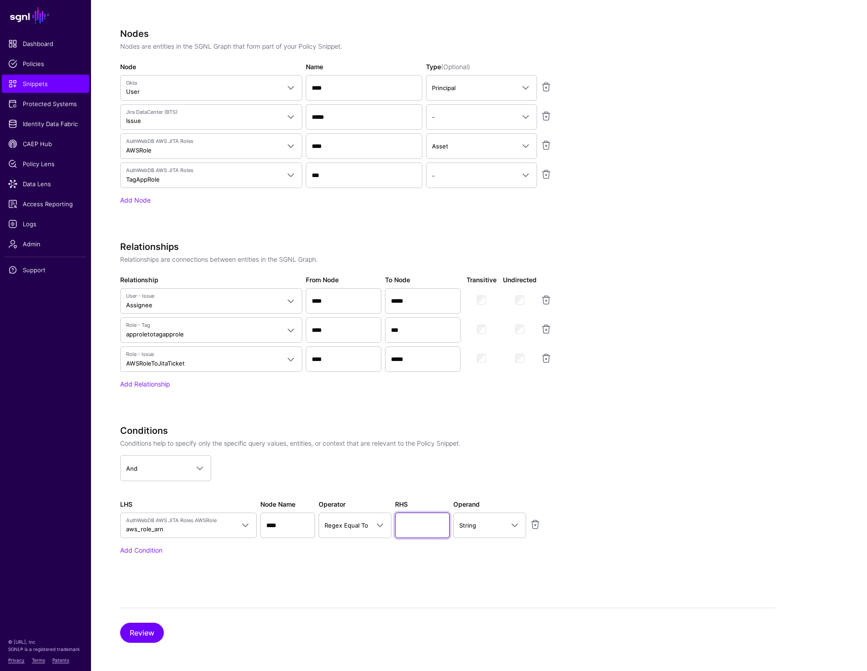
click at [410, 521] on input "text" at bounding box center [422, 526] width 55 height 26
paste input "**"
type input "**"
click at [146, 635] on button "Review" at bounding box center [142, 633] width 44 height 20
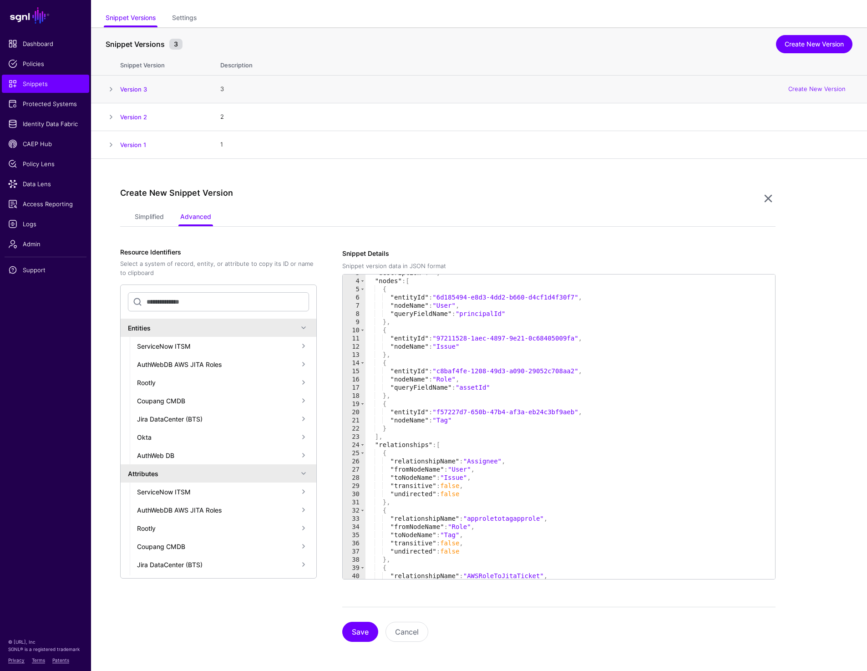
scroll to position [187, 0]
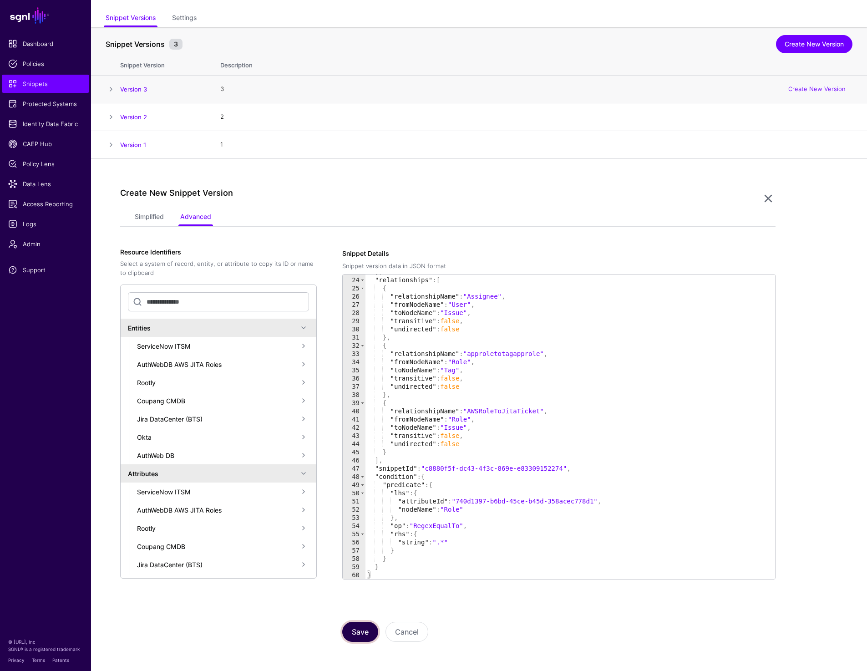
click at [365, 631] on button "Save" at bounding box center [360, 632] width 36 height 20
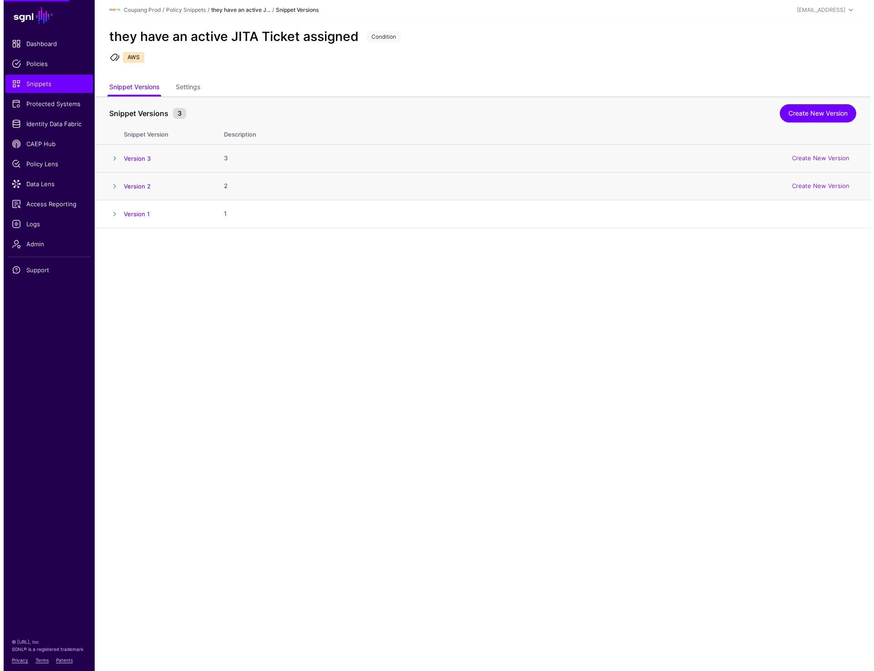
scroll to position [0, 0]
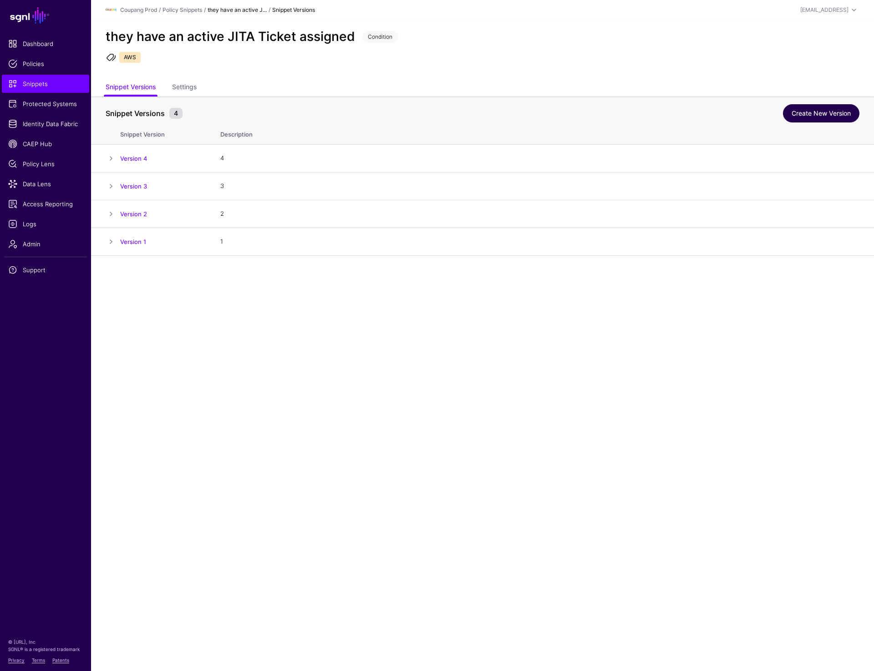
click at [816, 113] on link "Create New Version" at bounding box center [821, 113] width 77 height 18
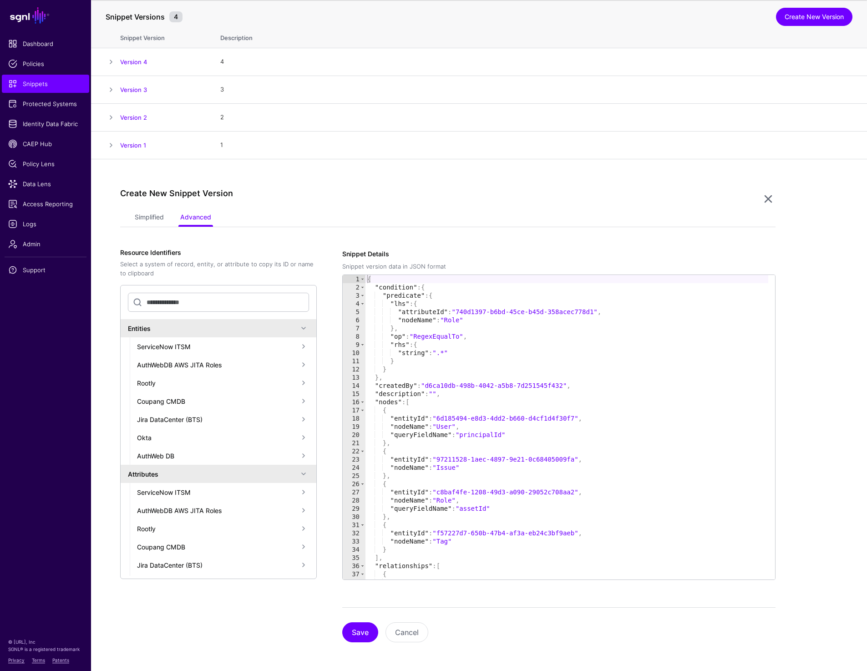
scroll to position [97, 0]
click at [146, 212] on link "Simplified" at bounding box center [149, 217] width 29 height 17
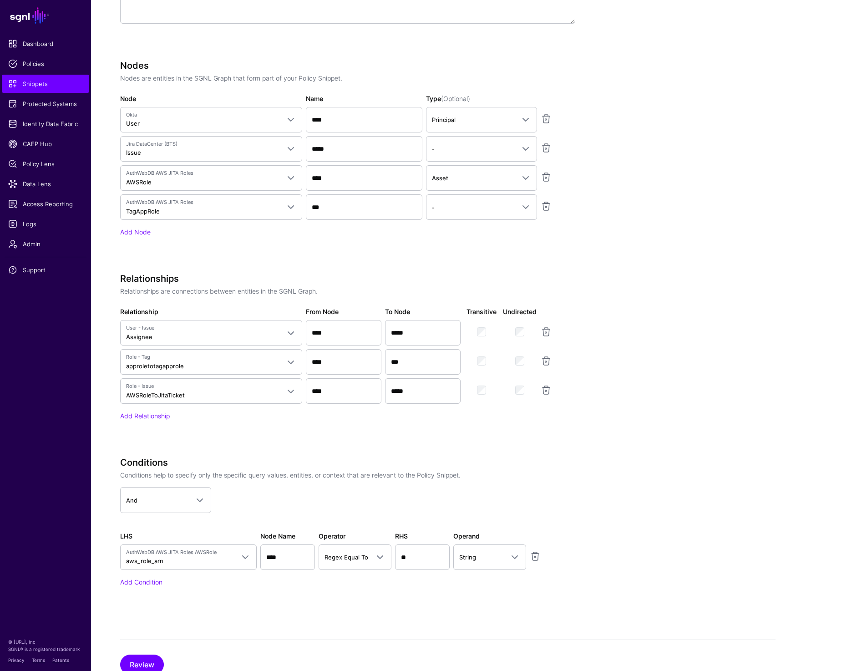
scroll to position [489, 0]
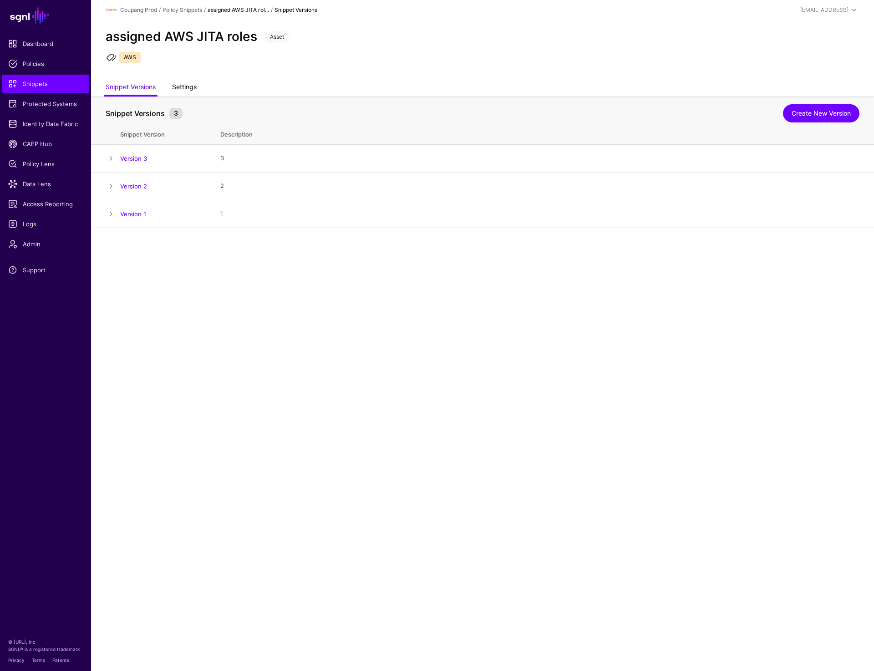
click at [190, 87] on link "Settings" at bounding box center [184, 87] width 25 height 17
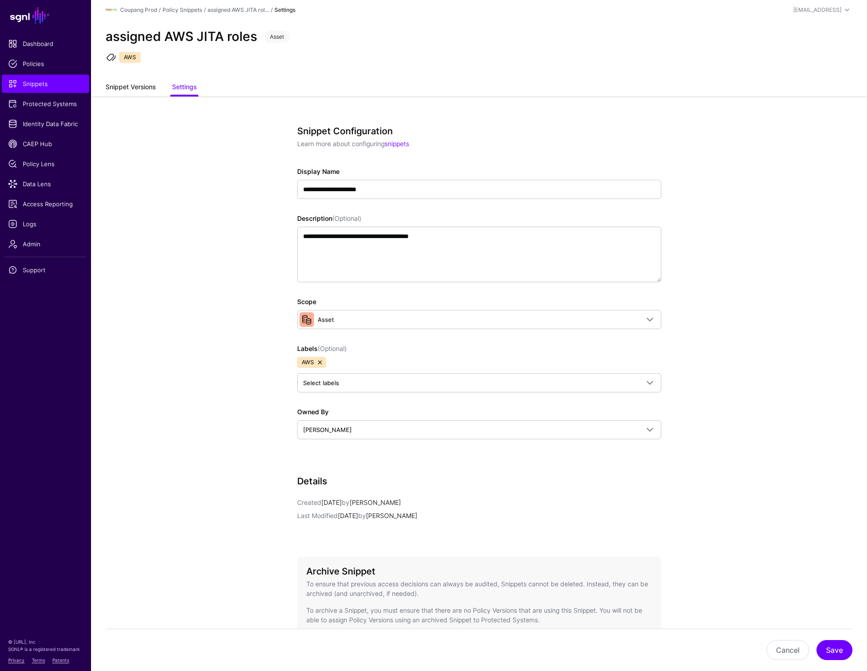
click at [145, 85] on link "Snippet Versions" at bounding box center [131, 87] width 50 height 17
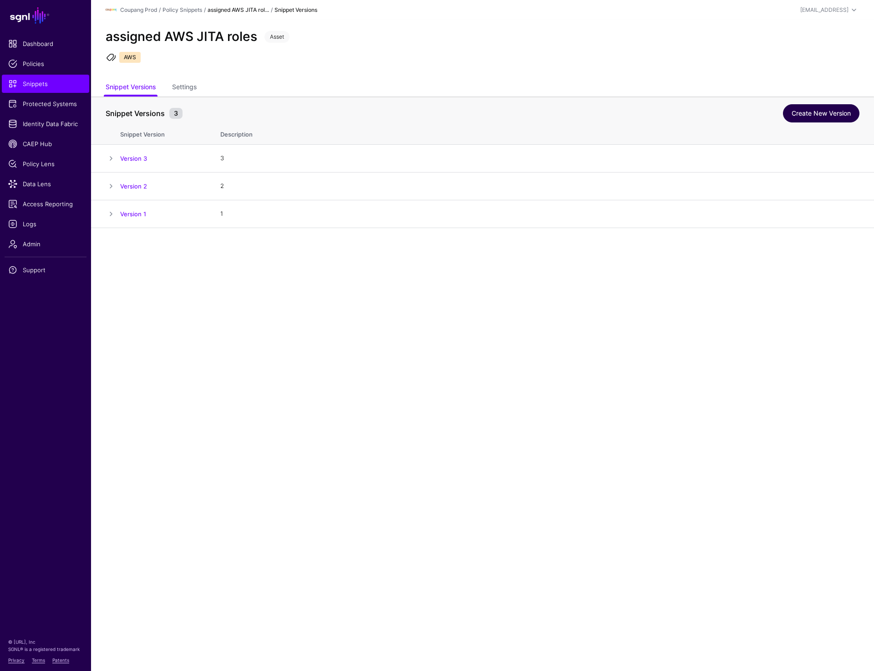
click at [830, 109] on link "Create New Version" at bounding box center [821, 113] width 77 height 18
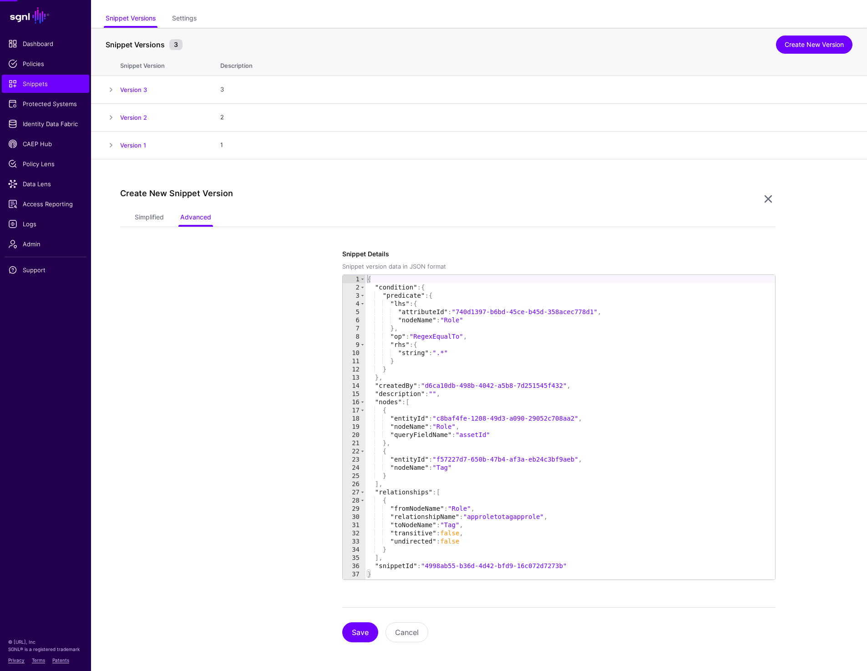
scroll to position [69, 0]
click at [157, 212] on link "Simplified" at bounding box center [149, 217] width 29 height 17
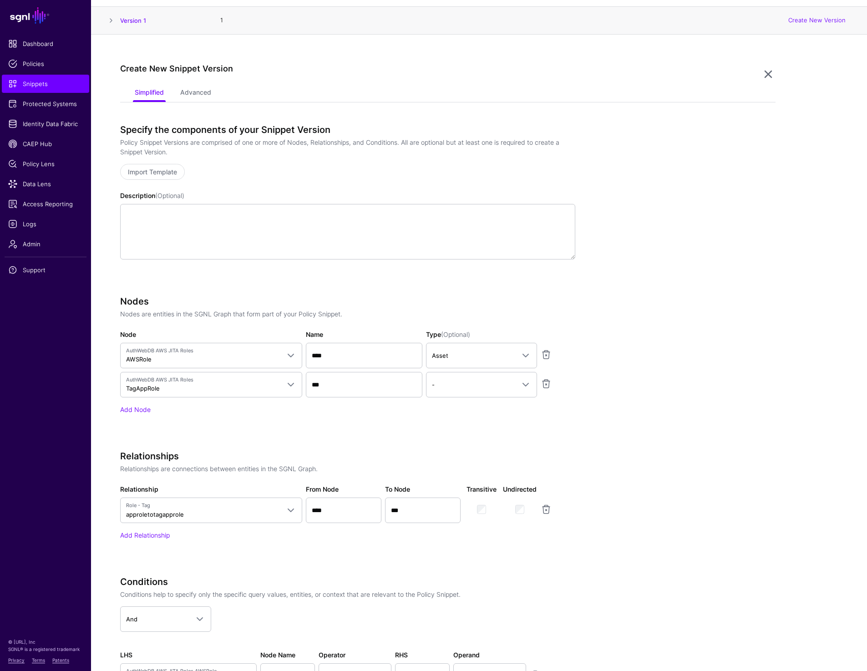
scroll to position [187, 0]
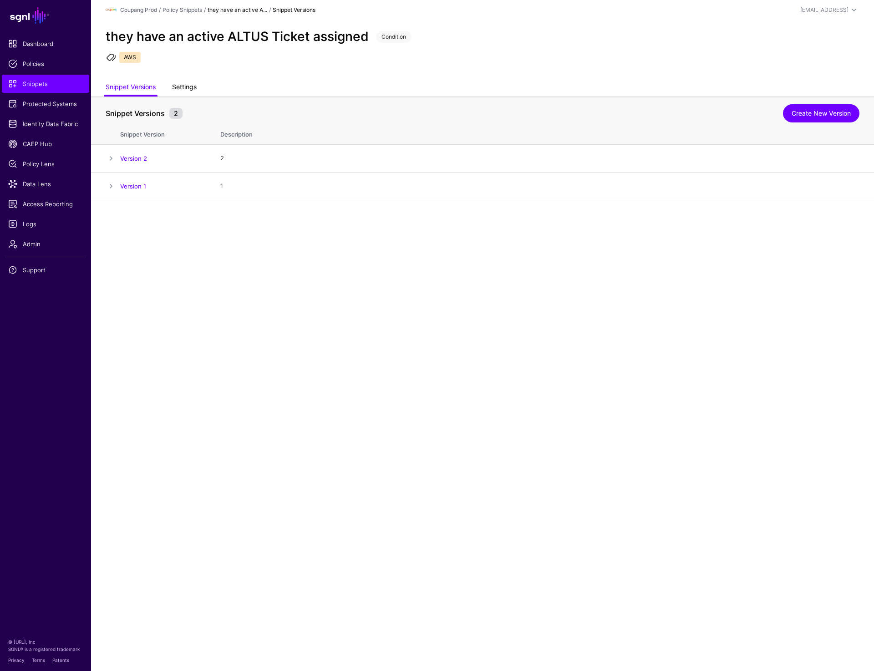
click at [190, 88] on link "Settings" at bounding box center [184, 87] width 25 height 17
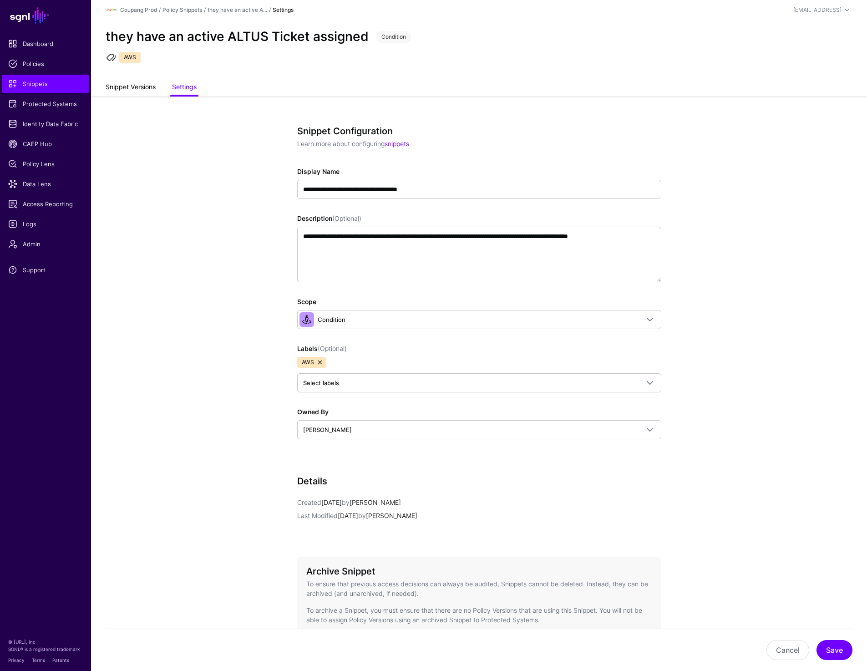
click at [140, 86] on link "Snippet Versions" at bounding box center [131, 87] width 50 height 17
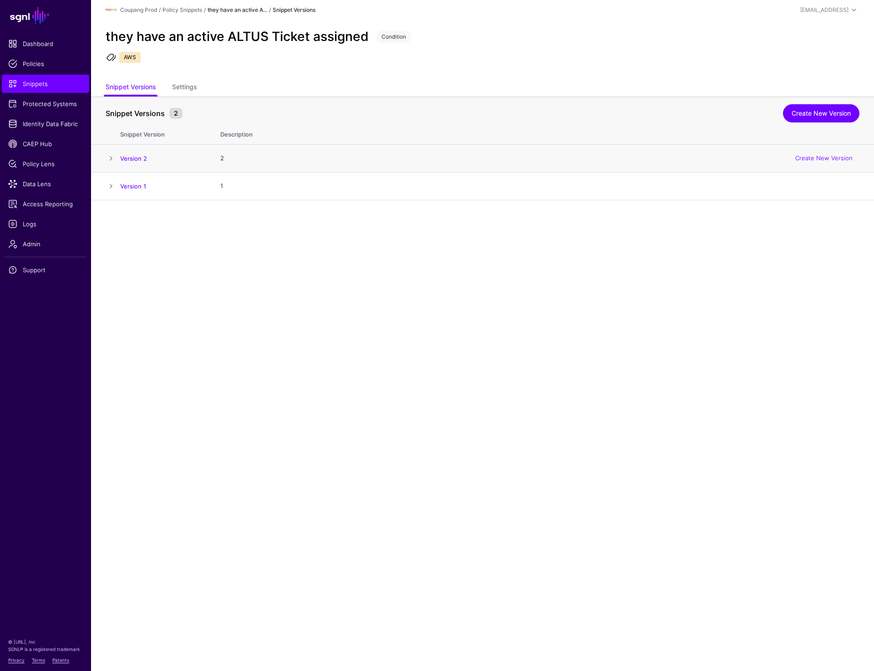
click at [112, 158] on span at bounding box center [111, 158] width 11 height 11
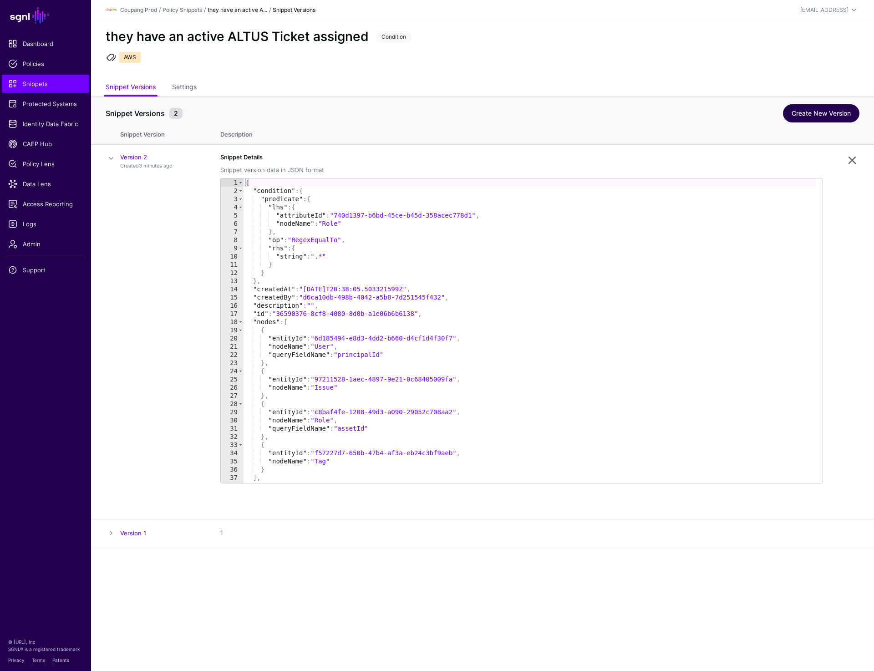
click at [816, 114] on link "Create New Version" at bounding box center [821, 113] width 77 height 18
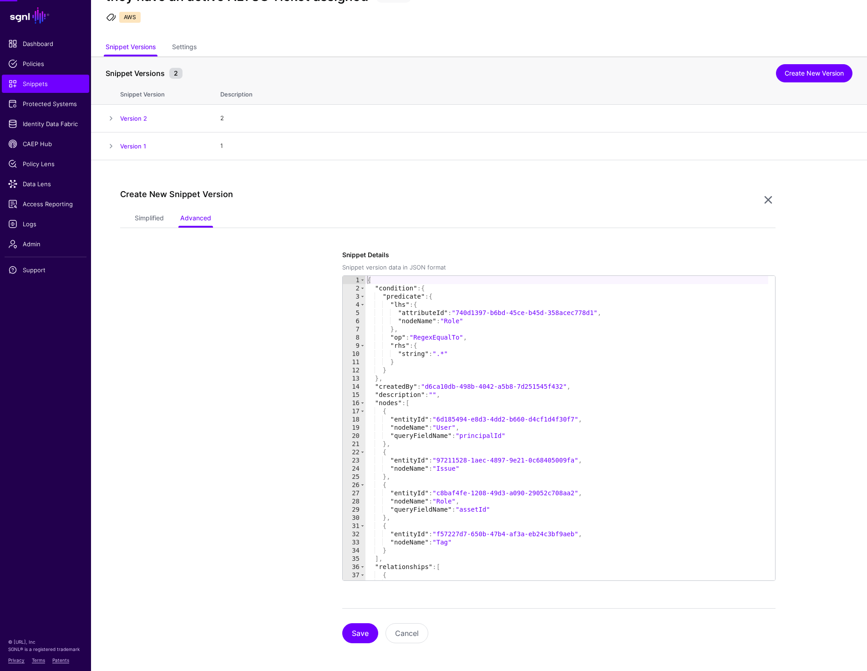
scroll to position [41, 0]
click at [150, 223] on link "Simplified" at bounding box center [149, 217] width 29 height 17
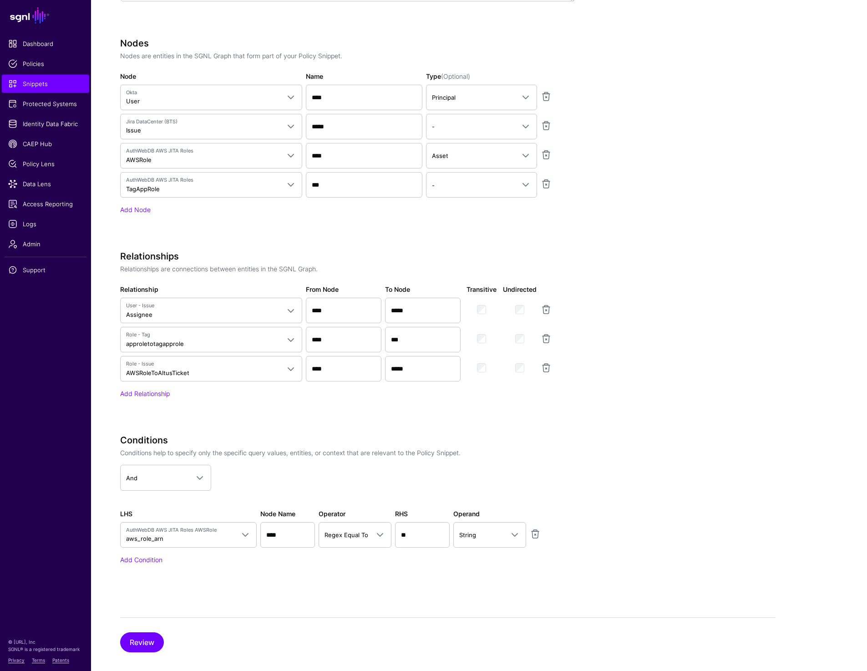
scroll to position [434, 0]
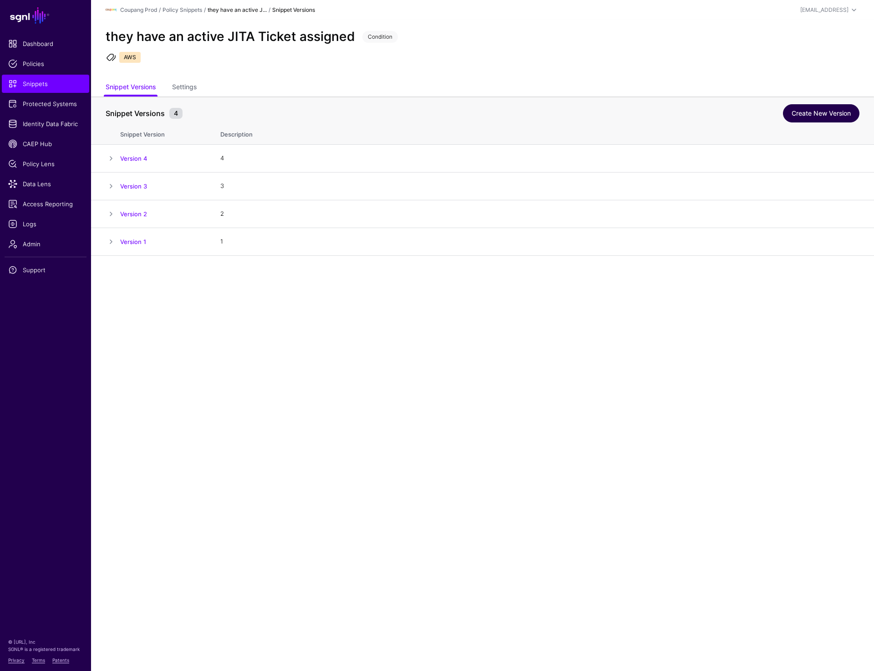
click at [830, 114] on link "Create New Version" at bounding box center [821, 113] width 77 height 18
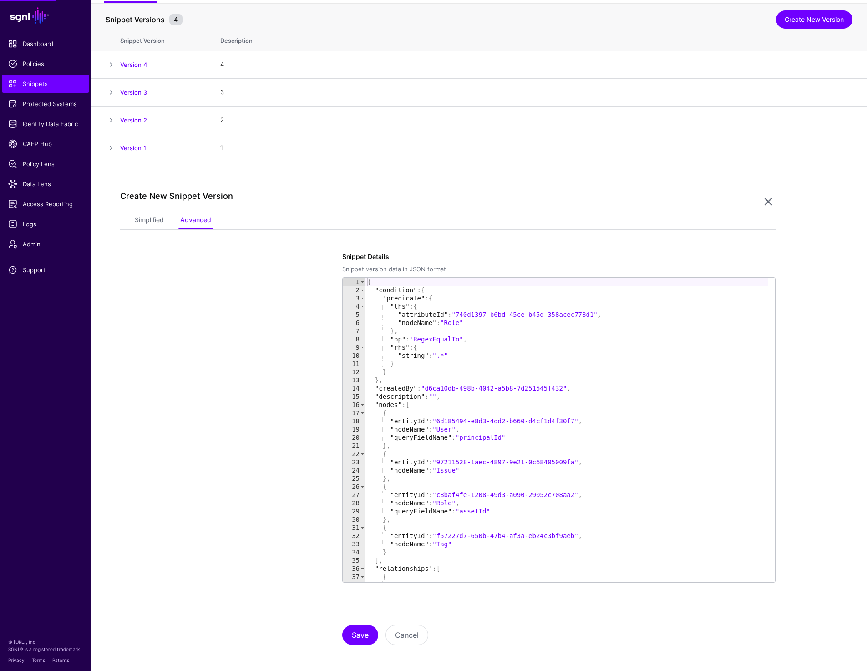
scroll to position [97, 0]
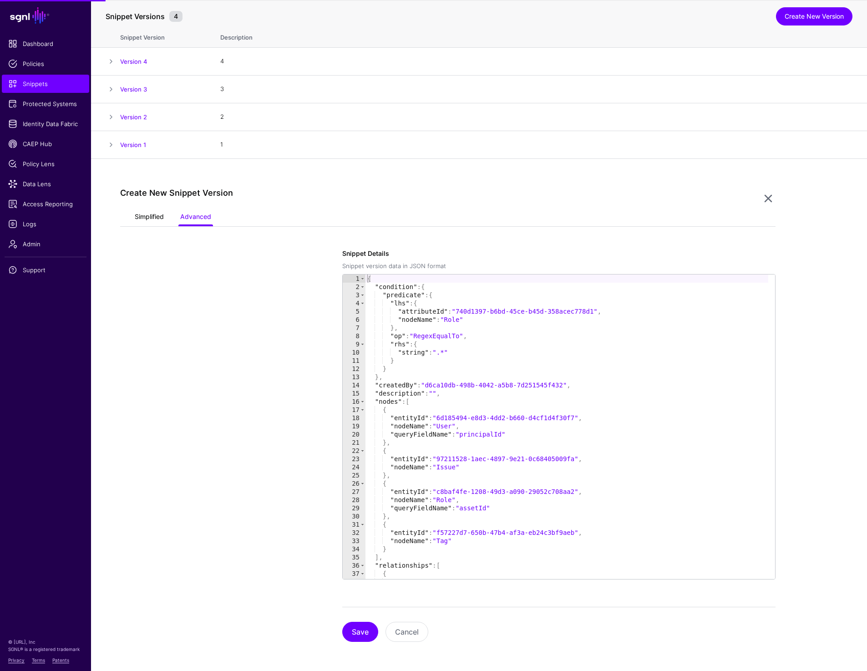
click at [146, 215] on link "Simplified" at bounding box center [149, 217] width 29 height 17
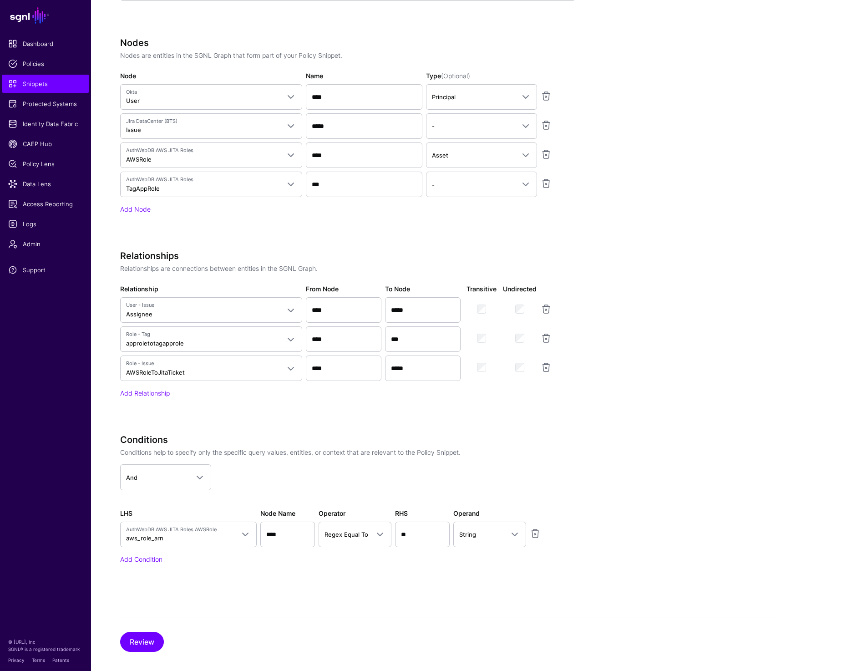
scroll to position [489, 0]
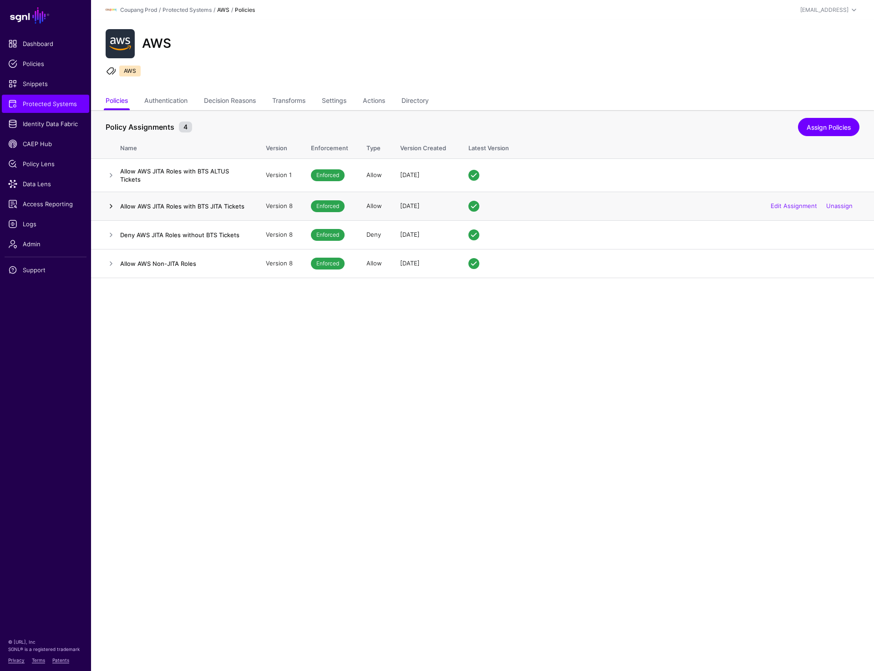
click at [106, 204] on link at bounding box center [111, 206] width 11 height 11
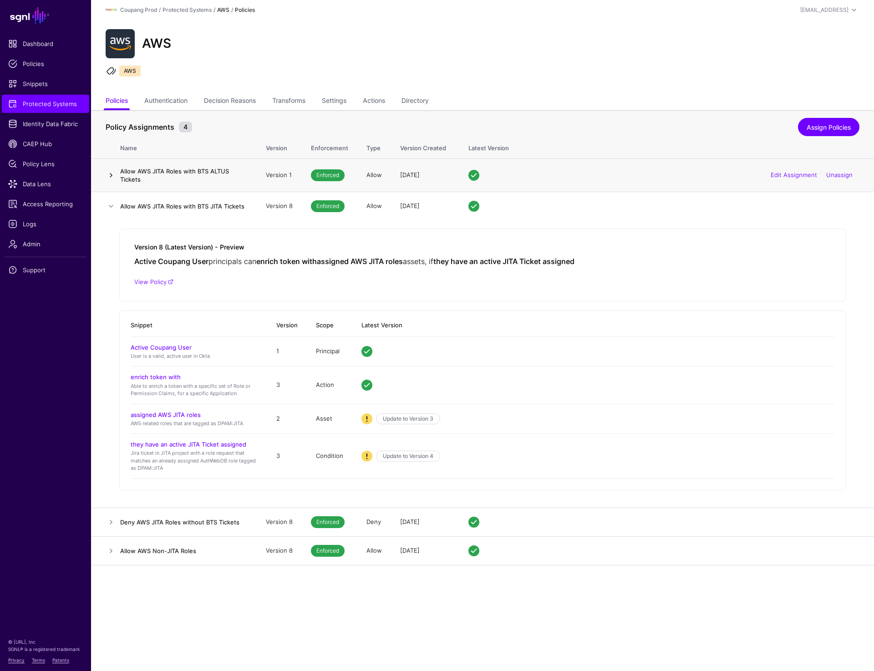
click at [111, 172] on link at bounding box center [111, 175] width 11 height 11
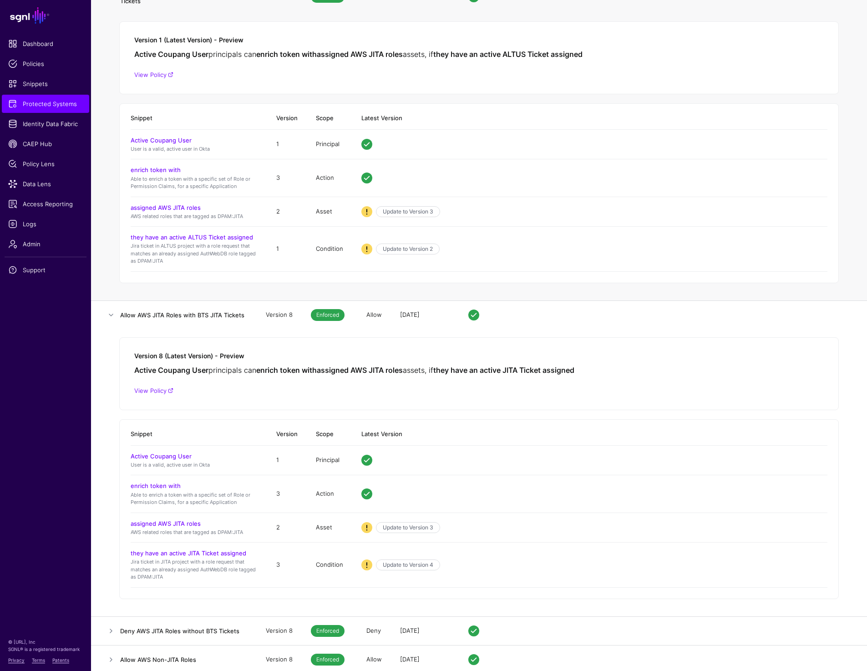
scroll to position [182, 0]
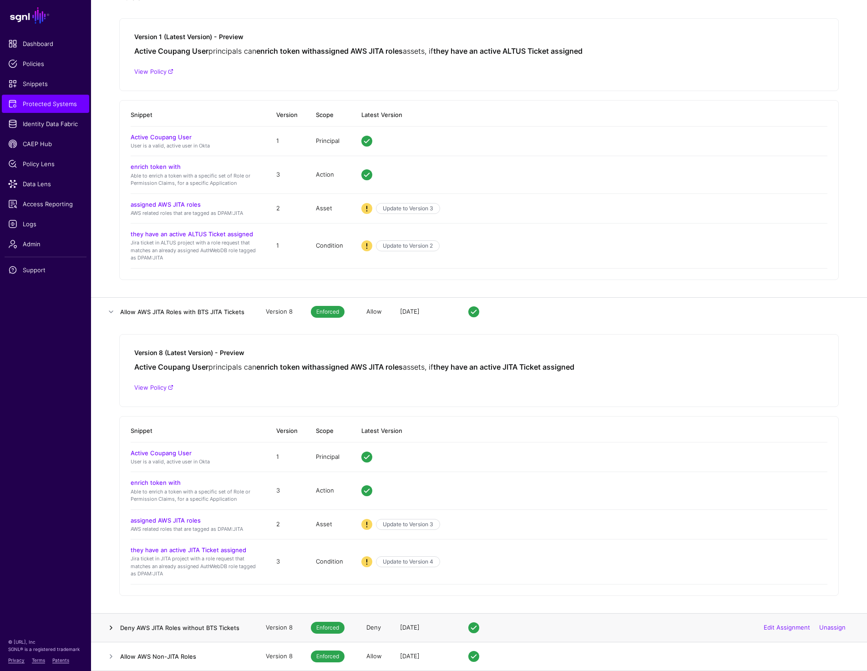
click at [111, 626] on link at bounding box center [111, 628] width 11 height 11
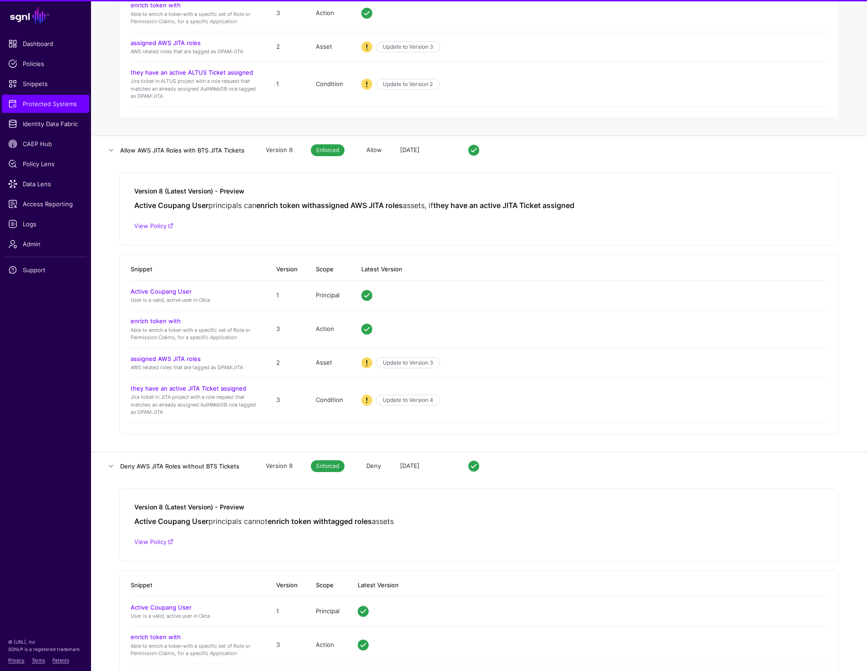
scroll to position [424, 0]
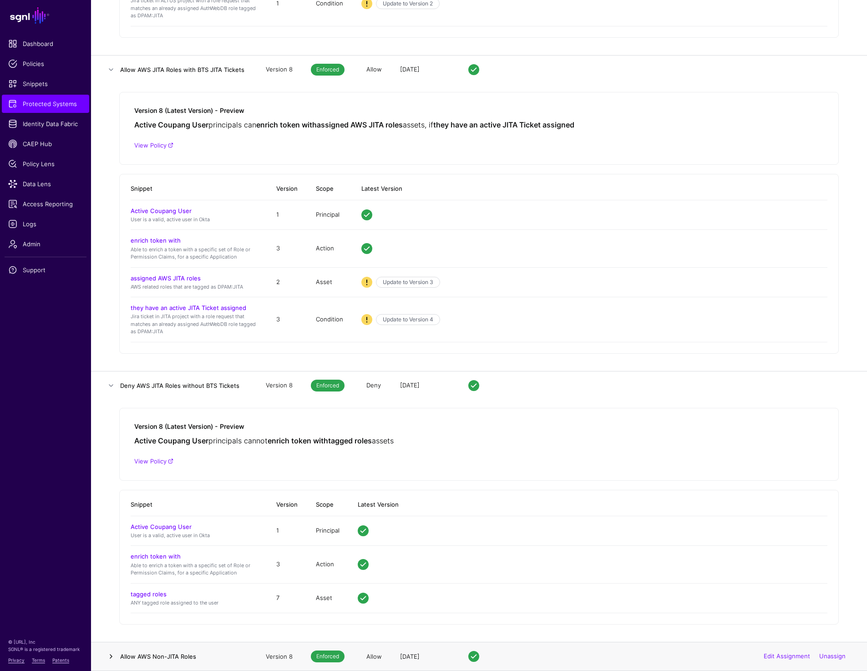
click at [111, 655] on link at bounding box center [111, 656] width 11 height 11
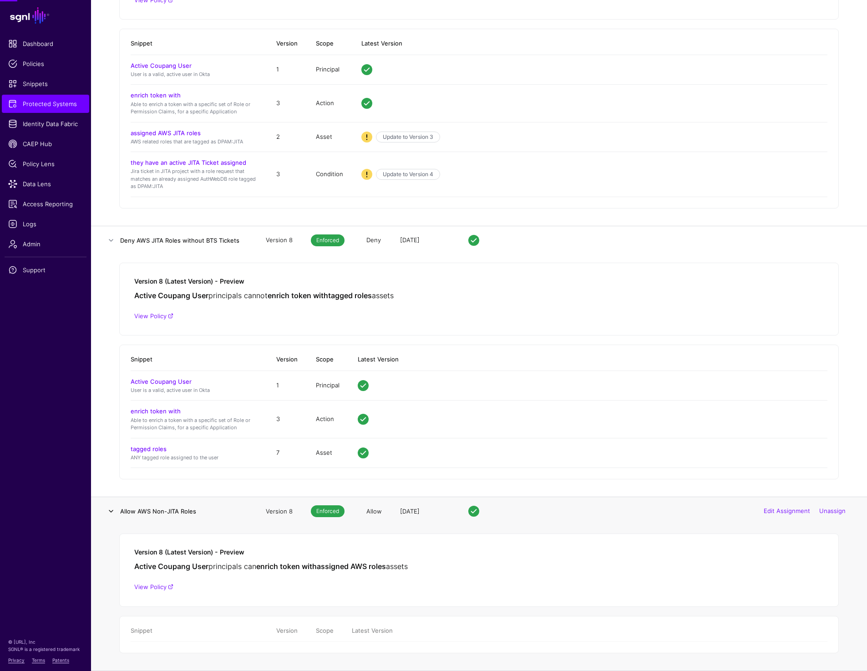
scroll to position [689, 0]
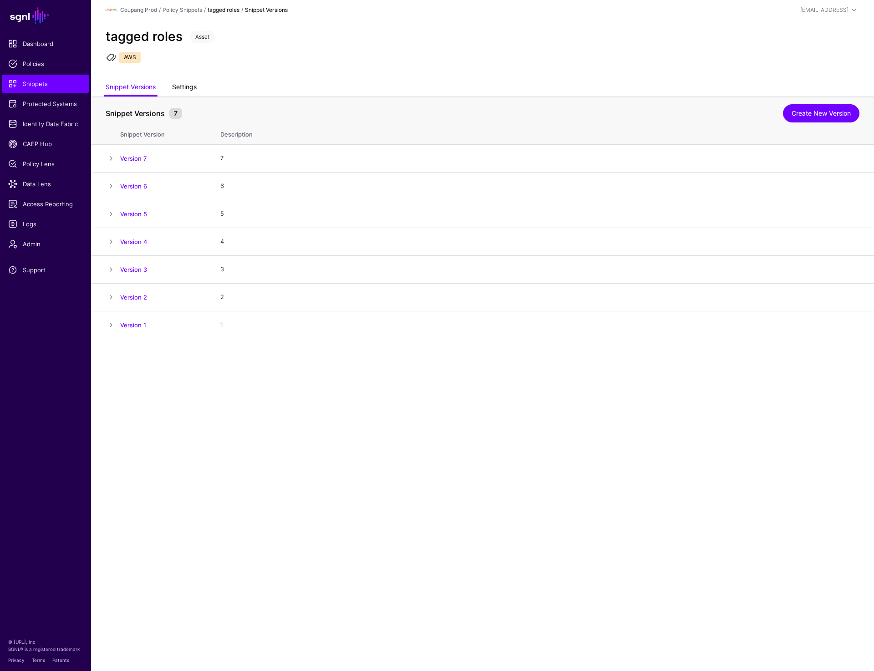
click at [189, 82] on link "Settings" at bounding box center [184, 87] width 25 height 17
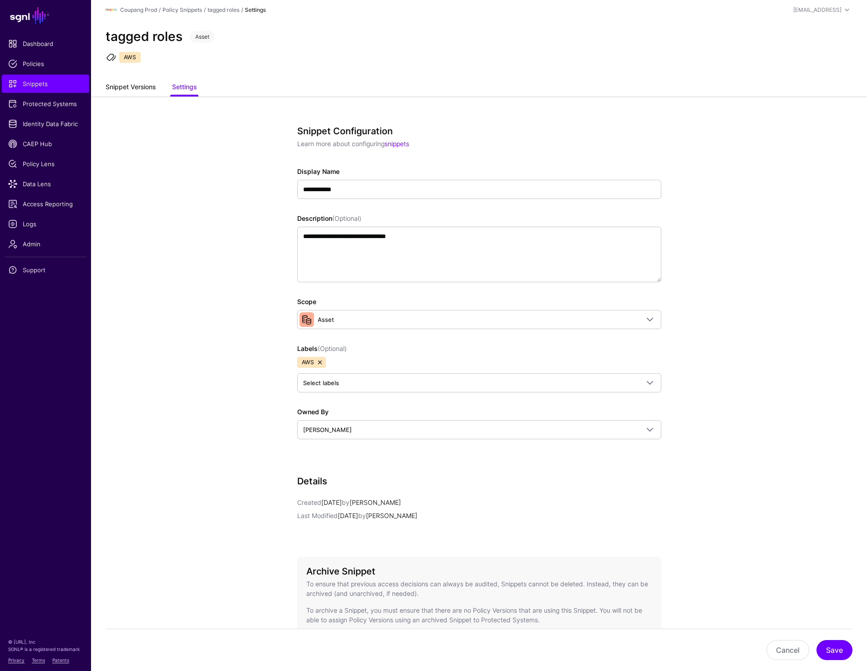
click at [133, 87] on link "Snippet Versions" at bounding box center [131, 87] width 50 height 17
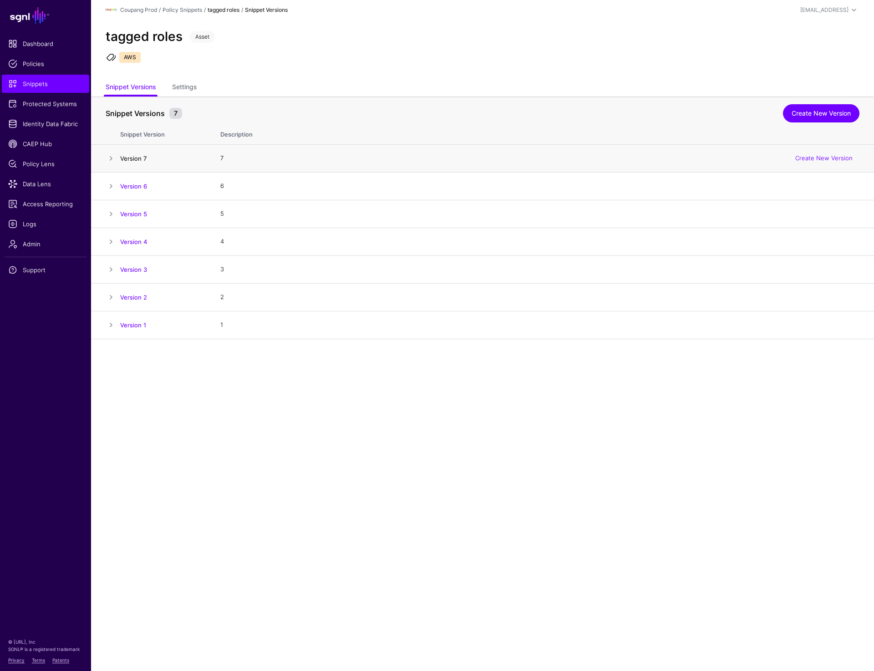
click at [138, 156] on link "Version 7" at bounding box center [133, 158] width 26 height 7
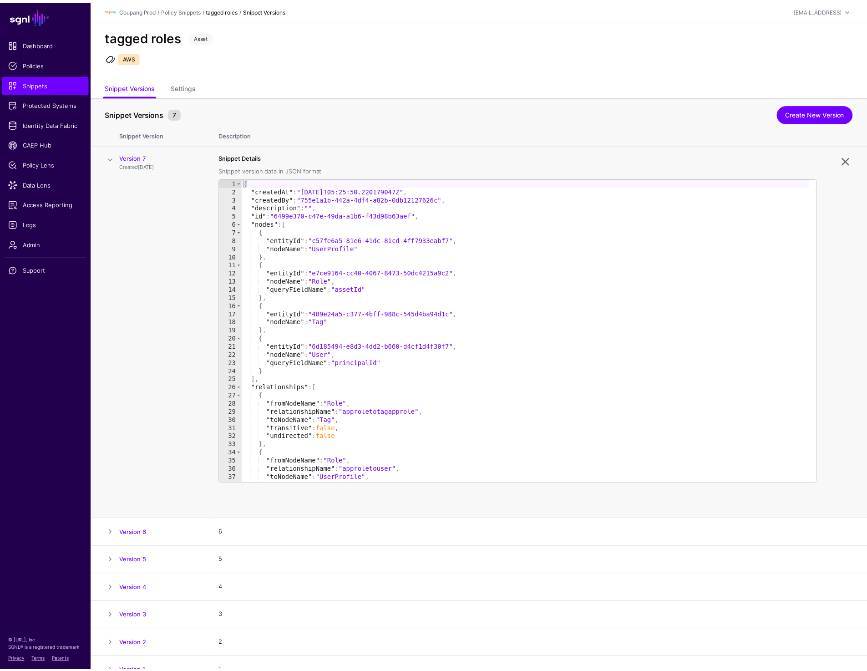
scroll to position [15, 0]
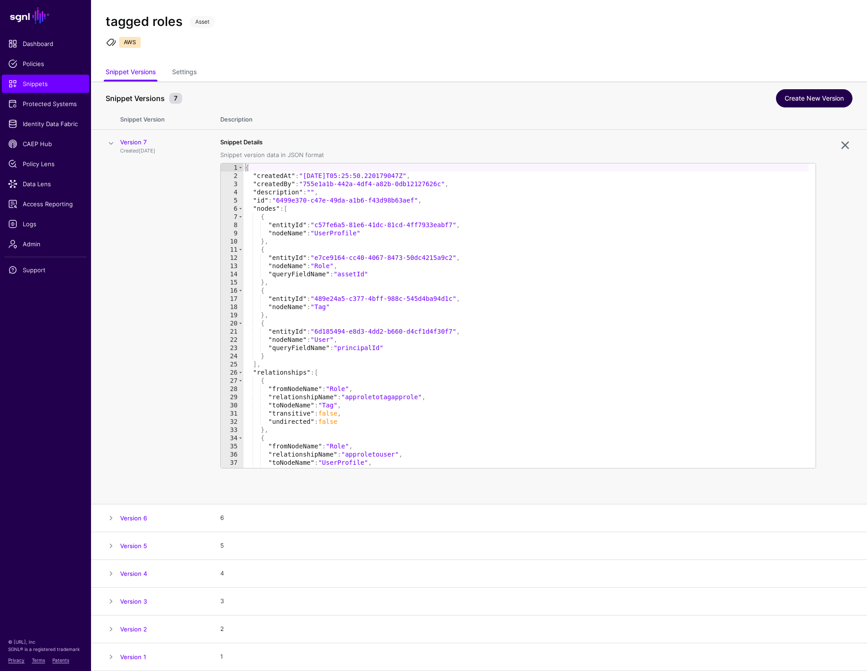
click at [785, 102] on link "Create New Version" at bounding box center [814, 98] width 77 height 18
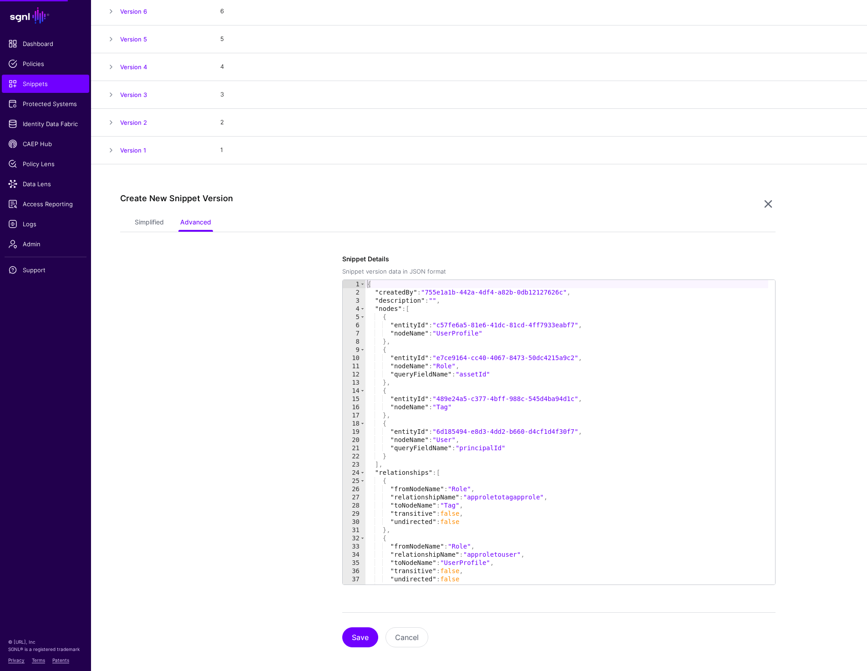
scroll to position [180, 0]
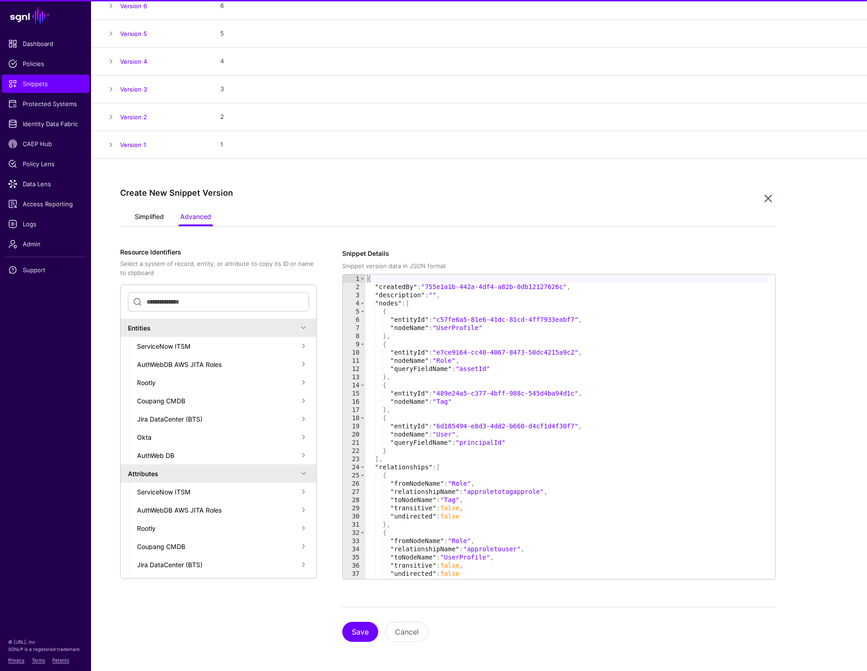
click at [148, 217] on link "Simplified" at bounding box center [149, 217] width 29 height 17
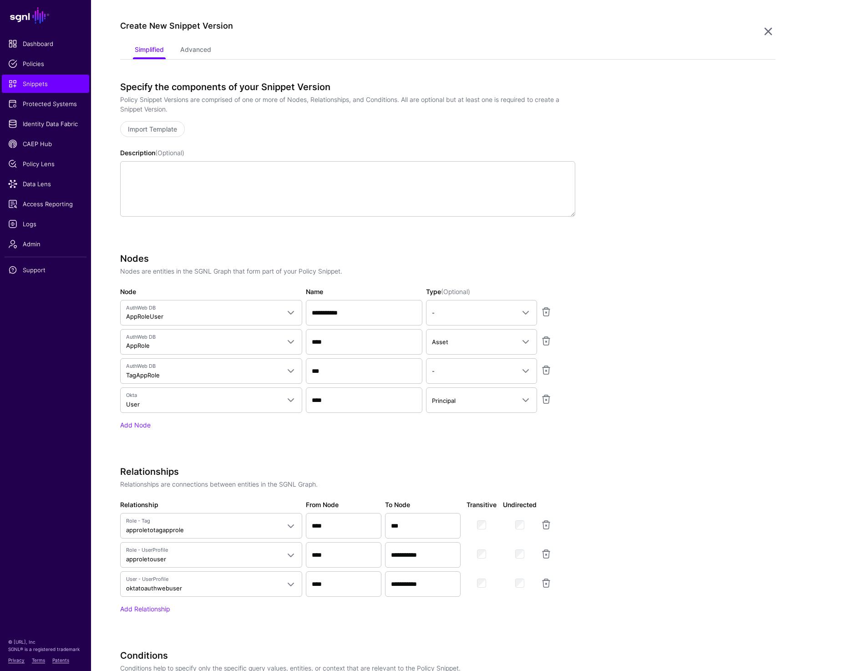
scroll to position [526, 0]
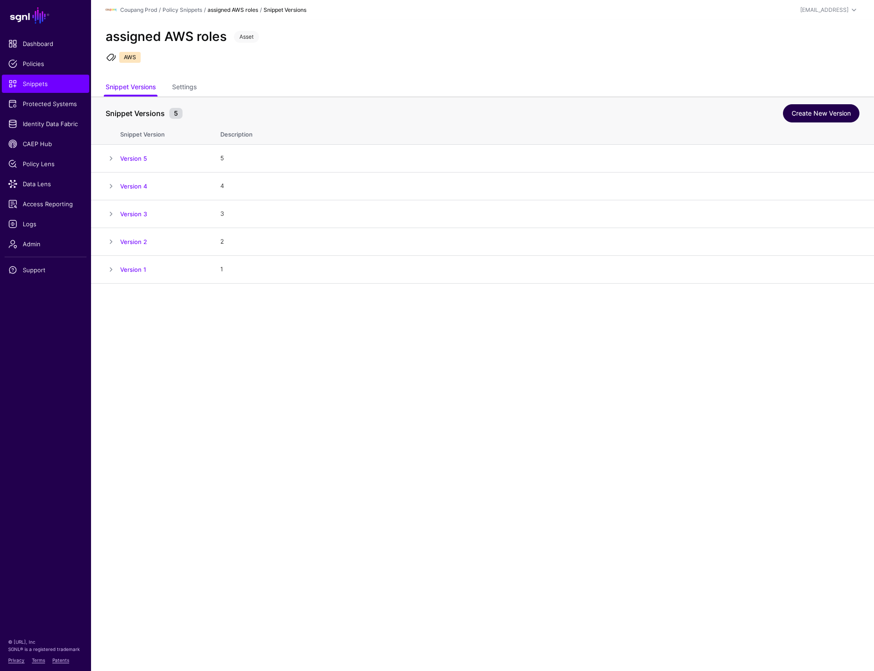
click at [813, 118] on link "Create New Version" at bounding box center [821, 113] width 77 height 18
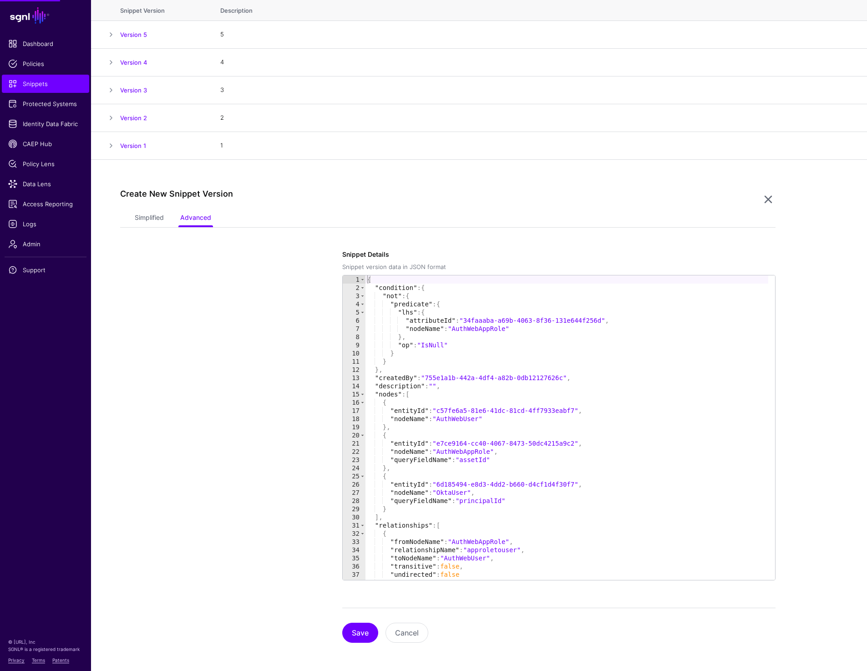
scroll to position [125, 0]
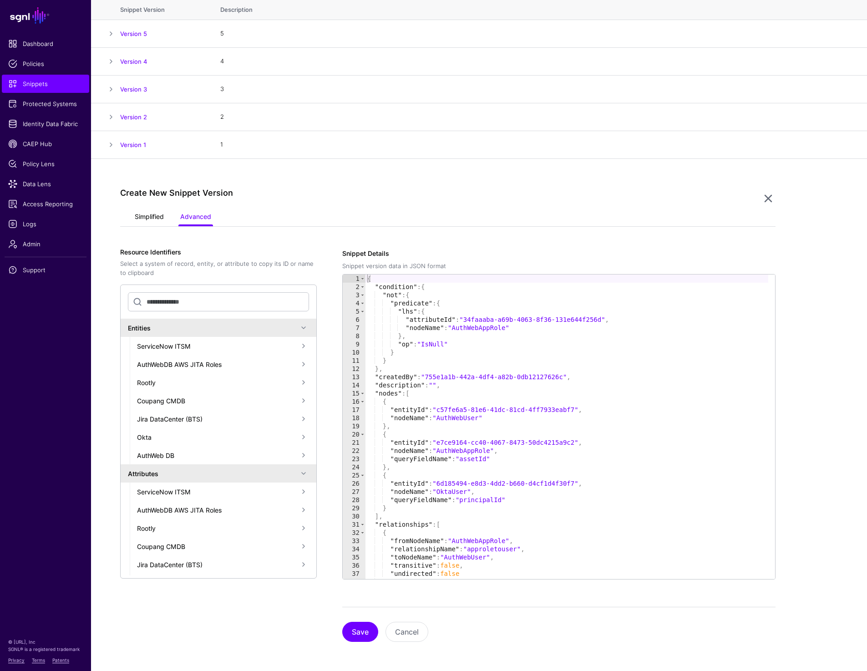
click at [143, 215] on link "Simplified" at bounding box center [149, 217] width 29 height 17
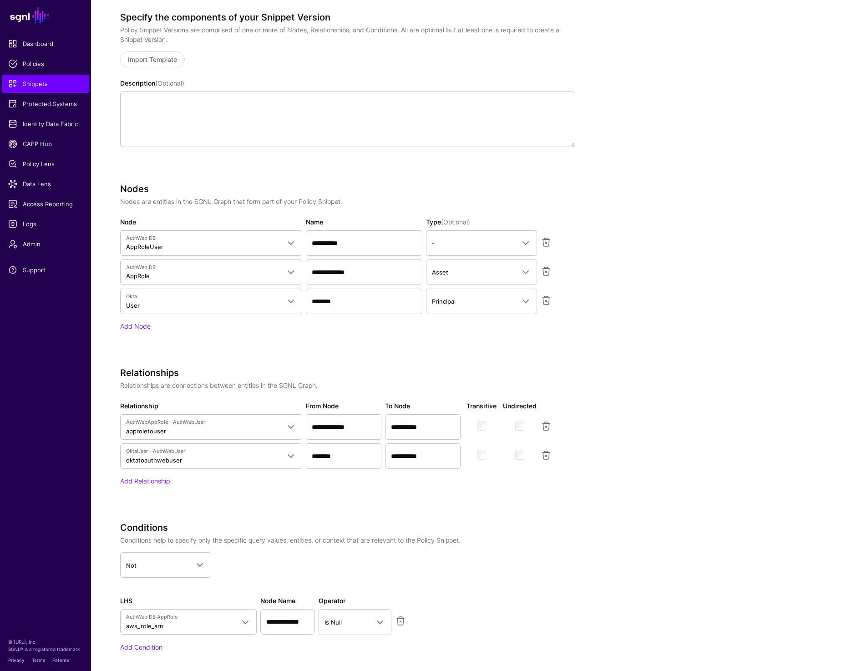
scroll to position [459, 0]
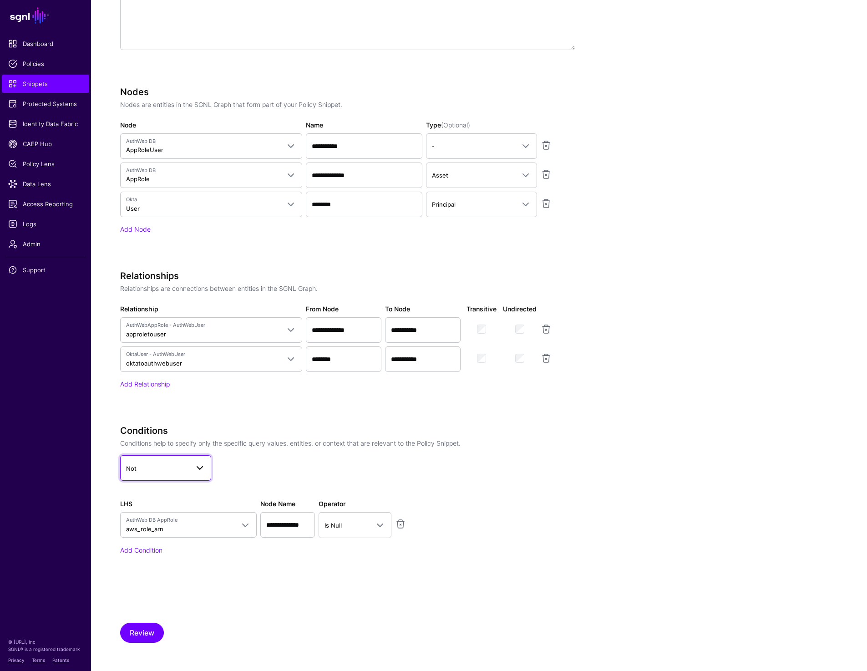
click at [158, 464] on span "Not" at bounding box center [157, 469] width 63 height 10
click at [143, 498] on button "And" at bounding box center [165, 492] width 91 height 15
click at [359, 528] on span "Is Null" at bounding box center [347, 525] width 45 height 10
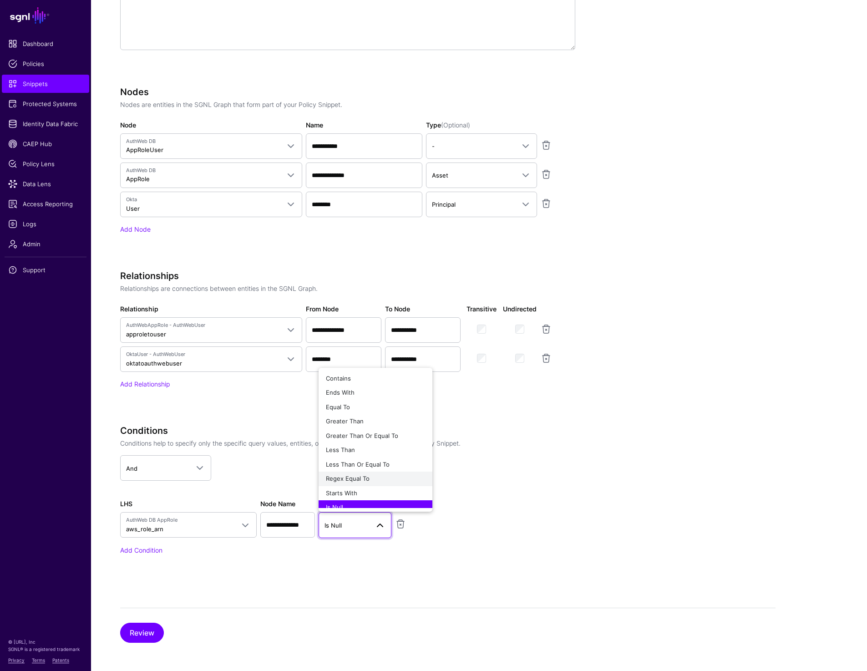
click at [351, 479] on span "Regex Equal To" at bounding box center [348, 478] width 44 height 7
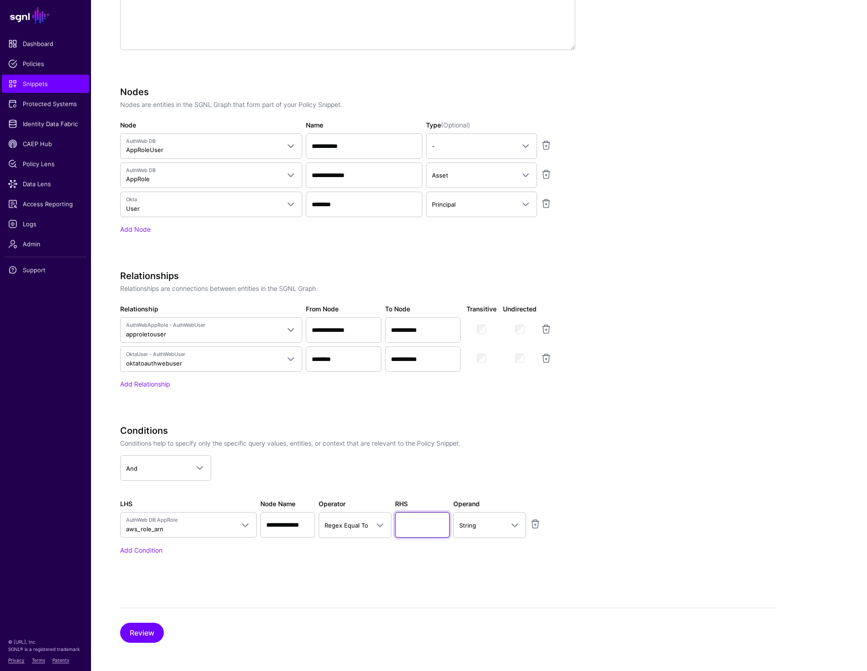
click at [413, 518] on input "text" at bounding box center [422, 525] width 55 height 26
paste input "**"
type input "**"
click at [663, 498] on app-snippets-creator "**********" at bounding box center [448, 248] width 656 height 666
click at [140, 634] on button "Review" at bounding box center [142, 633] width 44 height 20
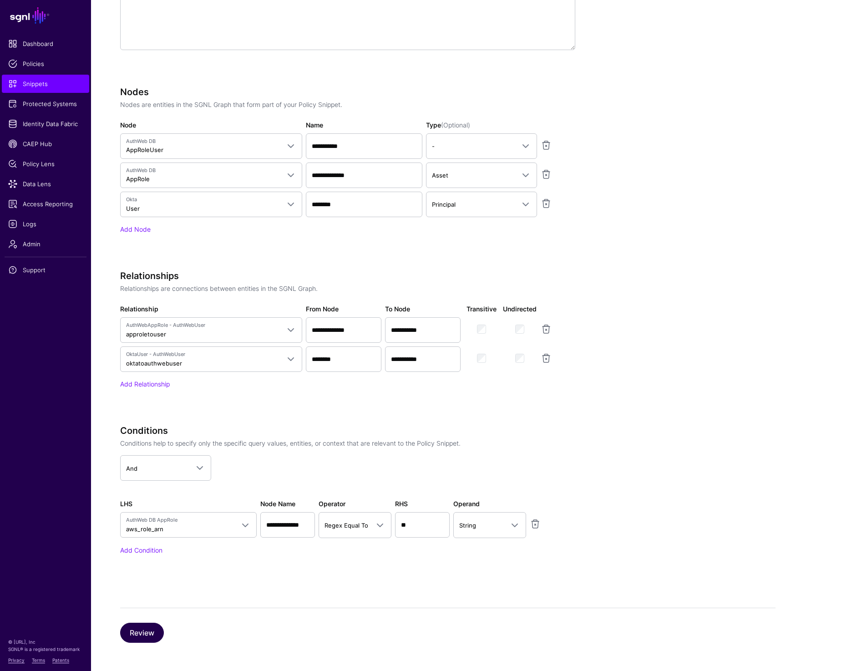
scroll to position [125, 0]
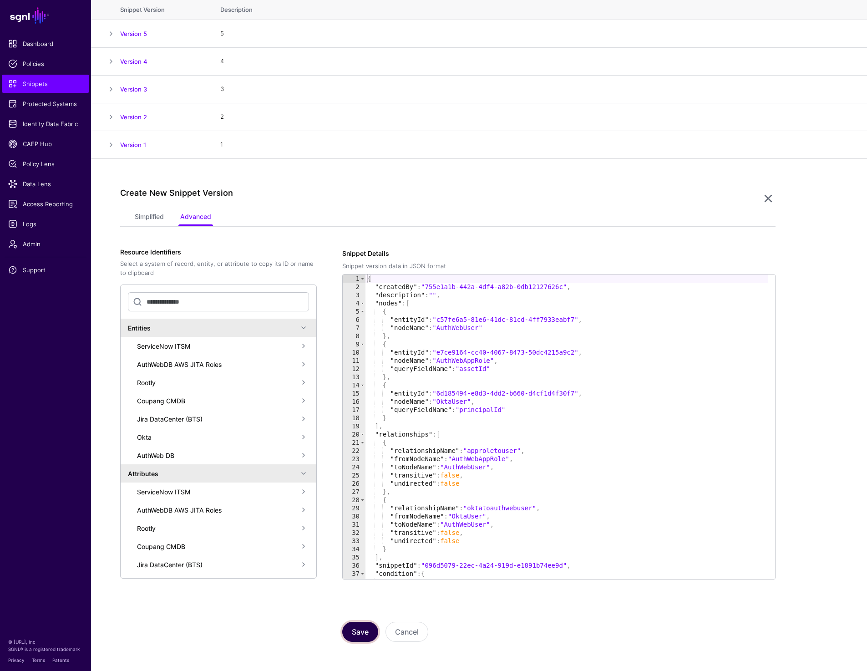
click at [369, 633] on button "Save" at bounding box center [360, 632] width 36 height 20
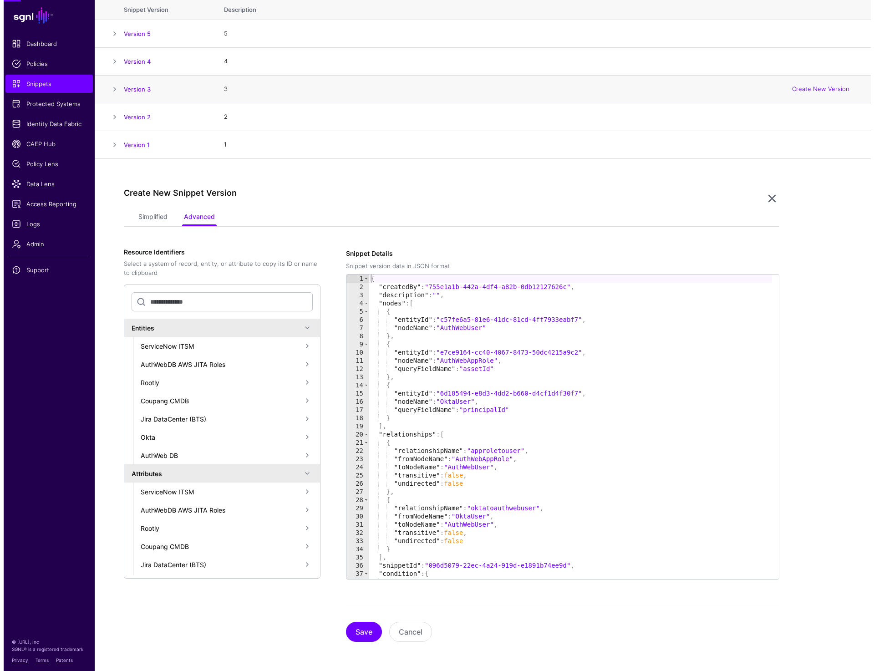
scroll to position [0, 0]
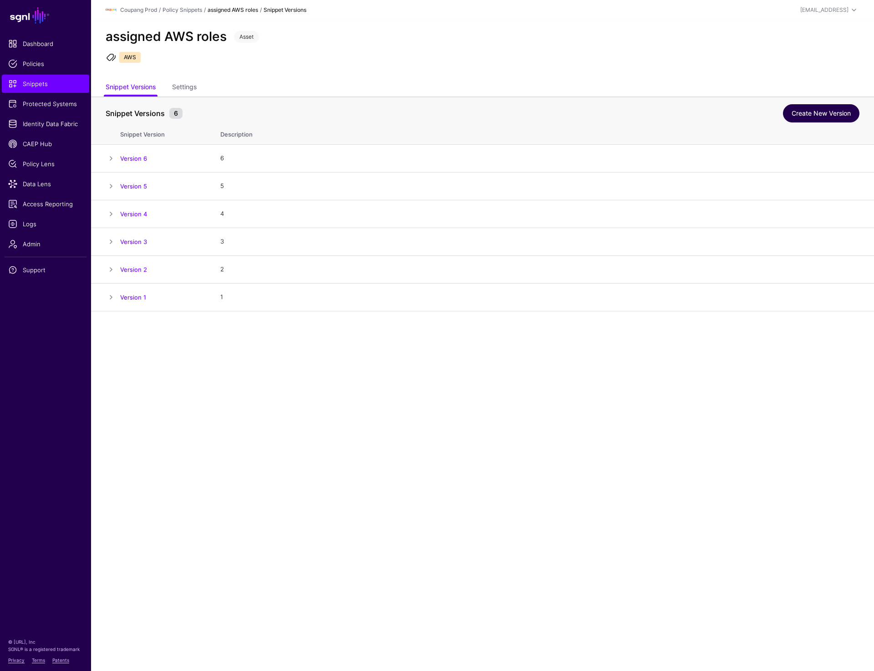
click at [801, 113] on link "Create New Version" at bounding box center [821, 113] width 77 height 18
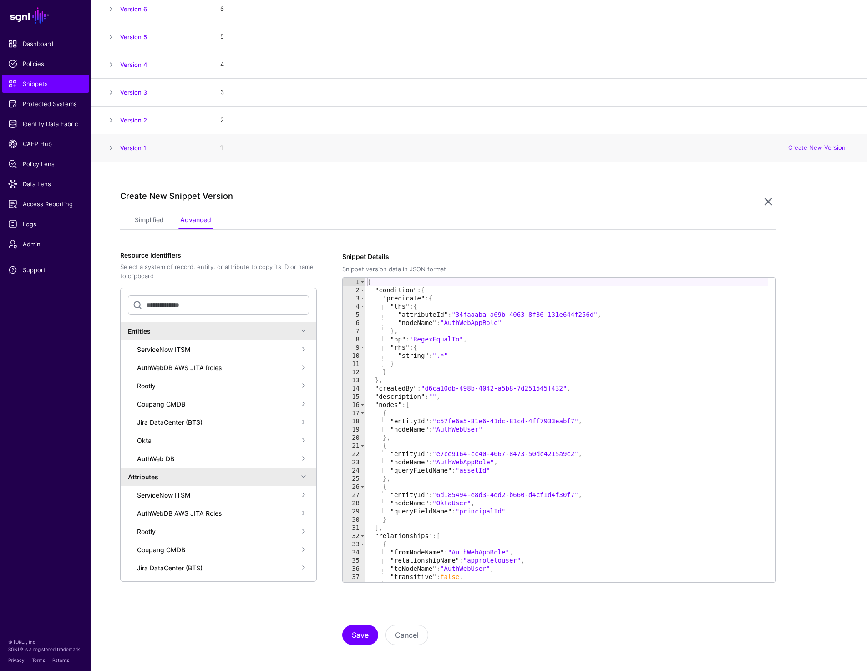
scroll to position [153, 0]
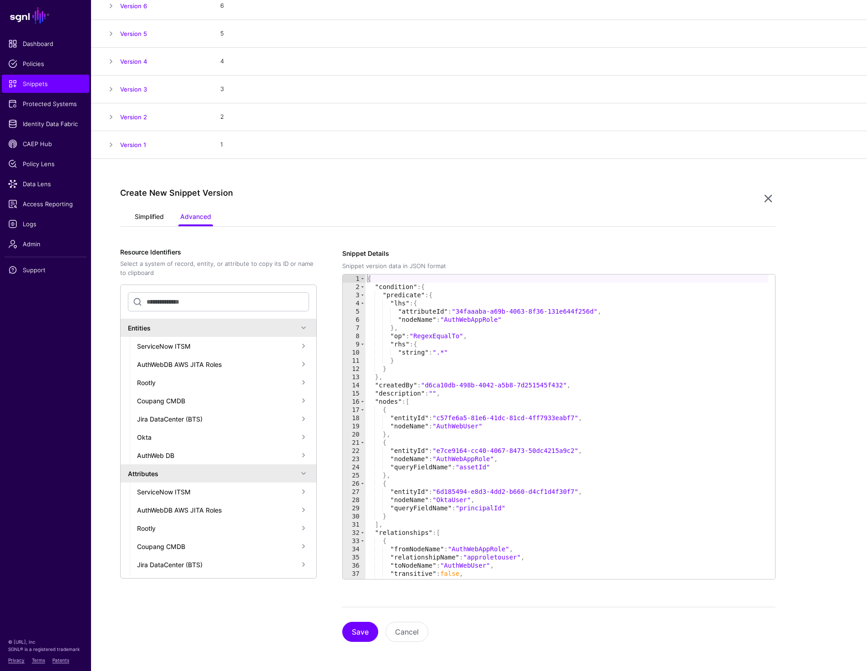
click at [146, 218] on link "Simplified" at bounding box center [149, 217] width 29 height 17
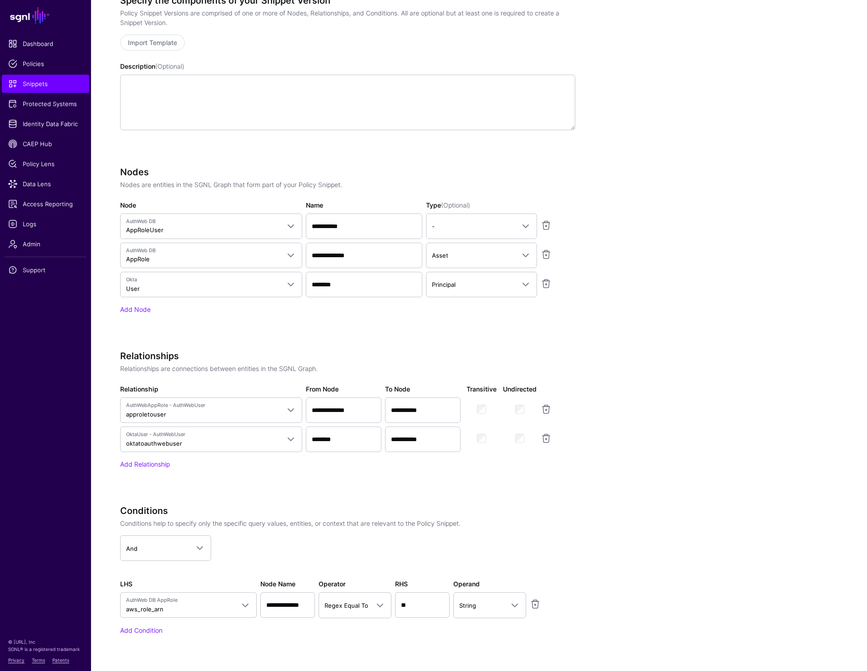
scroll to position [486, 0]
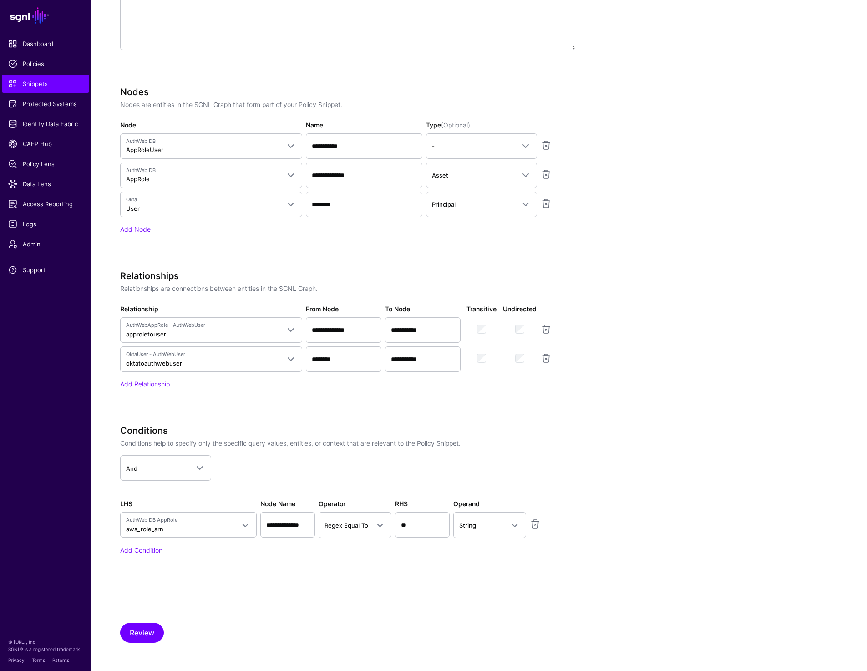
click at [796, 158] on div "**********" at bounding box center [479, 248] width 776 height 847
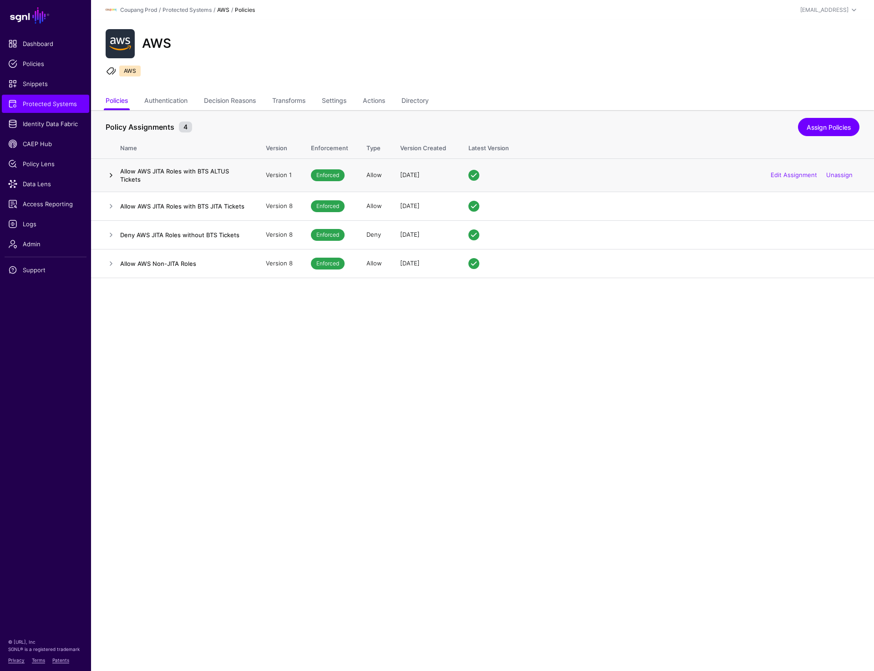
click at [107, 177] on link at bounding box center [111, 175] width 11 height 11
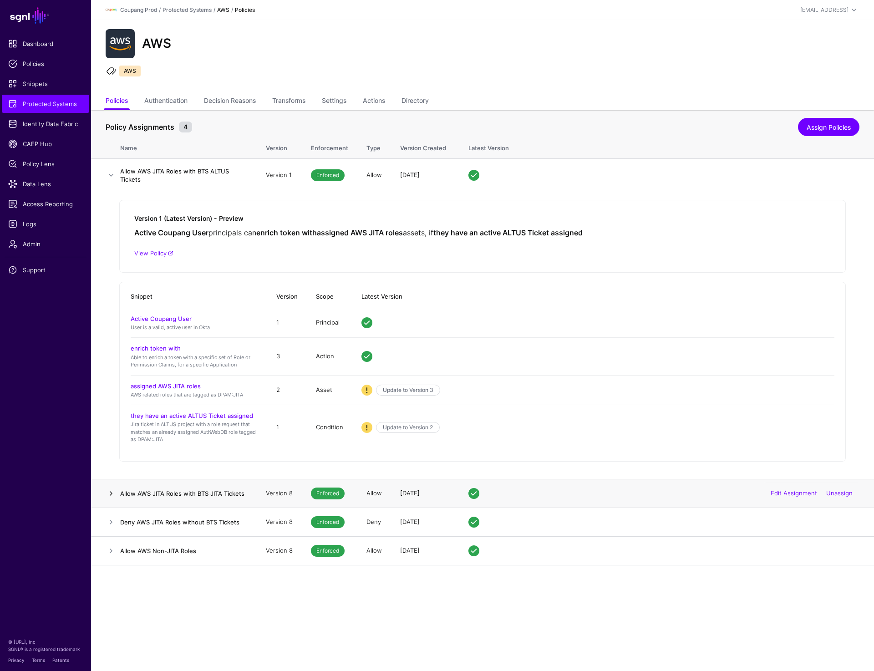
click at [110, 493] on link at bounding box center [111, 493] width 11 height 11
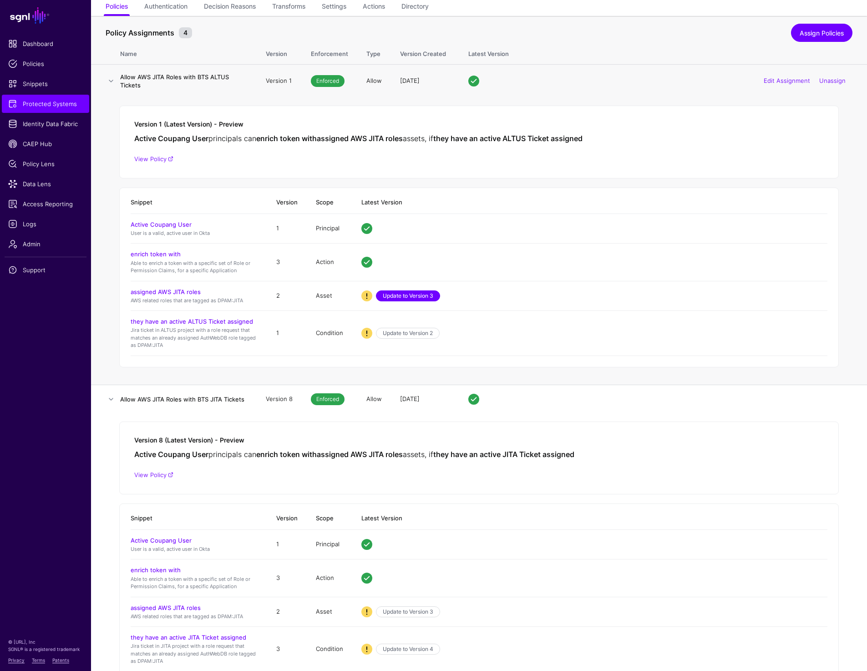
scroll to position [182, 0]
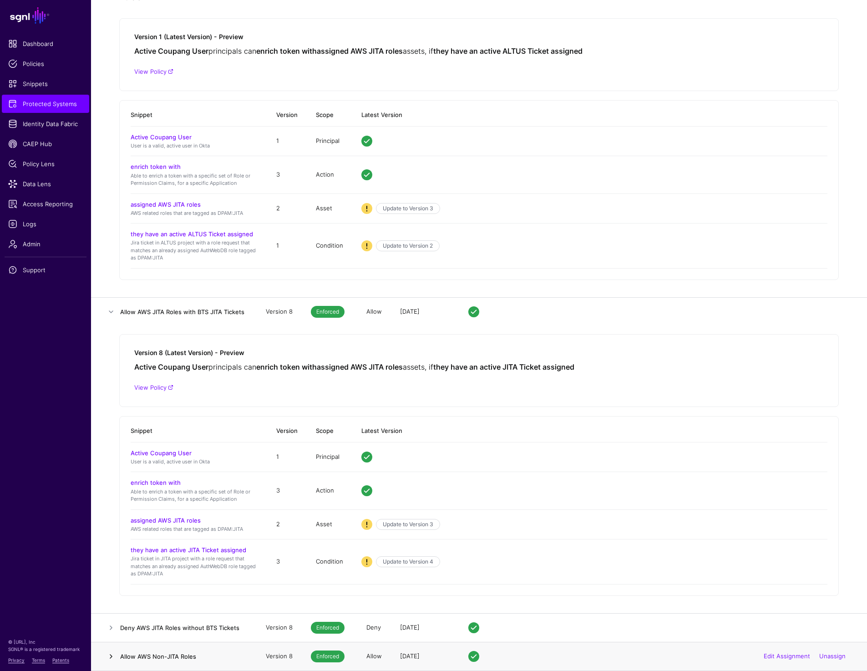
click at [109, 659] on link at bounding box center [111, 656] width 11 height 11
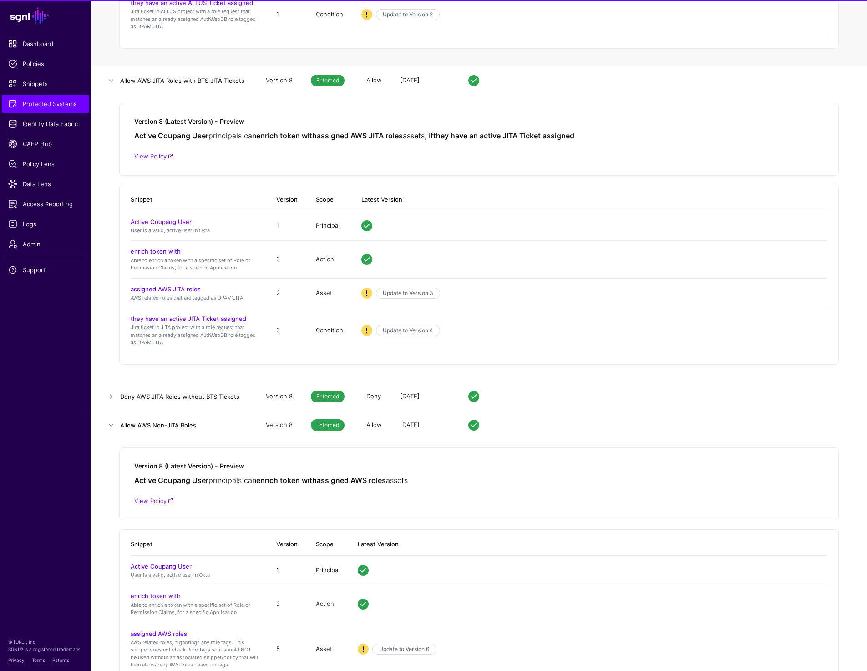
scroll to position [447, 0]
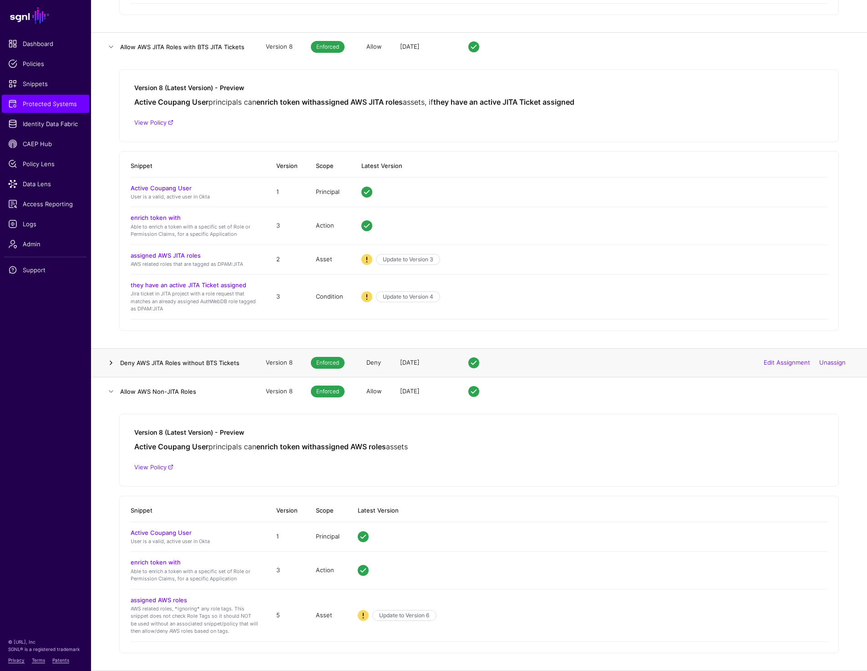
click at [110, 360] on link at bounding box center [111, 362] width 11 height 11
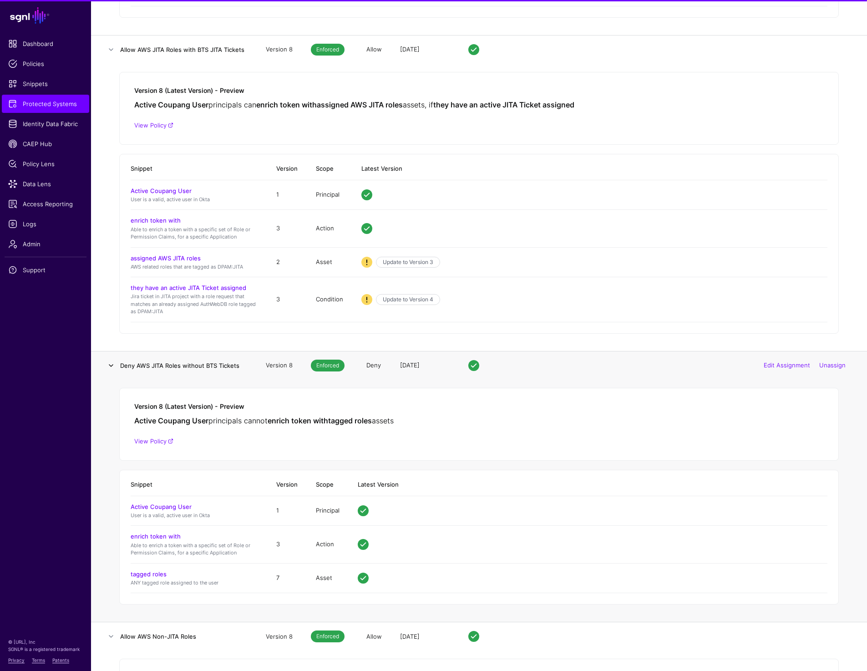
scroll to position [385, 0]
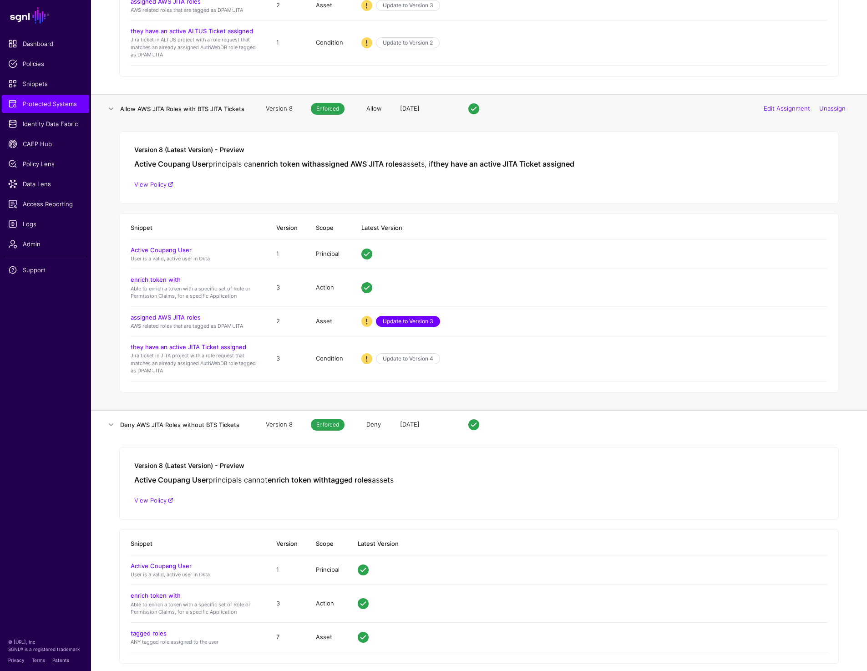
click at [410, 321] on link "Update to Version 3" at bounding box center [408, 321] width 64 height 11
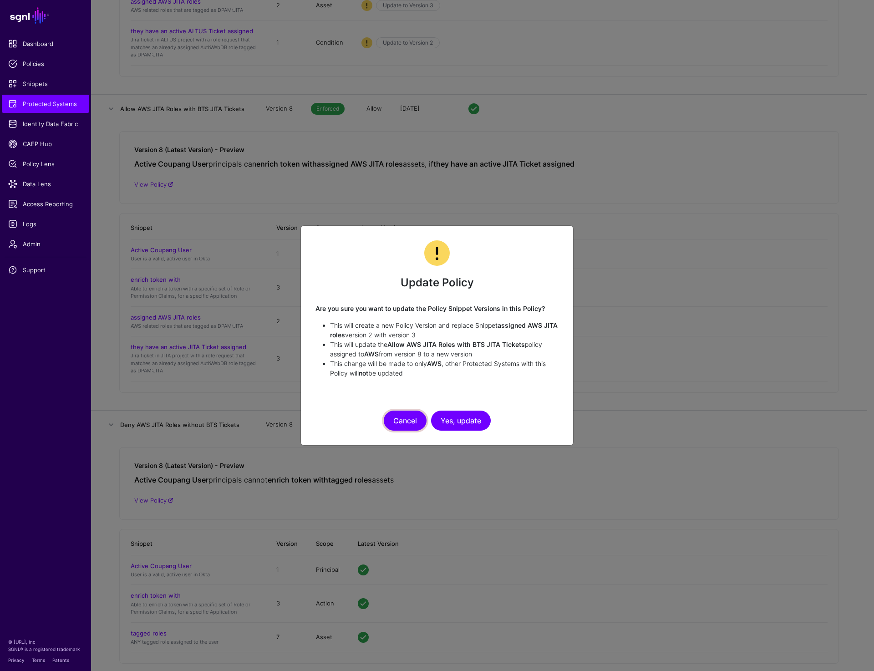
click at [393, 423] on button "Cancel" at bounding box center [405, 421] width 43 height 20
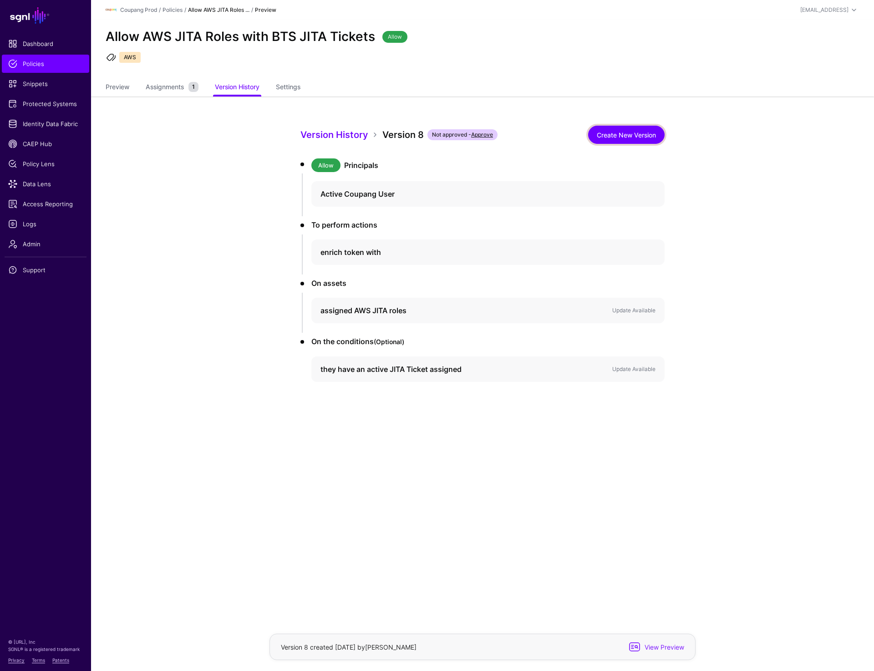
click at [619, 139] on link "Create New Version" at bounding box center [626, 135] width 77 height 18
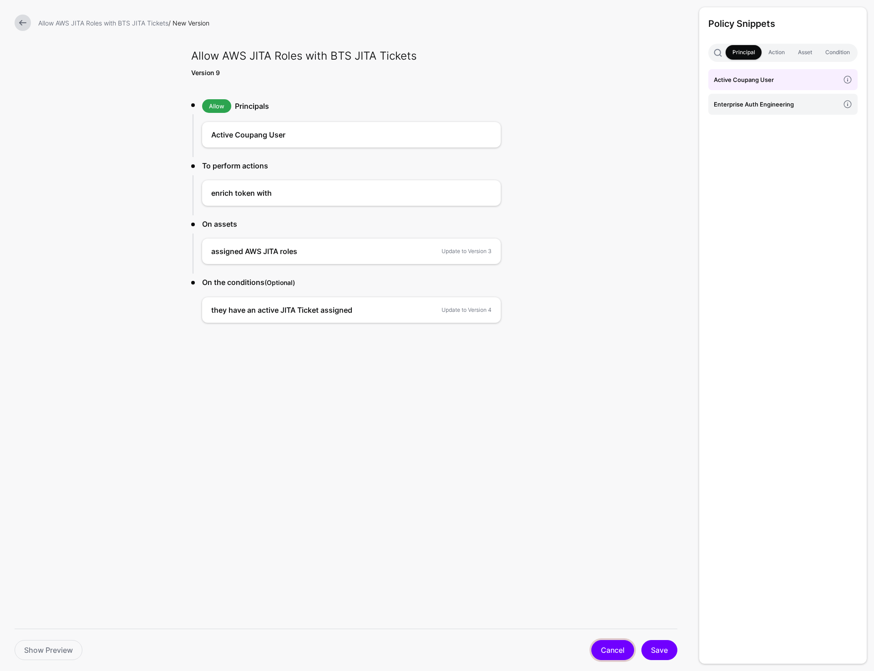
click at [596, 653] on link "Cancel" at bounding box center [613, 650] width 43 height 20
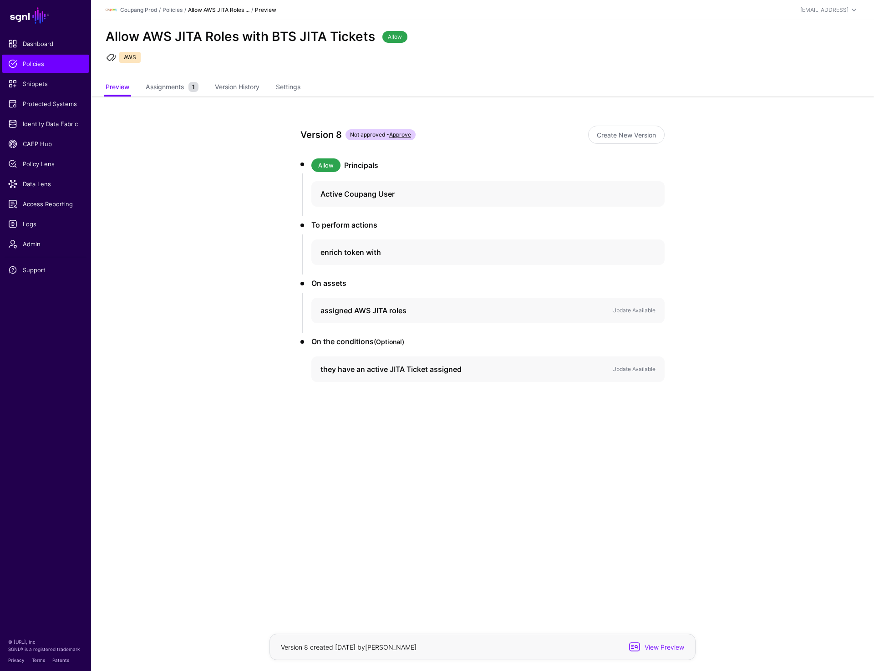
click at [723, 117] on app-policies-v2-item-preview "Version 8 Not approved - Approve Create New Version Allow Principals Active Cou…" at bounding box center [482, 286] width 783 height 379
click at [634, 314] on div "Update Available" at bounding box center [634, 310] width 47 height 8
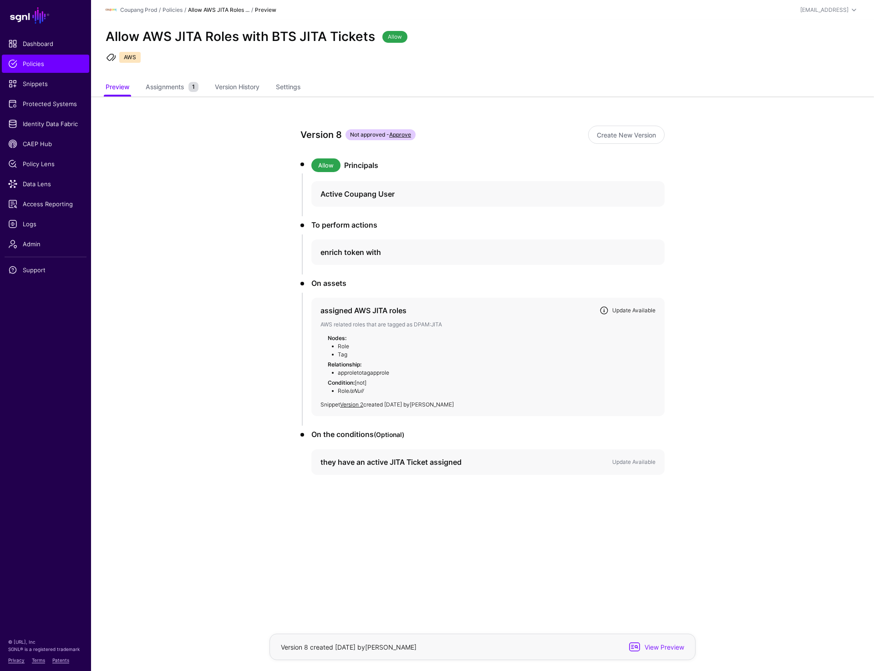
click at [629, 311] on link "Update Available" at bounding box center [633, 310] width 43 height 7
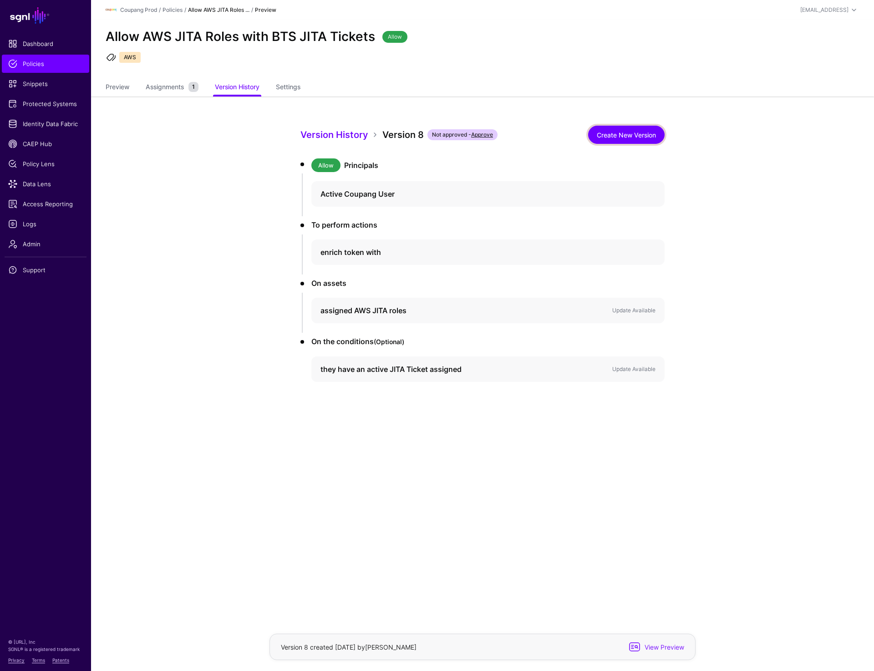
click at [628, 135] on link "Create New Version" at bounding box center [626, 135] width 77 height 18
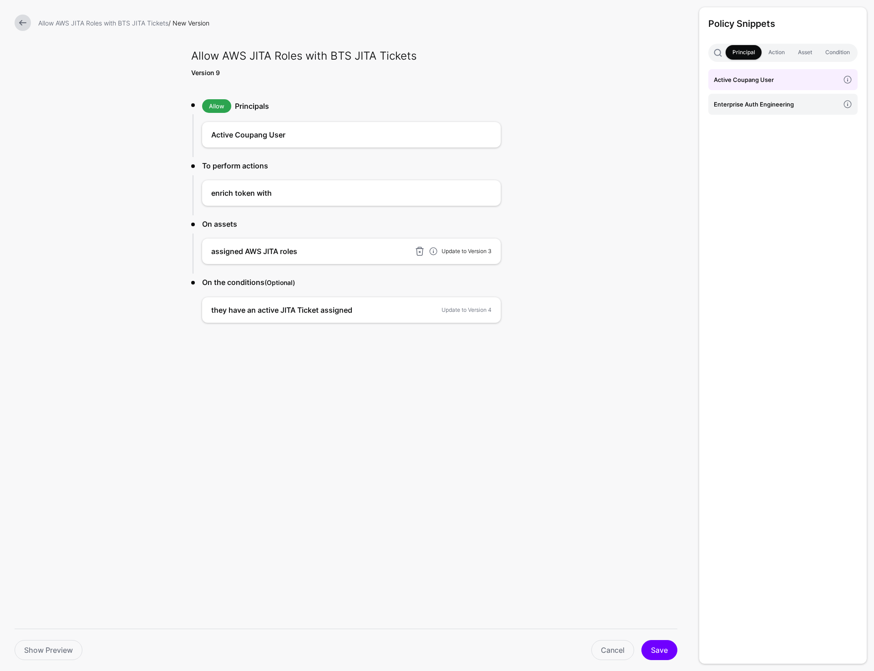
click at [459, 250] on link "Update to Version 3" at bounding box center [467, 251] width 50 height 7
click at [456, 309] on link "Update to Version 4" at bounding box center [467, 309] width 50 height 7
click at [662, 652] on button "Save" at bounding box center [660, 650] width 36 height 20
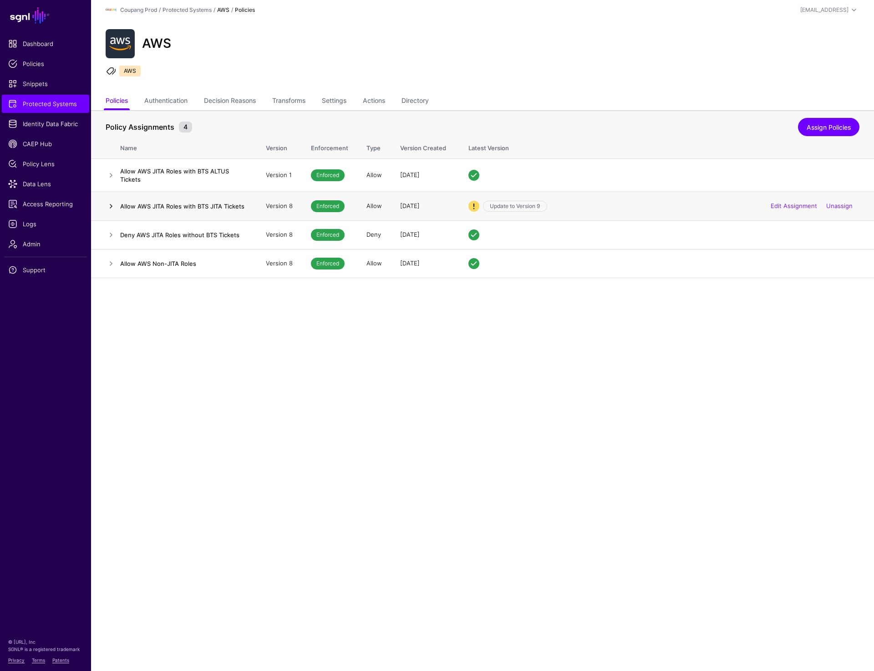
click at [107, 205] on link at bounding box center [111, 206] width 11 height 11
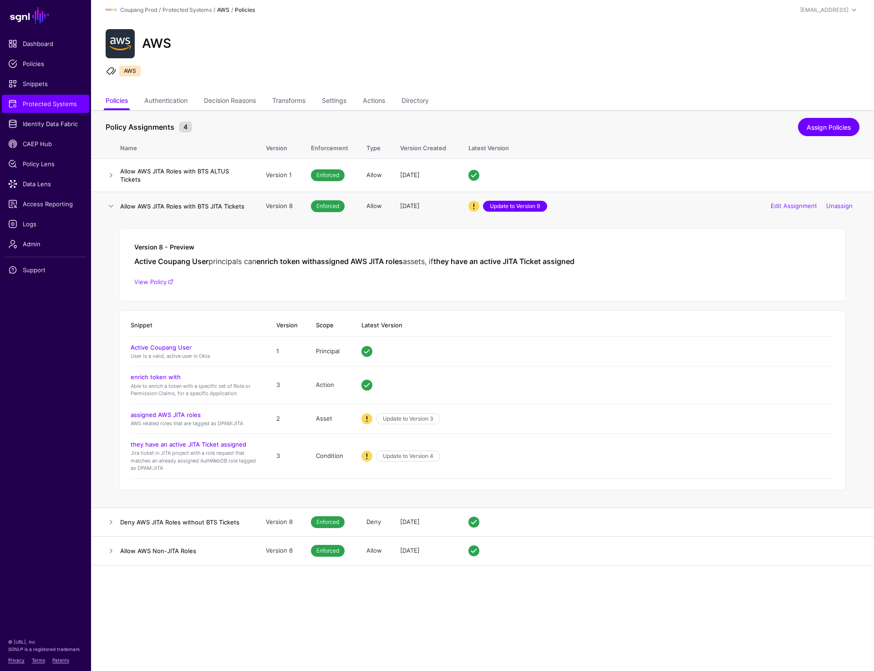
click at [521, 203] on link "Update to Version 9" at bounding box center [515, 206] width 64 height 11
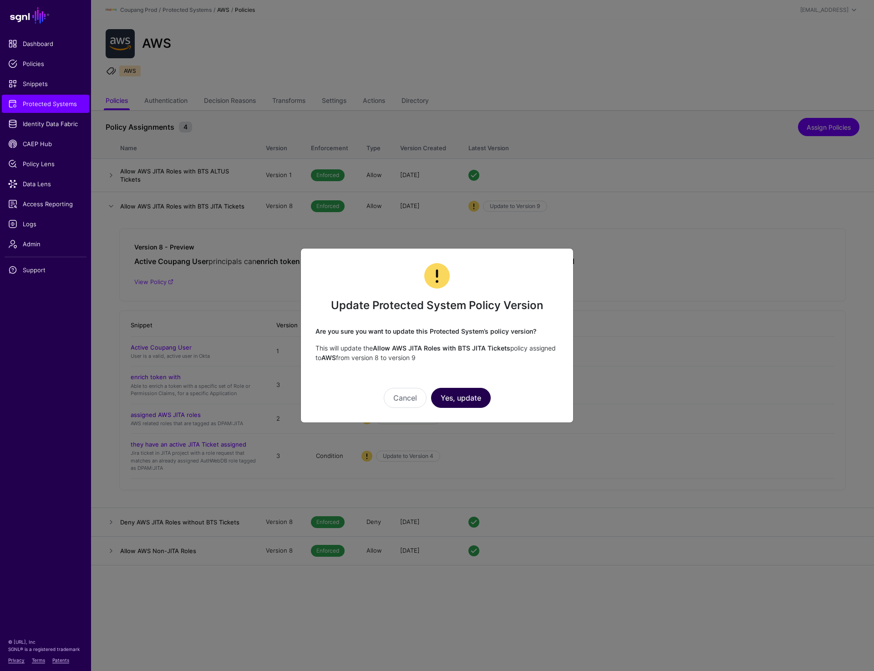
click at [464, 397] on button "Yes, update" at bounding box center [461, 398] width 60 height 20
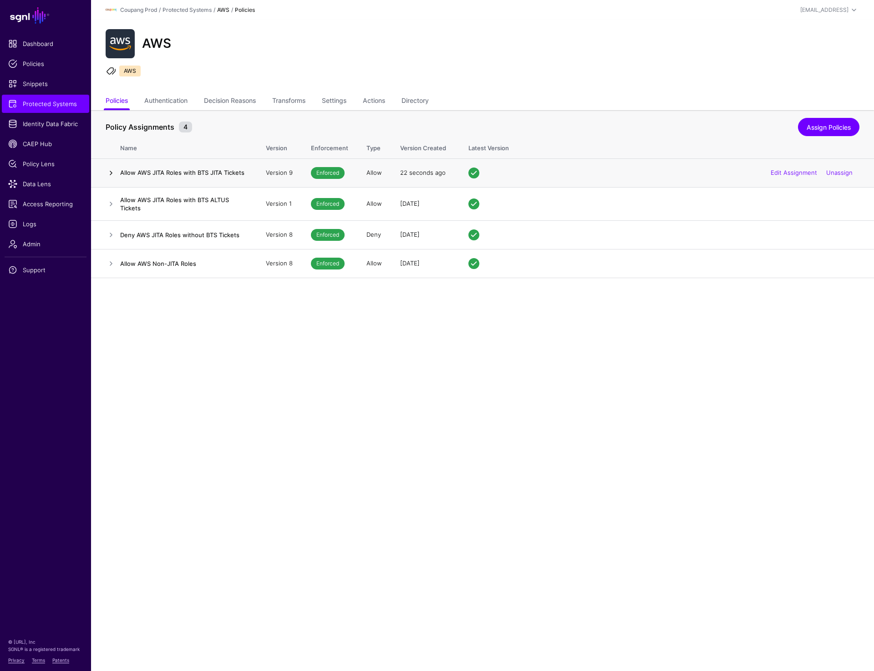
click at [108, 170] on link at bounding box center [111, 173] width 11 height 11
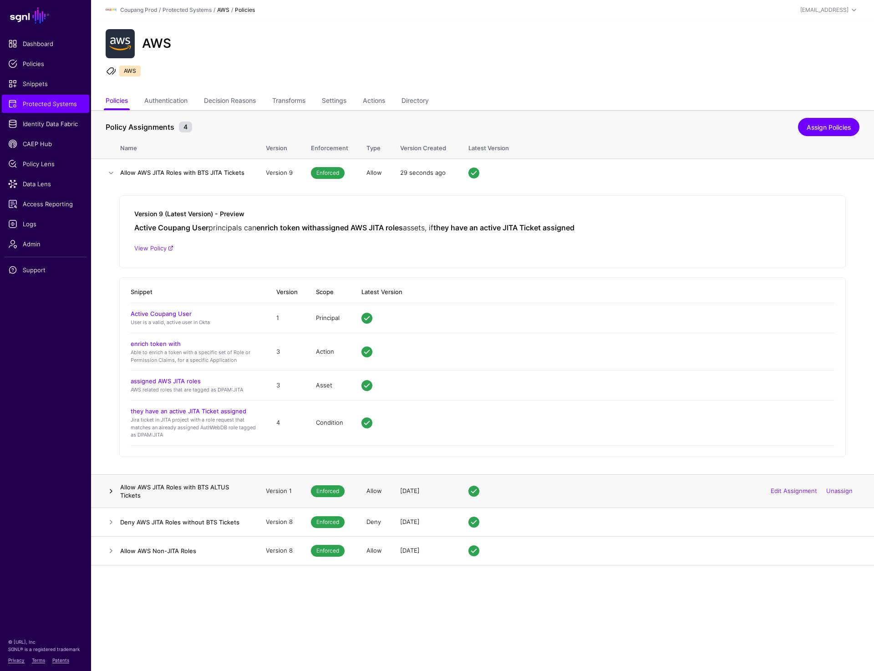
click at [110, 486] on link at bounding box center [111, 491] width 11 height 11
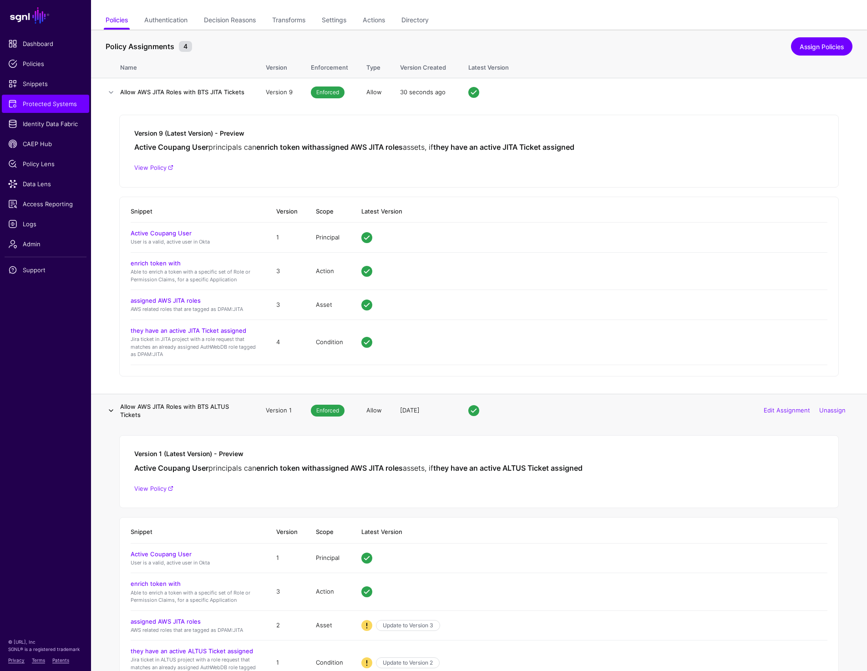
scroll to position [182, 0]
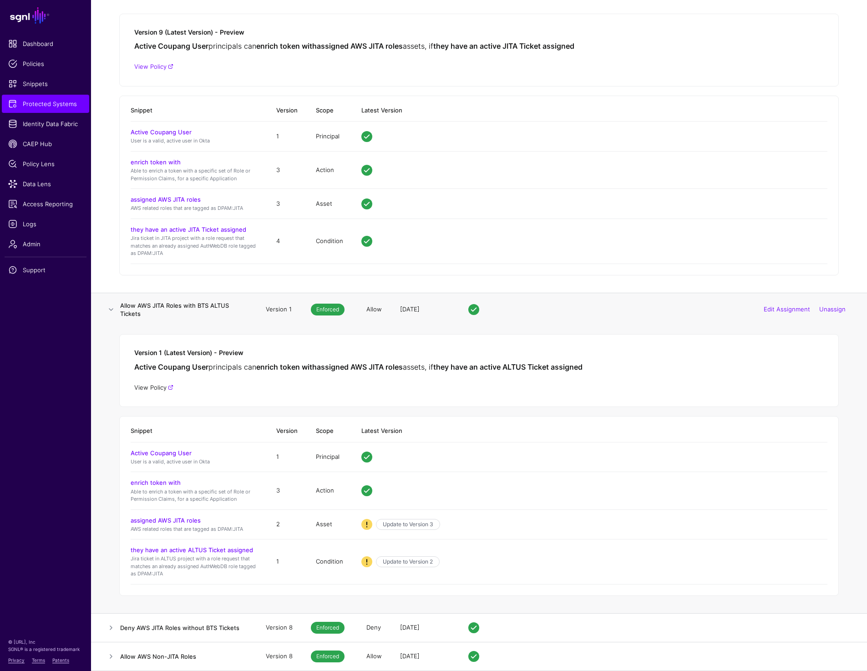
click at [153, 389] on link "View Policy" at bounding box center [153, 387] width 39 height 7
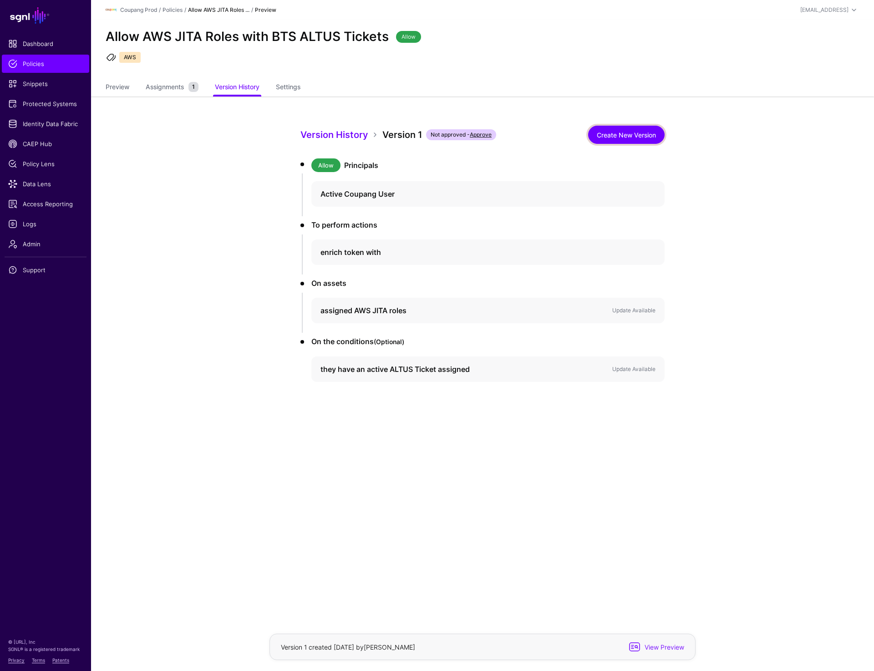
click at [617, 134] on link "Create New Version" at bounding box center [626, 135] width 77 height 18
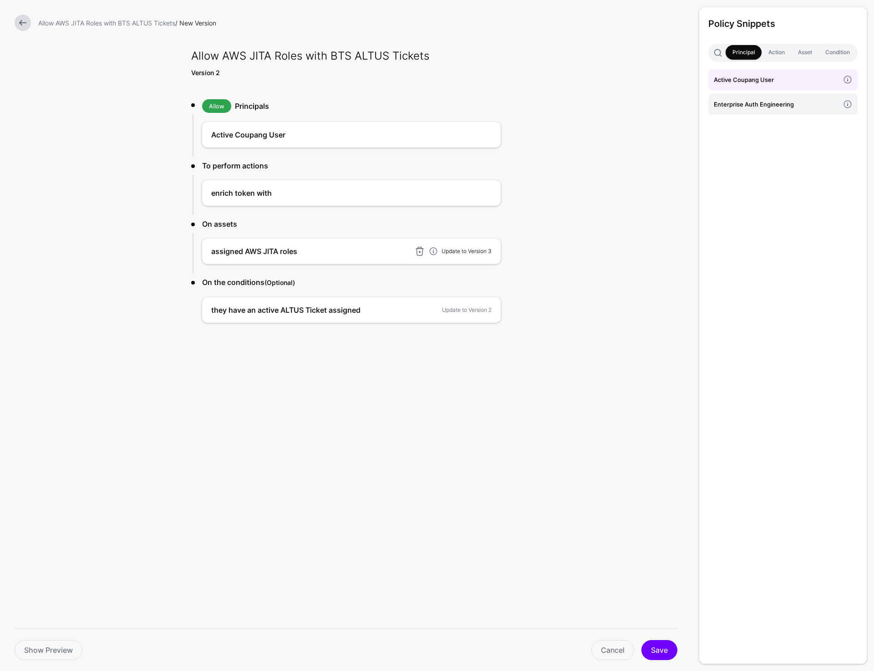
click at [452, 252] on link "Update to Version 3" at bounding box center [467, 251] width 50 height 7
click at [453, 309] on link "Update to Version 2" at bounding box center [467, 309] width 50 height 7
click at [661, 648] on button "Save" at bounding box center [660, 650] width 36 height 20
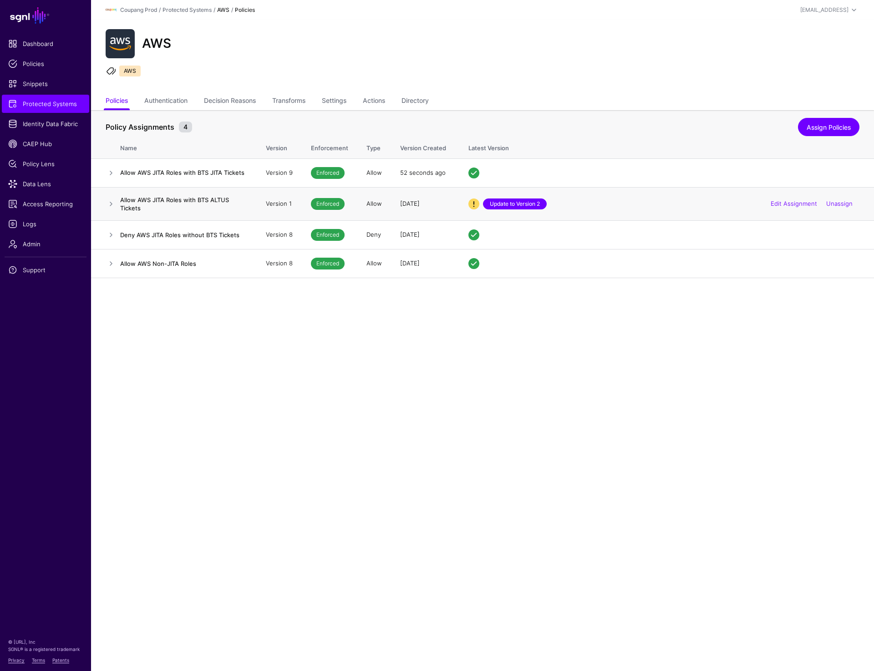
click at [518, 204] on link "Update to Version 2" at bounding box center [515, 204] width 64 height 11
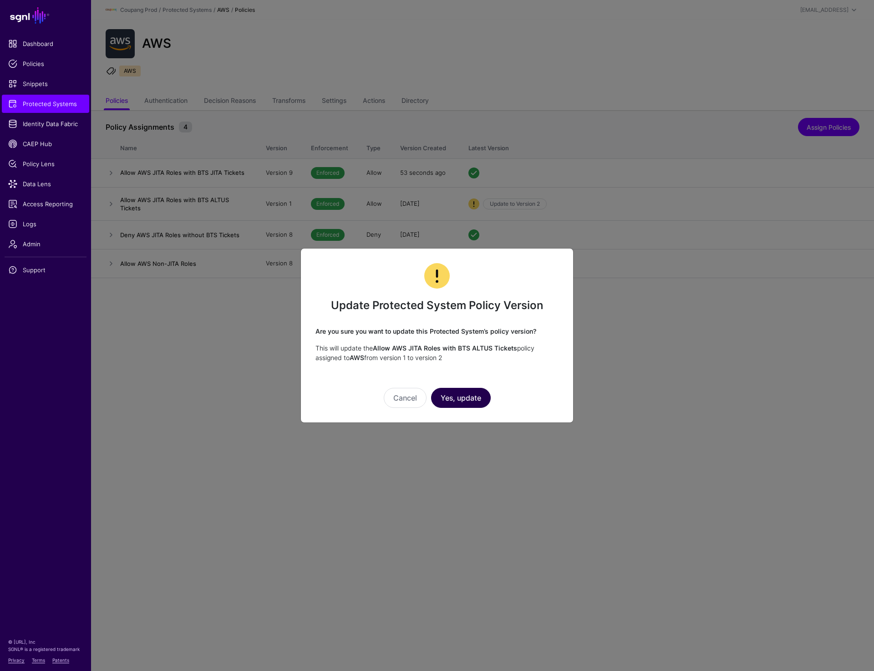
click at [467, 400] on button "Yes, update" at bounding box center [461, 398] width 60 height 20
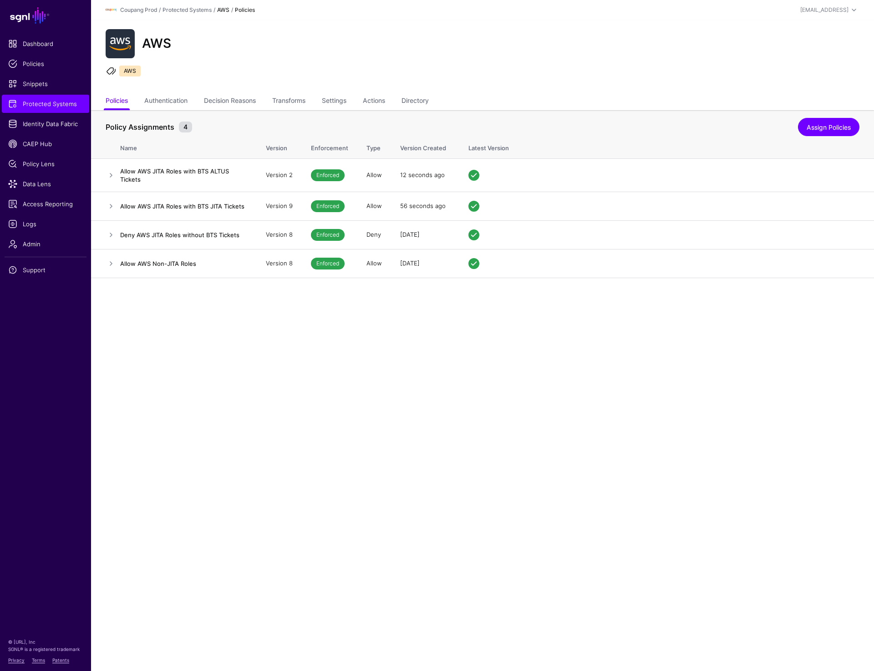
click at [532, 457] on main "SGNL Dashboard Policies Snippets Protected Systems Identity Data Fabric CAEP Hu…" at bounding box center [437, 335] width 874 height 671
click at [108, 173] on link at bounding box center [111, 175] width 11 height 11
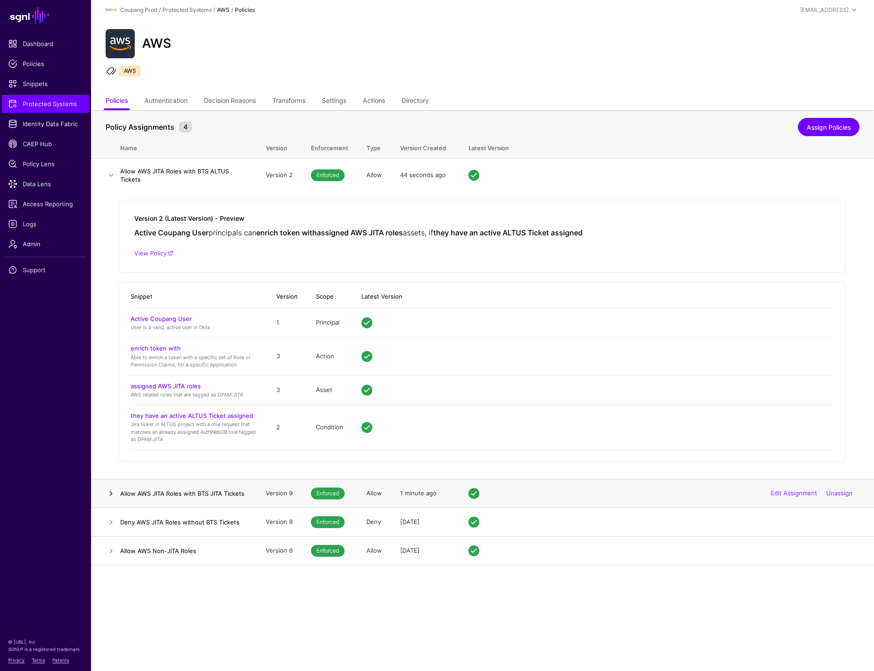
click at [109, 494] on link at bounding box center [111, 493] width 11 height 11
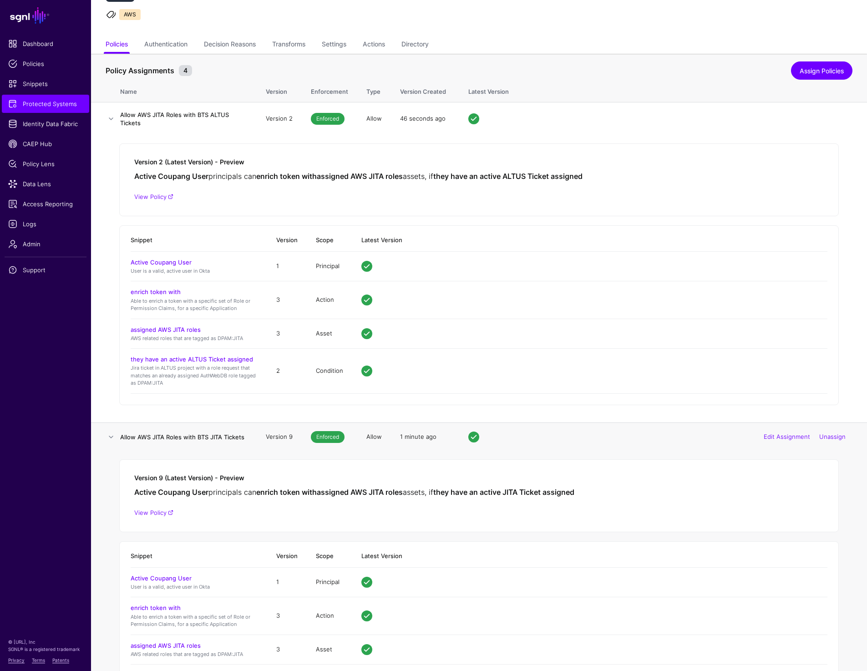
scroll to position [182, 0]
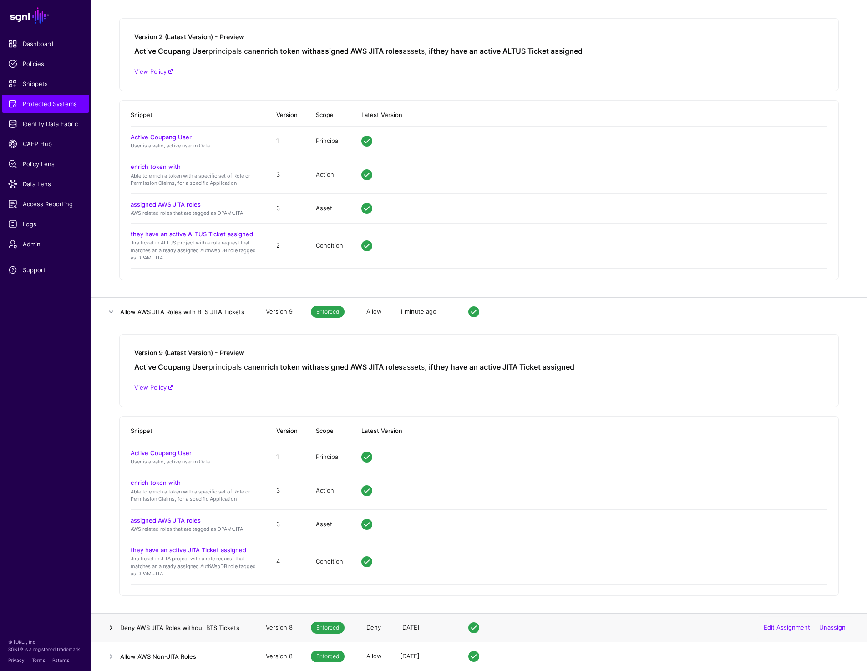
click at [108, 626] on link at bounding box center [111, 628] width 11 height 11
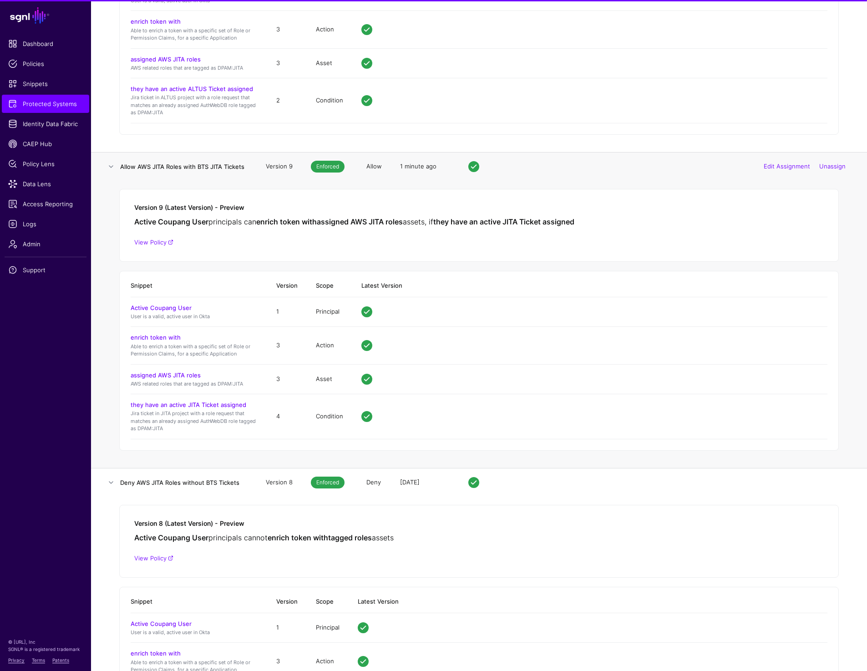
scroll to position [424, 0]
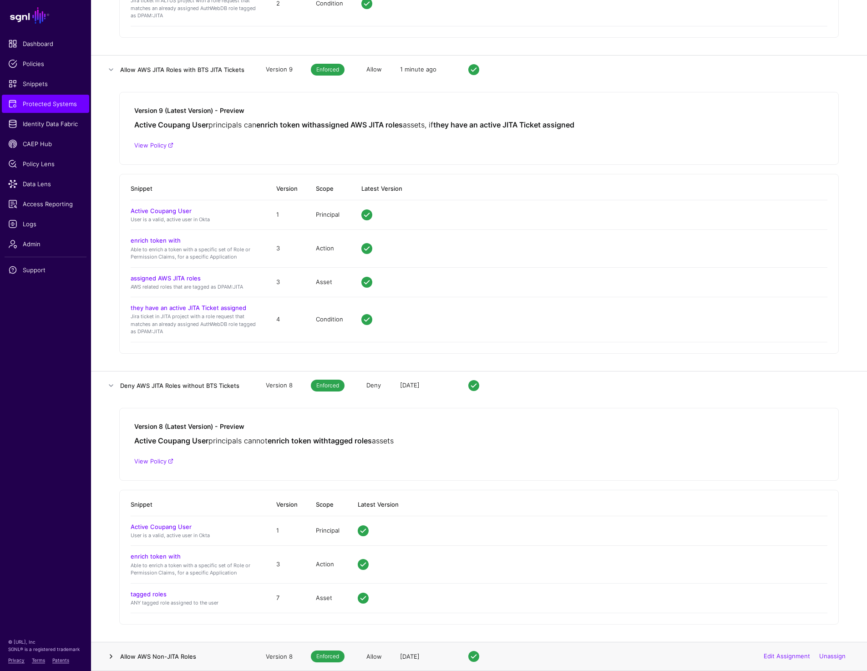
click at [111, 658] on link at bounding box center [111, 656] width 11 height 11
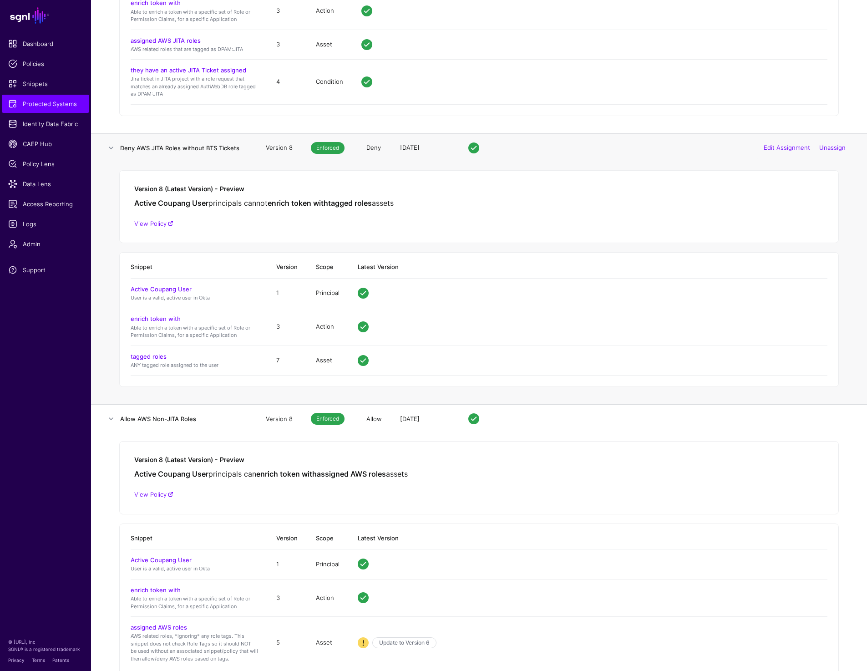
scroll to position [689, 0]
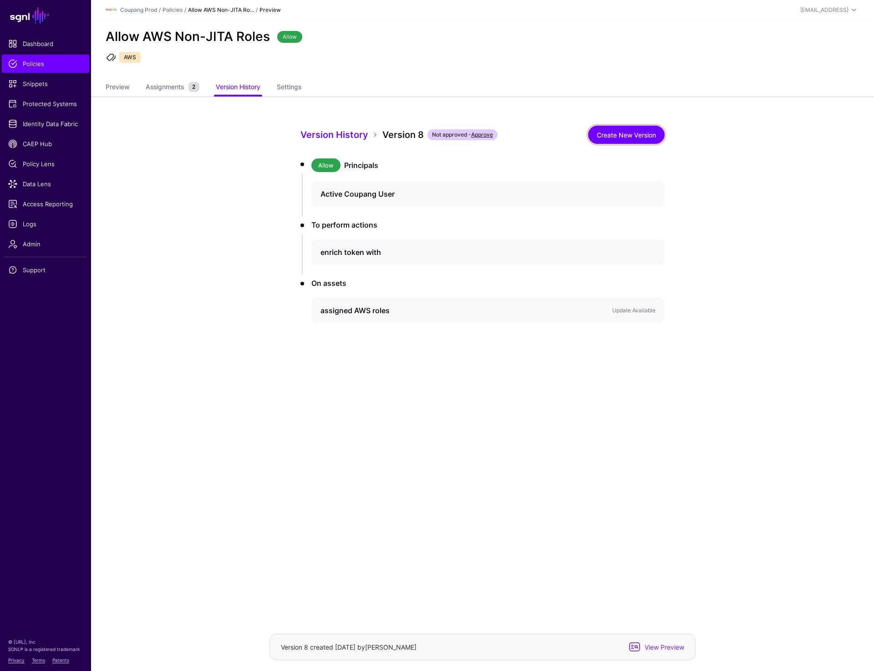
click at [645, 132] on link "Create New Version" at bounding box center [626, 135] width 77 height 18
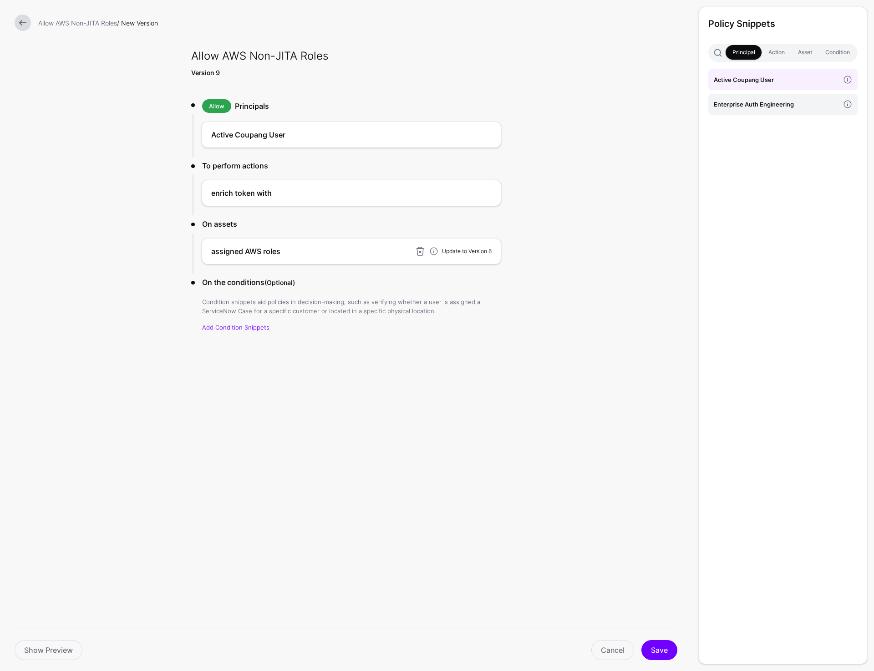
click at [456, 252] on link "Update to Version 6" at bounding box center [467, 251] width 50 height 7
click at [656, 648] on button "Save" at bounding box center [660, 650] width 36 height 20
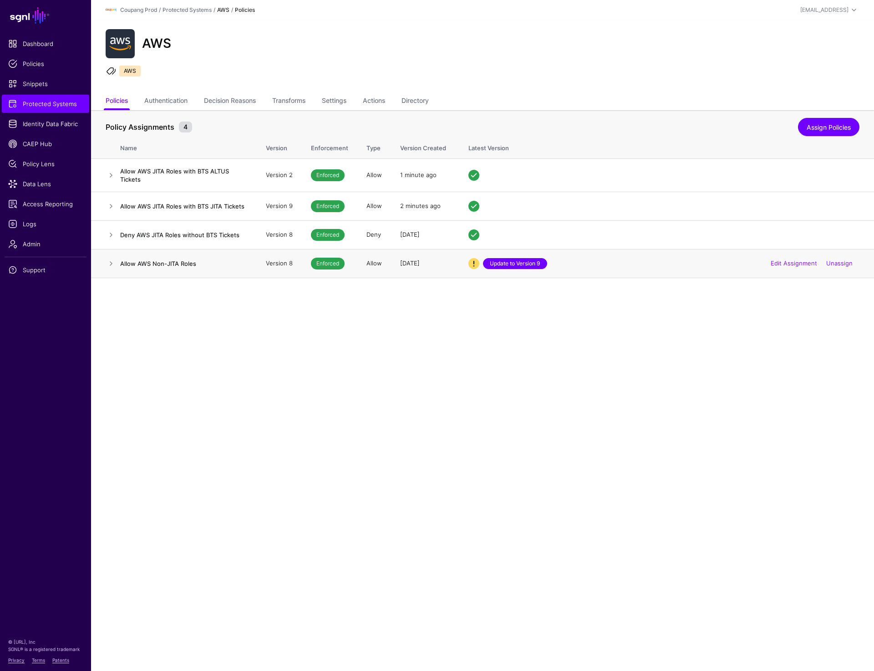
click at [510, 264] on link "Update to Version 9" at bounding box center [515, 263] width 64 height 11
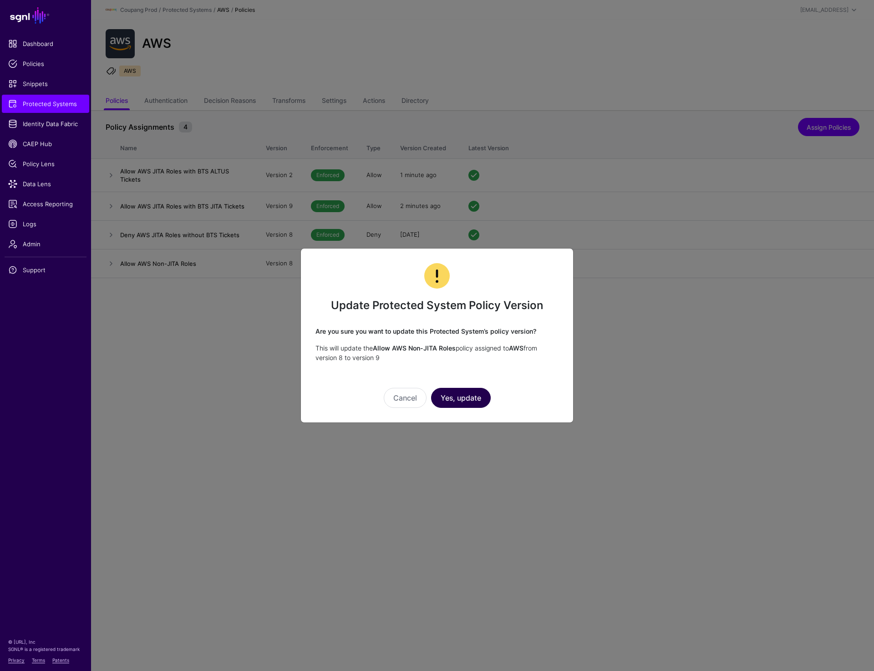
click at [457, 403] on button "Yes, update" at bounding box center [461, 398] width 60 height 20
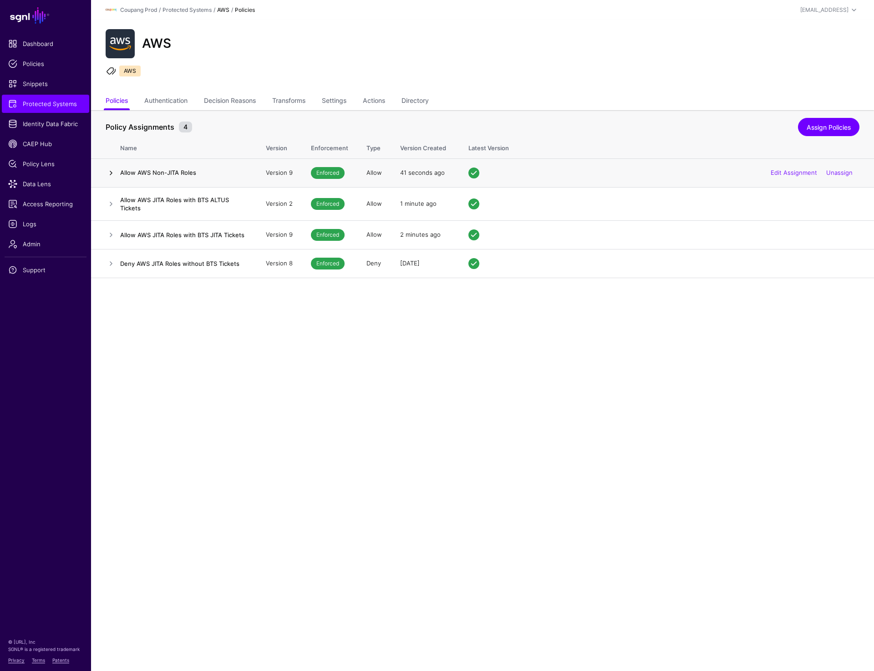
click at [112, 173] on link at bounding box center [111, 173] width 11 height 11
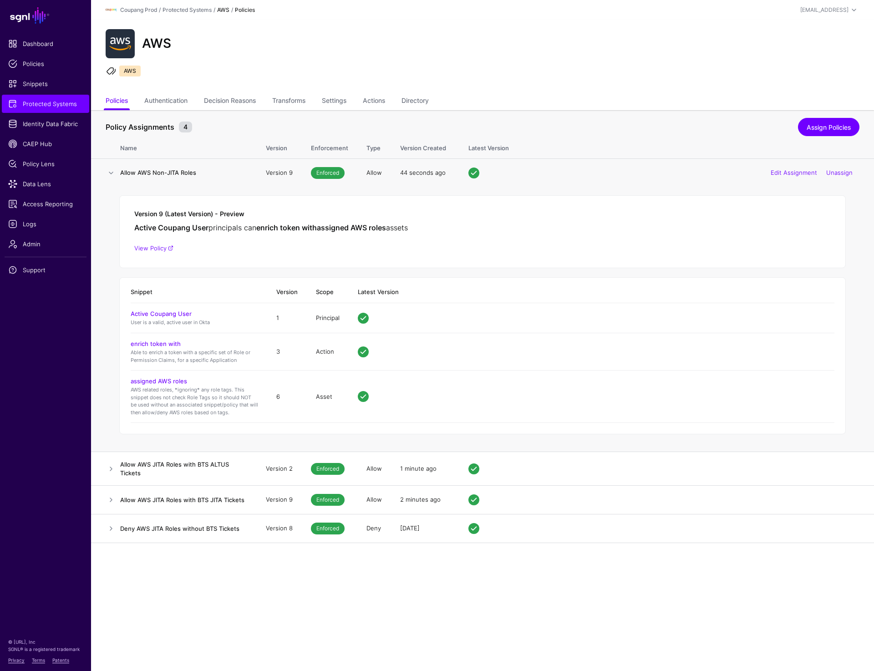
click at [159, 377] on h4 "assigned AWS roles" at bounding box center [195, 381] width 128 height 8
click at [159, 383] on link "assigned AWS roles" at bounding box center [159, 381] width 56 height 7
click at [110, 173] on link at bounding box center [111, 173] width 11 height 11
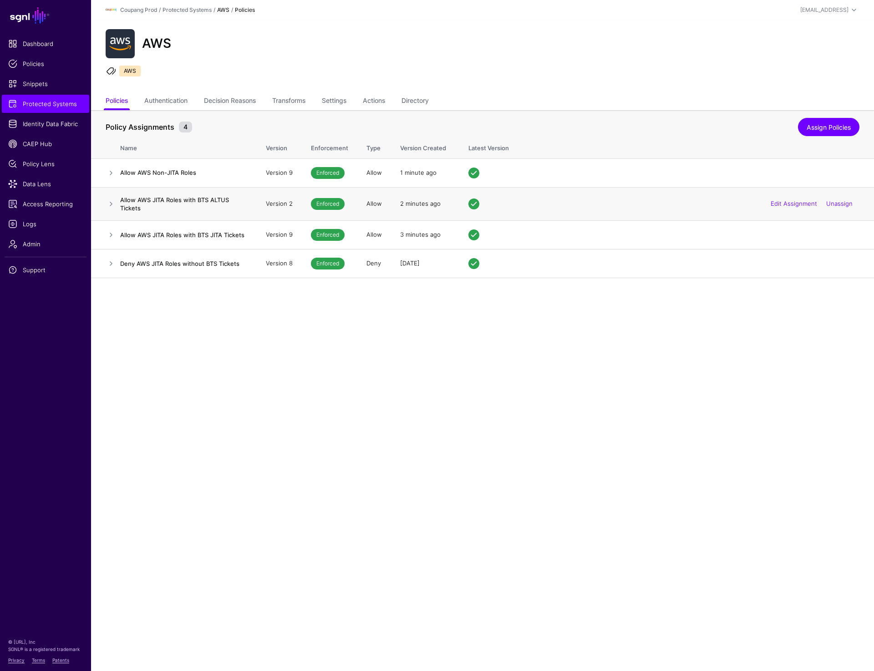
click at [117, 198] on td at bounding box center [105, 203] width 29 height 33
click at [110, 203] on link at bounding box center [111, 204] width 11 height 11
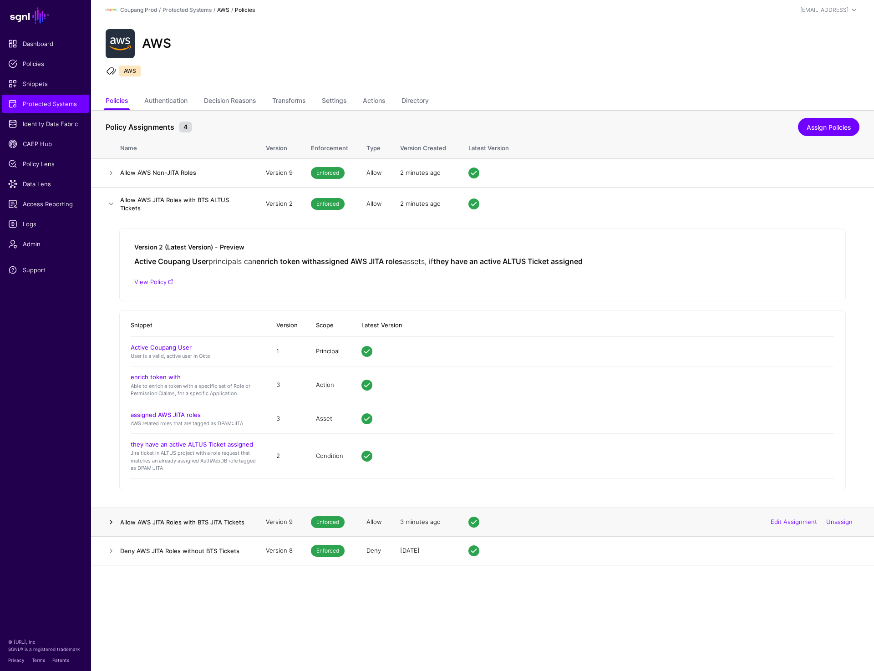
click at [109, 519] on link at bounding box center [111, 522] width 11 height 11
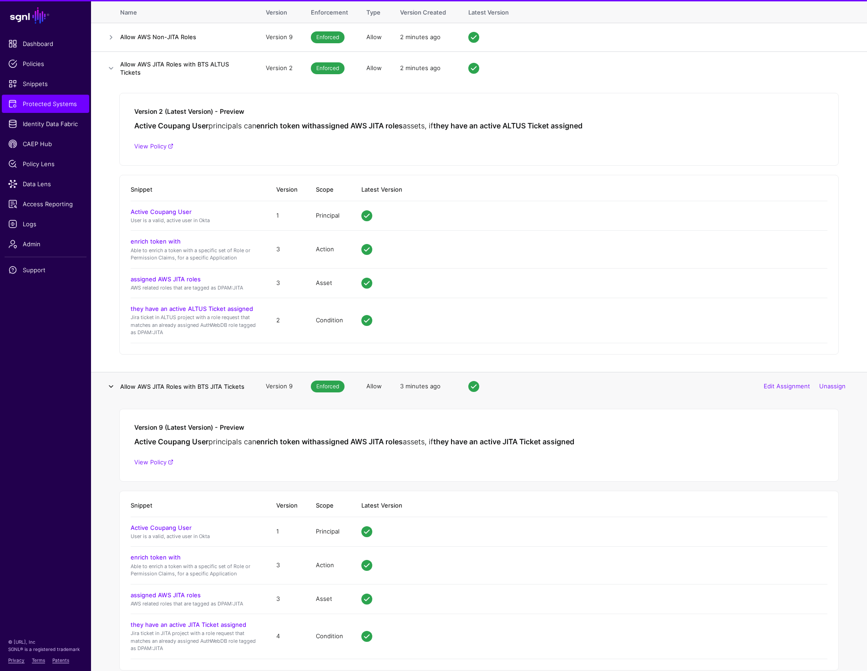
scroll to position [182, 0]
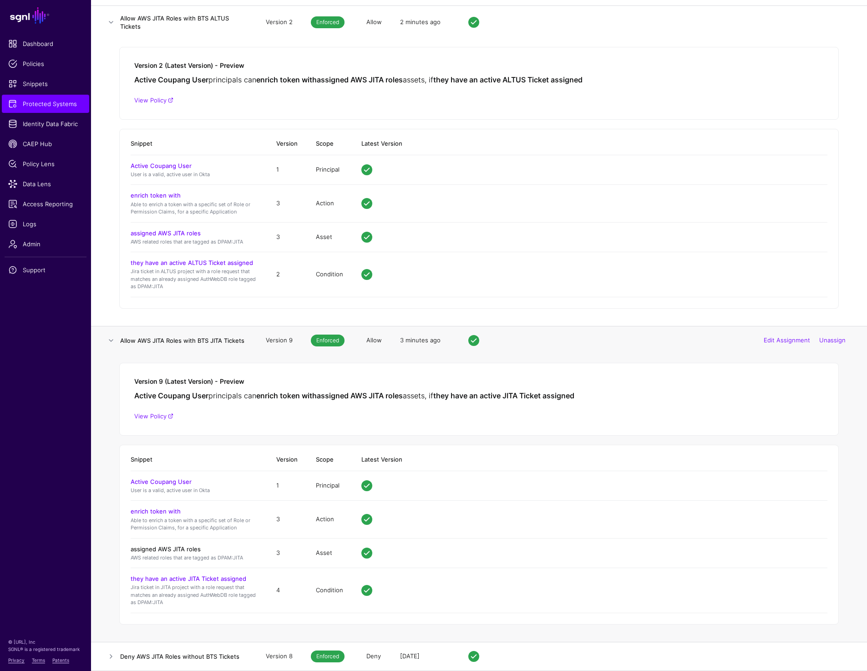
click at [151, 549] on link "assigned AWS JITA roles" at bounding box center [166, 549] width 70 height 7
click at [170, 576] on link "they have an active JITA Ticket assigned" at bounding box center [189, 578] width 116 height 7
click at [108, 656] on link at bounding box center [111, 656] width 11 height 11
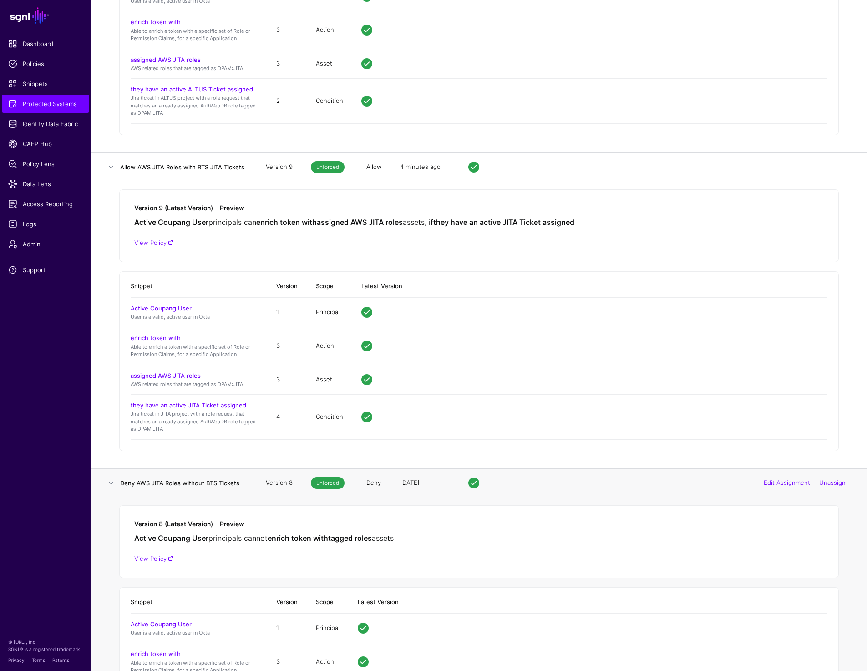
scroll to position [424, 0]
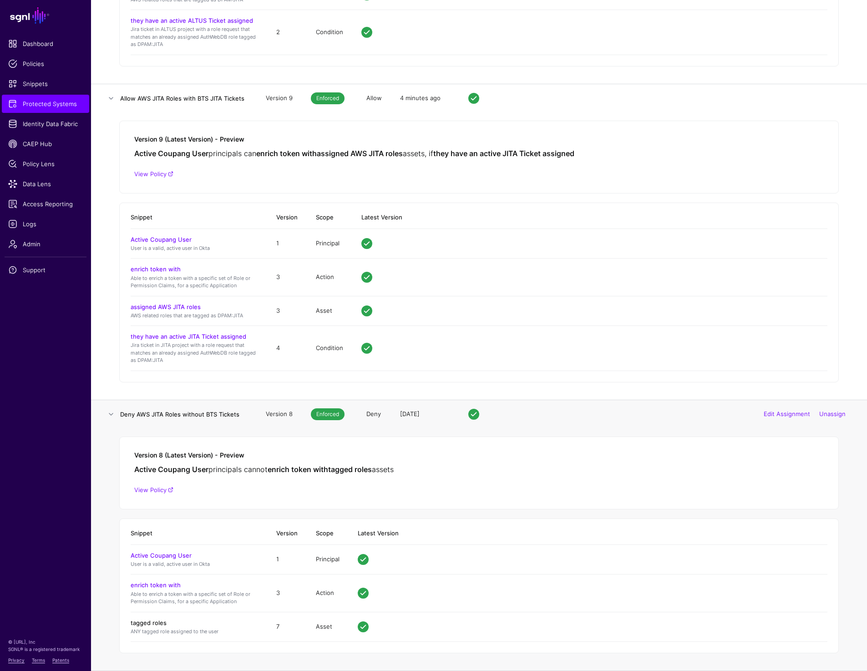
click at [155, 619] on link "tagged roles" at bounding box center [149, 622] width 36 height 7
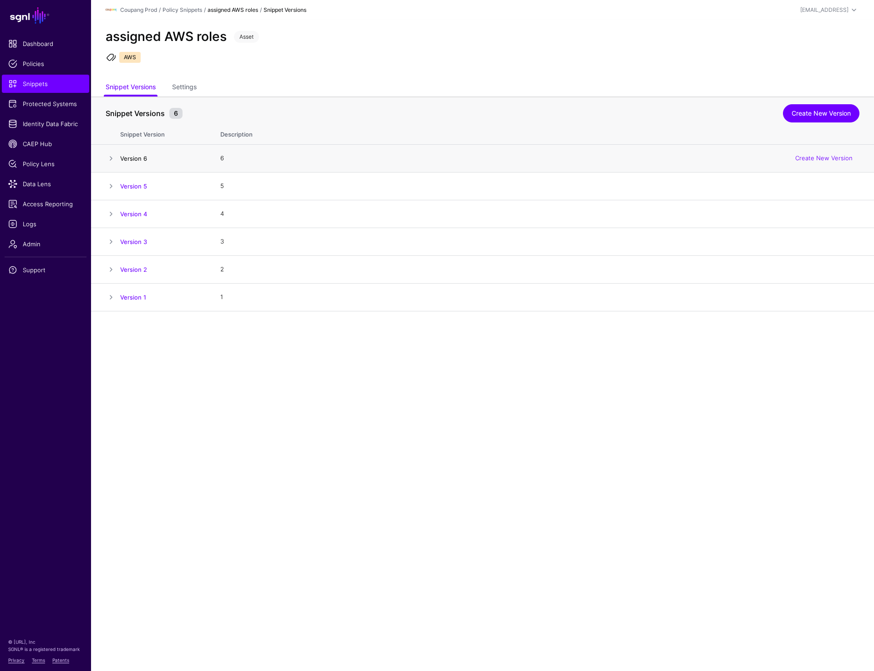
click at [130, 155] on link "Version 6" at bounding box center [133, 158] width 27 height 7
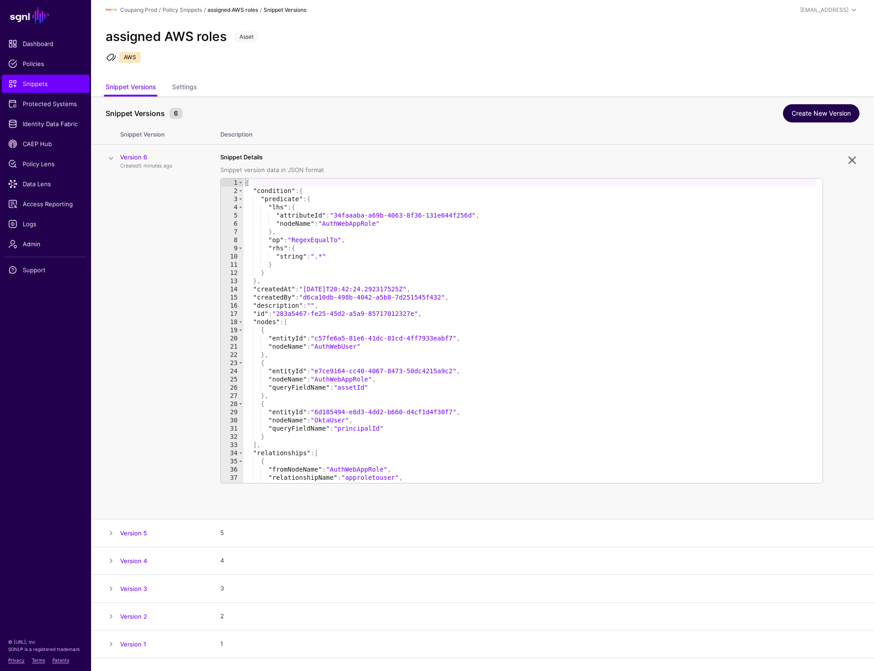
click at [821, 114] on link "Create New Version" at bounding box center [821, 113] width 77 height 18
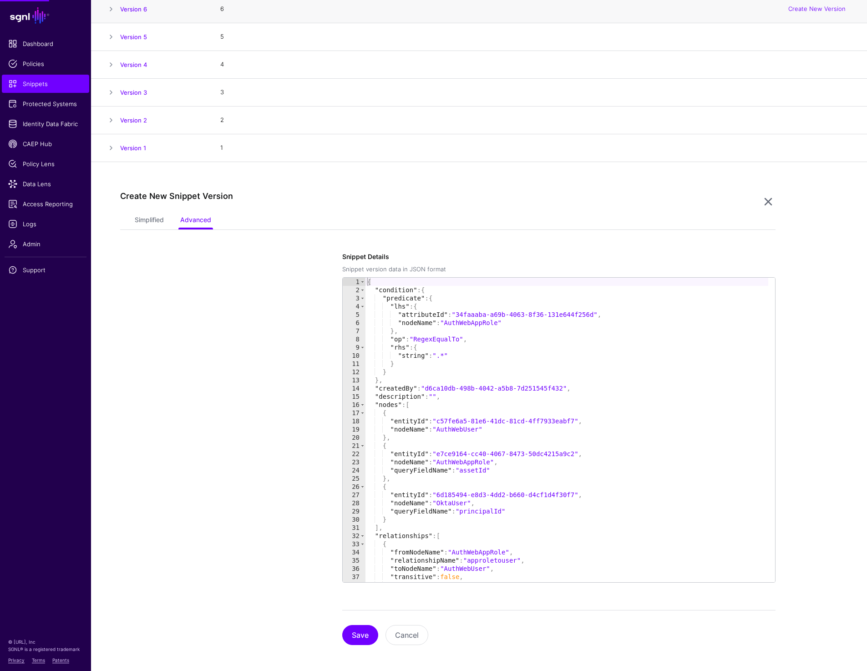
scroll to position [153, 0]
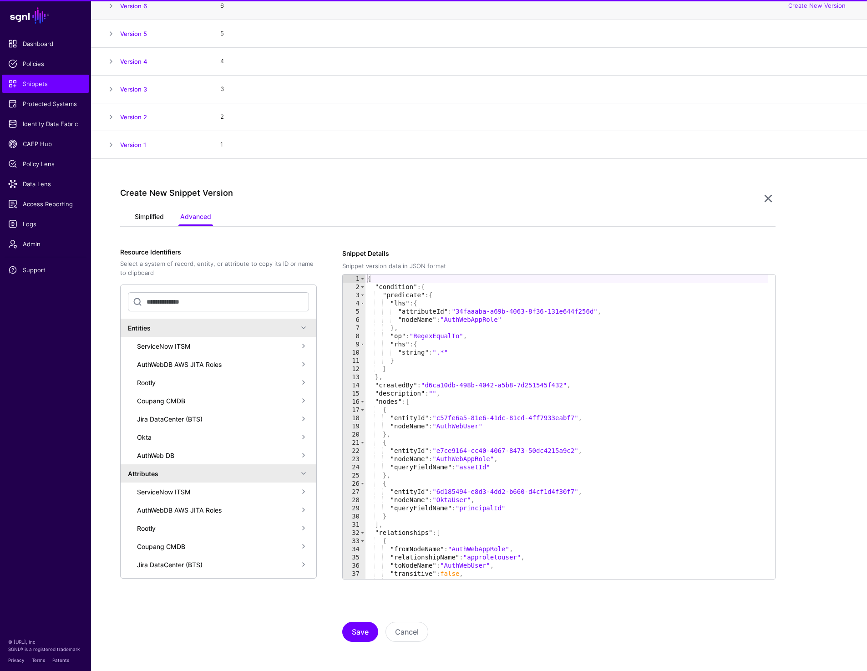
click at [152, 214] on link "Simplified" at bounding box center [149, 217] width 29 height 17
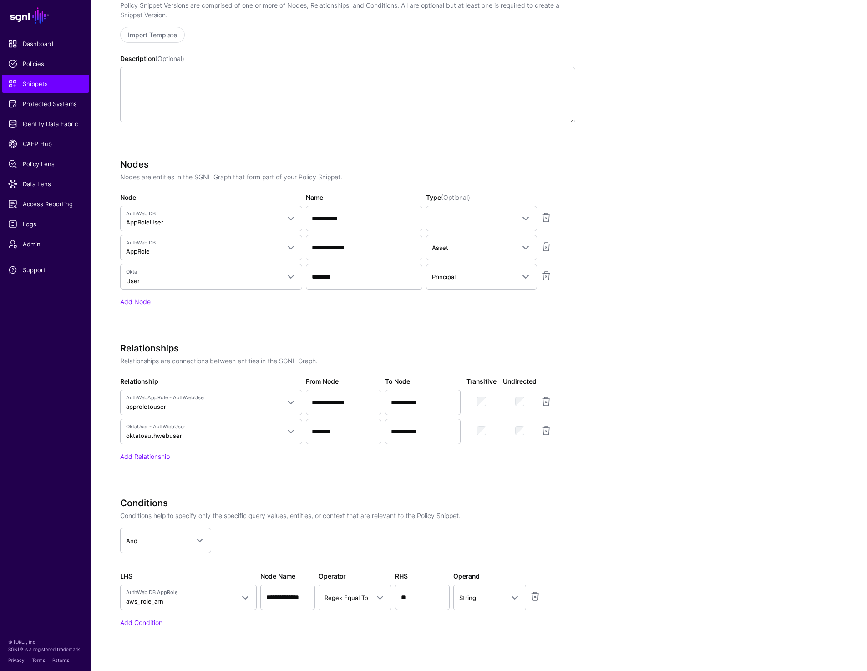
scroll to position [486, 0]
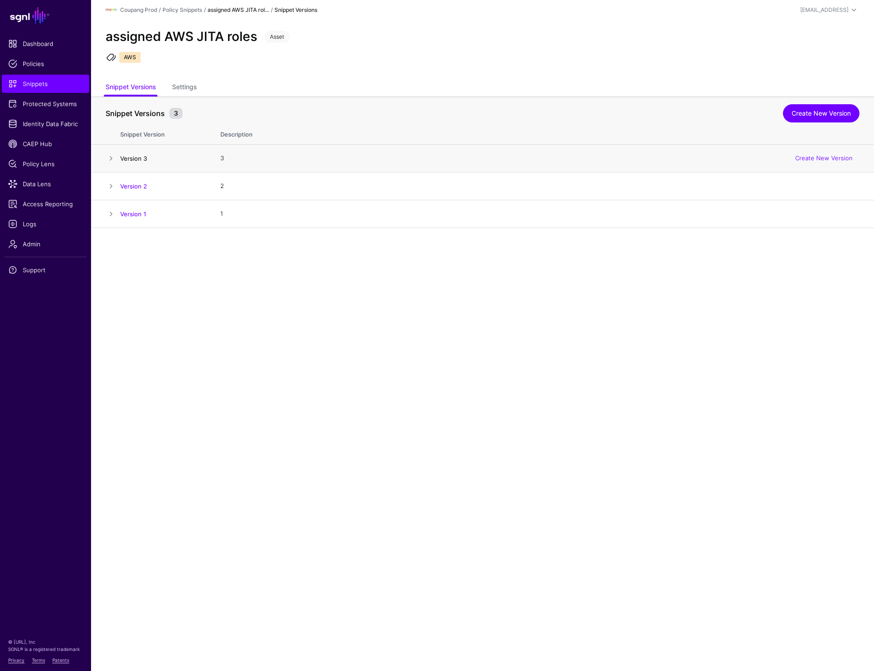
click at [140, 158] on link "Version 3" at bounding box center [133, 158] width 27 height 7
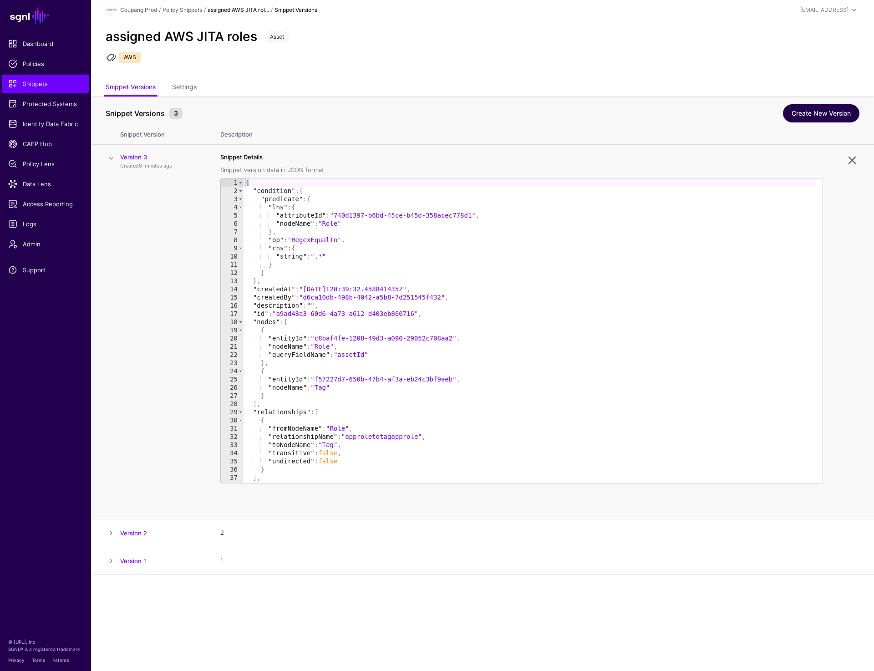
click at [817, 107] on link "Create New Version" at bounding box center [821, 113] width 77 height 18
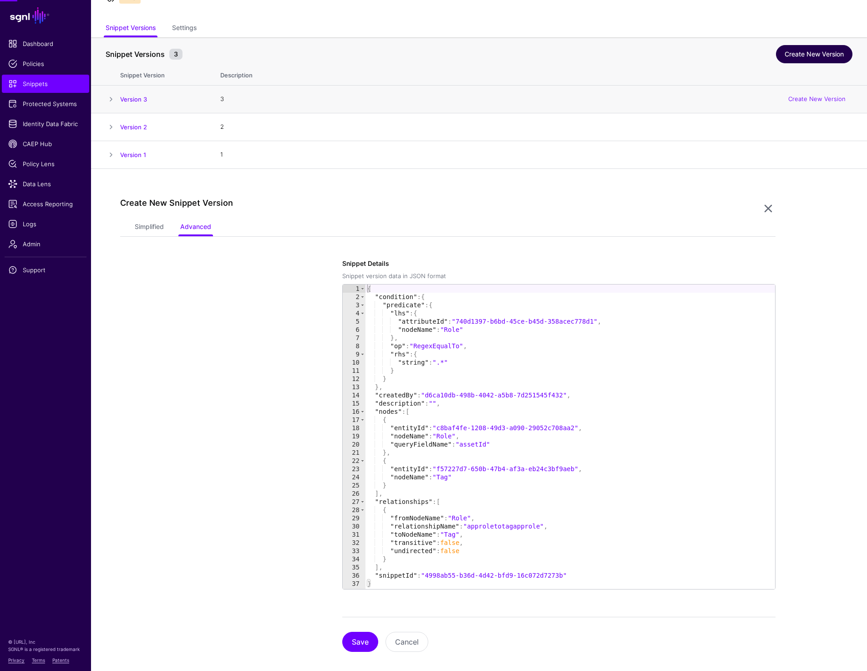
scroll to position [69, 0]
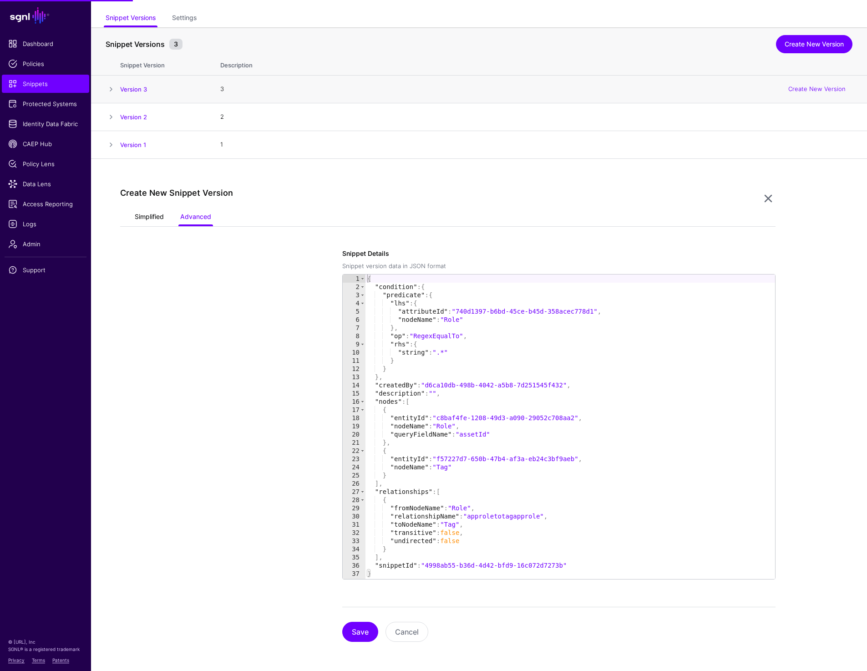
click at [151, 216] on link "Simplified" at bounding box center [149, 217] width 29 height 17
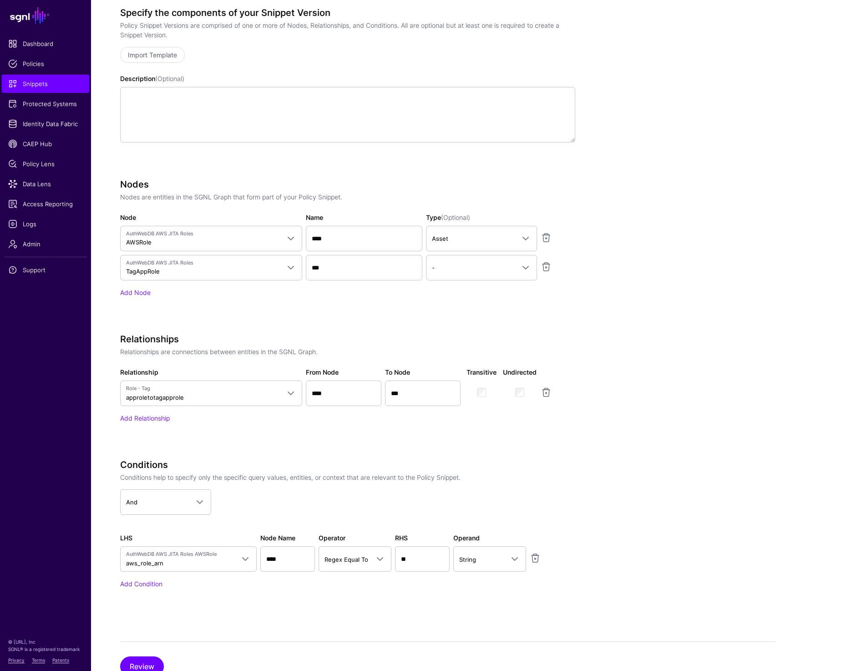
scroll to position [345, 0]
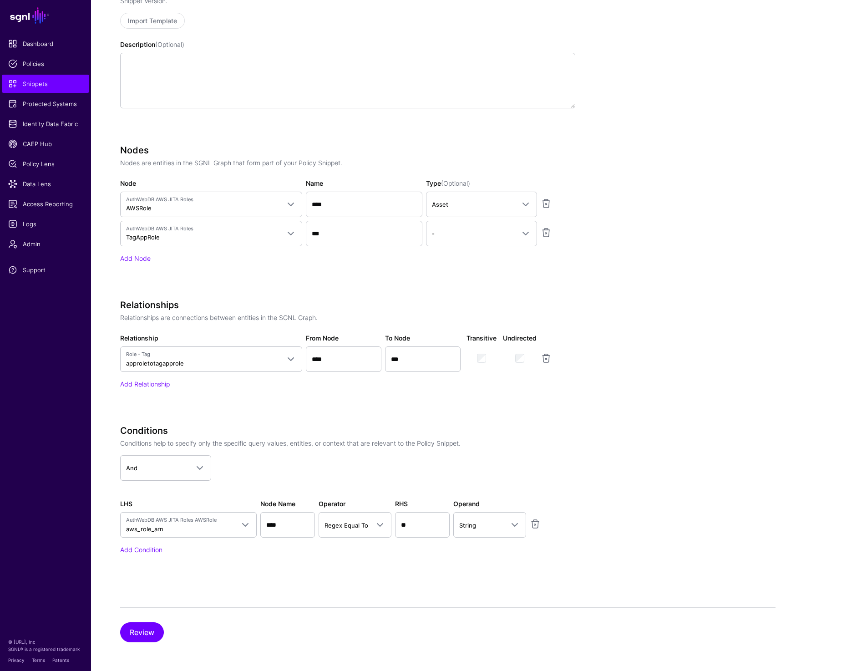
click at [762, 299] on app-snippets-creator "Specify the components of your Snippet Version Policy Snippet Versions are comp…" at bounding box center [448, 276] width 656 height 607
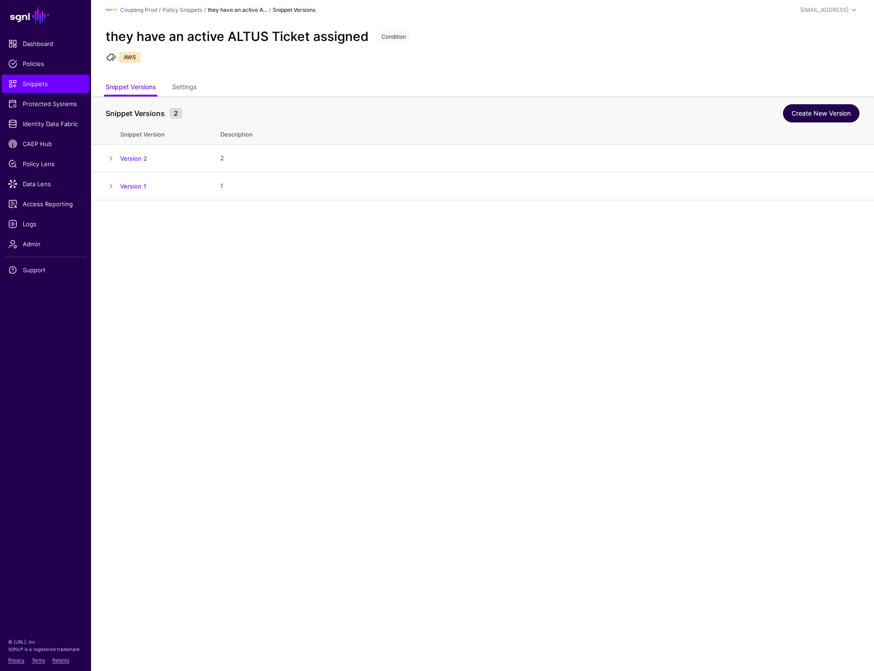
click at [806, 114] on link "Create New Version" at bounding box center [821, 113] width 77 height 18
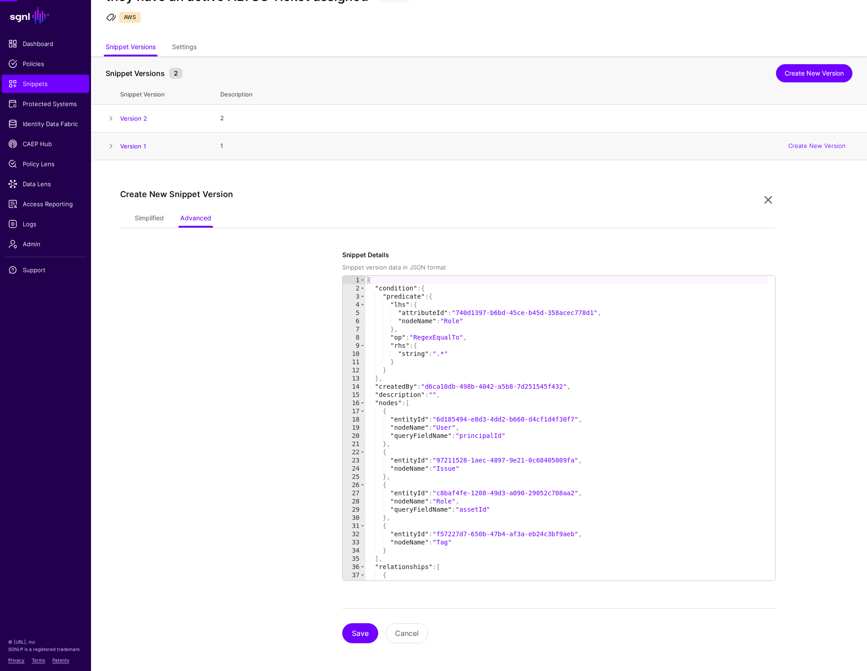
scroll to position [41, 0]
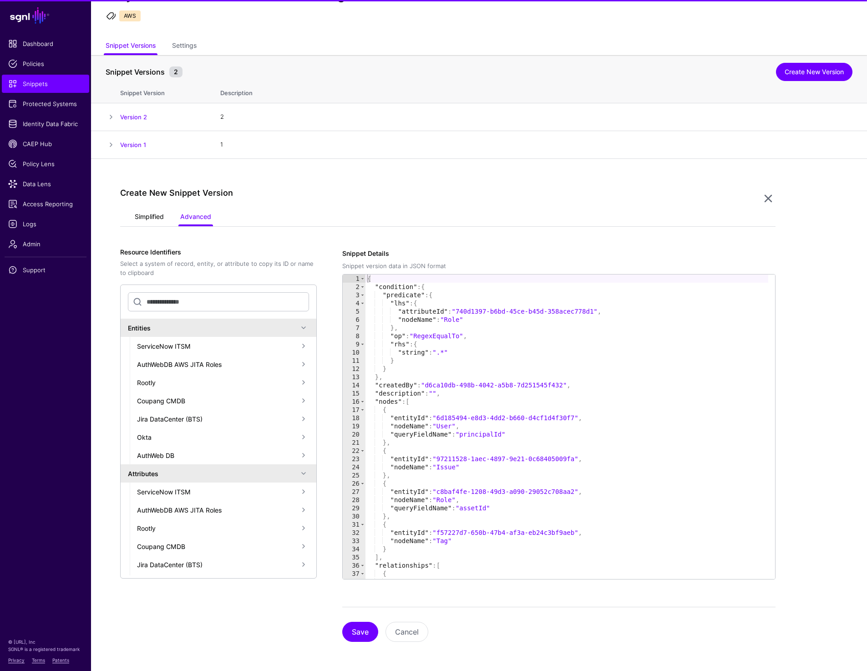
click at [147, 216] on link "Simplified" at bounding box center [149, 217] width 29 height 17
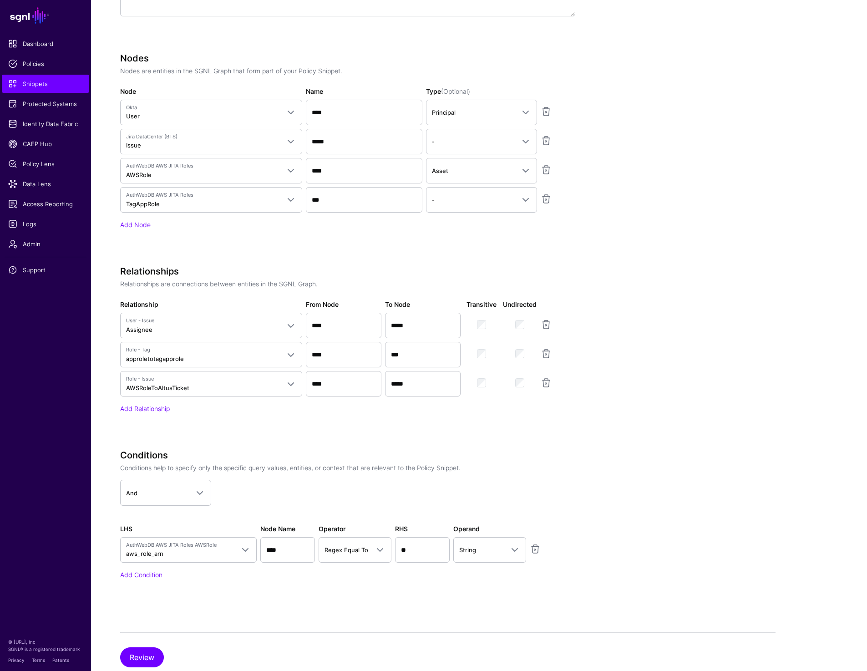
scroll to position [434, 0]
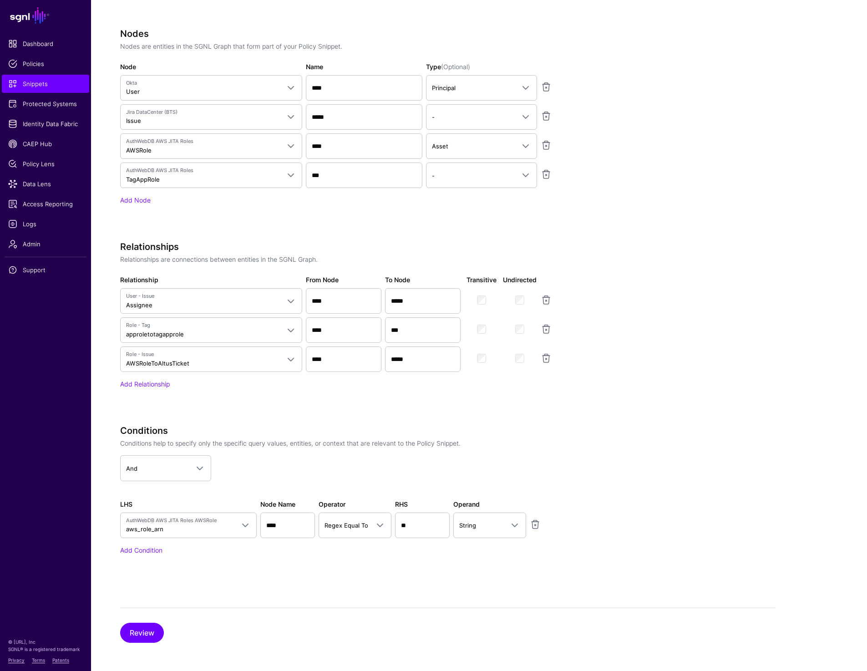
click at [763, 371] on app-snippets-creator "Specify the components of your Snippet Version Policy Snippet Versions are comp…" at bounding box center [448, 219] width 656 height 724
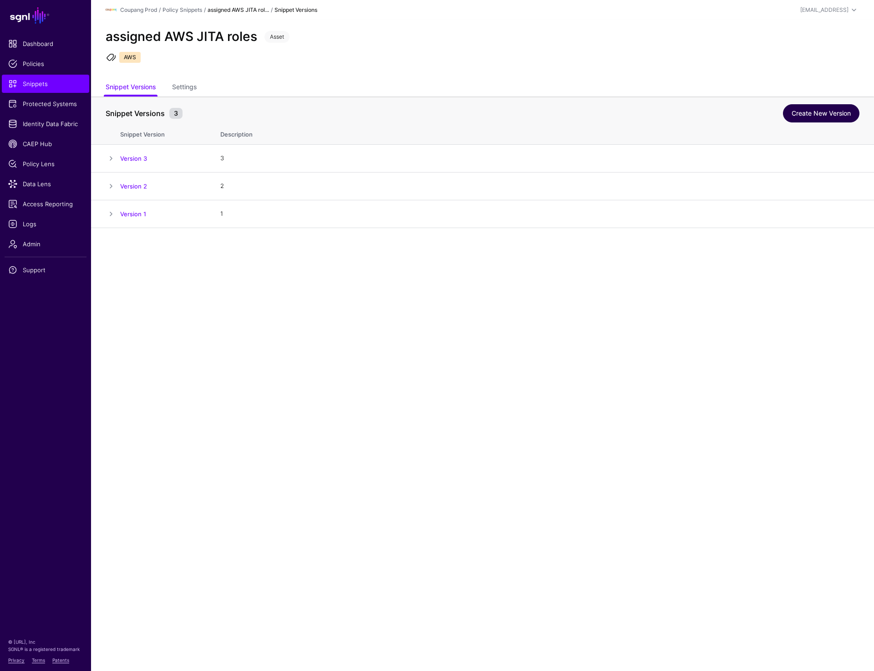
click at [818, 117] on link "Create New Version" at bounding box center [821, 113] width 77 height 18
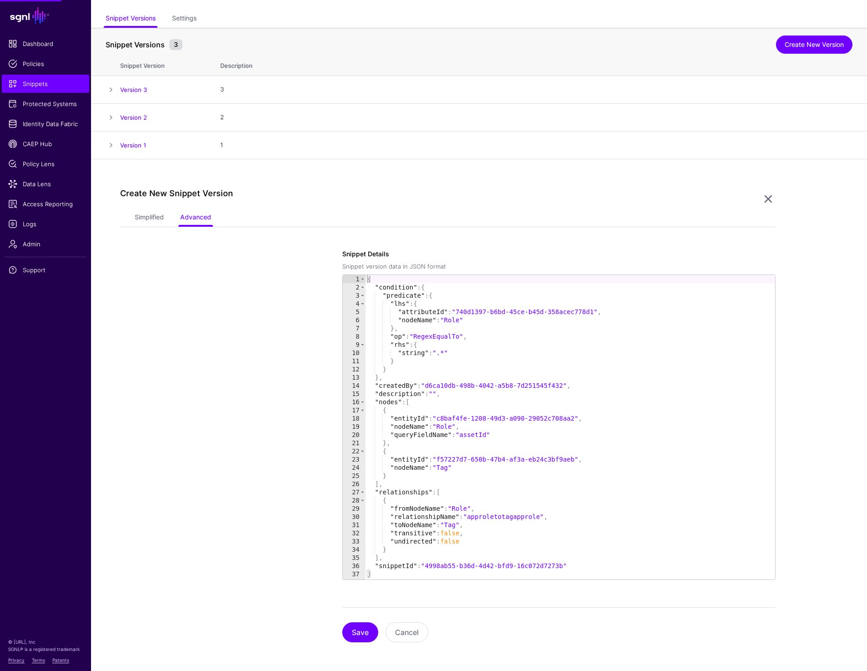
scroll to position [69, 0]
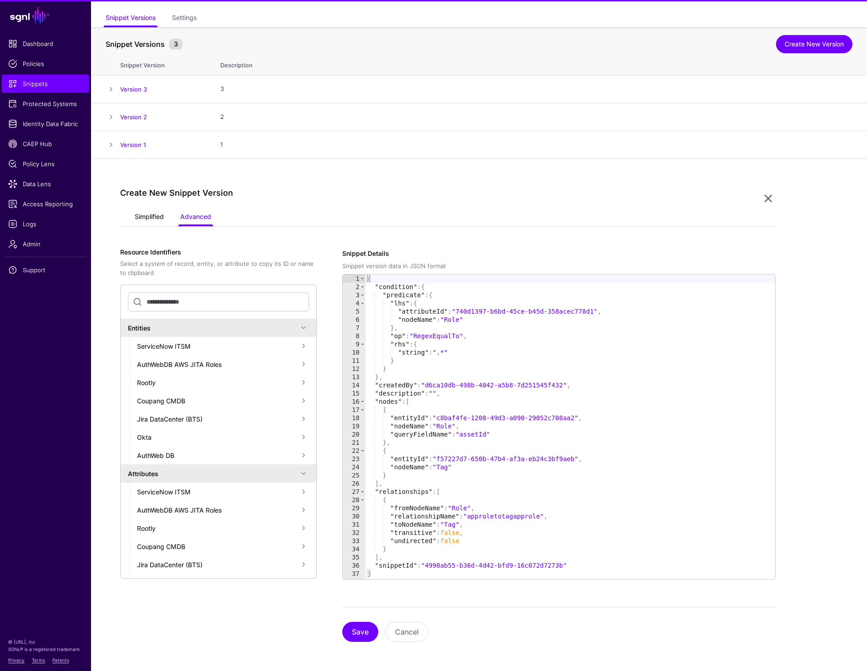
click at [145, 221] on link "Simplified" at bounding box center [149, 217] width 29 height 17
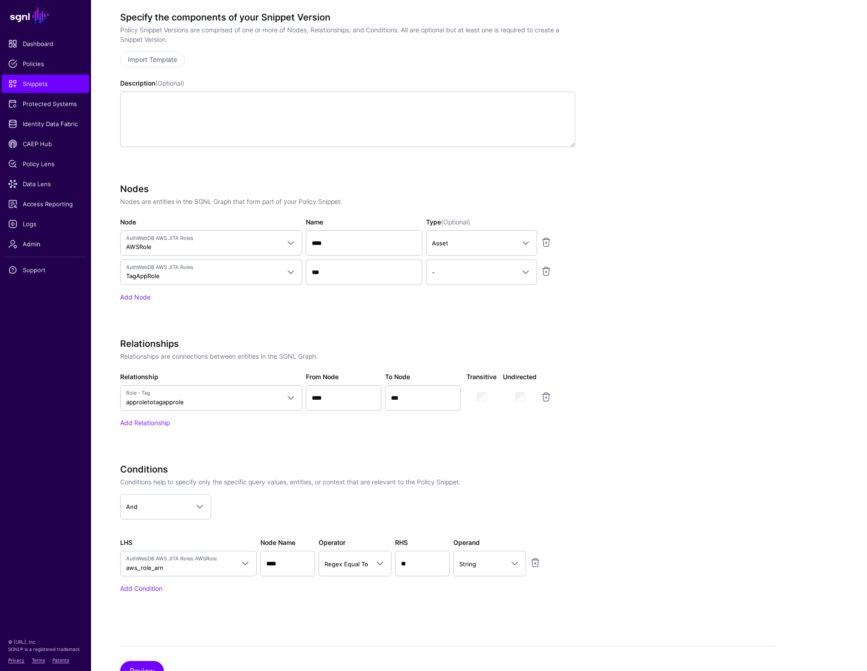
scroll to position [306, 0]
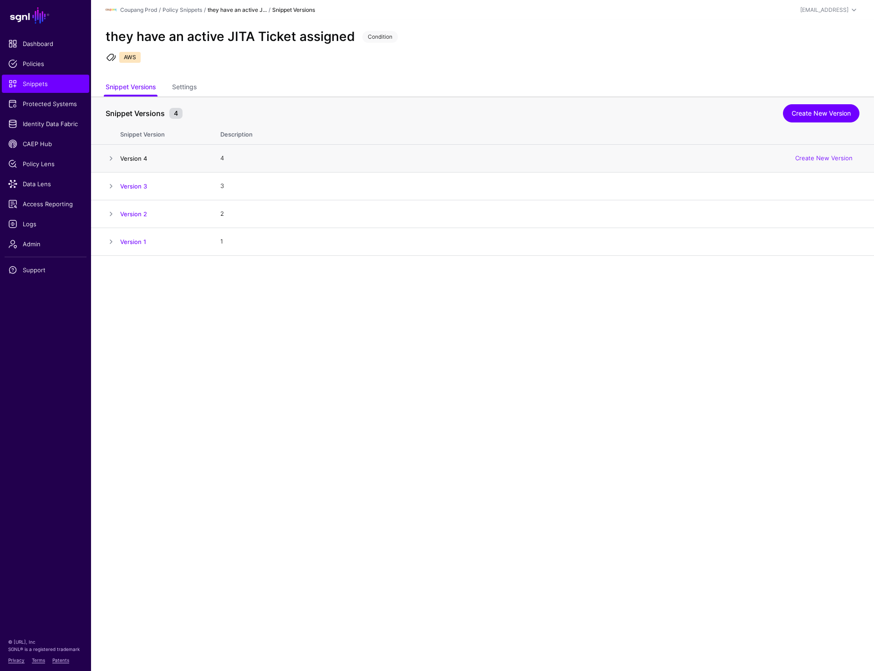
click at [128, 157] on link "Version 4" at bounding box center [133, 158] width 27 height 7
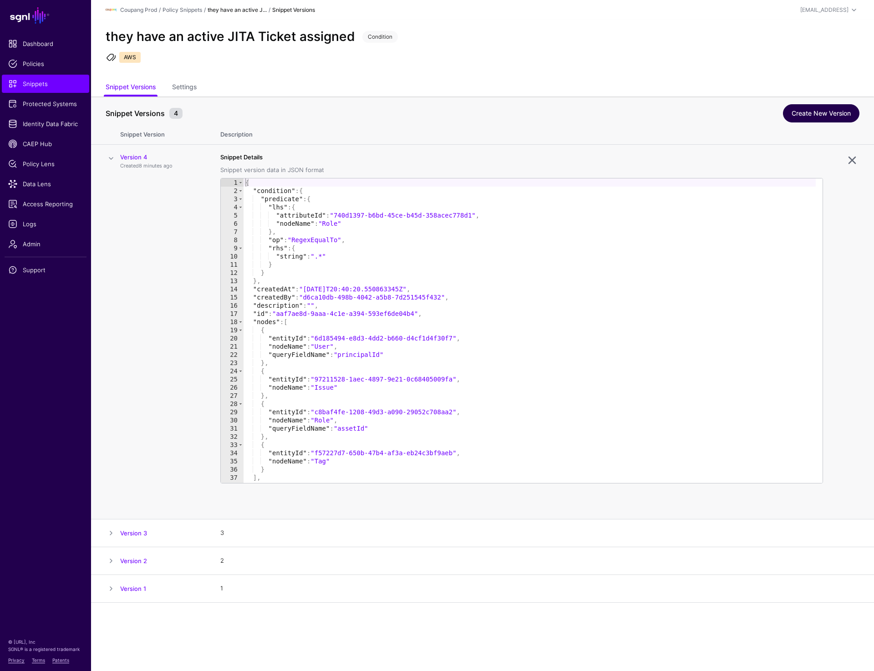
click at [817, 110] on link "Create New Version" at bounding box center [821, 113] width 77 height 18
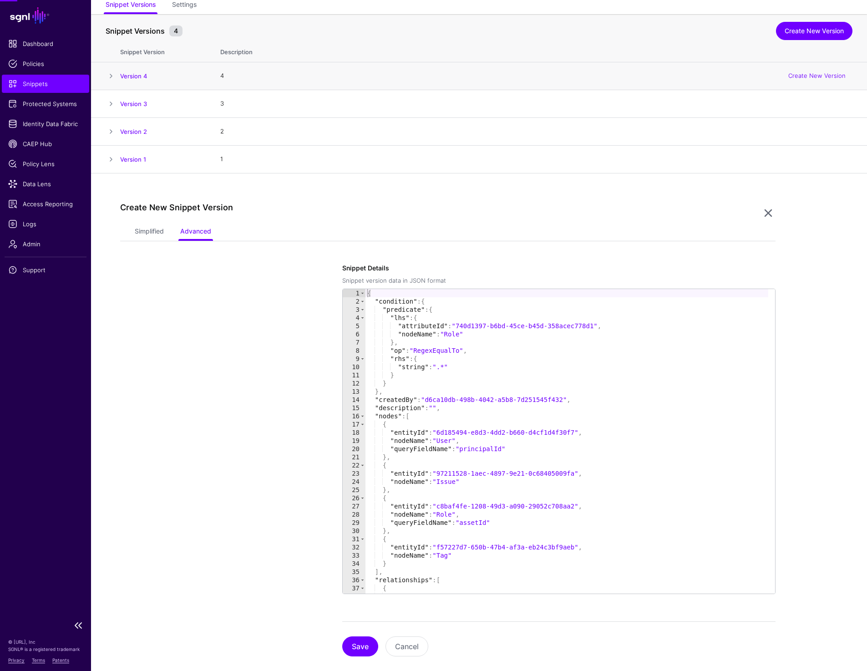
scroll to position [97, 0]
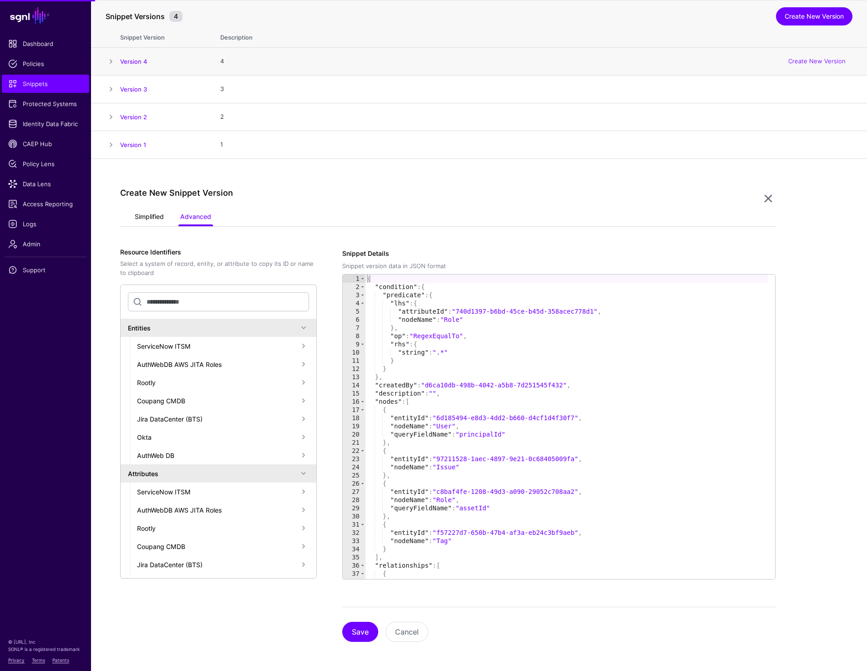
click at [148, 214] on link "Simplified" at bounding box center [149, 217] width 29 height 17
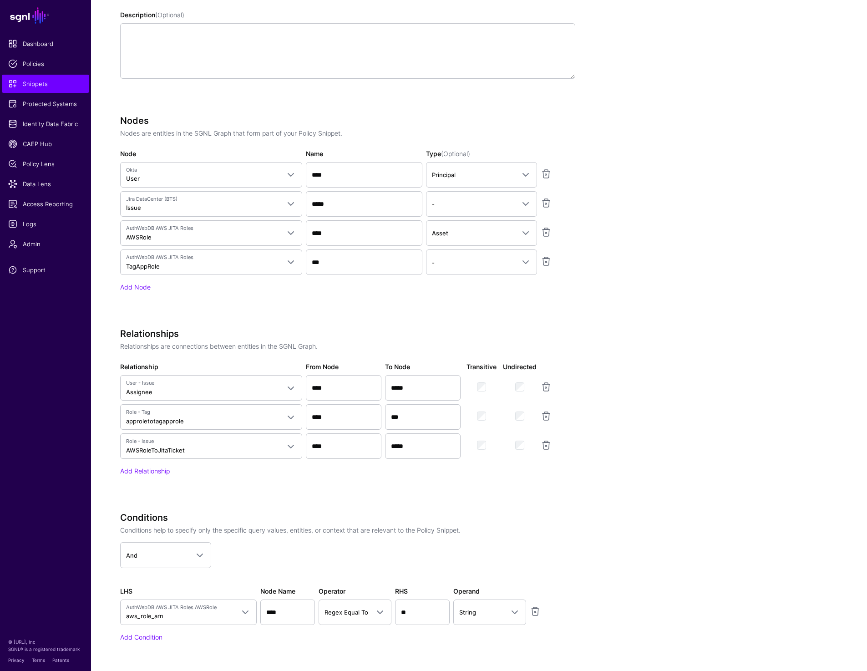
scroll to position [489, 0]
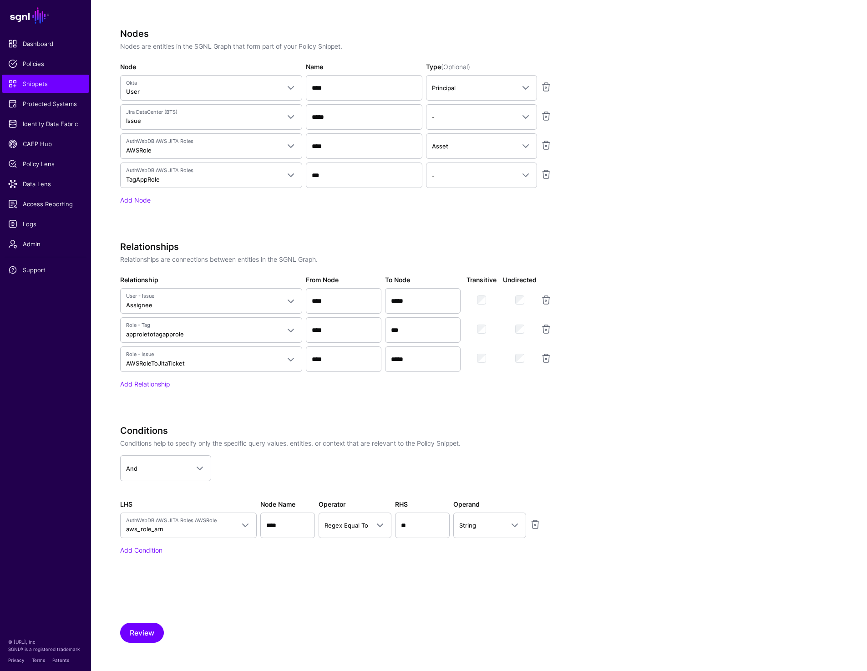
click at [796, 126] on div "Create New Snippet Version Simplified Advanced Specify the components of your S…" at bounding box center [479, 219] width 776 height 905
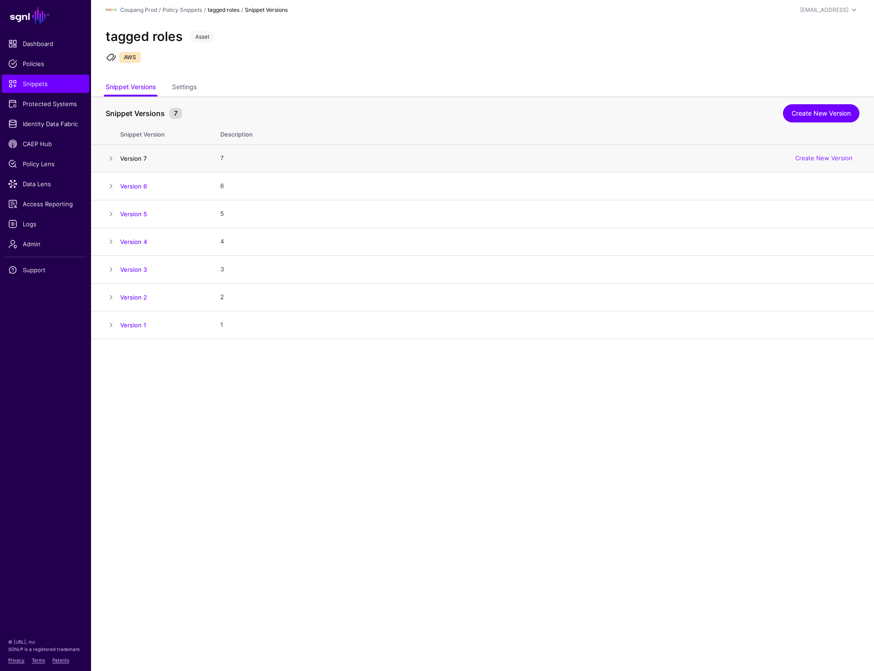
click at [130, 157] on link "Version 7" at bounding box center [133, 158] width 26 height 7
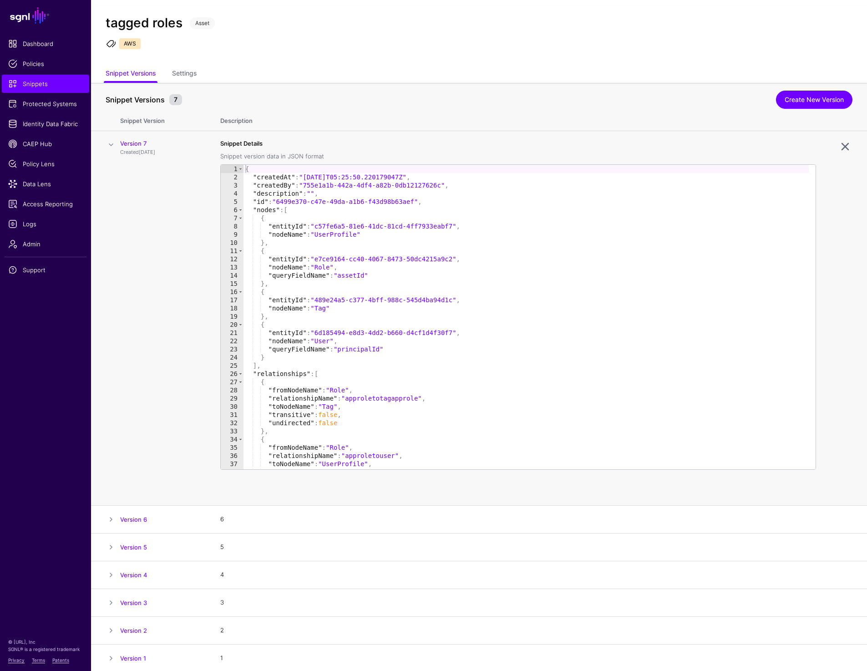
scroll to position [15, 0]
click at [783, 103] on link "Create New Version" at bounding box center [814, 98] width 77 height 18
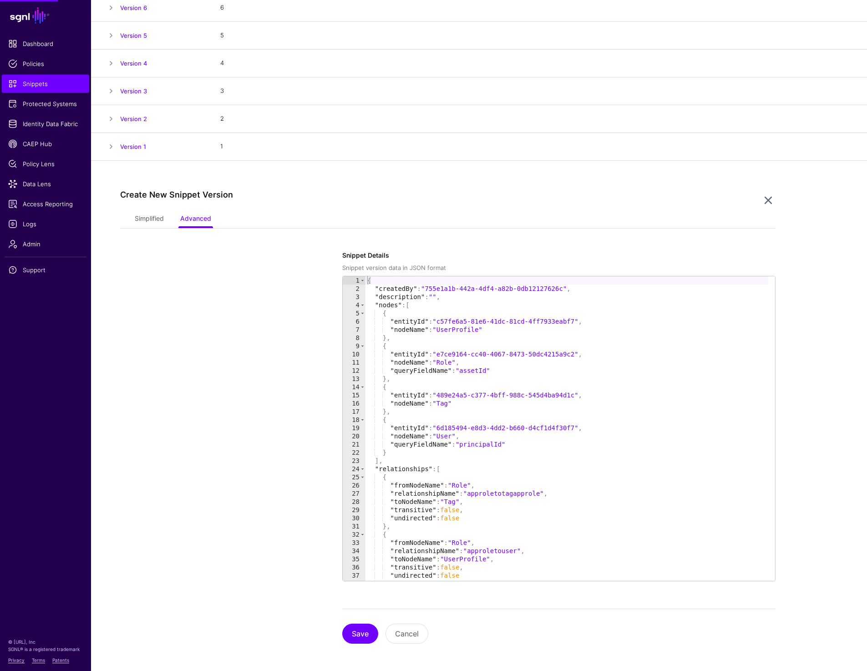
scroll to position [180, 0]
click at [145, 222] on link "Simplified" at bounding box center [149, 217] width 29 height 17
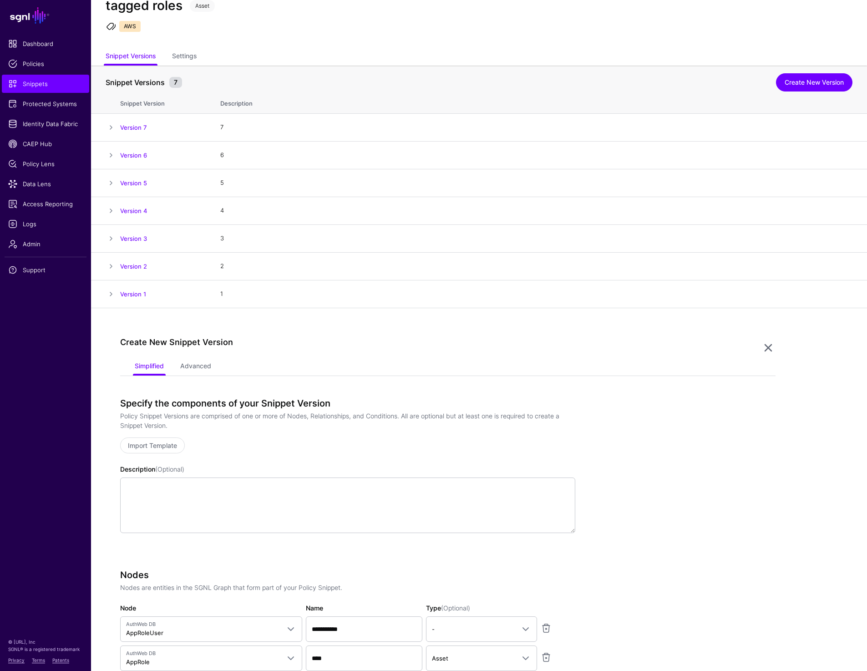
scroll to position [0, 0]
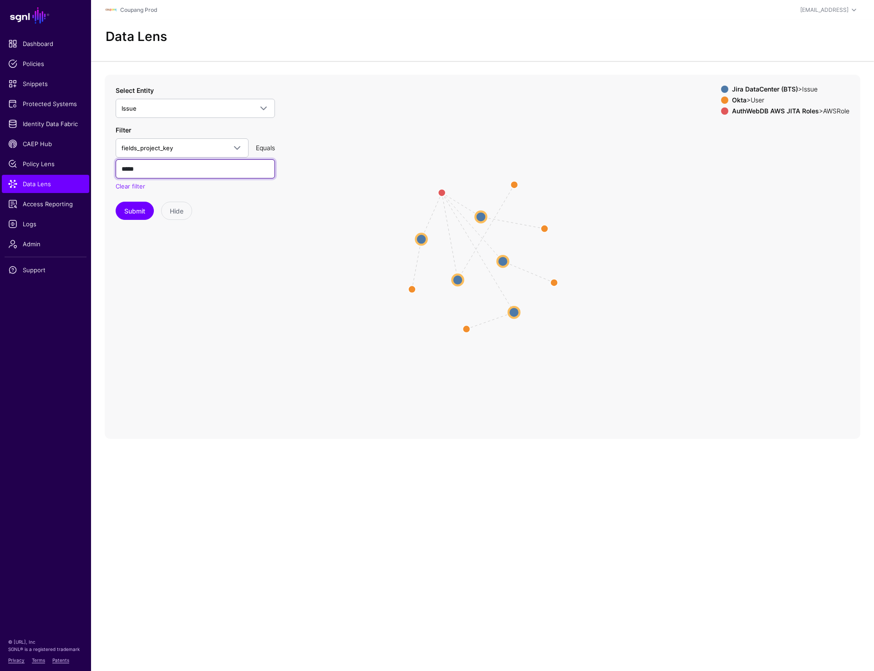
click at [132, 170] on input "*****" at bounding box center [195, 168] width 159 height 19
type input "****"
click at [130, 205] on button "Submit" at bounding box center [135, 211] width 38 height 18
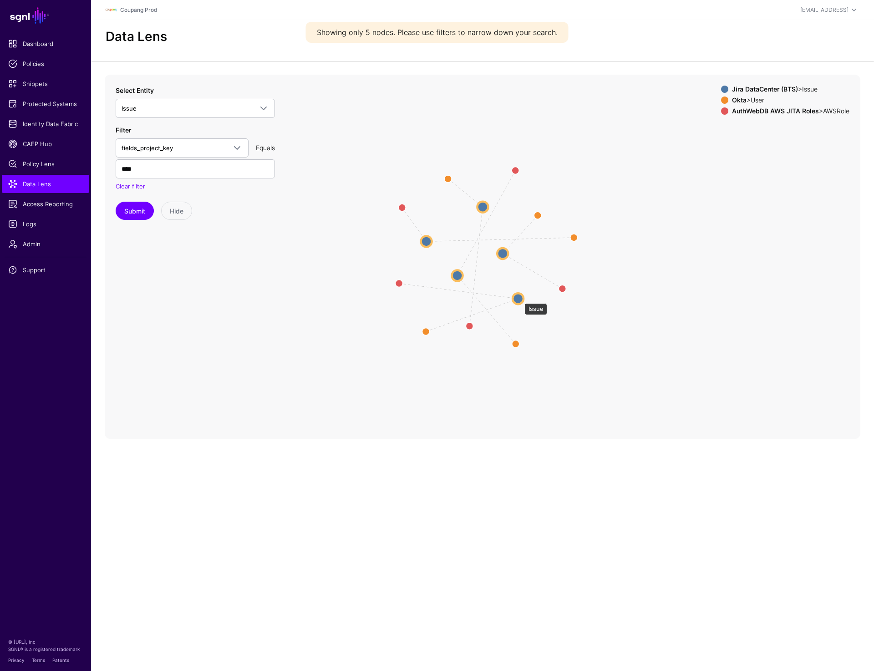
click at [520, 299] on circle at bounding box center [518, 298] width 11 height 11
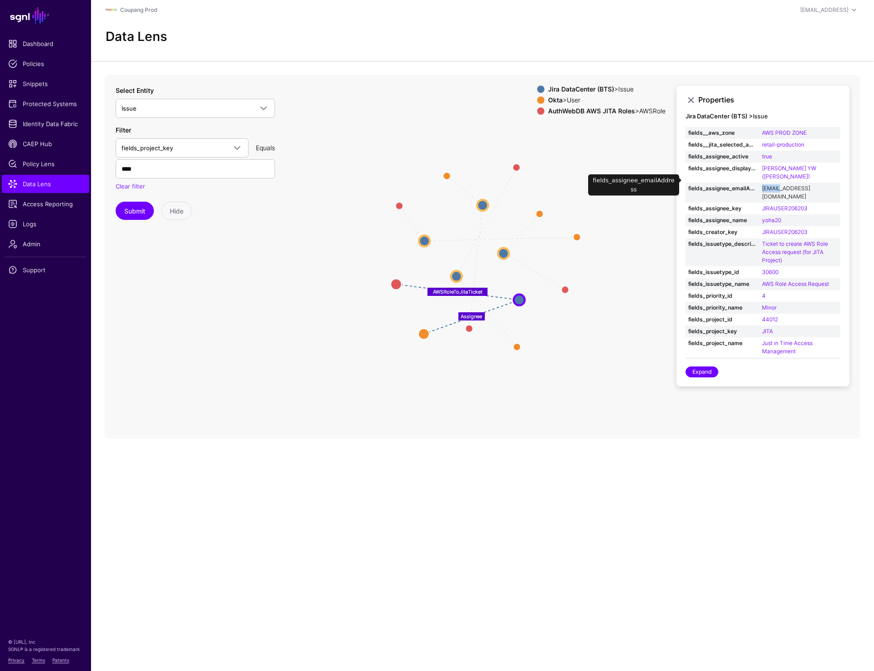
drag, startPoint x: 761, startPoint y: 179, endPoint x: 782, endPoint y: 179, distance: 20.9
click at [782, 183] on td "yoha20@coupangpl.com" at bounding box center [800, 193] width 81 height 20
copy link "yoha20"
click at [503, 257] on circle at bounding box center [503, 253] width 11 height 11
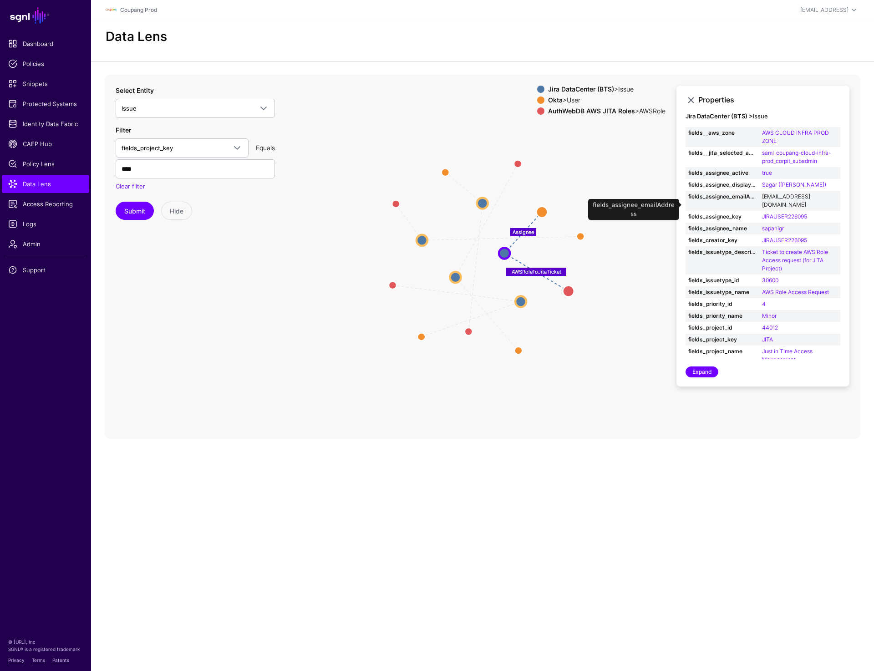
drag, startPoint x: 759, startPoint y: 204, endPoint x: 783, endPoint y: 204, distance: 24.1
click at [783, 204] on td "sapanigr@coupang.com" at bounding box center [800, 201] width 81 height 20
drag, startPoint x: 760, startPoint y: 205, endPoint x: 785, endPoint y: 205, distance: 25.0
click at [785, 205] on td "sapanigr@coupang.com" at bounding box center [800, 201] width 81 height 20
copy link "sapanigr"
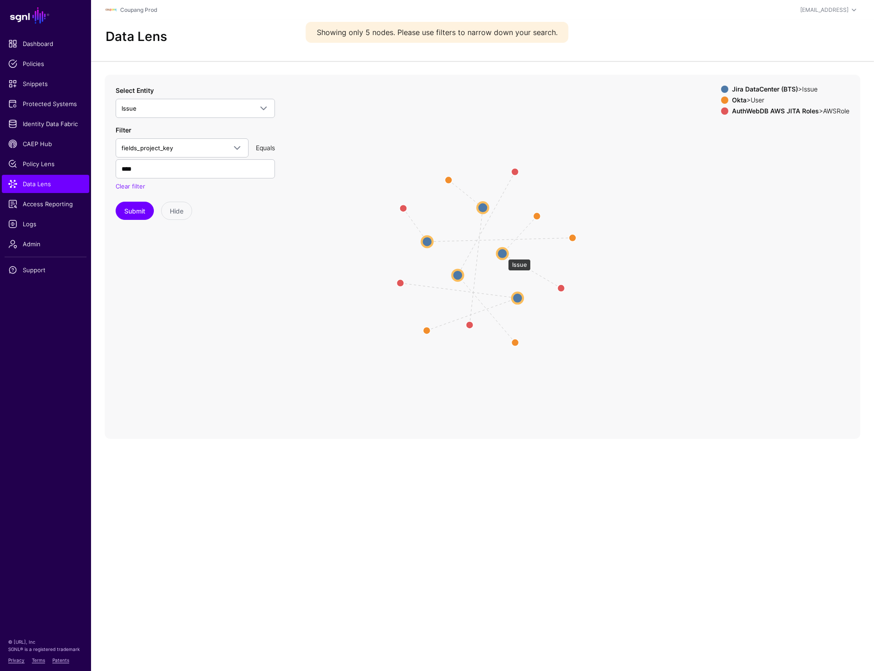
click at [504, 255] on circle at bounding box center [502, 253] width 11 height 11
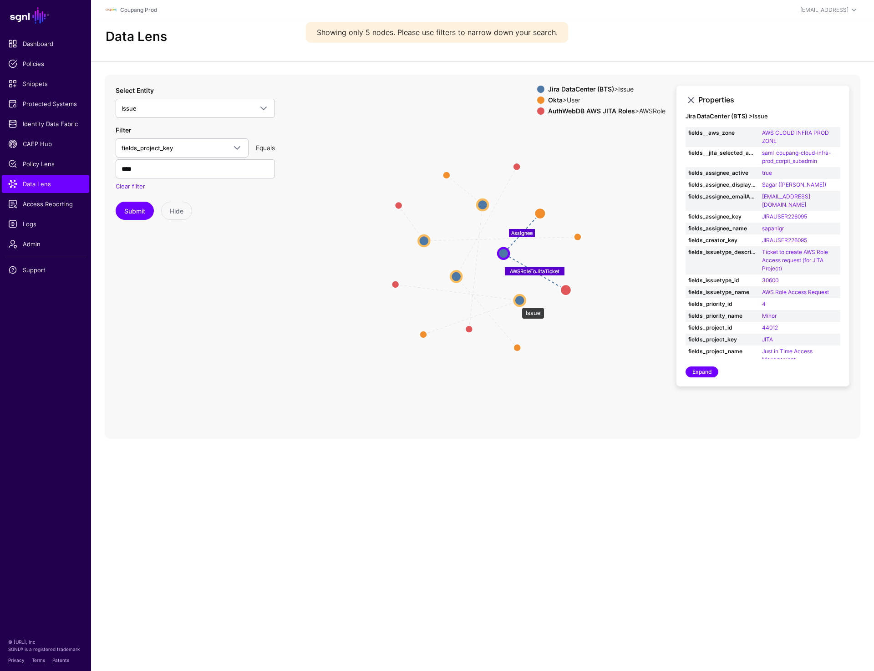
click at [517, 303] on circle at bounding box center [520, 300] width 11 height 11
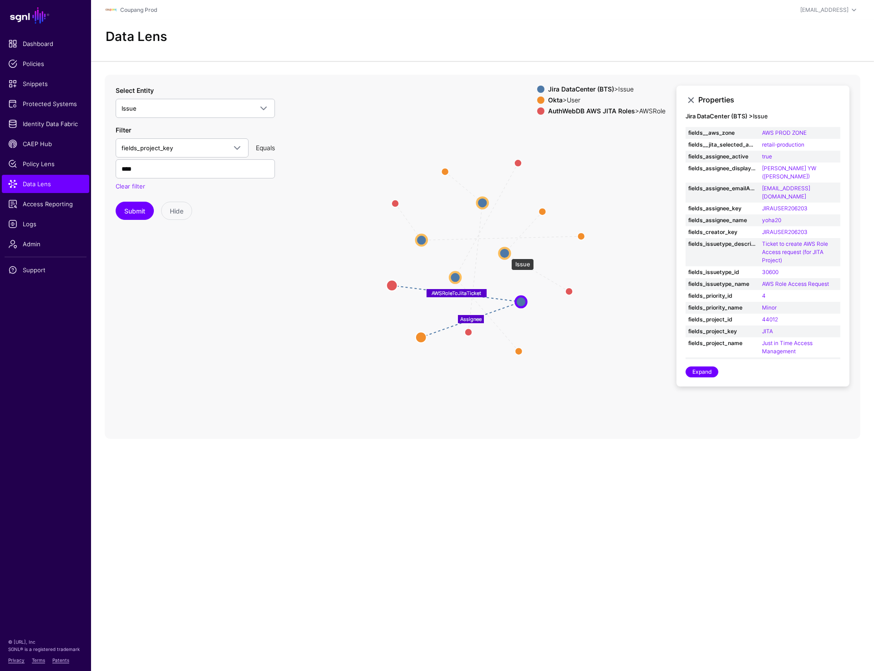
click at [505, 254] on circle at bounding box center [504, 253] width 11 height 11
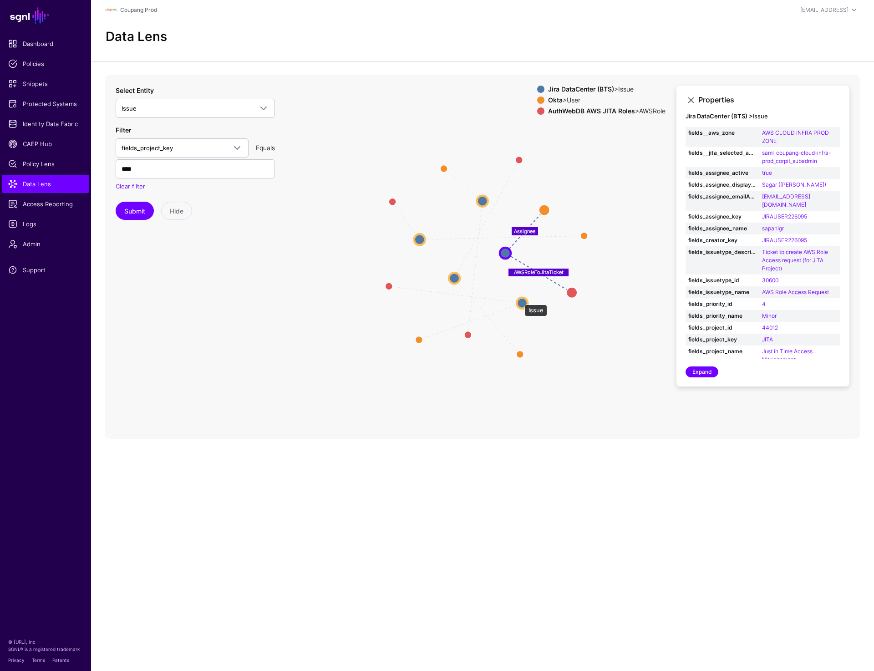
click at [520, 300] on circle at bounding box center [522, 302] width 11 height 11
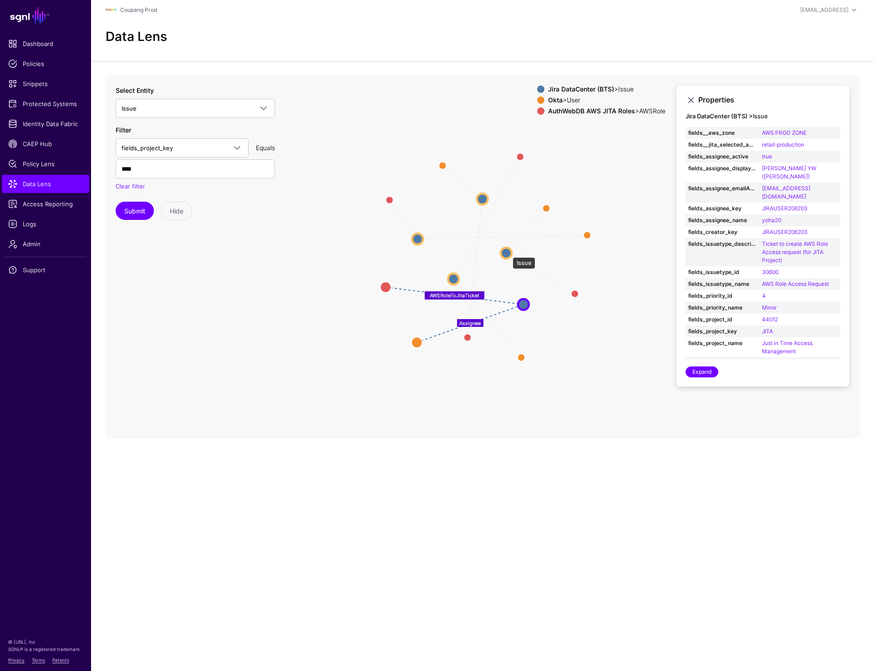
click at [510, 252] on circle at bounding box center [506, 252] width 11 height 11
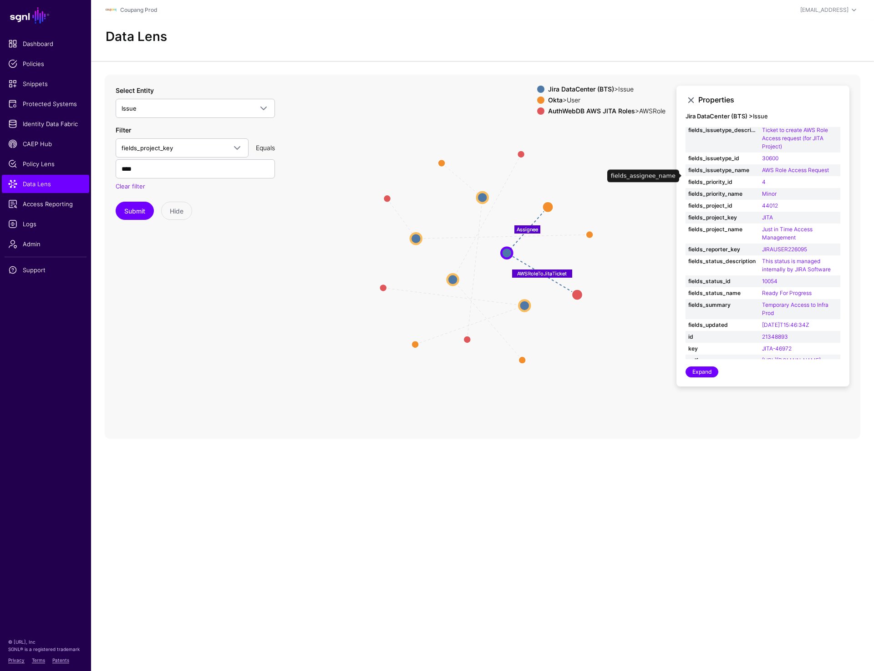
scroll to position [146, 0]
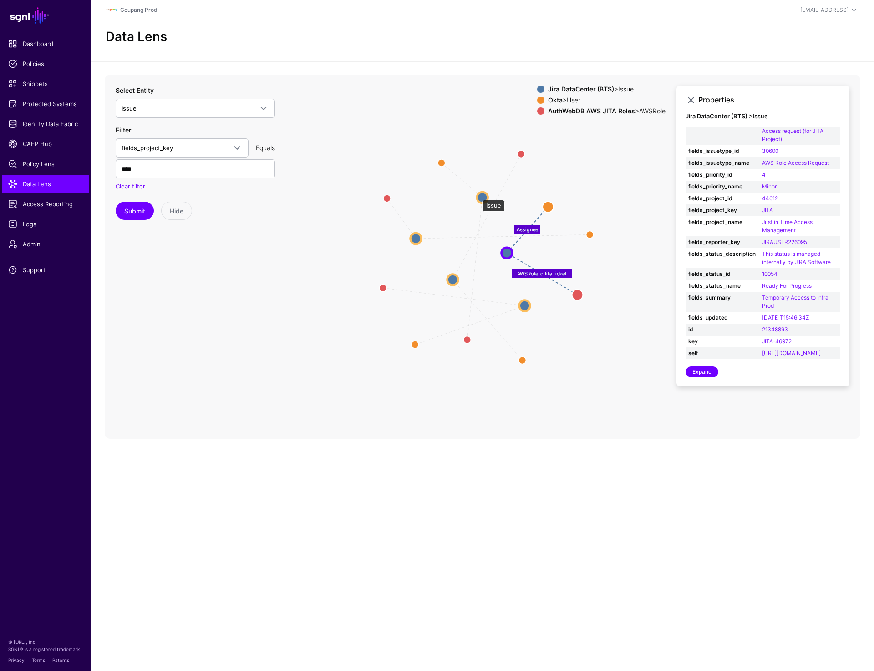
click at [478, 195] on circle at bounding box center [482, 197] width 11 height 11
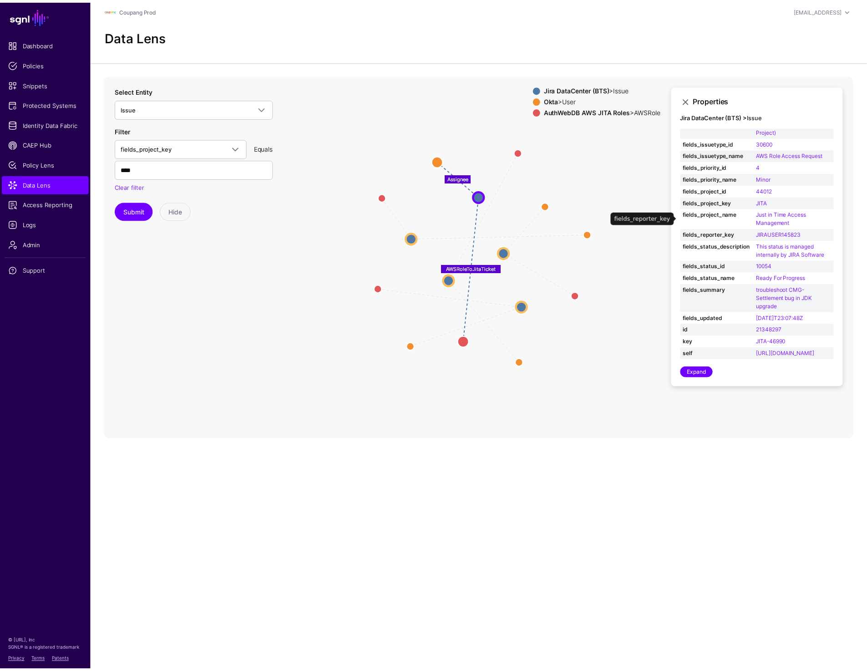
scroll to position [0, 0]
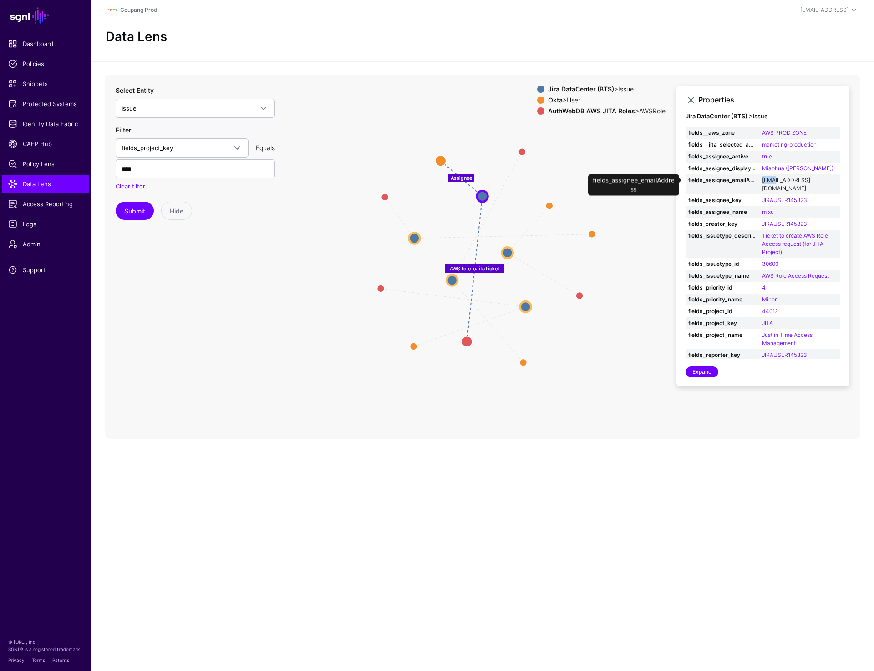
drag, startPoint x: 761, startPoint y: 179, endPoint x: 776, endPoint y: 179, distance: 15.0
click at [776, 179] on td "mixu@coupang.com" at bounding box center [800, 184] width 81 height 20
copy link "mixu"
click at [56, 106] on span "Protected Systems" at bounding box center [45, 103] width 75 height 9
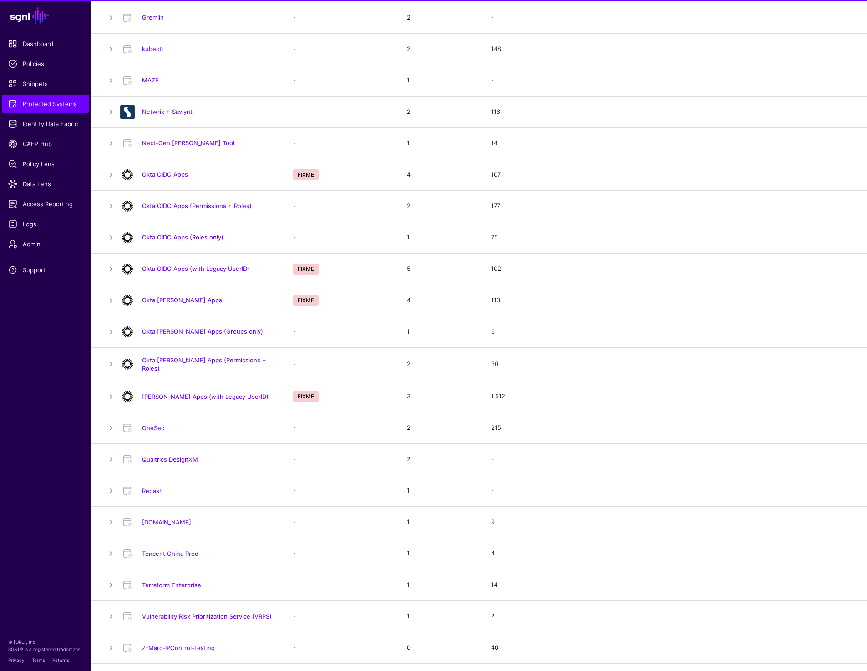
scroll to position [480, 0]
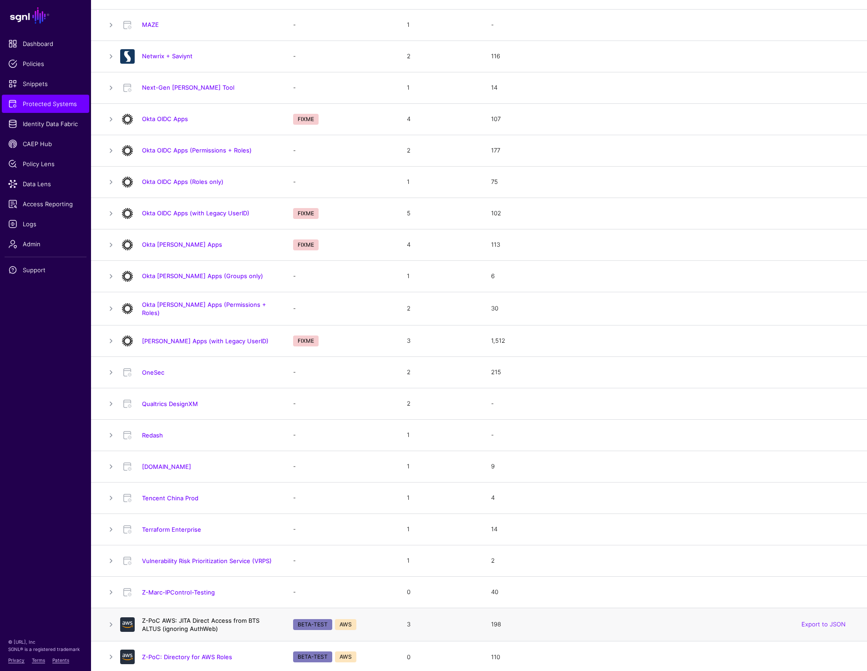
click at [183, 619] on link "Z-PoC AWS: JITA Direct Access from BTS ALTUS (ignoring AuthWeb)" at bounding box center [200, 624] width 117 height 15
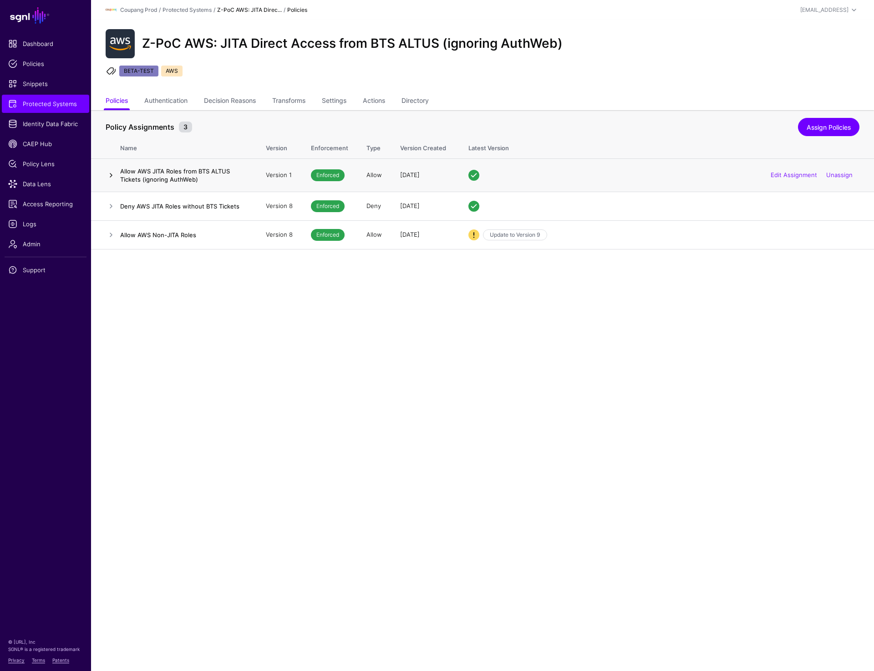
click at [112, 176] on link at bounding box center [111, 175] width 11 height 11
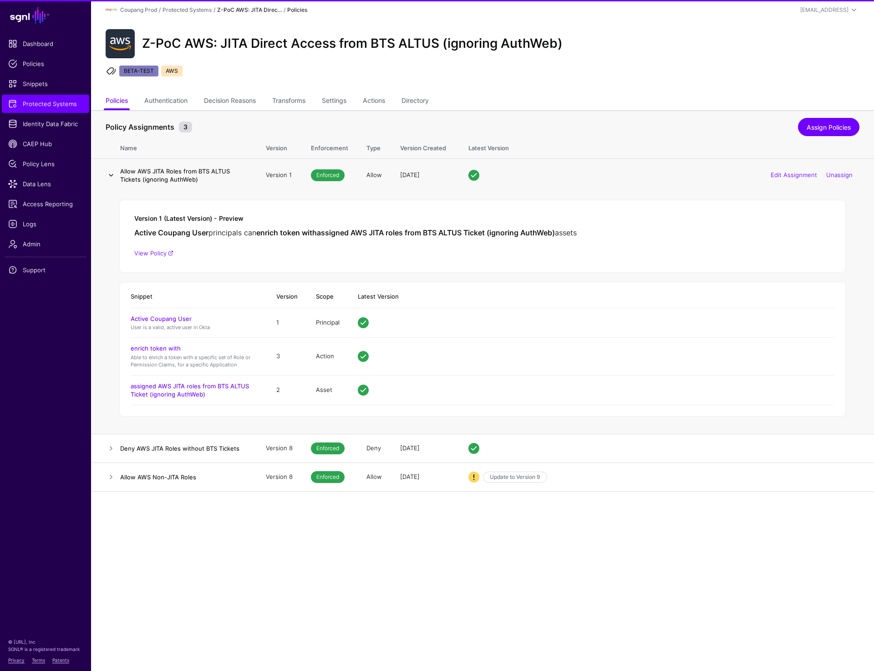
click at [112, 176] on link at bounding box center [111, 175] width 11 height 11
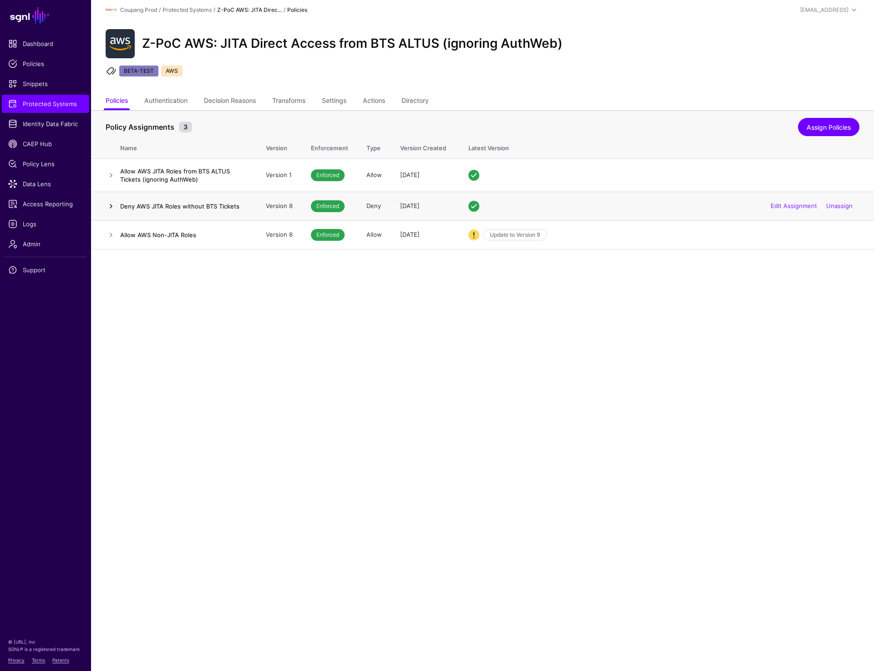
click at [110, 205] on link at bounding box center [111, 206] width 11 height 11
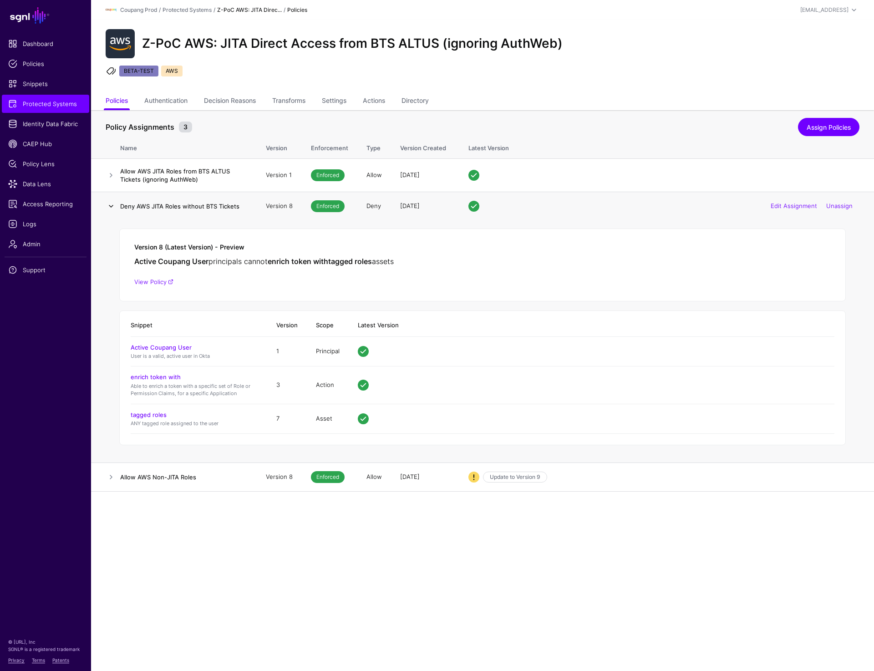
click at [110, 205] on link at bounding box center [111, 206] width 11 height 11
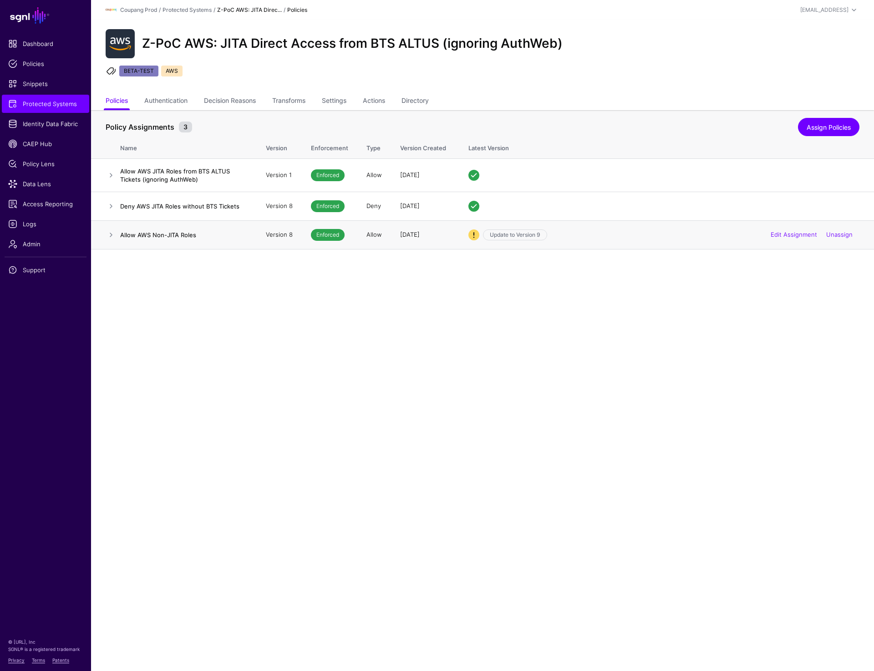
click at [112, 240] on td at bounding box center [105, 234] width 29 height 29
click at [109, 232] on link at bounding box center [111, 235] width 11 height 11
click at [42, 107] on span "Protected Systems" at bounding box center [45, 103] width 75 height 9
drag, startPoint x: 240, startPoint y: 205, endPoint x: 122, endPoint y: 205, distance: 117.9
click at [122, 205] on h4 "Deny AWS JITA Roles without BTS Tickets" at bounding box center [184, 206] width 128 height 8
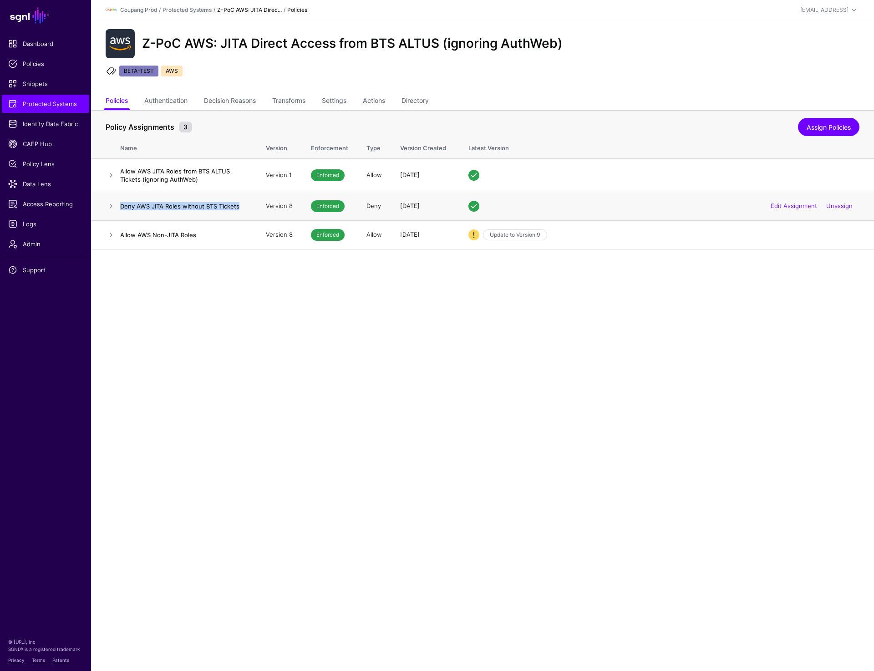
copy h4 "Deny AWS JITA Roles without BTS Tickets"
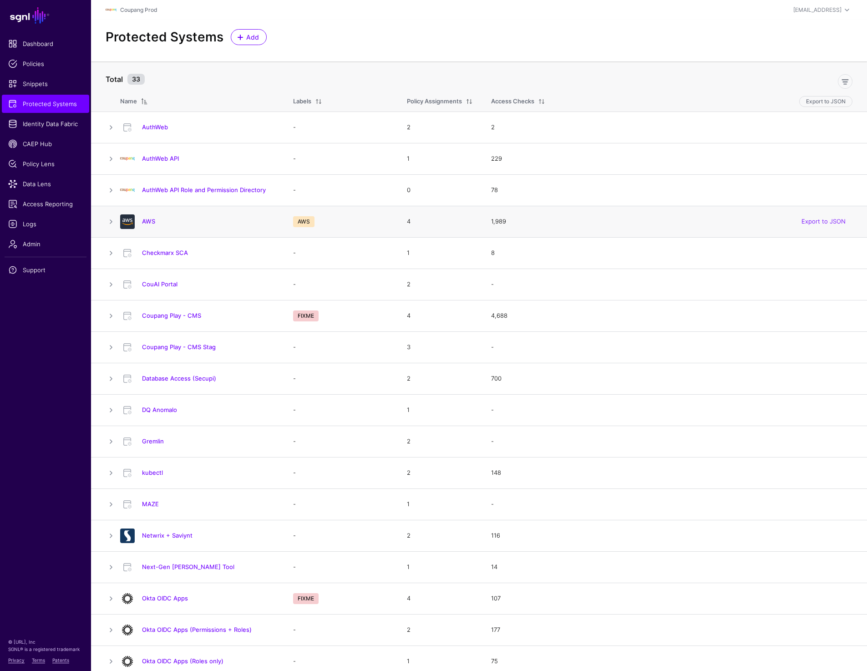
click at [150, 216] on div "AWS" at bounding box center [198, 221] width 162 height 15
click at [150, 224] on link "AWS" at bounding box center [148, 221] width 13 height 7
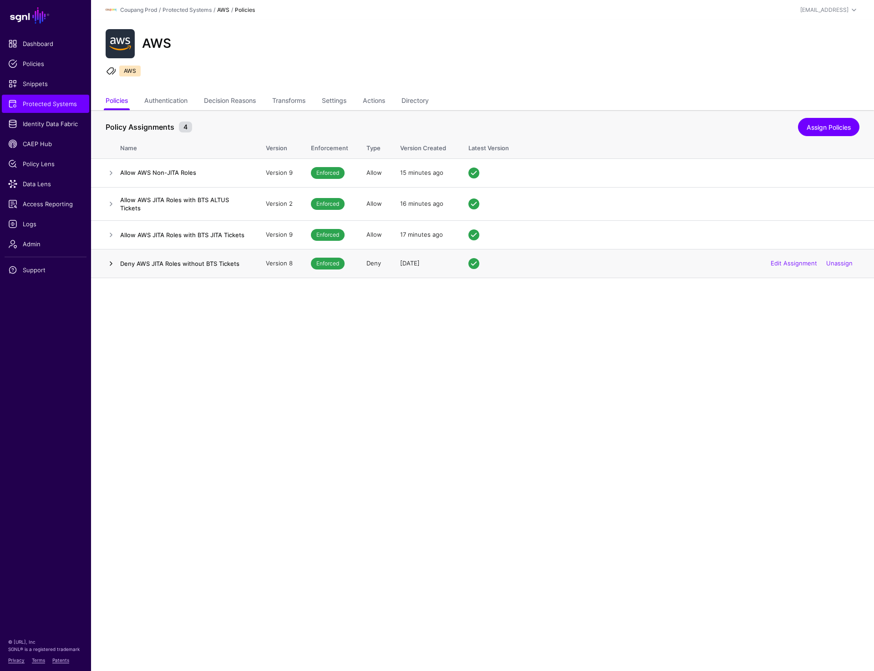
click at [112, 263] on link at bounding box center [111, 263] width 11 height 11
